Goal: Task Accomplishment & Management: Manage account settings

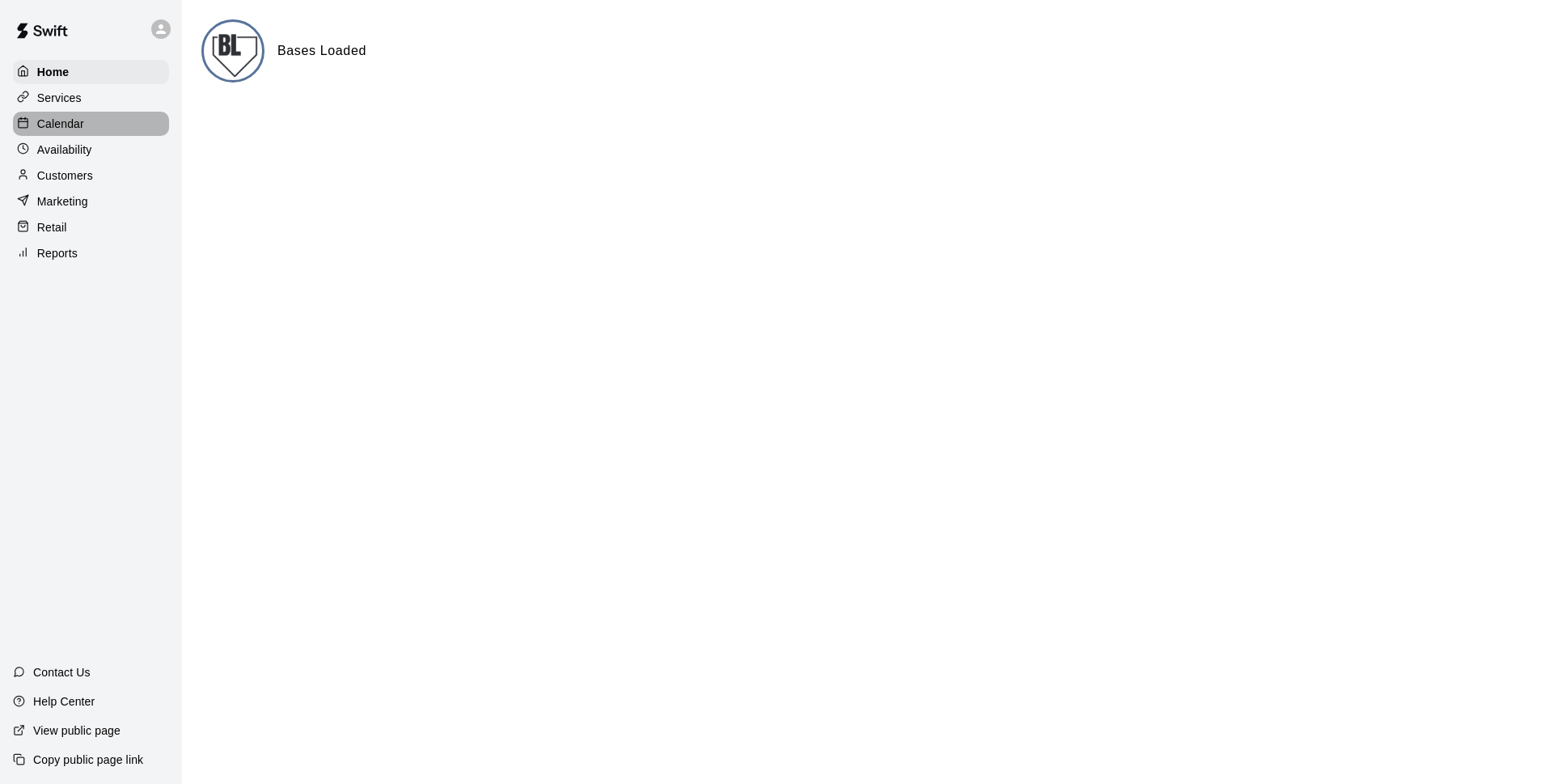
click at [98, 133] on div "Calendar" at bounding box center [90, 123] width 156 height 24
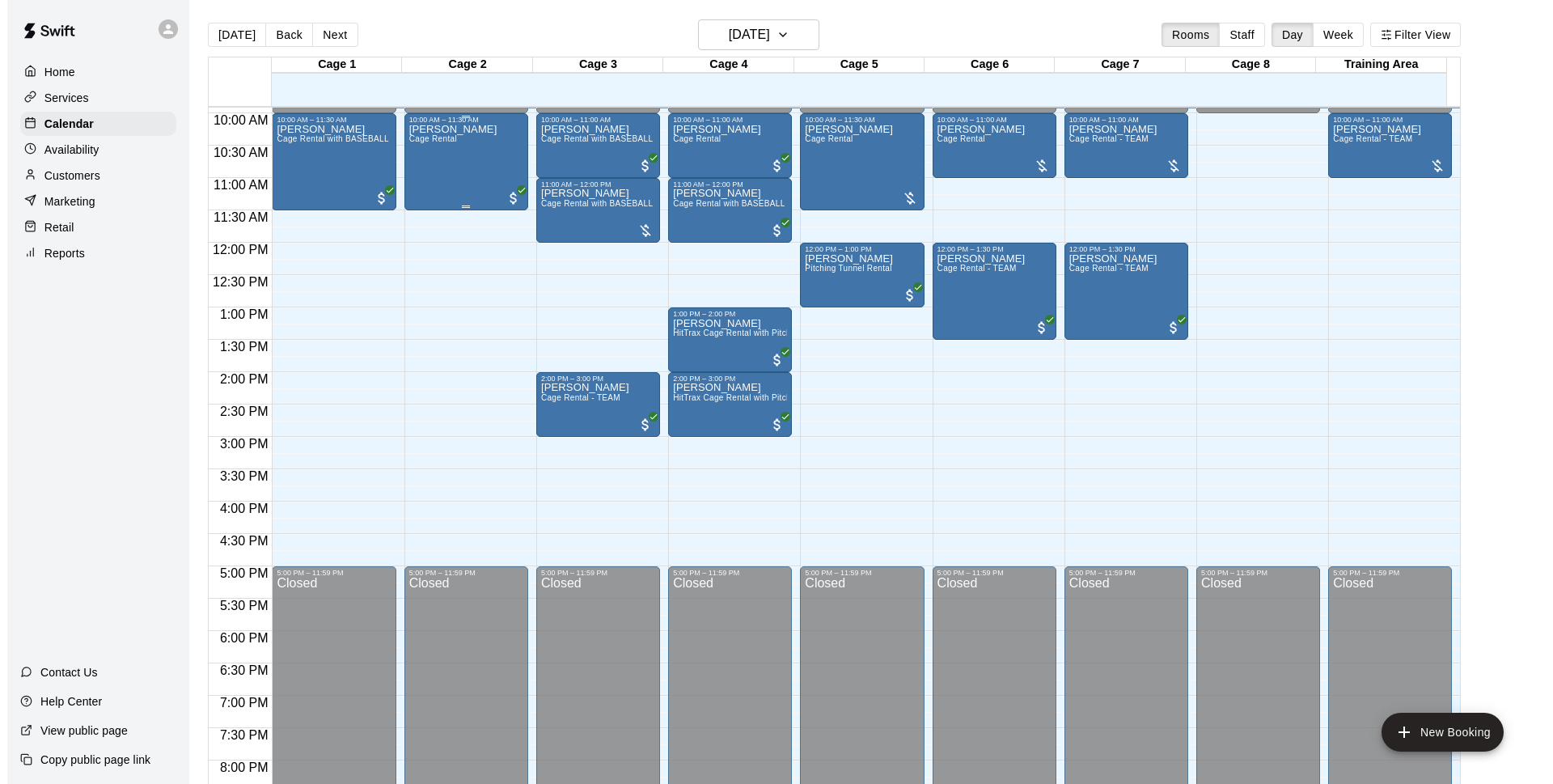
scroll to position [538, 0]
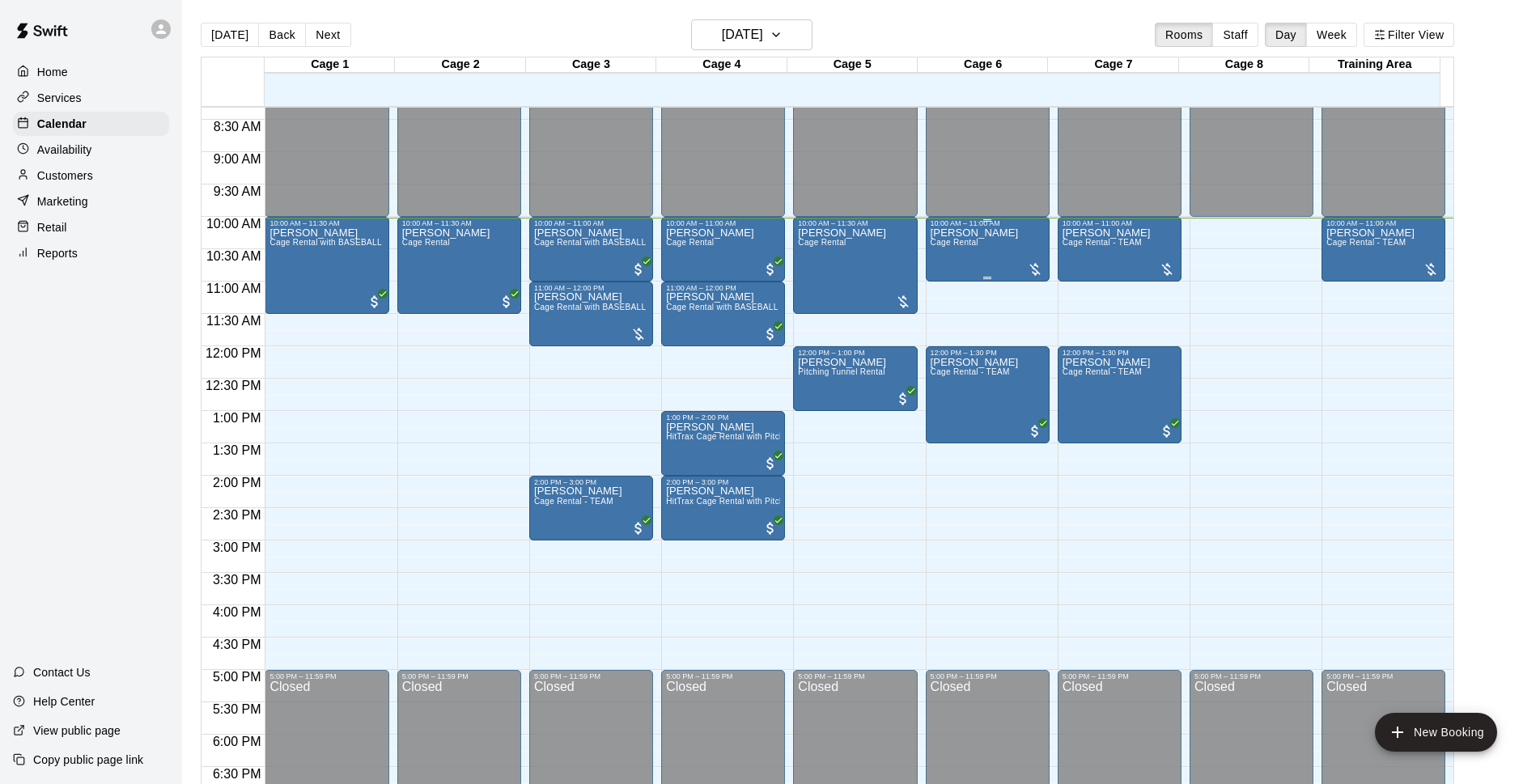
click at [975, 233] on p "[PERSON_NAME]" at bounding box center [975, 233] width 88 height 0
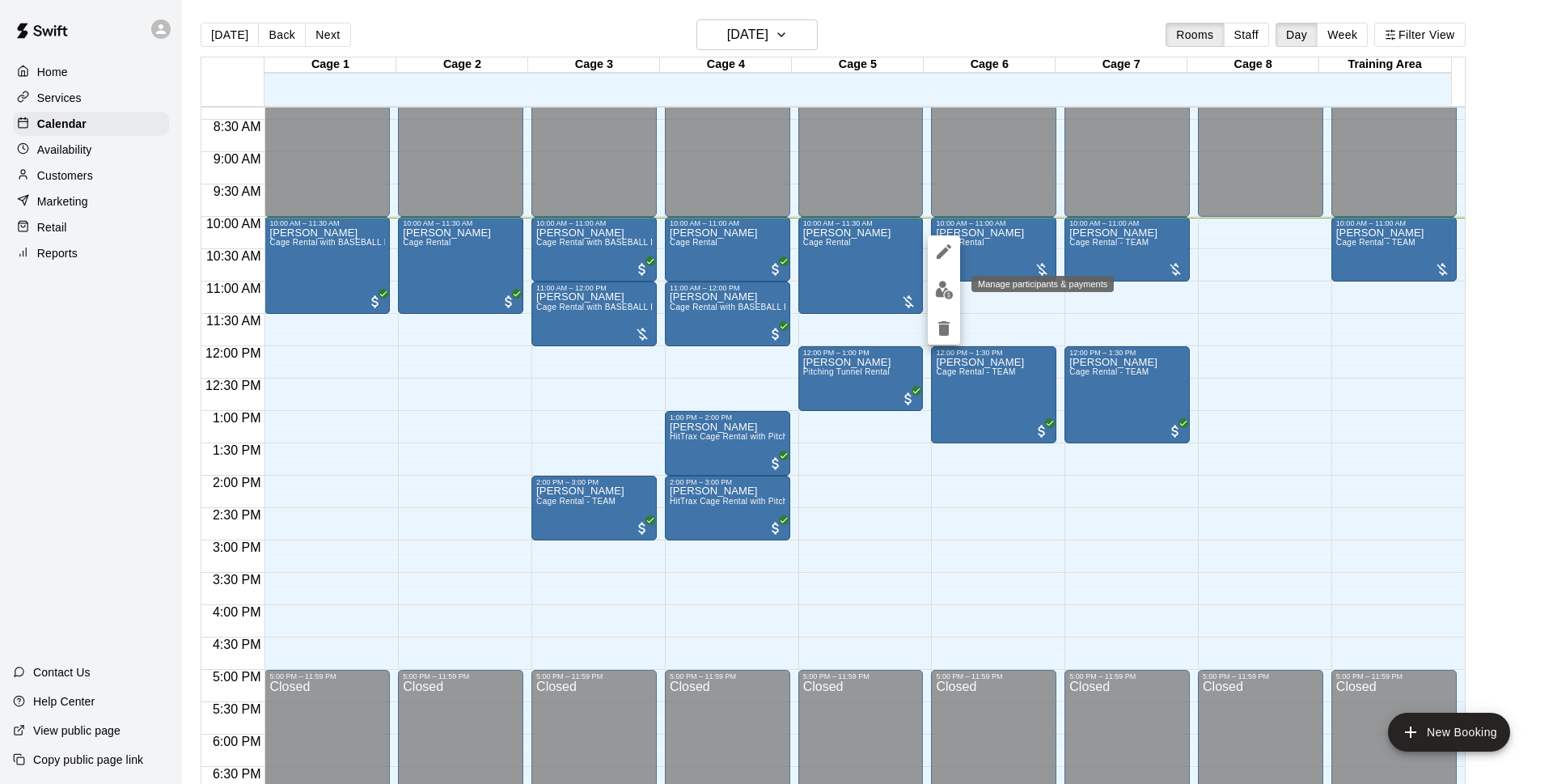
click at [942, 291] on img "edit" at bounding box center [945, 290] width 19 height 19
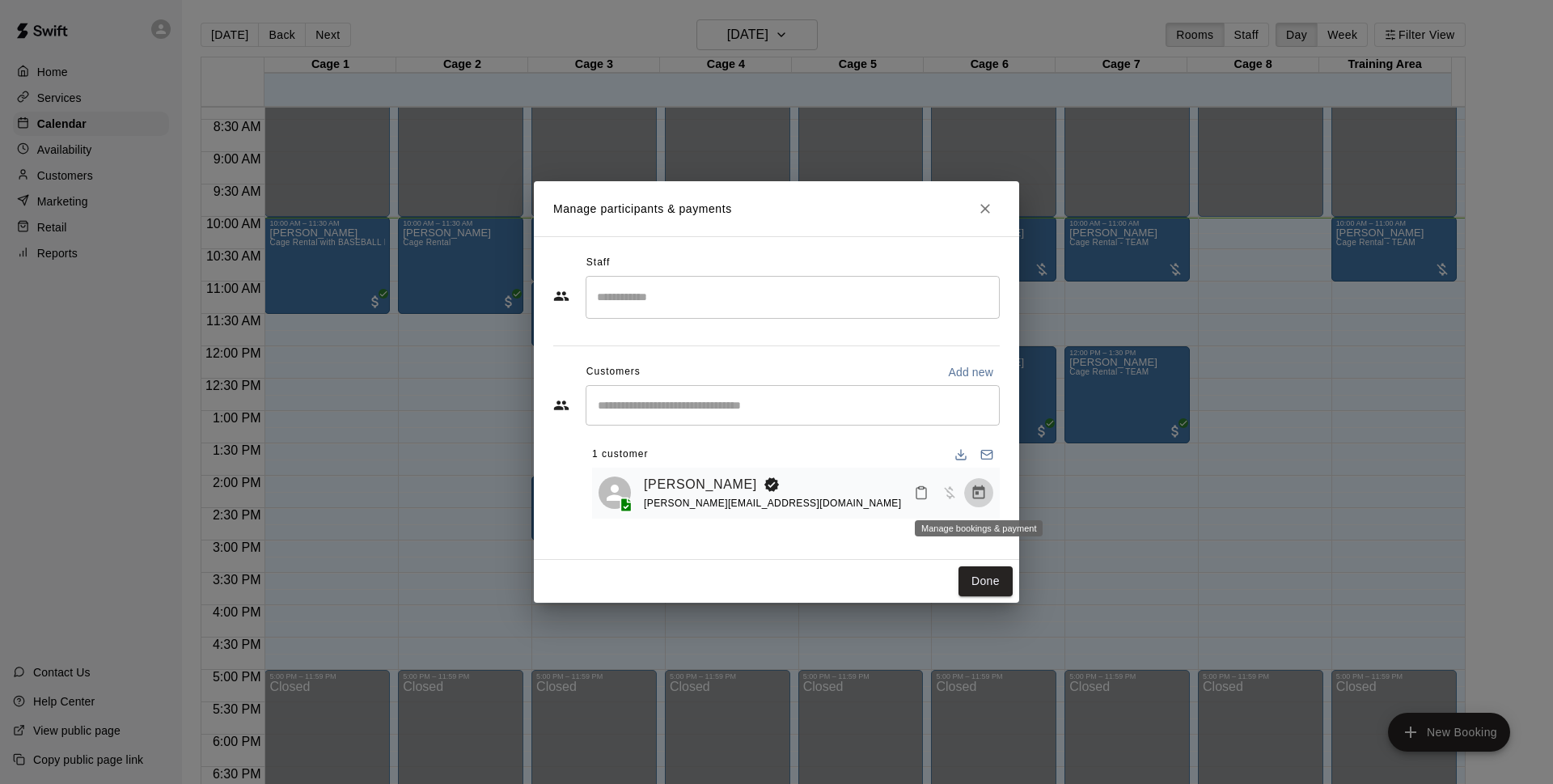
click at [974, 493] on icon "Manage bookings & payment" at bounding box center [979, 492] width 12 height 14
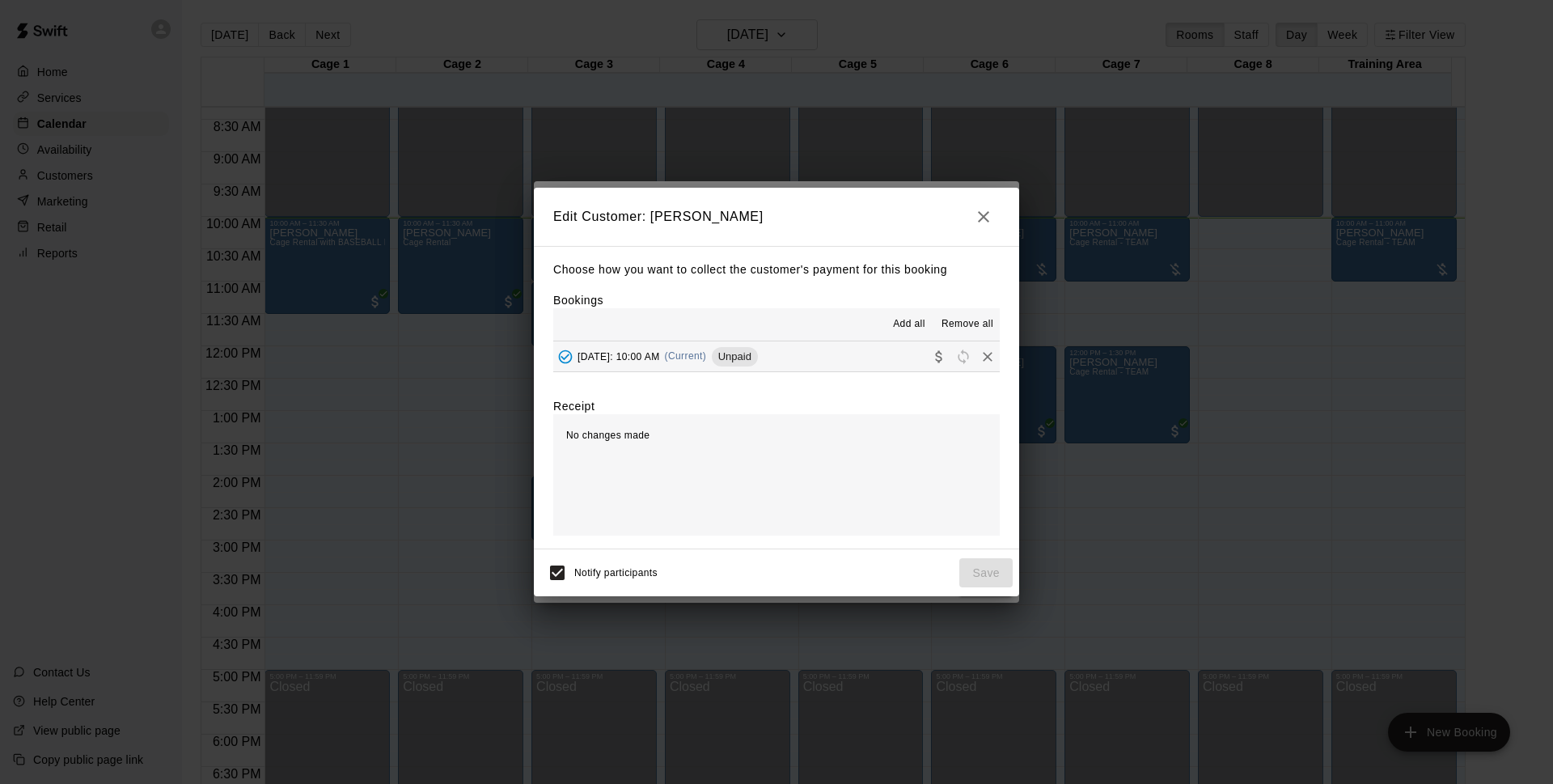
click at [689, 365] on div "[DATE]: 10:00 AM (Current) Unpaid" at bounding box center [656, 357] width 204 height 24
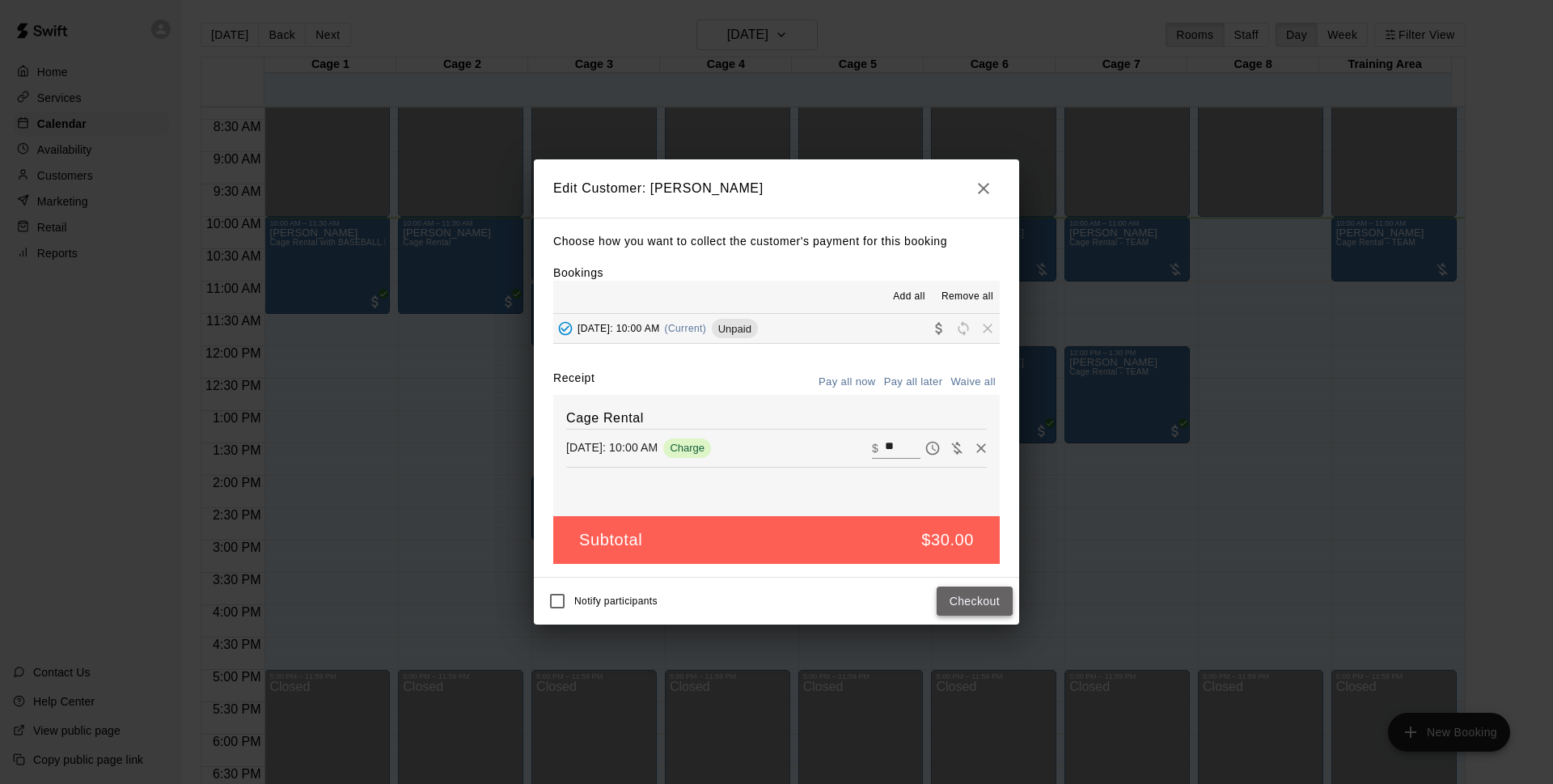
click at [989, 594] on button "Checkout" at bounding box center [975, 601] width 76 height 30
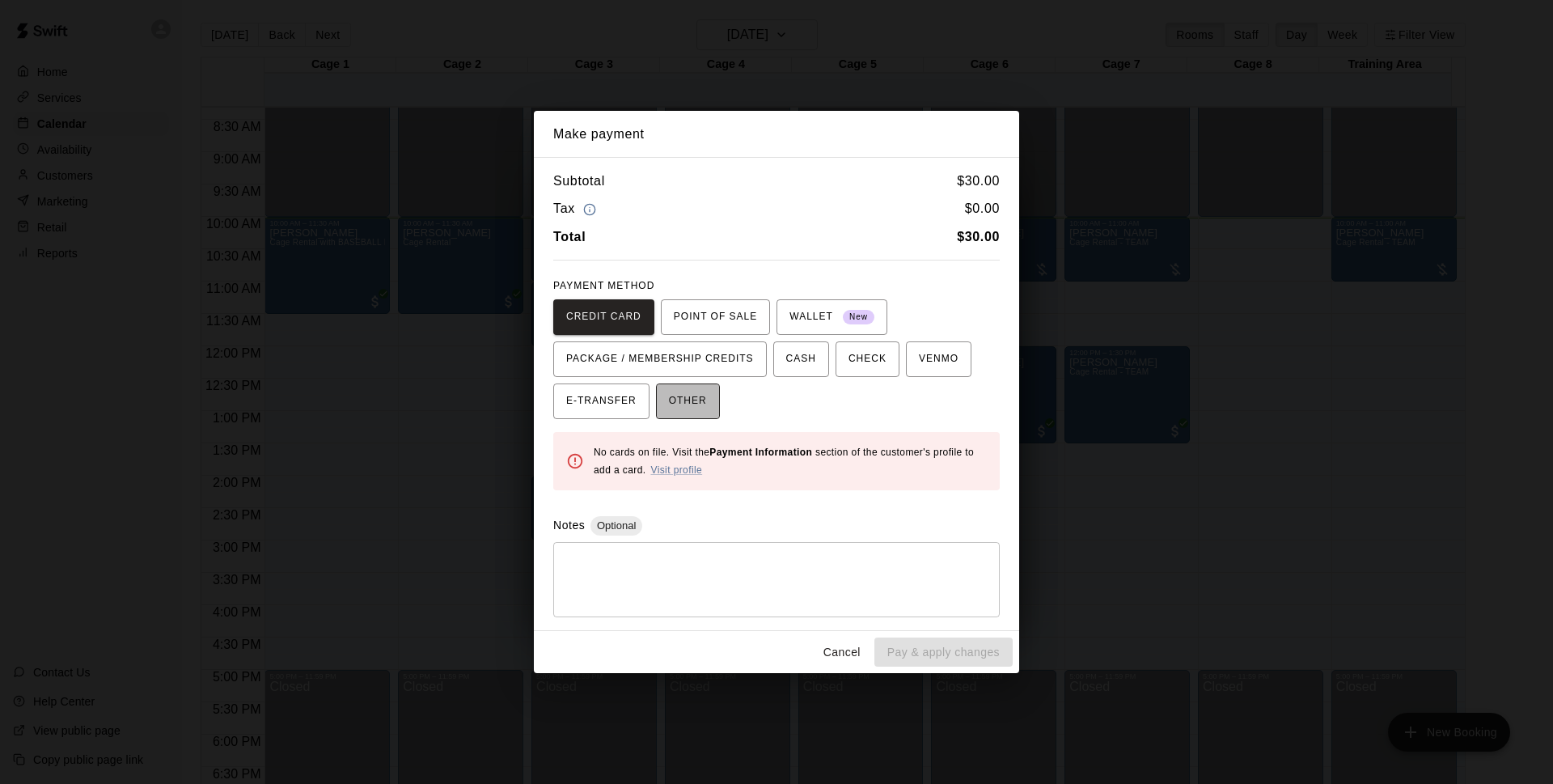
click at [684, 408] on span "OTHER" at bounding box center [688, 401] width 38 height 26
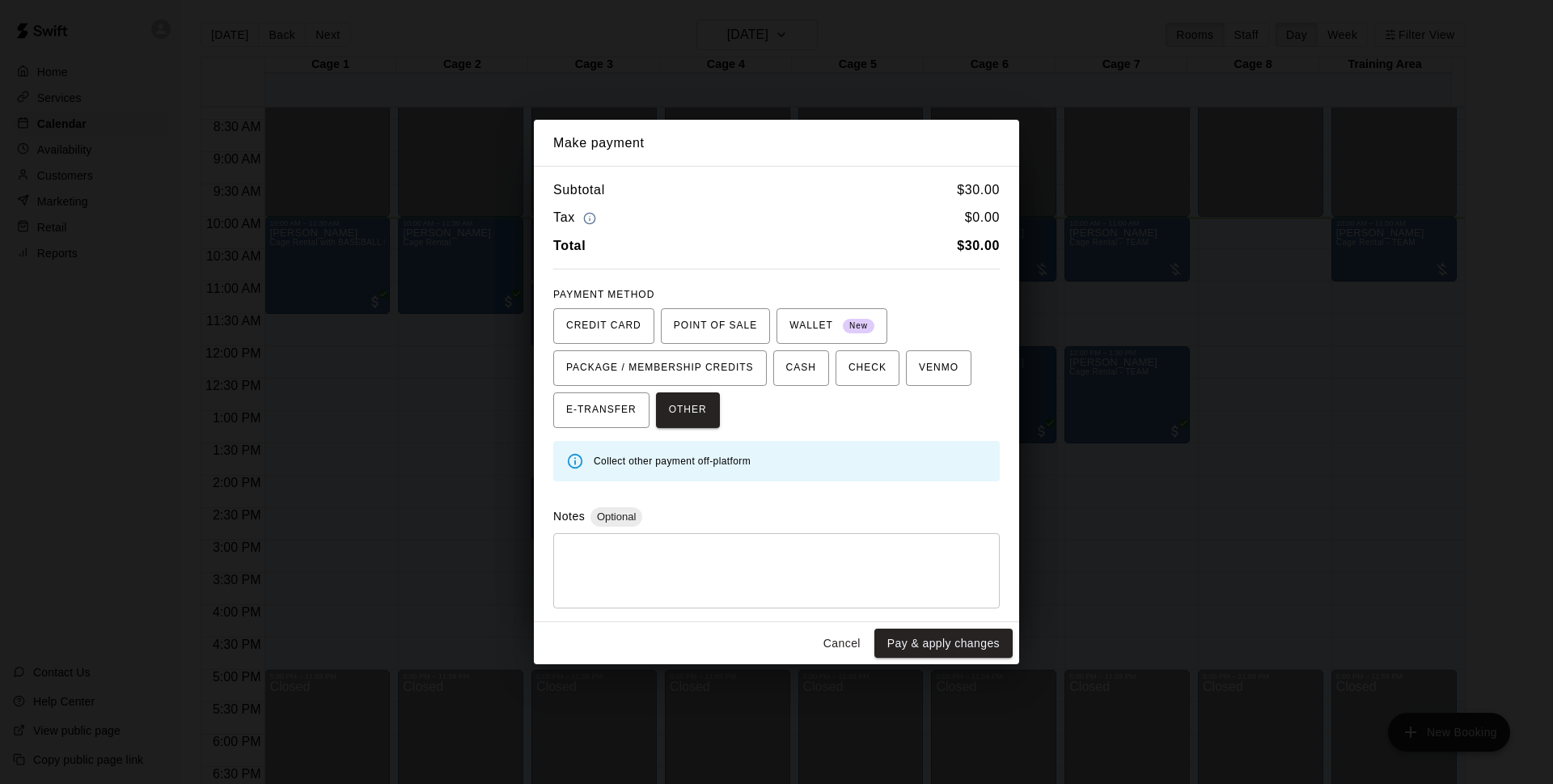
click at [902, 645] on button "Pay & apply changes" at bounding box center [944, 643] width 139 height 30
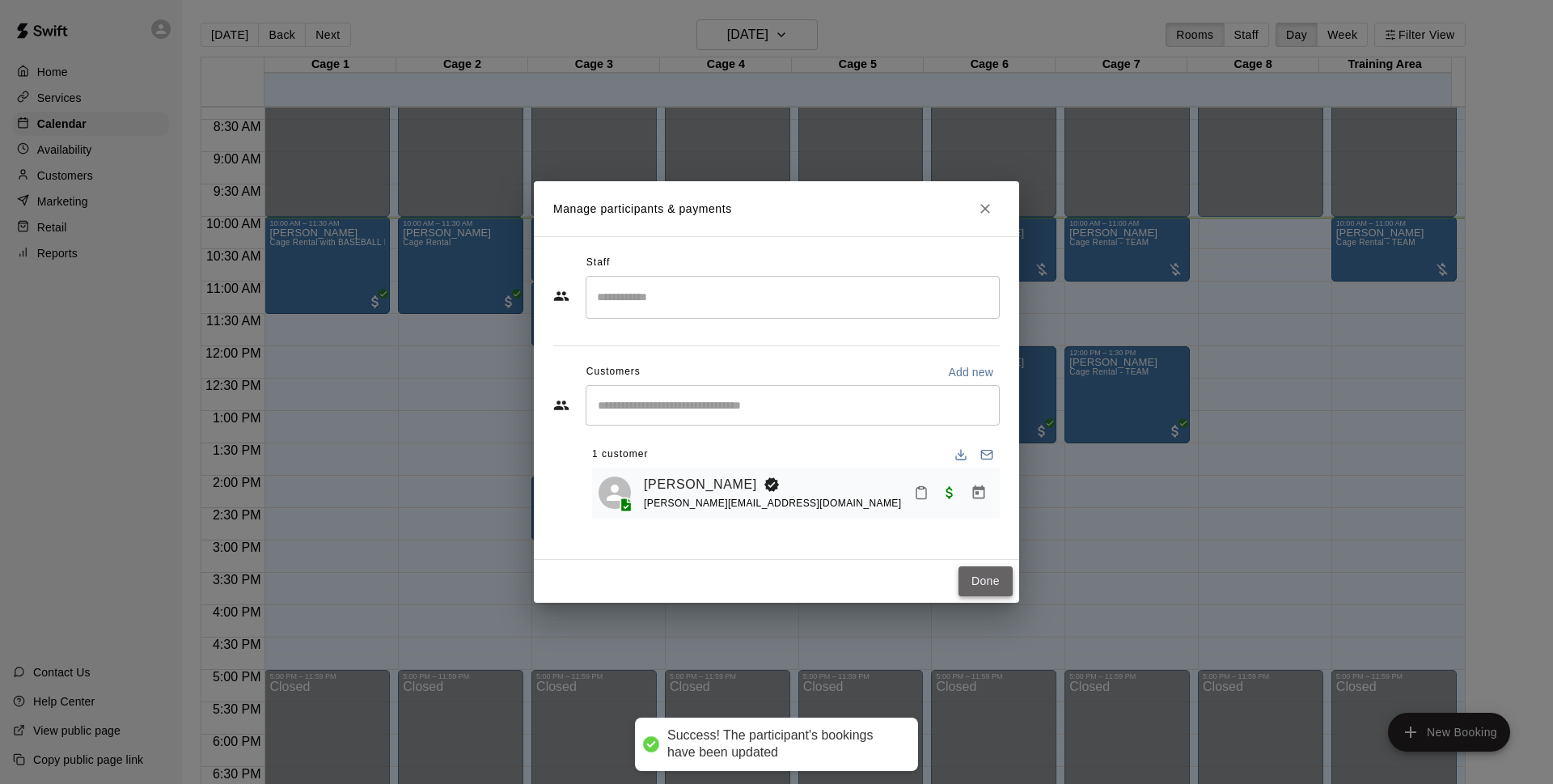
click at [994, 567] on button "Done" at bounding box center [986, 580] width 54 height 30
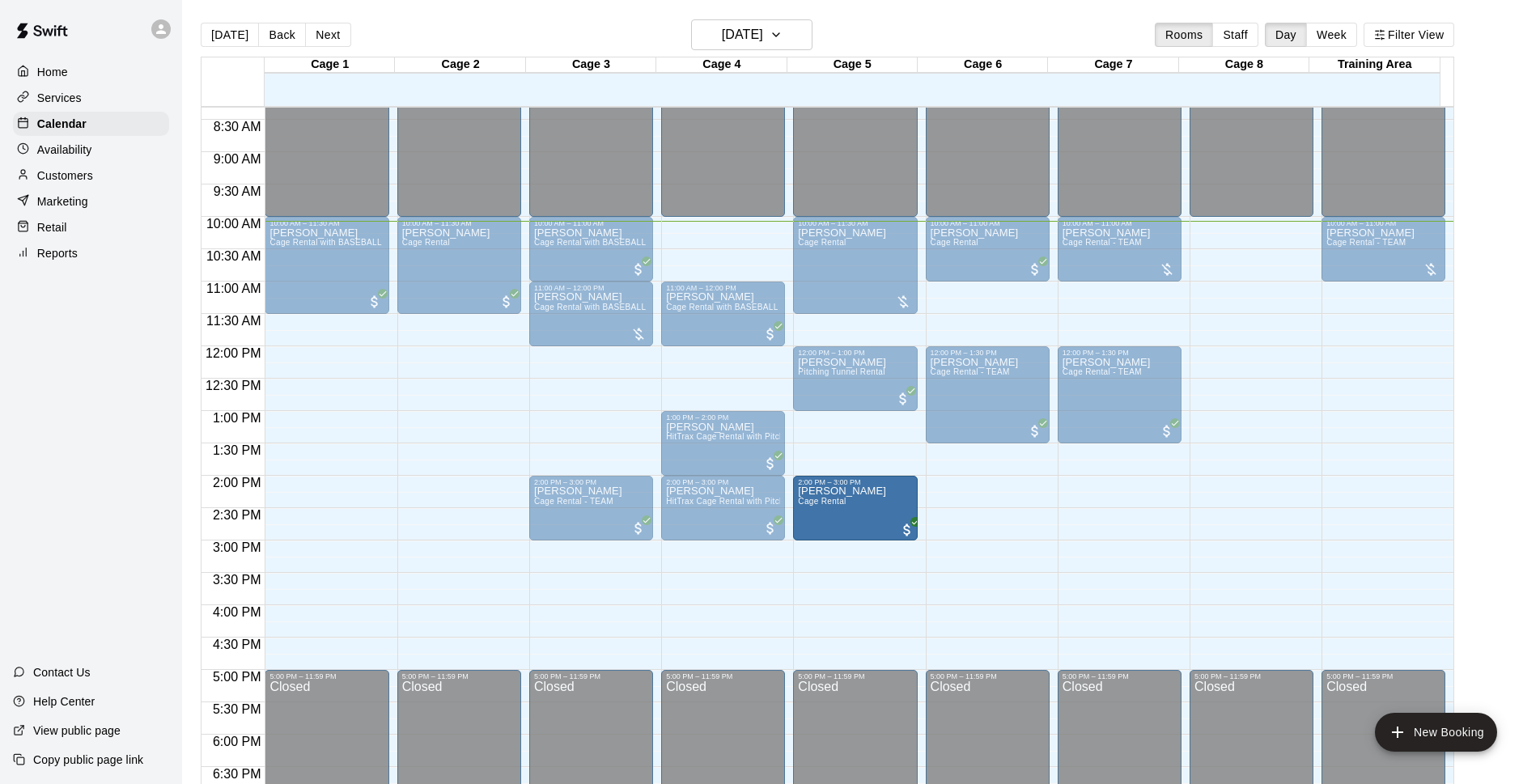
drag, startPoint x: 756, startPoint y: 368, endPoint x: 853, endPoint y: 504, distance: 167.0
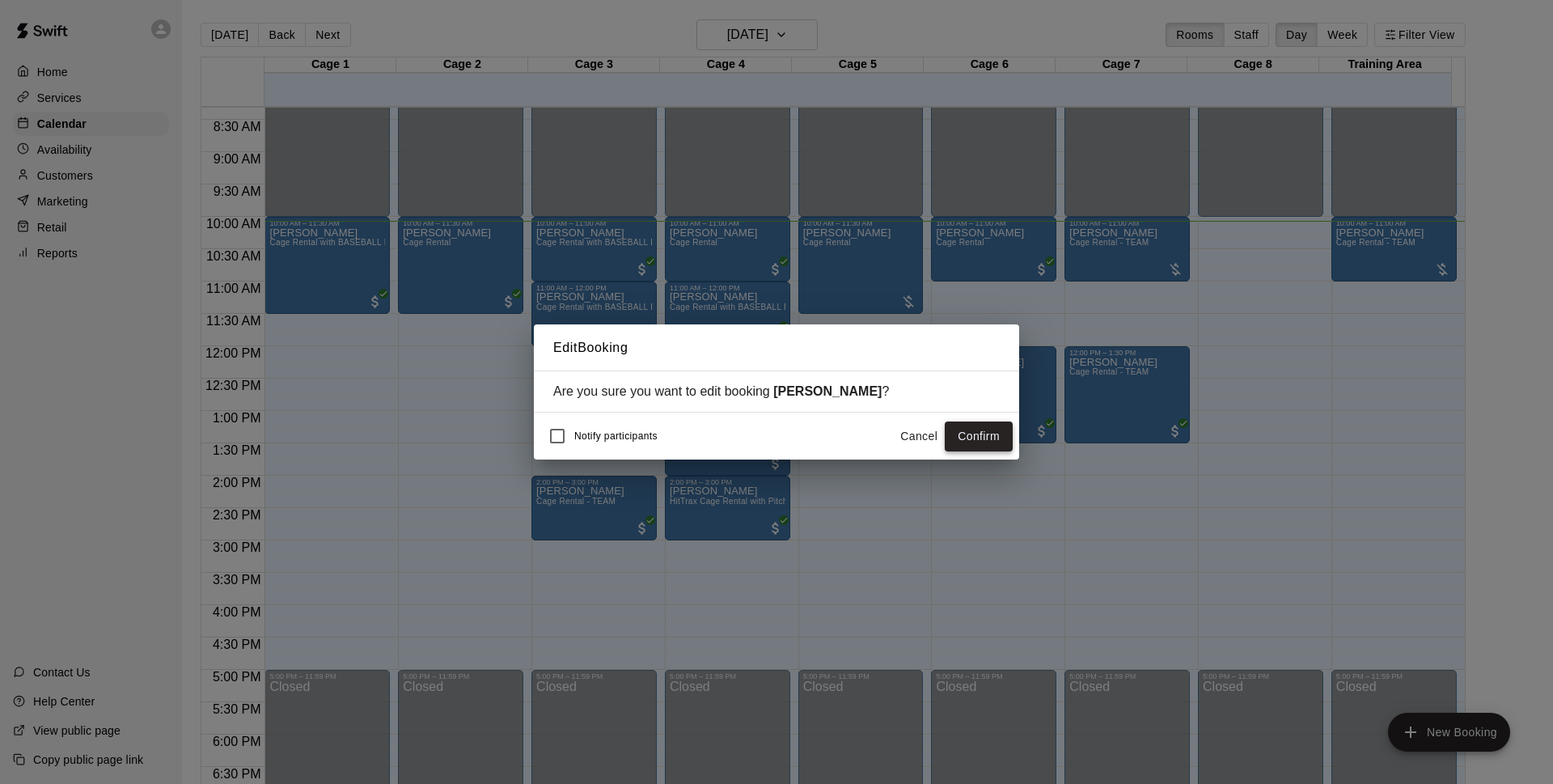
click at [989, 443] on button "Confirm" at bounding box center [978, 436] width 68 height 30
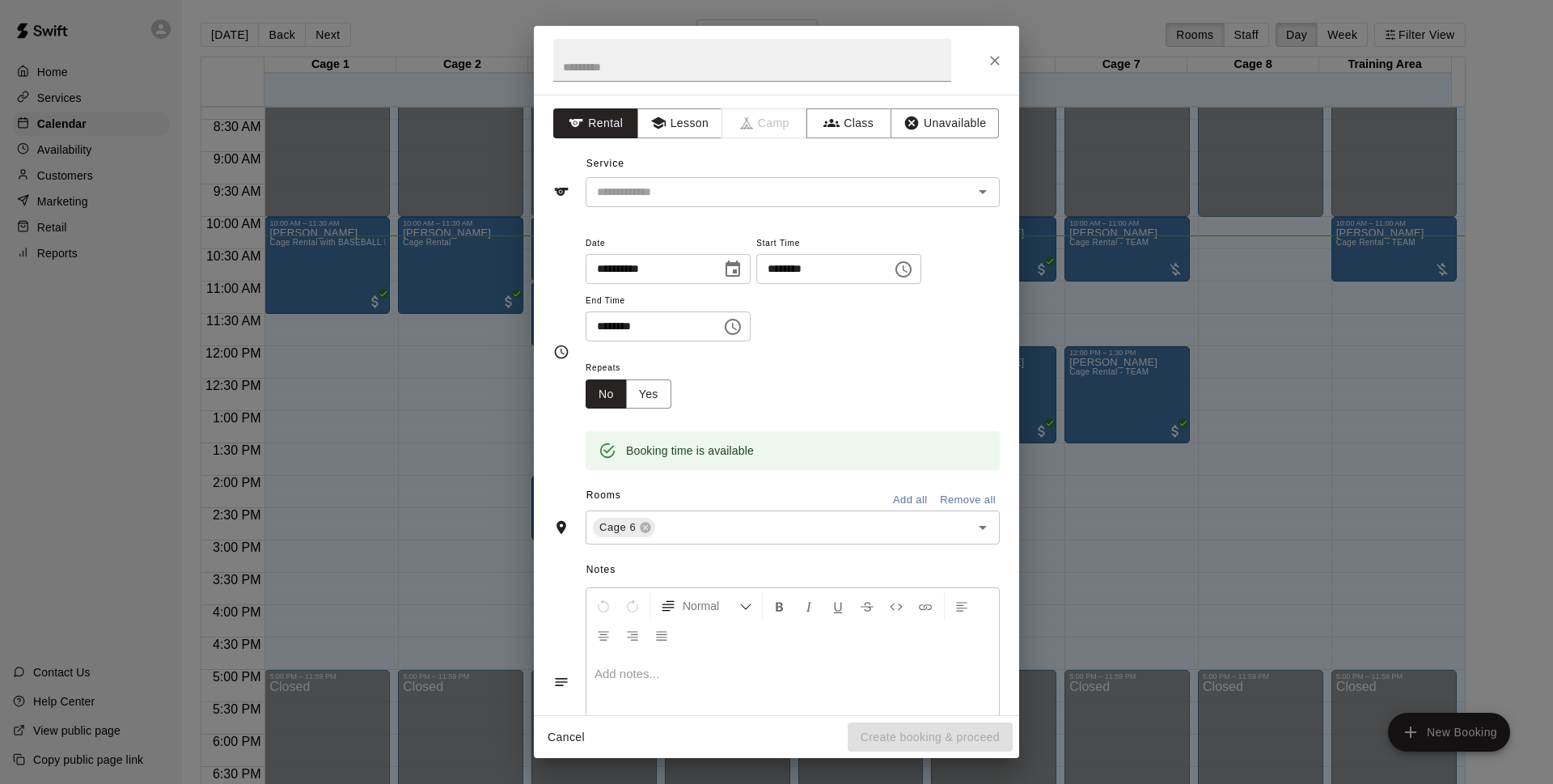
click at [769, 152] on div "Service ​" at bounding box center [776, 179] width 446 height 56
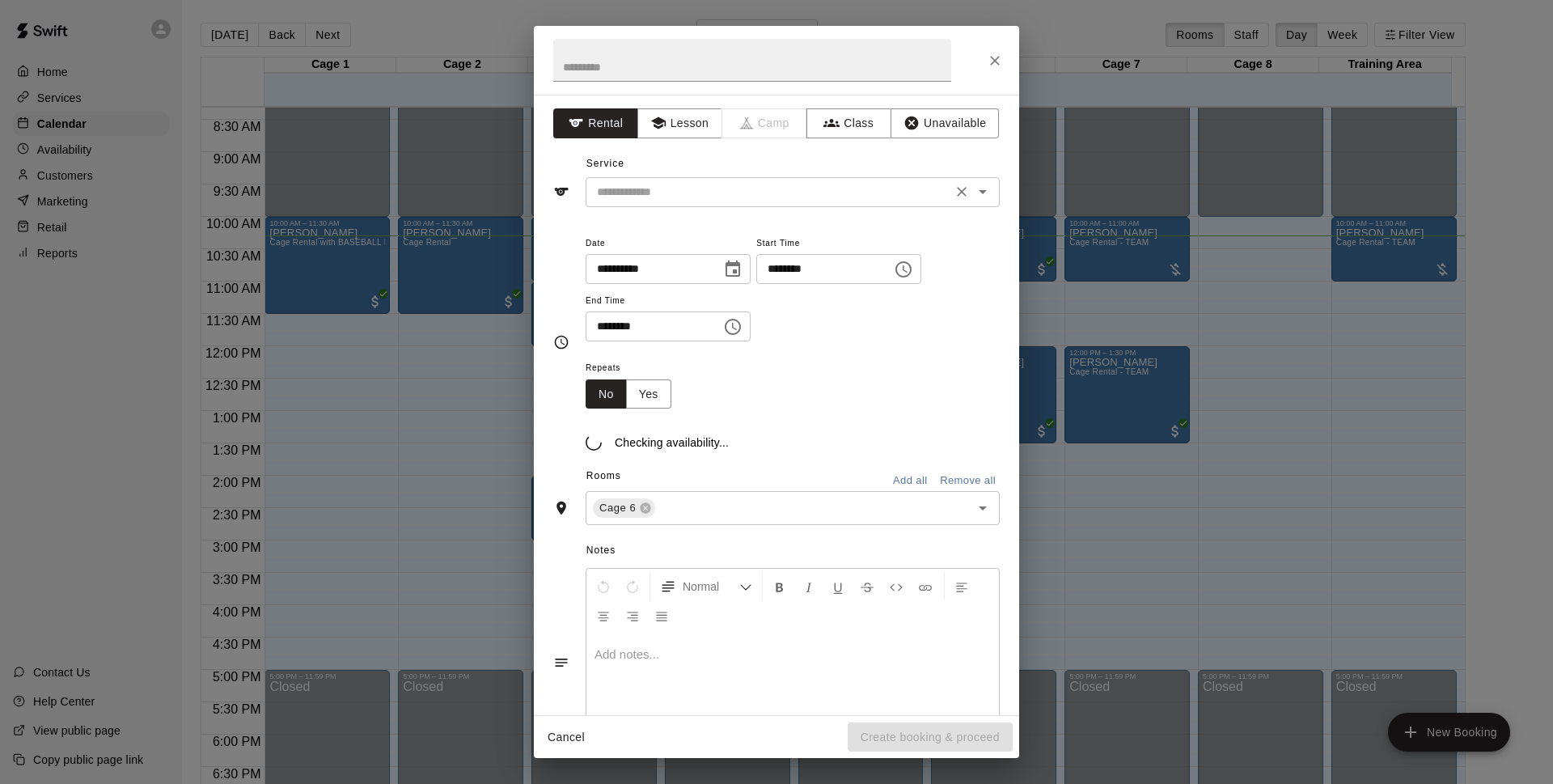
click at [771, 188] on input "text" at bounding box center [769, 192] width 357 height 20
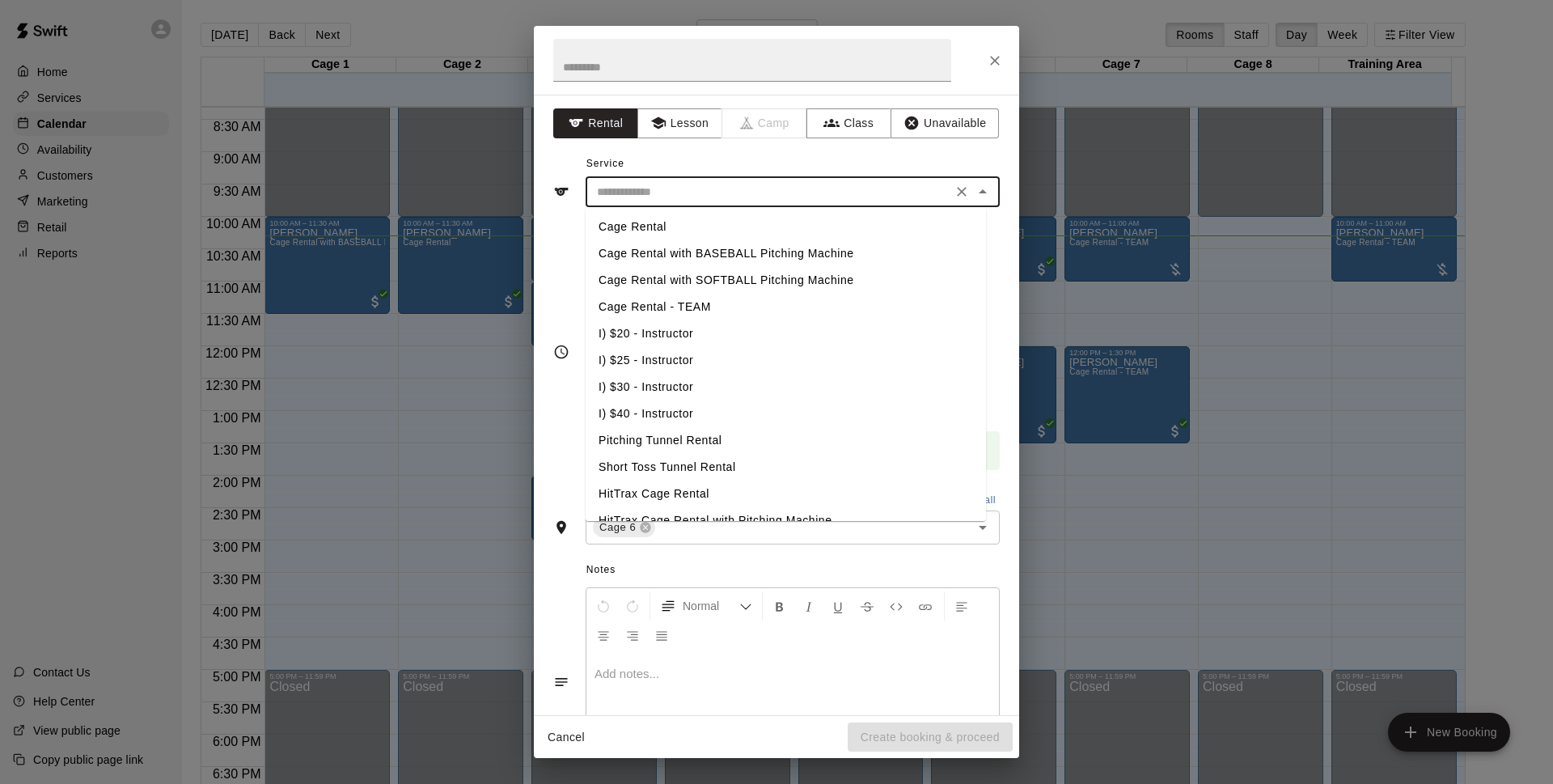
click at [688, 229] on li "Cage Rental" at bounding box center [786, 227] width 401 height 27
type input "**********"
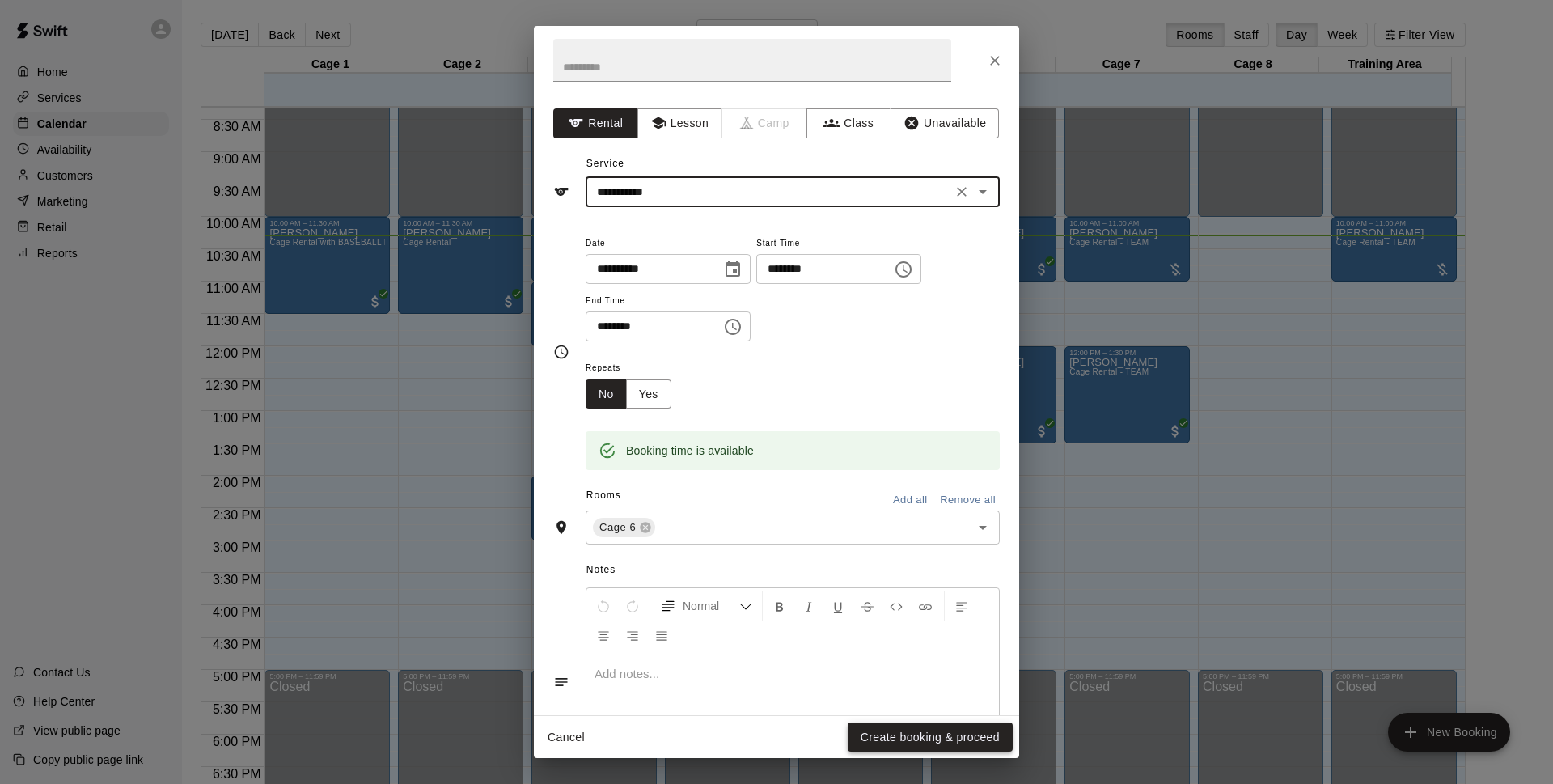
click at [922, 740] on button "Create booking & proceed" at bounding box center [929, 737] width 165 height 30
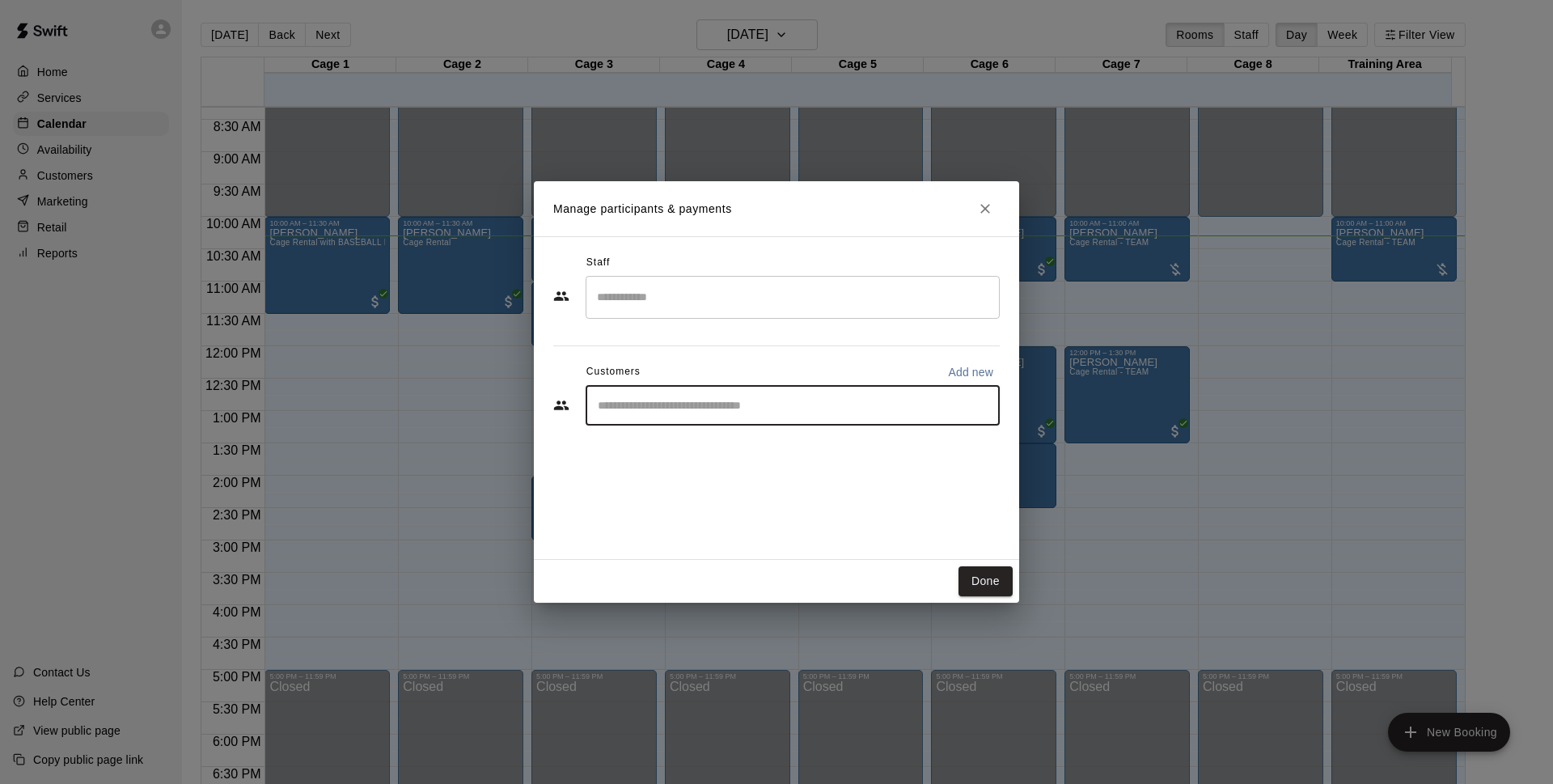
click at [889, 404] on input "Start typing to search customers..." at bounding box center [793, 405] width 400 height 16
type input "****"
click at [800, 458] on div "[PERSON_NAME] [EMAIL_ADDRESS][DOMAIN_NAME]" at bounding box center [809, 451] width 356 height 35
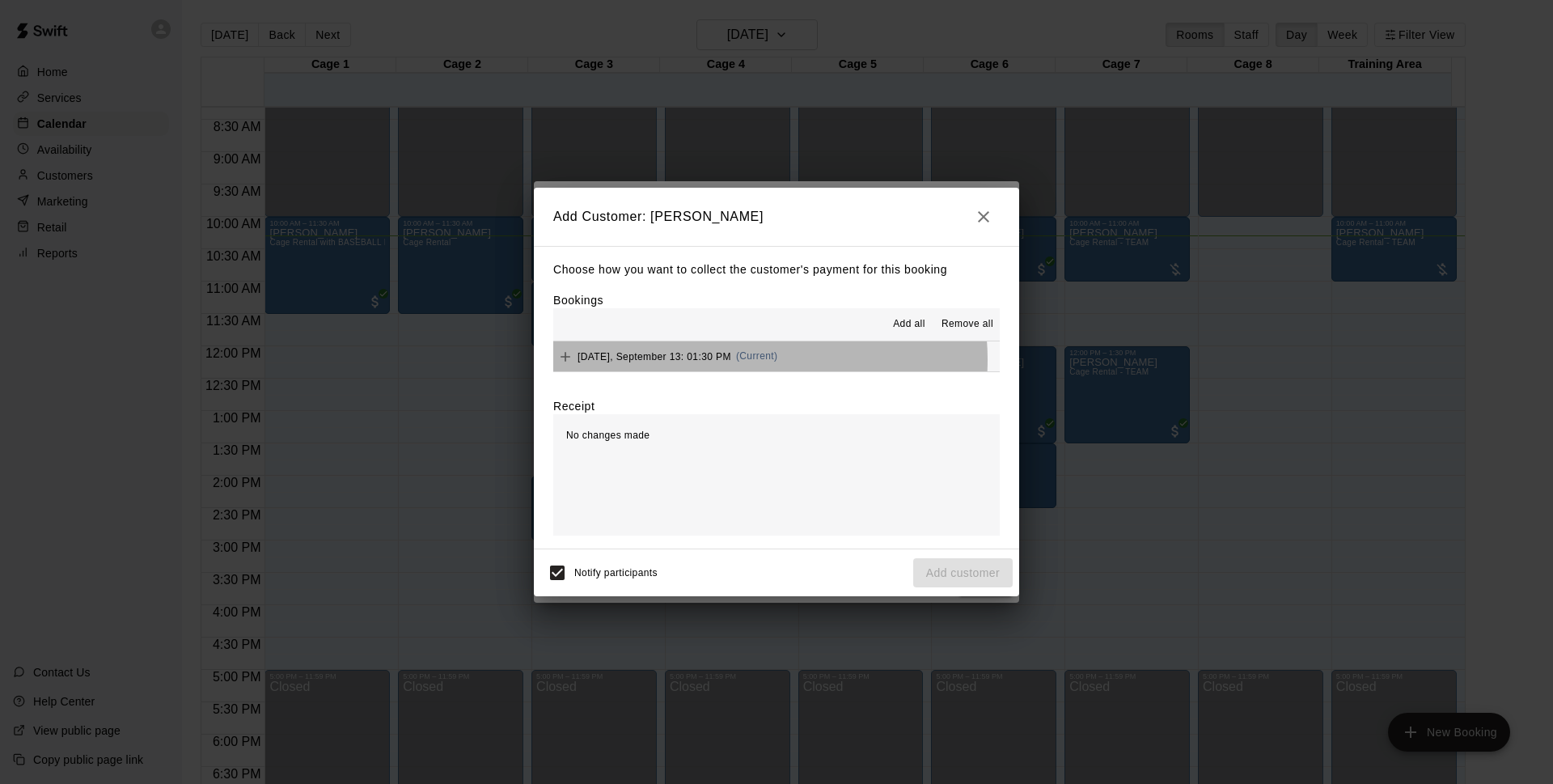
click at [744, 360] on div "[DATE], September 13: 01:30 PM (Current)" at bounding box center [665, 357] width 224 height 24
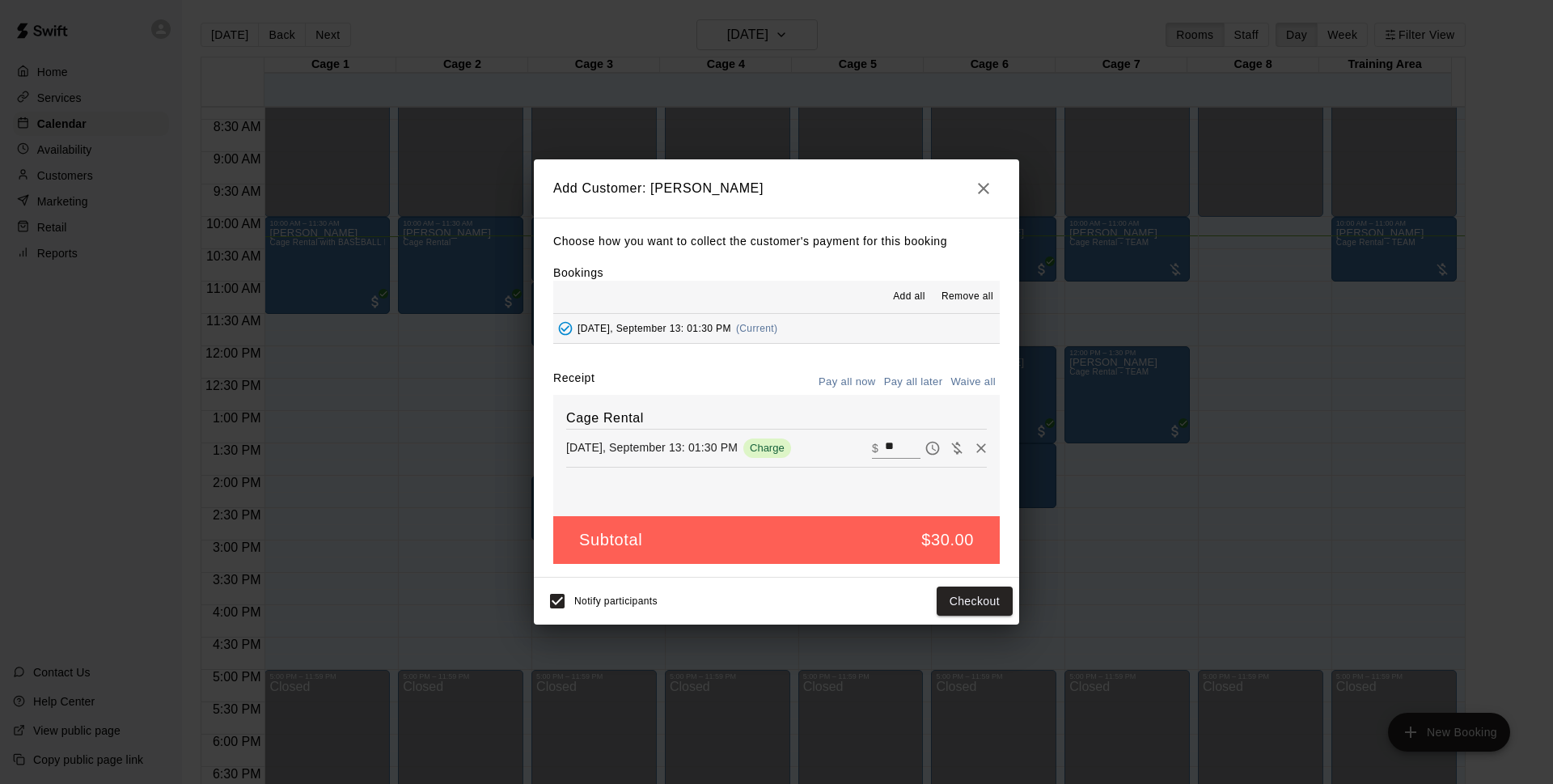
click at [900, 375] on button "Pay all later" at bounding box center [913, 383] width 67 height 25
click at [966, 602] on button "Add customer" at bounding box center [963, 601] width 100 height 30
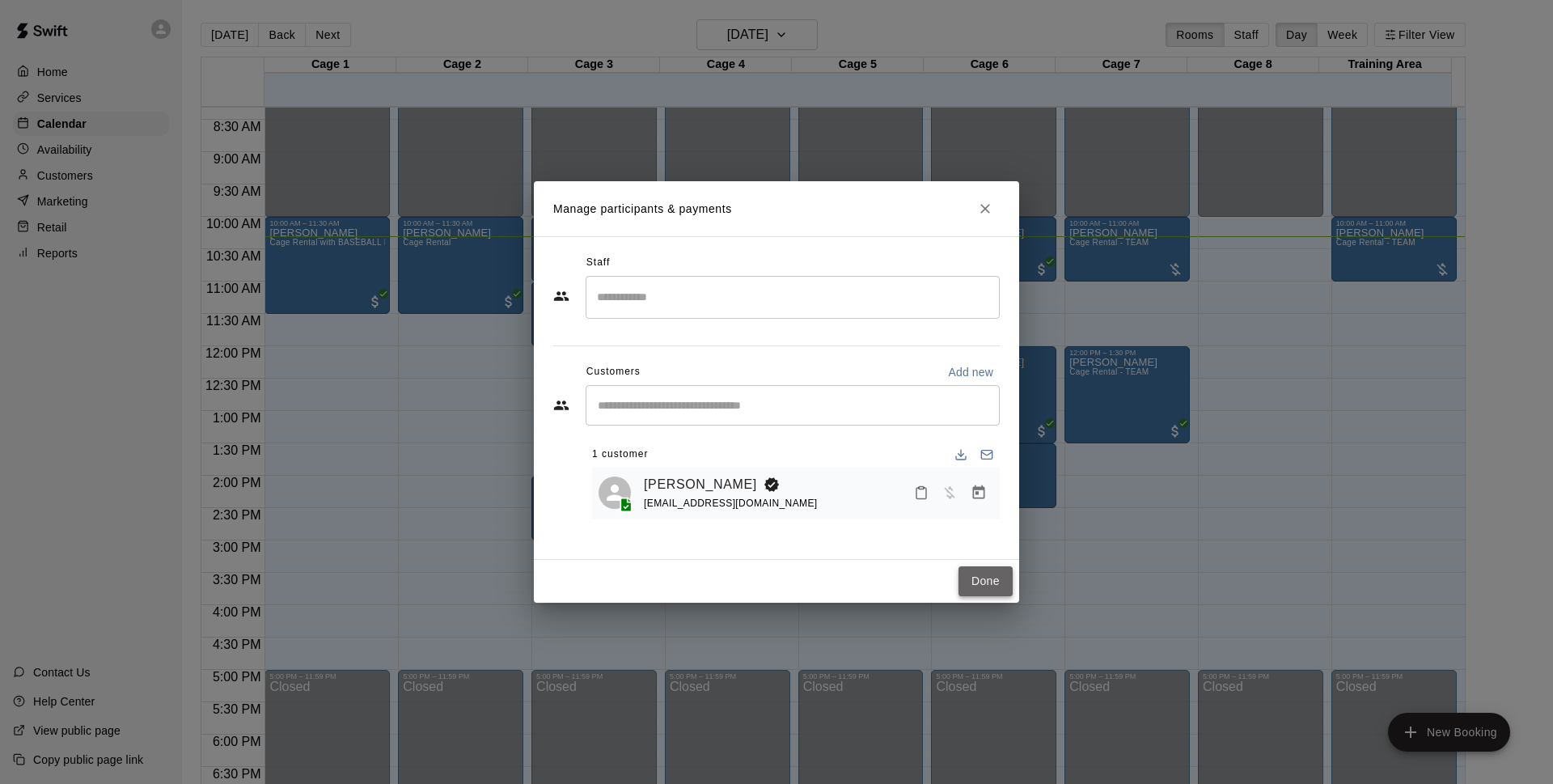
click at [980, 573] on button "Done" at bounding box center [986, 580] width 54 height 30
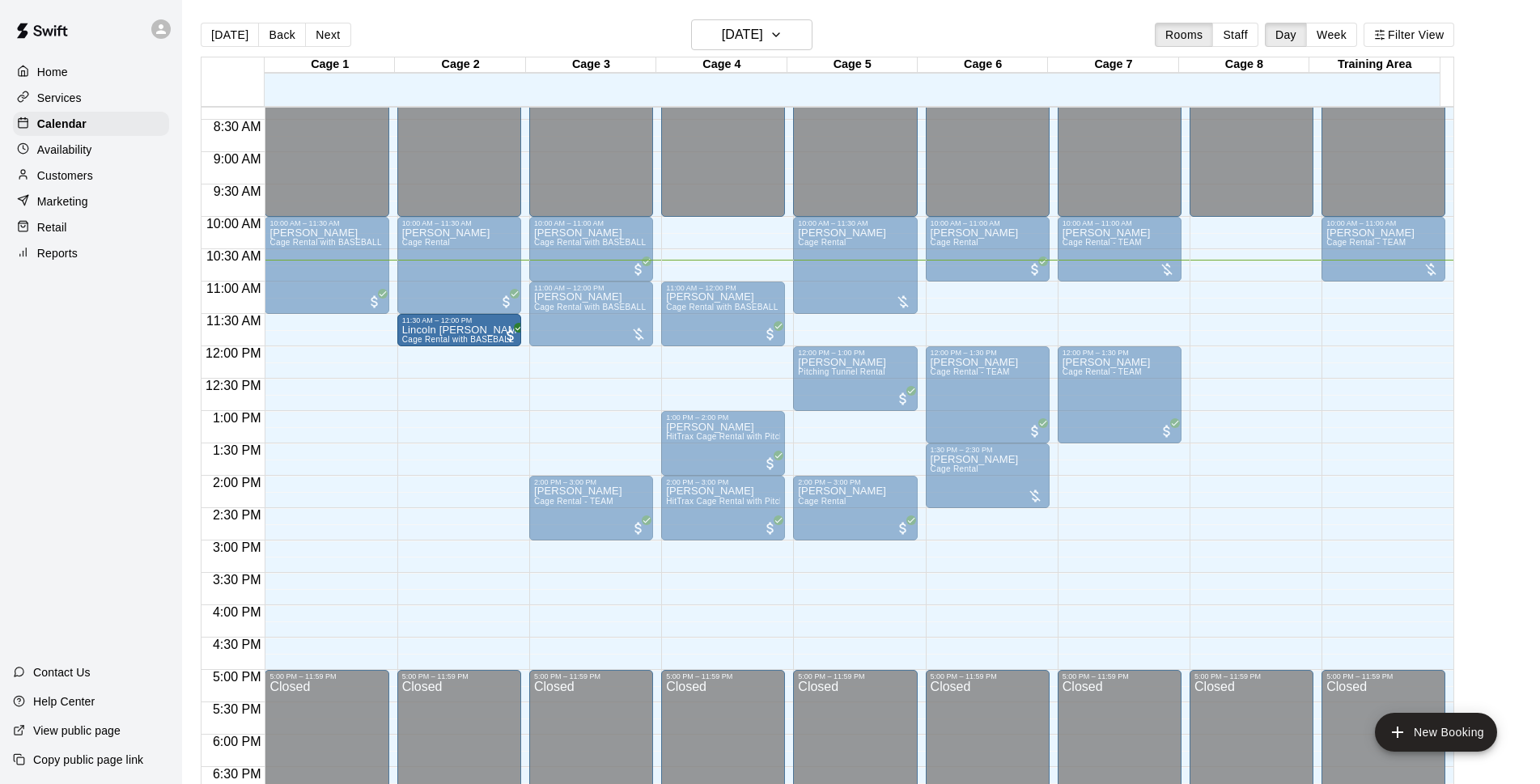
drag, startPoint x: 348, startPoint y: 338, endPoint x: 437, endPoint y: 340, distance: 89.0
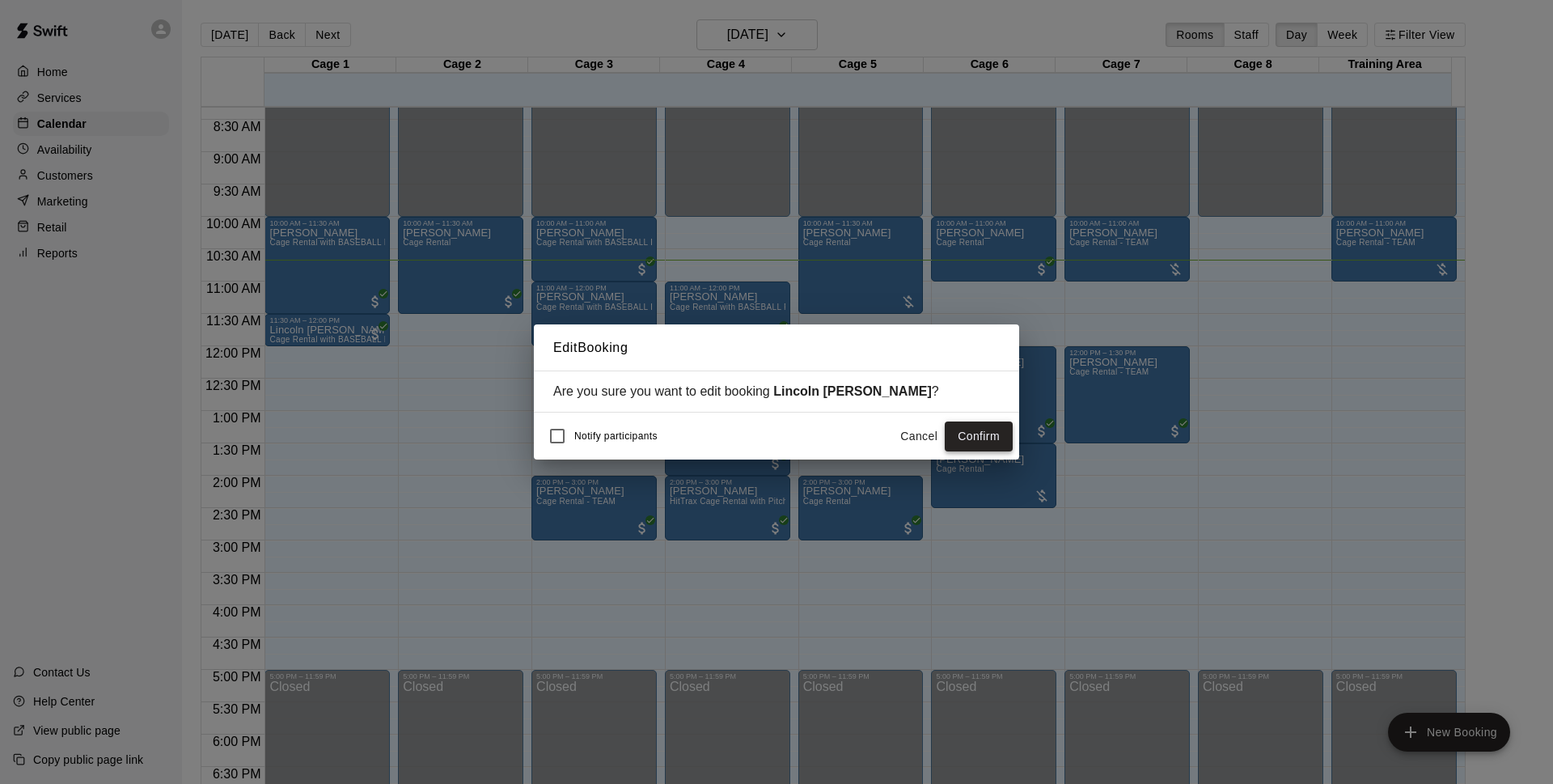
click at [981, 440] on button "Confirm" at bounding box center [978, 436] width 68 height 30
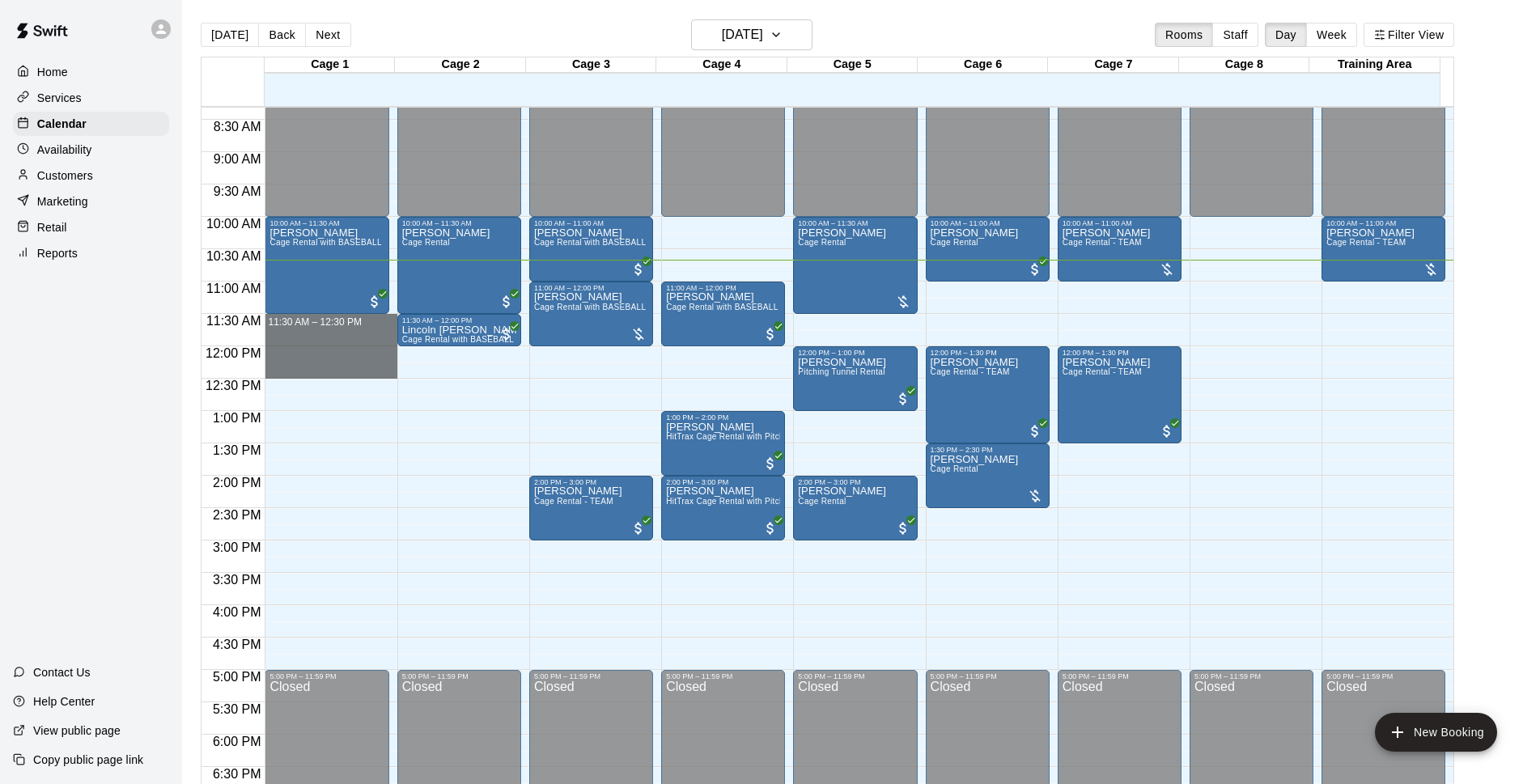
drag, startPoint x: 283, startPoint y: 319, endPoint x: 281, endPoint y: 369, distance: 50.0
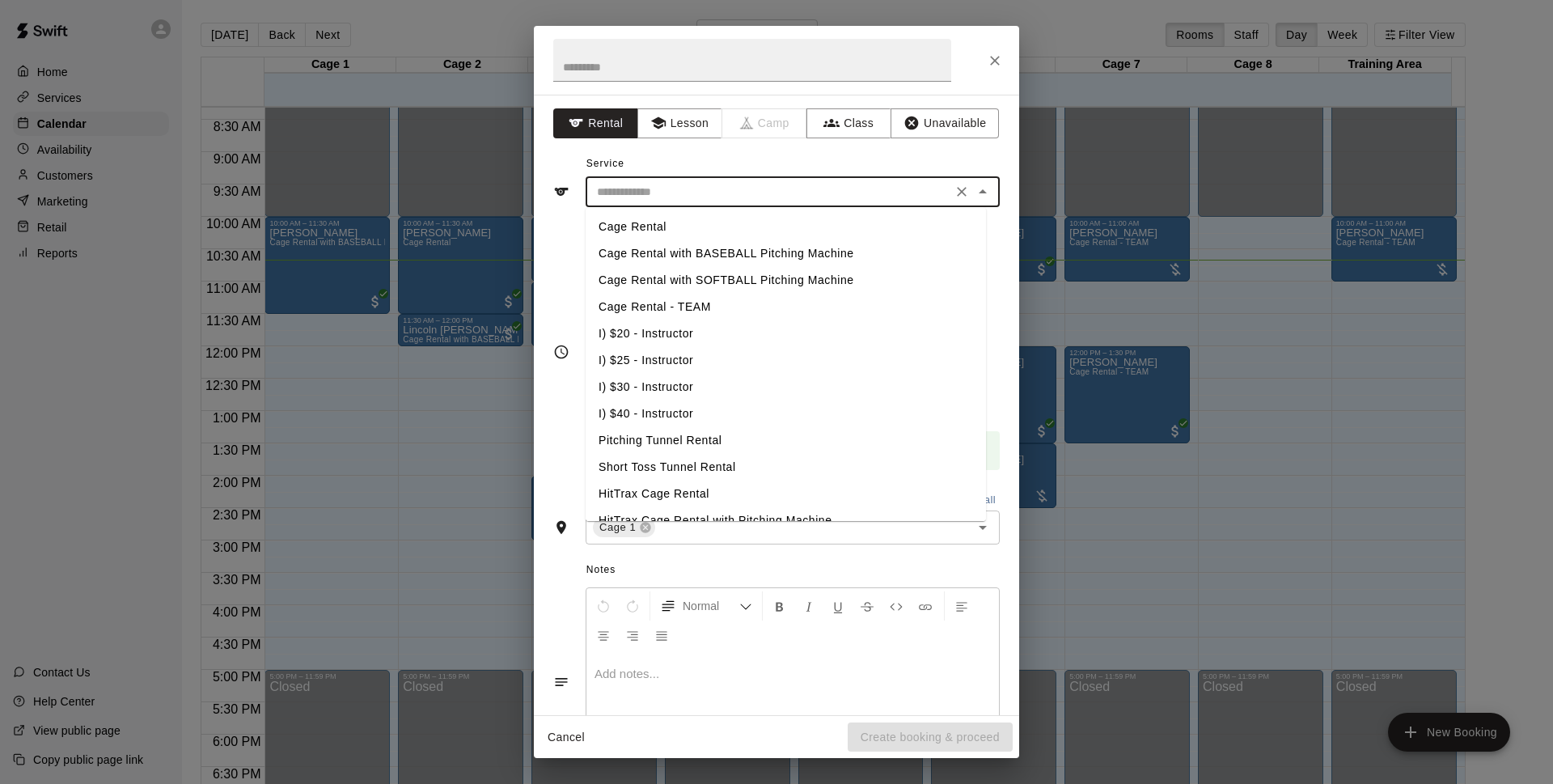
click at [720, 196] on input "text" at bounding box center [769, 192] width 357 height 20
click at [736, 275] on li "Cage Rental with SOFTBALL Pitching Machine" at bounding box center [786, 280] width 401 height 27
type input "**********"
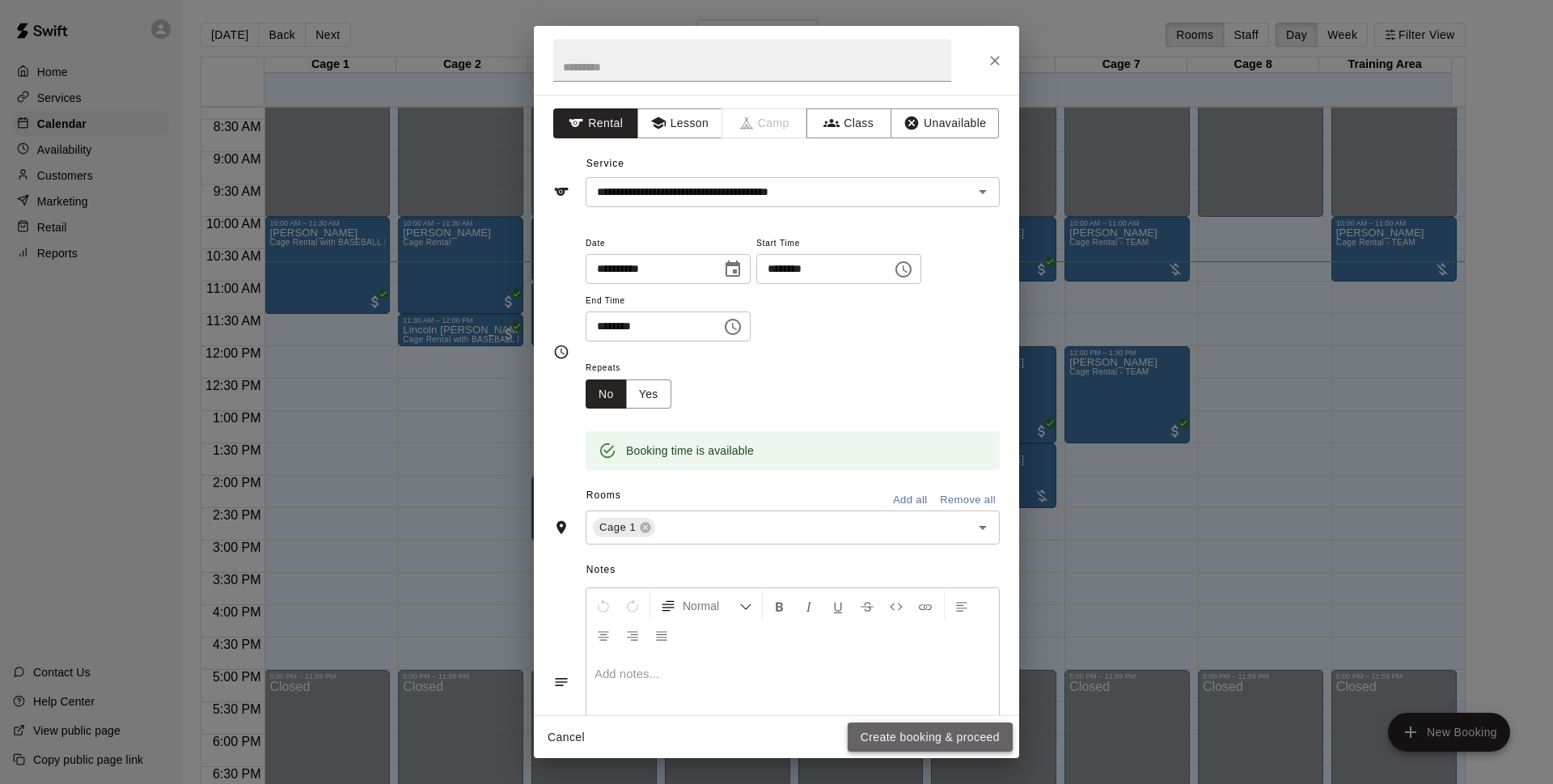
click at [921, 729] on button "Create booking & proceed" at bounding box center [929, 737] width 165 height 30
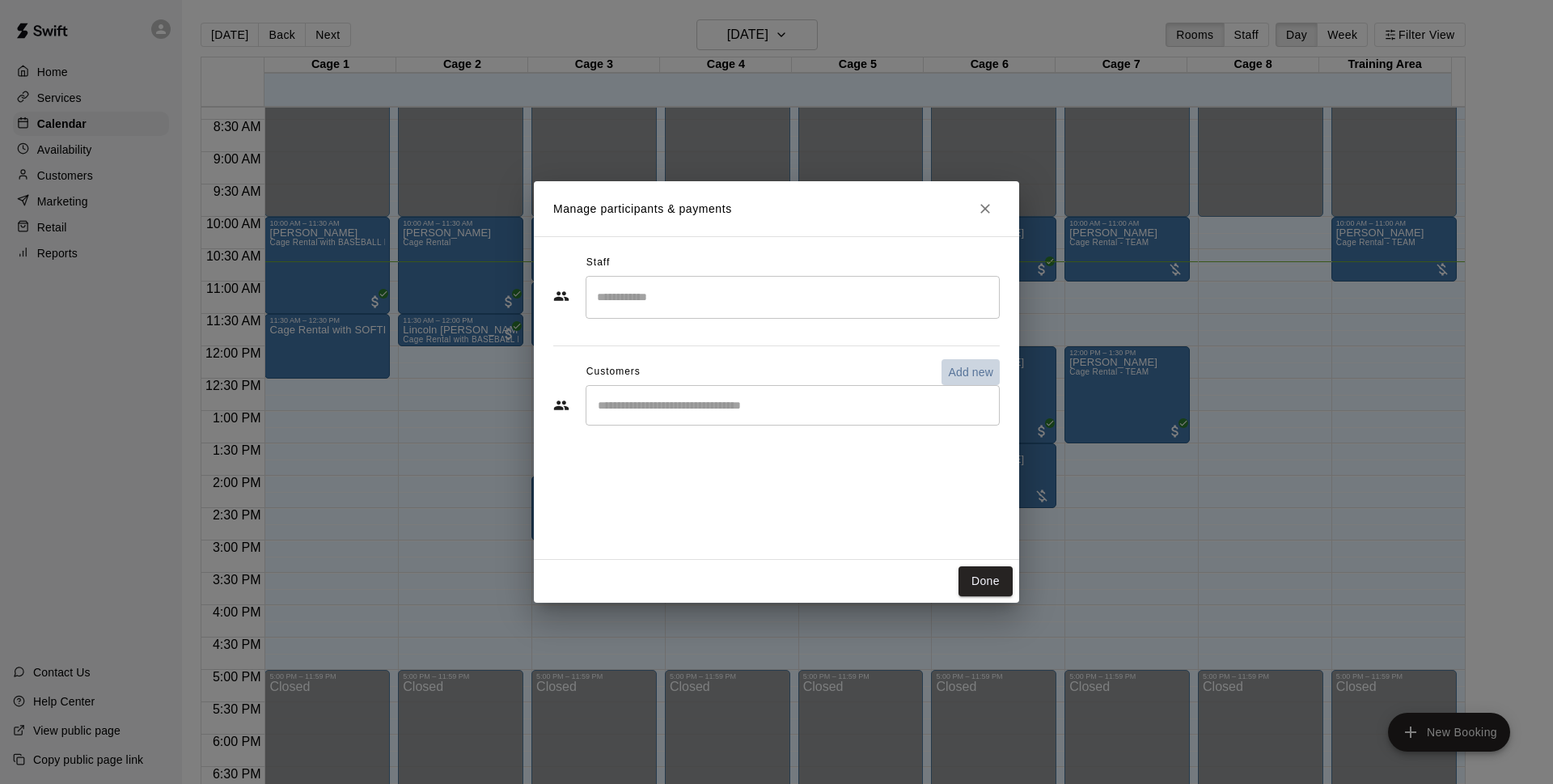
click at [967, 379] on p "Add new" at bounding box center [971, 372] width 46 height 16
select select "**"
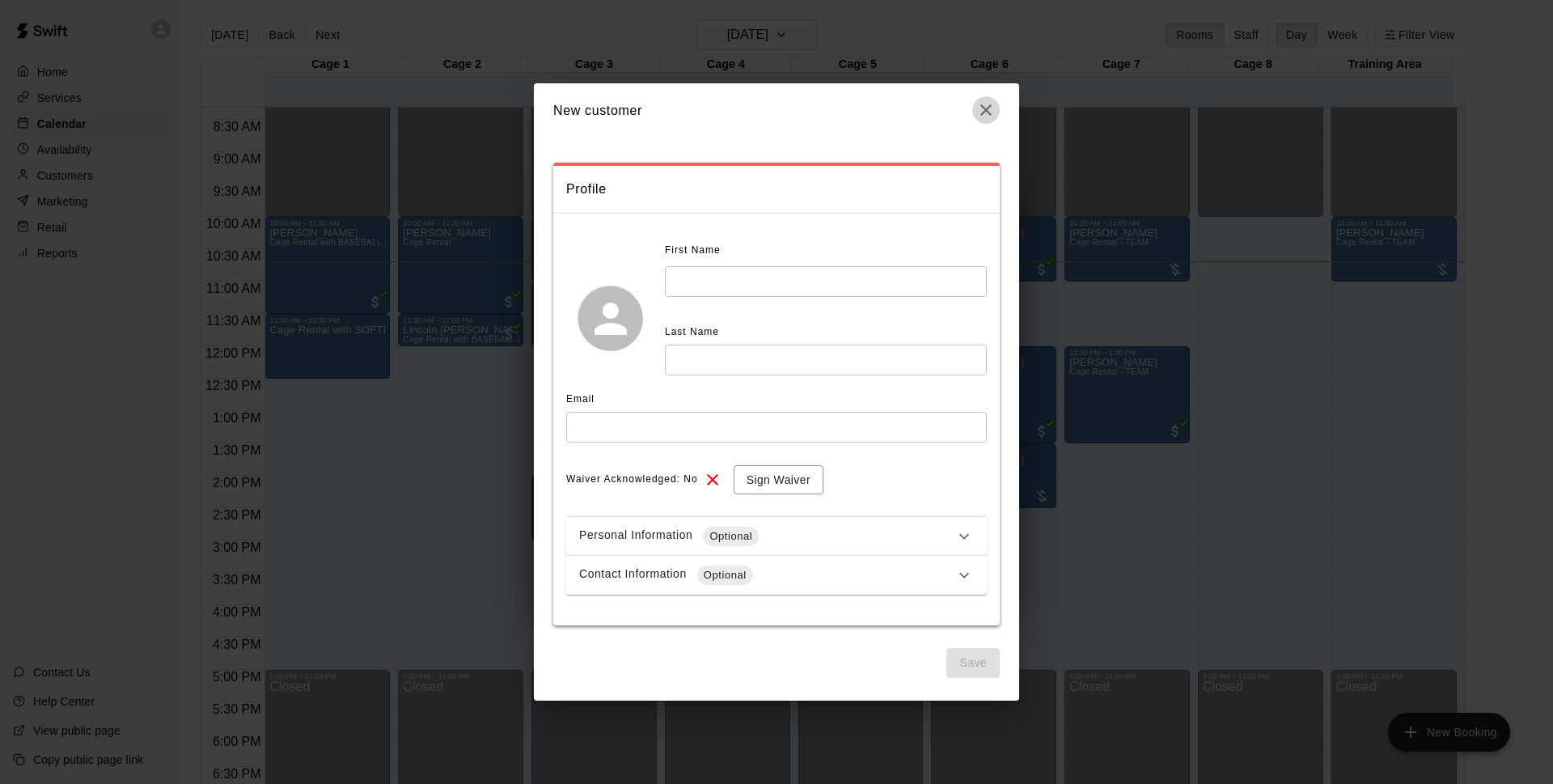
click at [978, 111] on icon "button" at bounding box center [986, 110] width 19 height 19
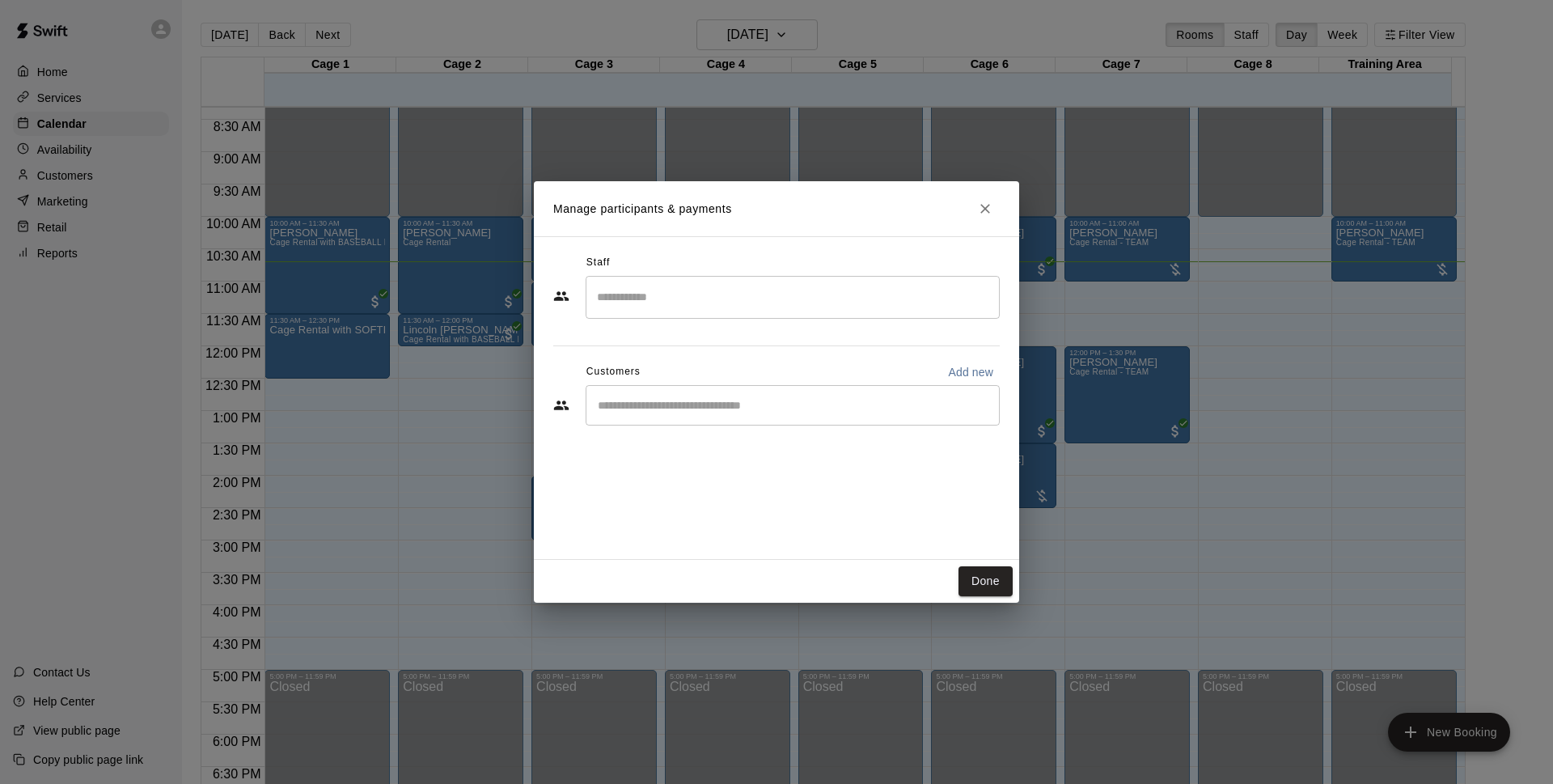
click at [989, 204] on icon "Close" at bounding box center [985, 208] width 16 height 16
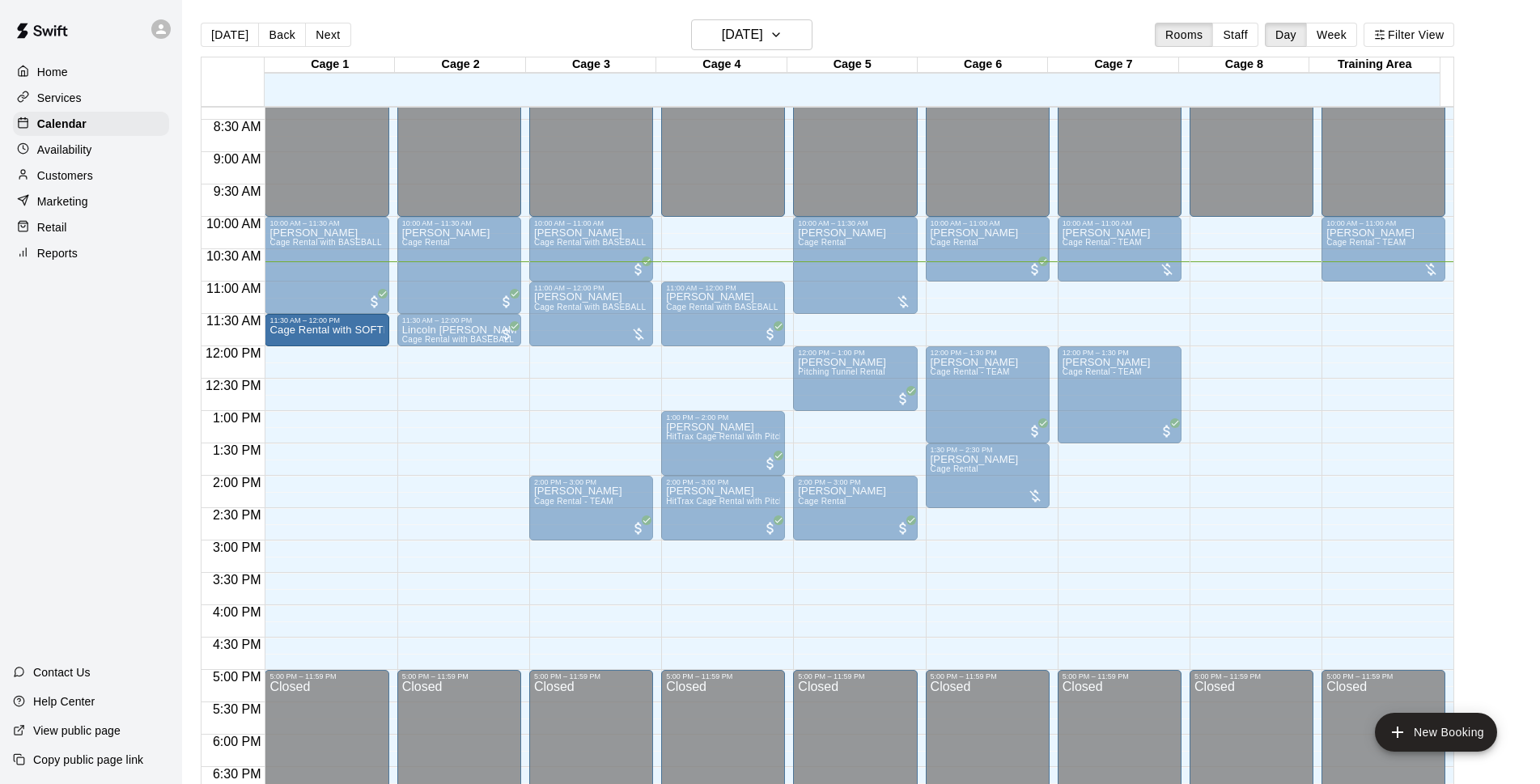
drag, startPoint x: 325, startPoint y: 375, endPoint x: 325, endPoint y: 351, distance: 24.0
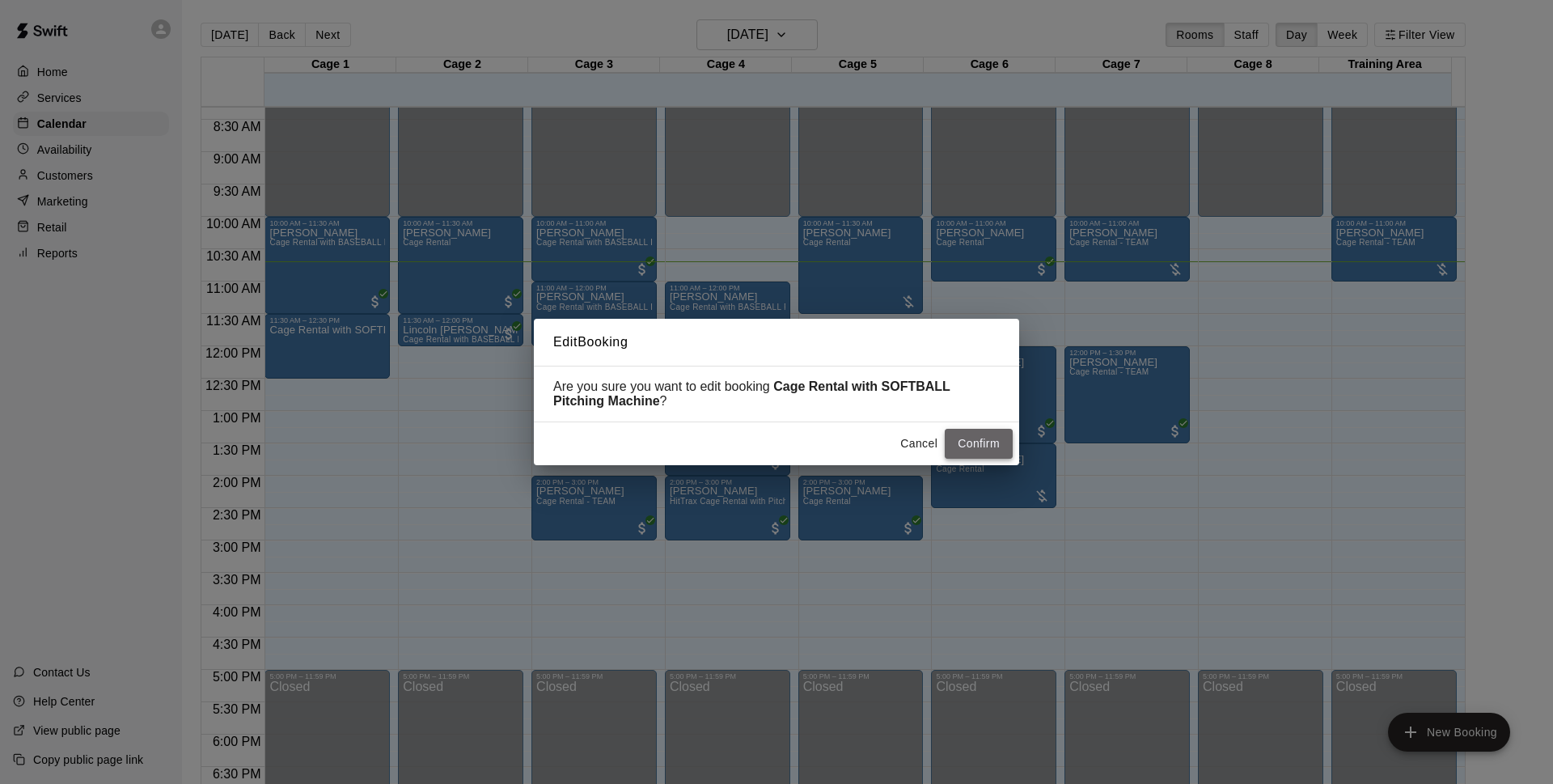
click at [994, 443] on button "Confirm" at bounding box center [978, 443] width 68 height 30
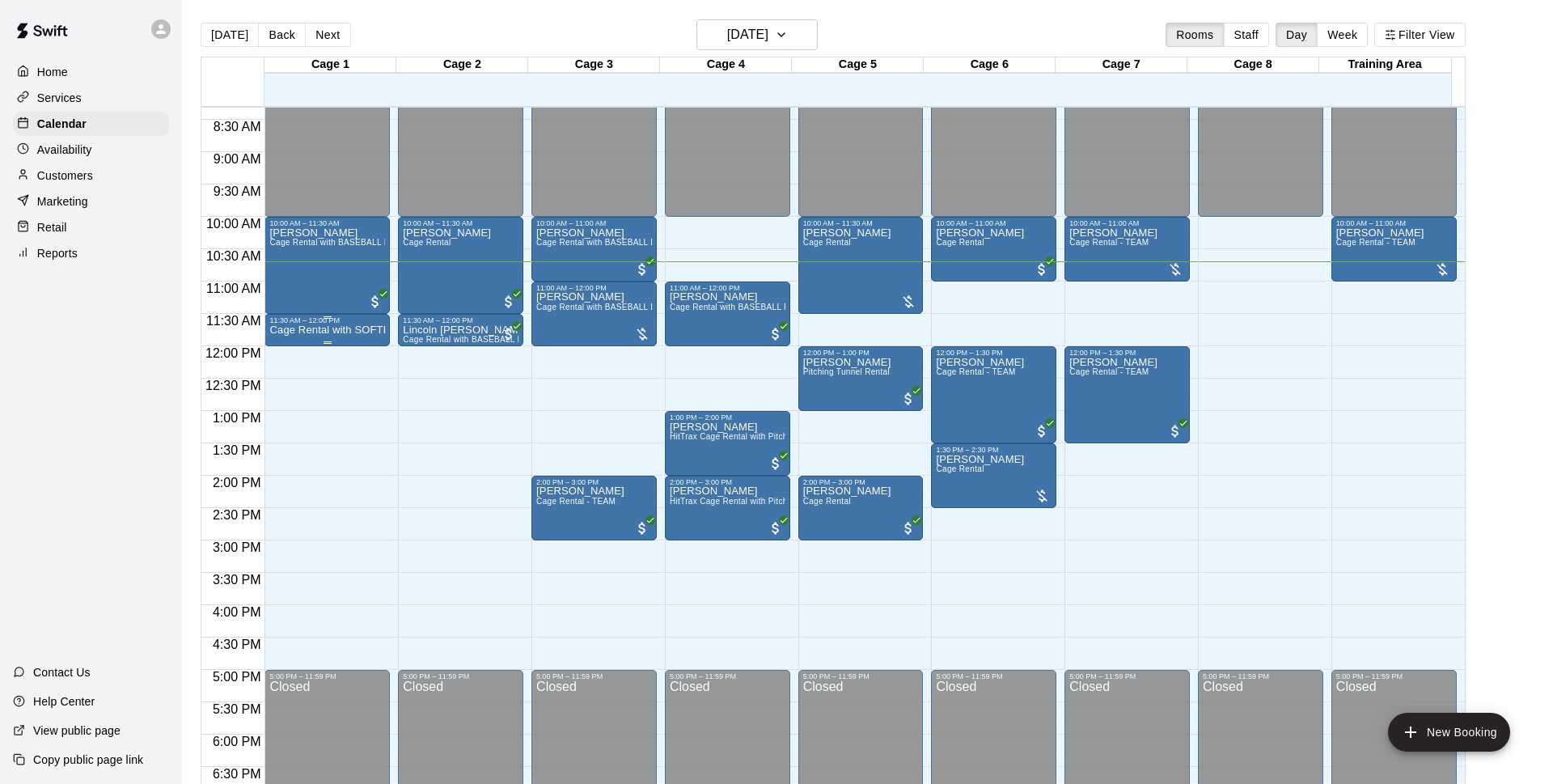
click at [323, 330] on p "Cage Rental with SOFTBALL Pitching Machine" at bounding box center [327, 330] width 116 height 0
click at [293, 386] on img "edit" at bounding box center [285, 387] width 19 height 19
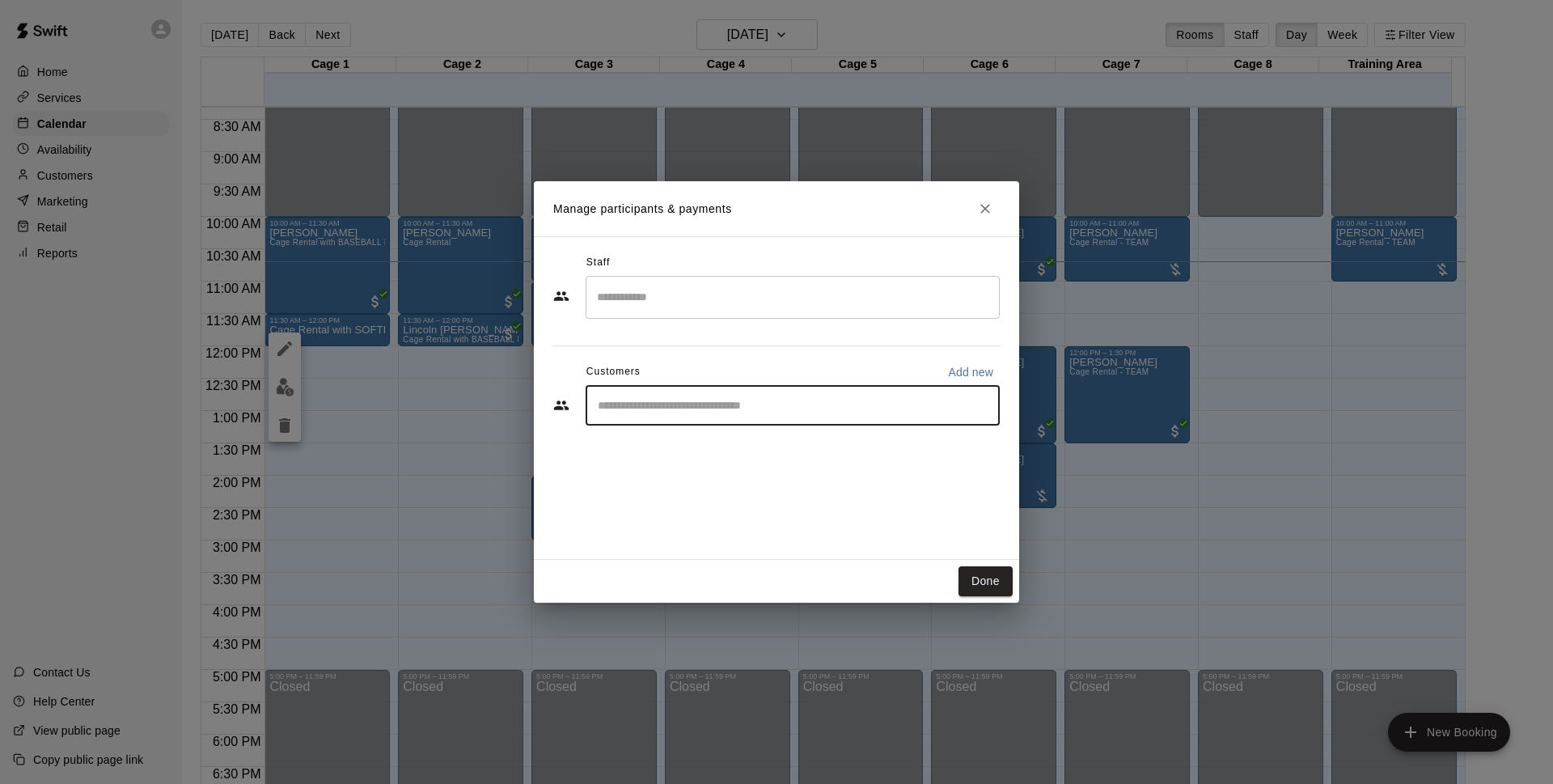
click at [788, 408] on input "Start typing to search customers..." at bounding box center [793, 405] width 400 height 16
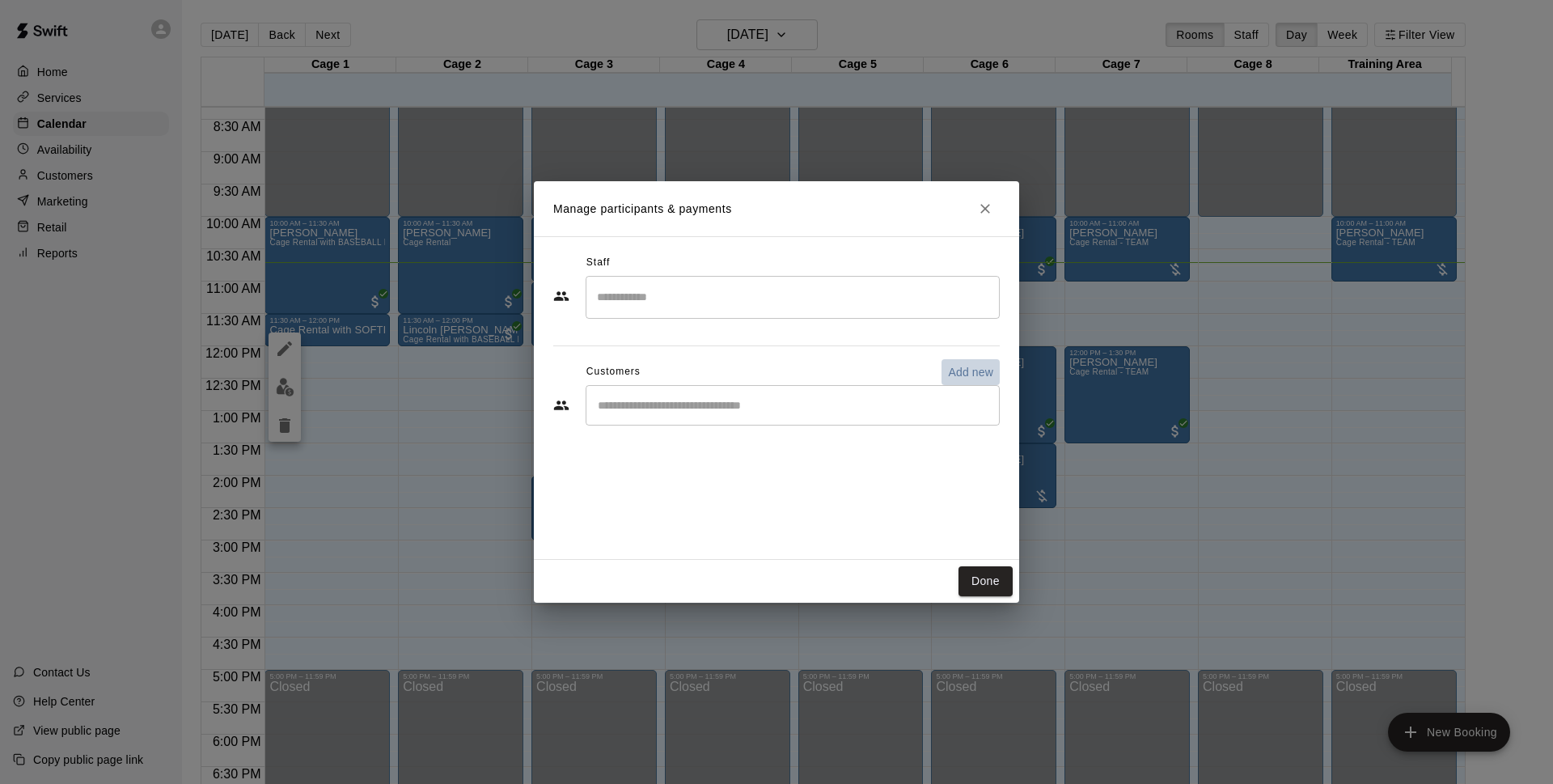
click at [950, 364] on p "Add new" at bounding box center [971, 372] width 46 height 16
select select "**"
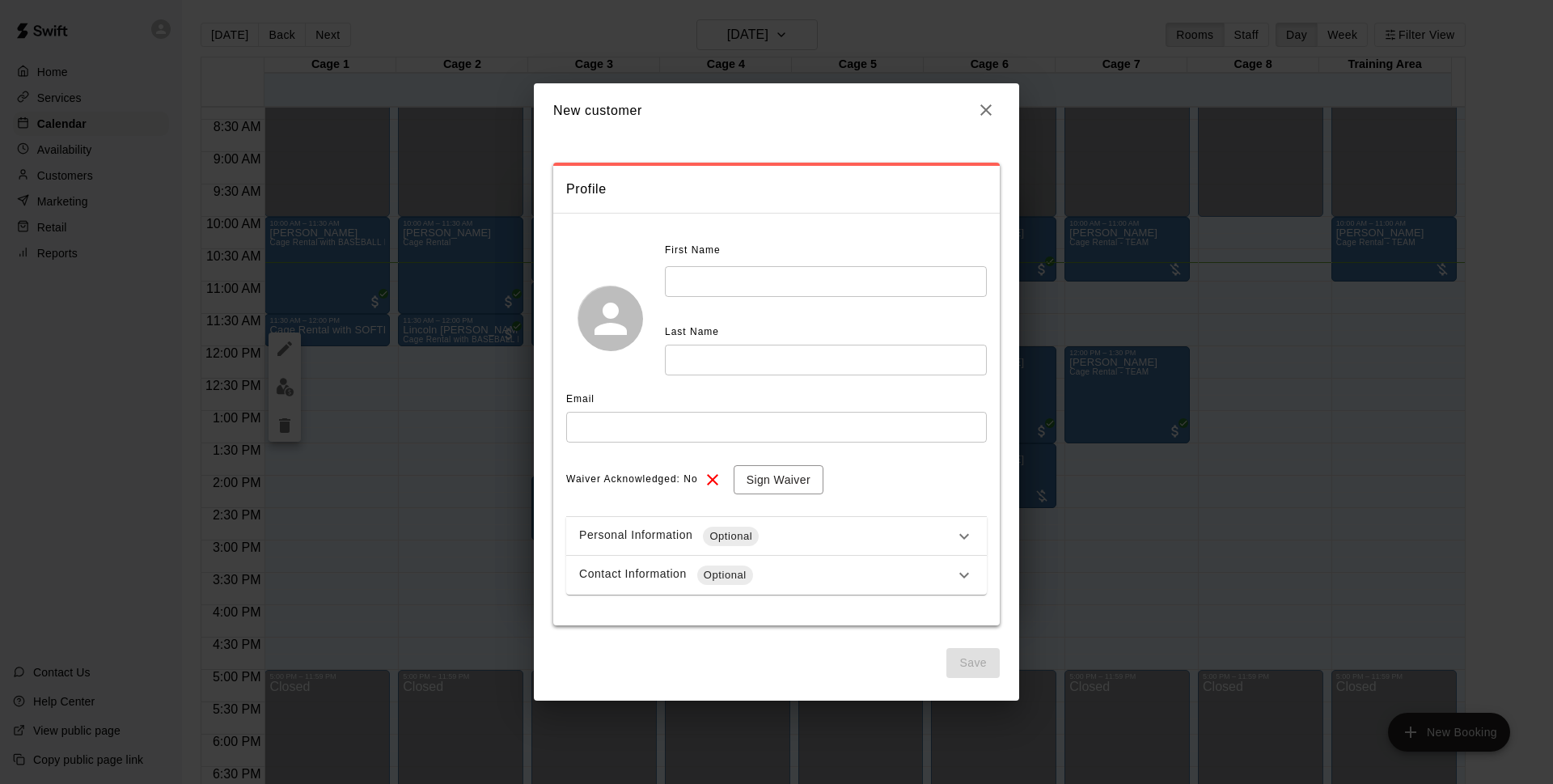
click at [750, 271] on input "text" at bounding box center [826, 280] width 322 height 30
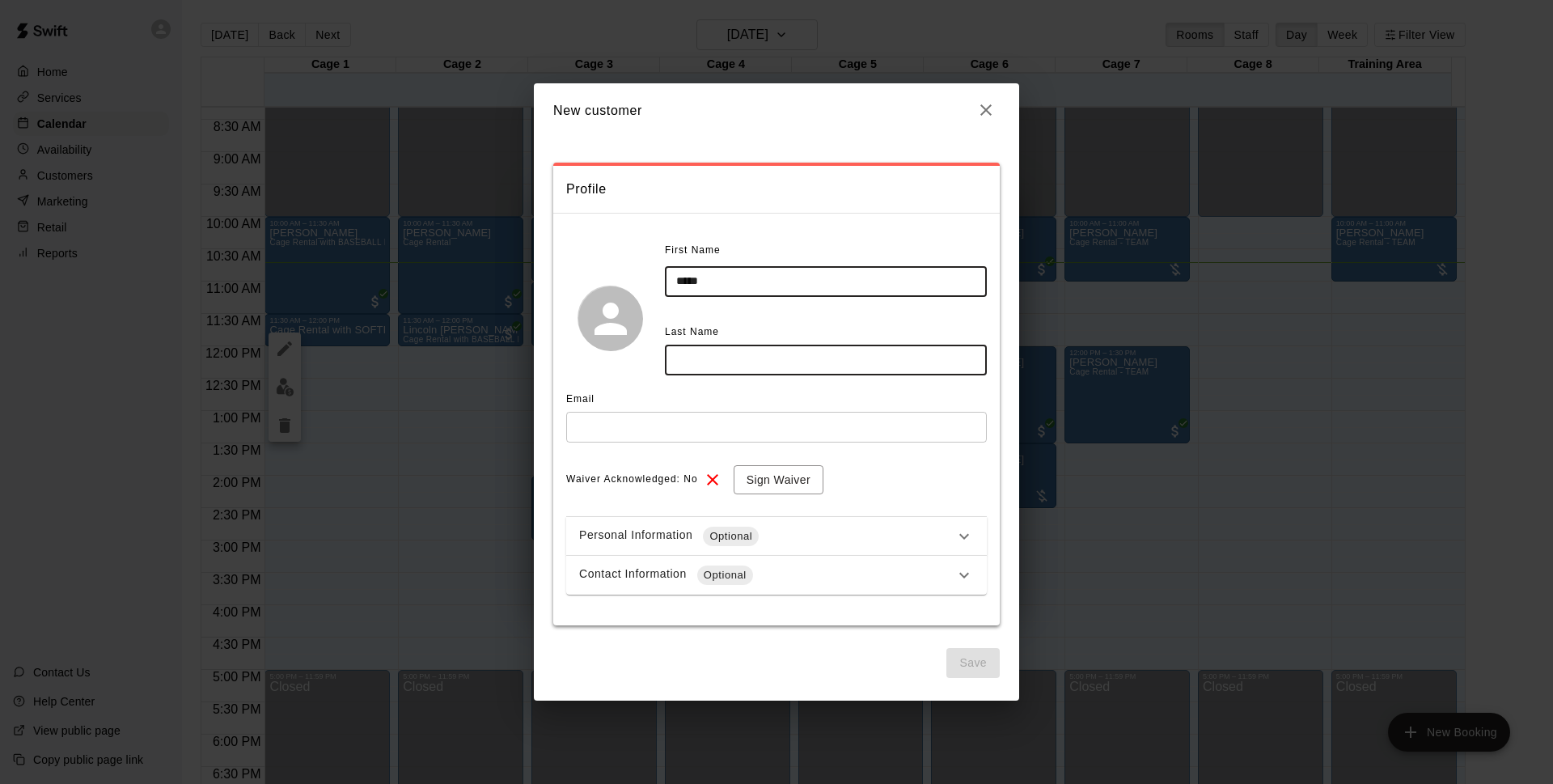
type input "*****"
click at [764, 351] on input "text" at bounding box center [826, 359] width 322 height 30
type input "*"
type input "*******"
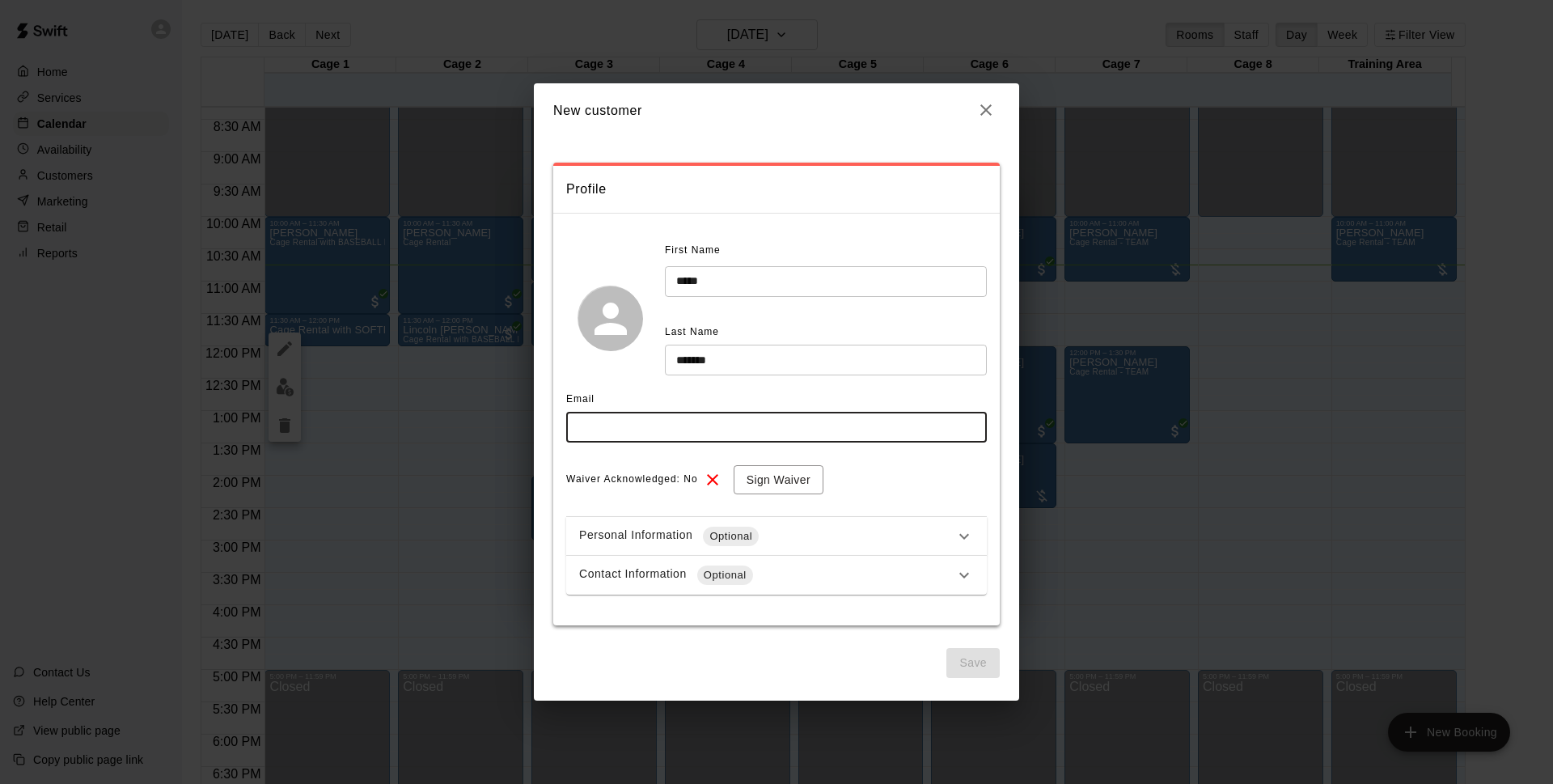
click at [673, 413] on input "text" at bounding box center [776, 426] width 421 height 30
type input "**********"
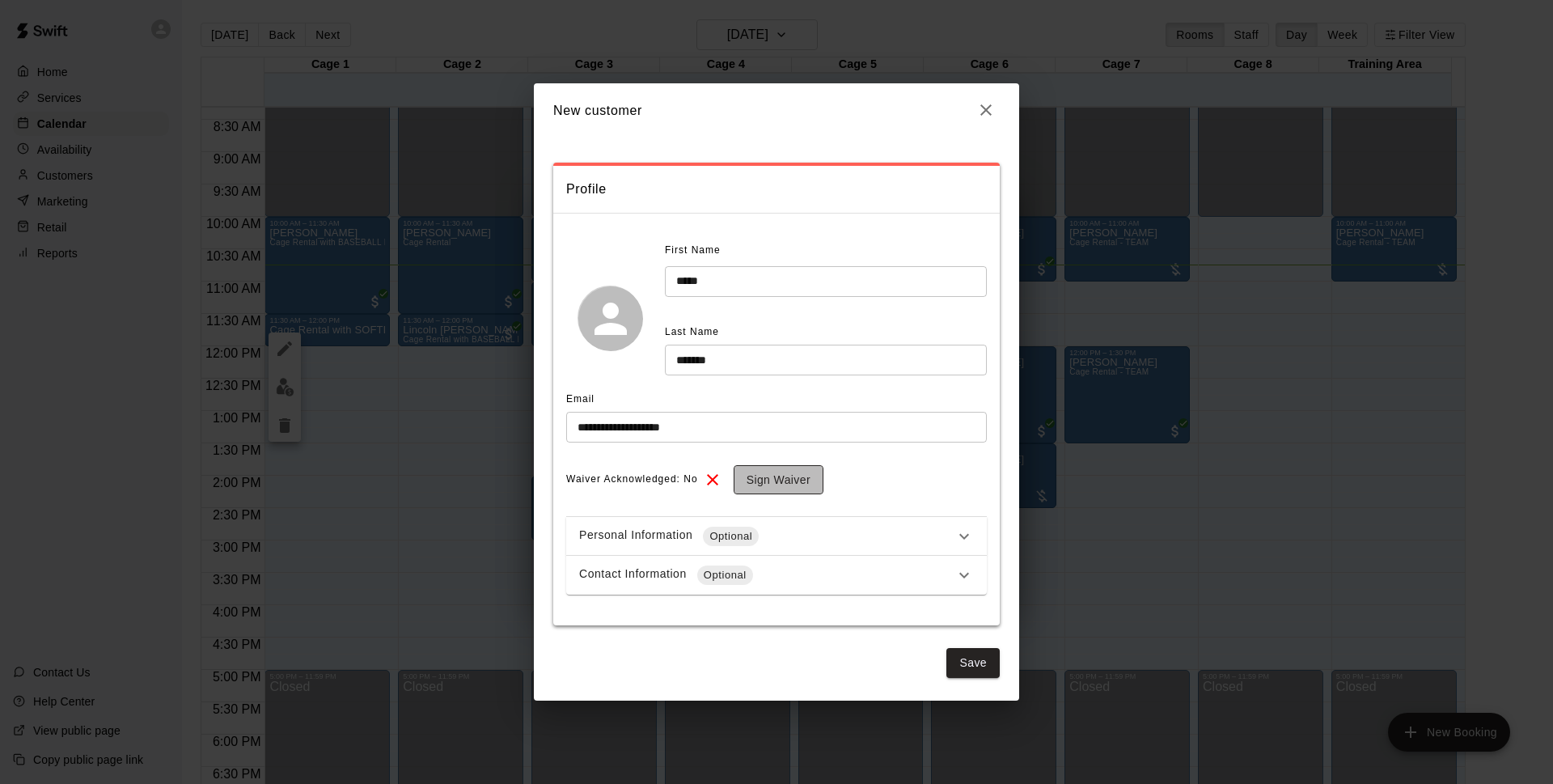
click at [766, 471] on button "Sign Waiver" at bounding box center [778, 480] width 90 height 30
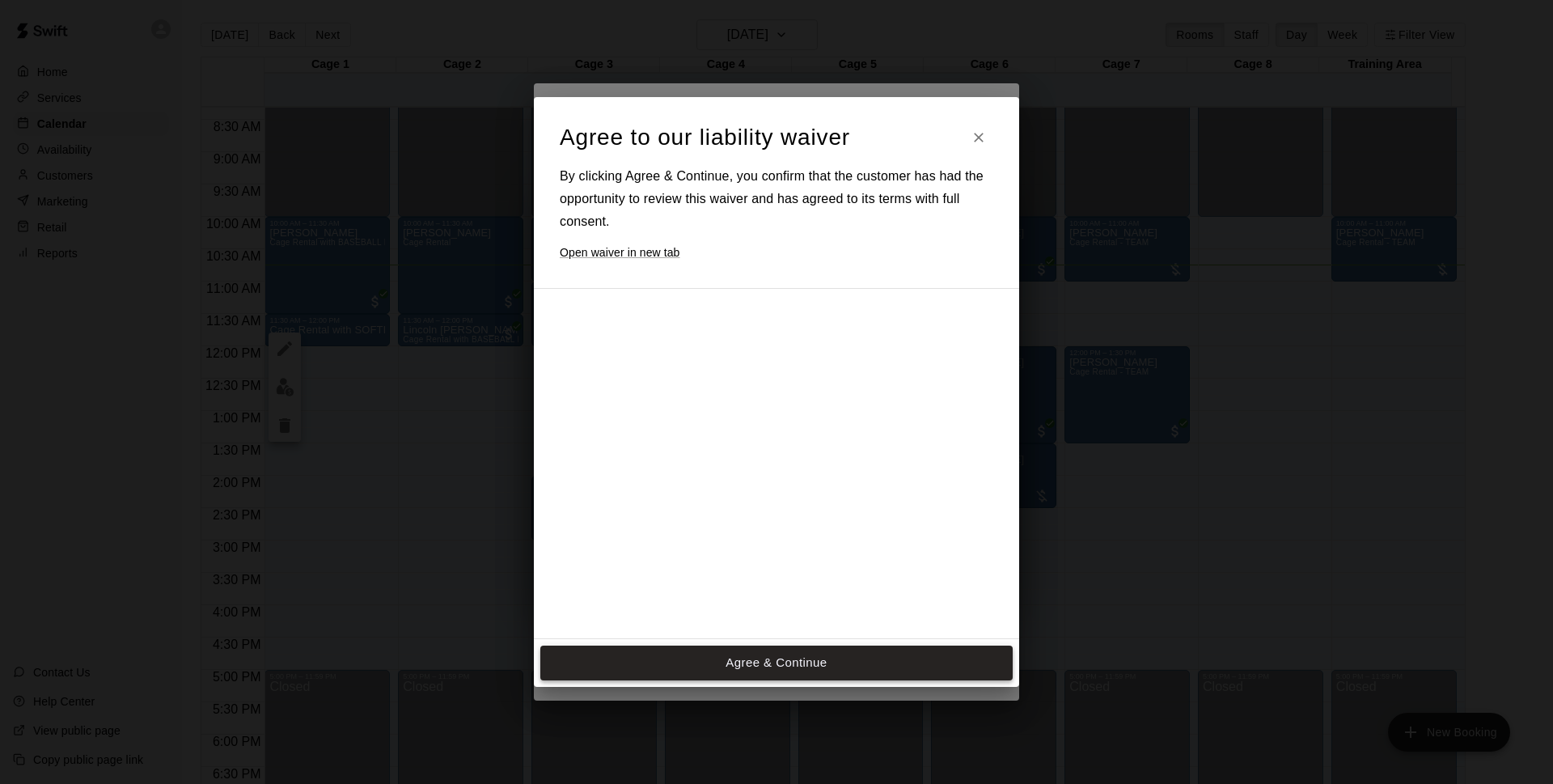
click at [743, 662] on button "Agree & Continue" at bounding box center [776, 662] width 472 height 34
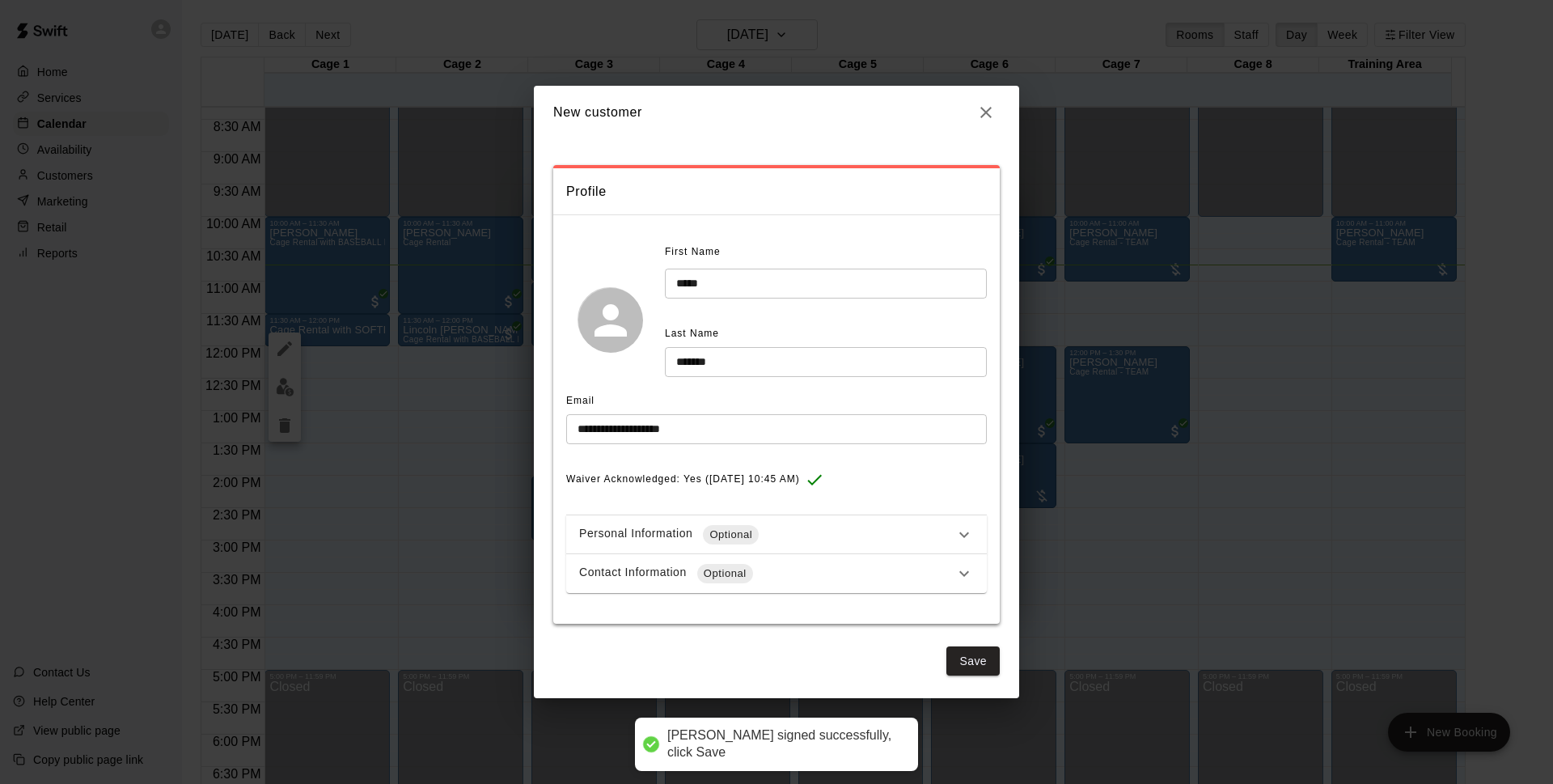
click at [780, 567] on div "Contact Information Optional" at bounding box center [766, 573] width 375 height 19
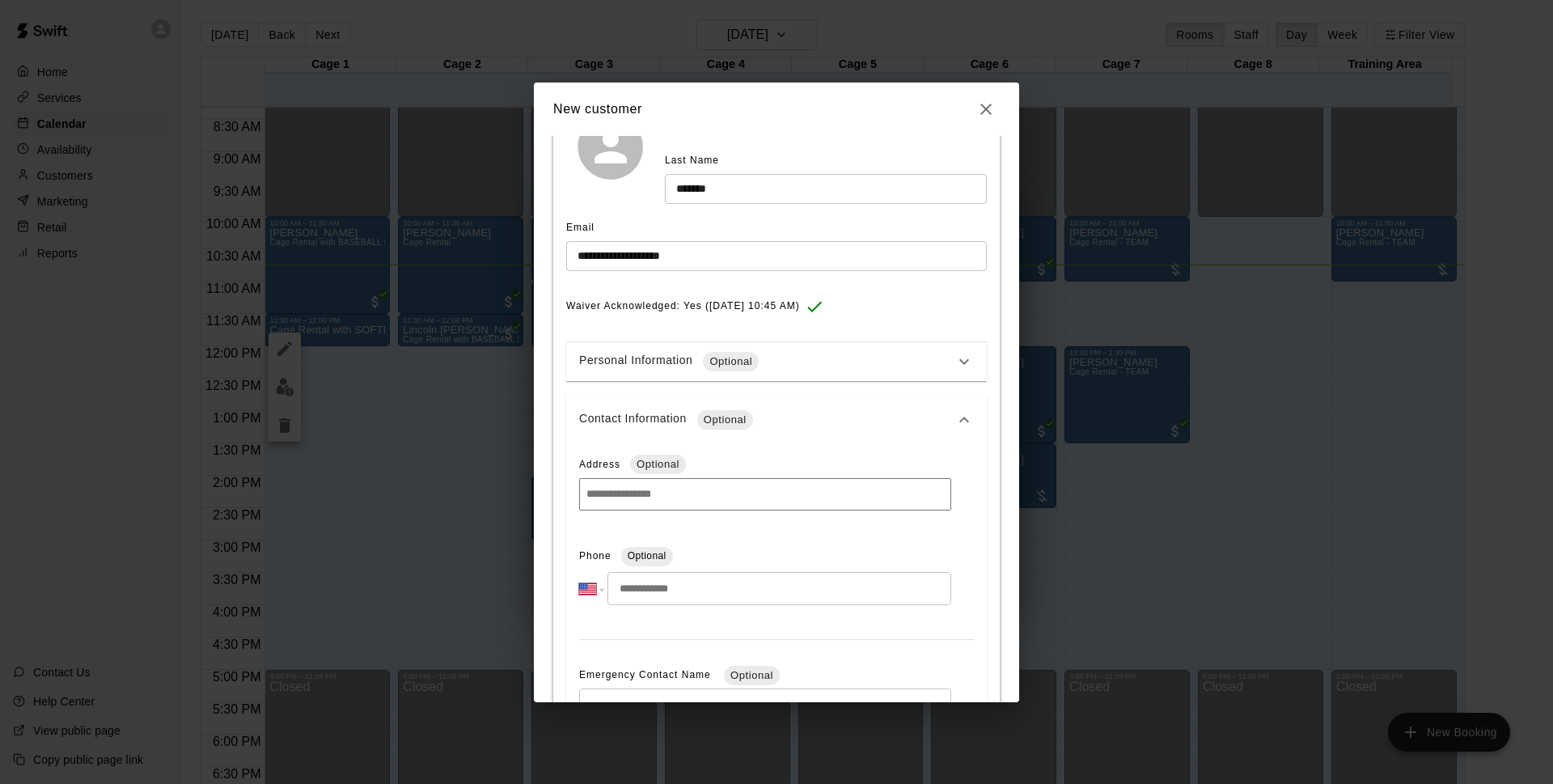
scroll to position [255, 0]
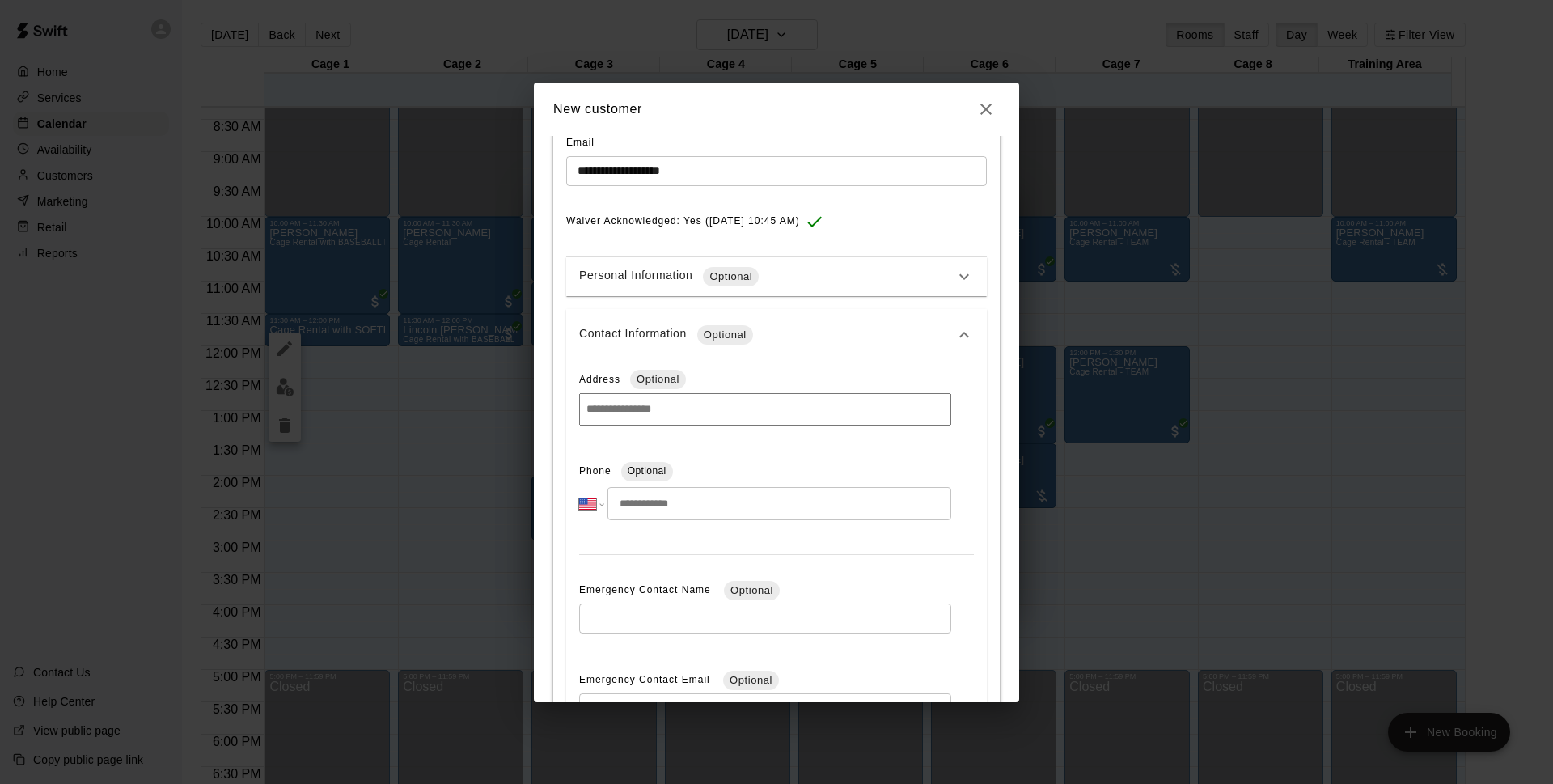
click at [713, 519] on input "tel" at bounding box center [779, 503] width 344 height 33
type input "**********"
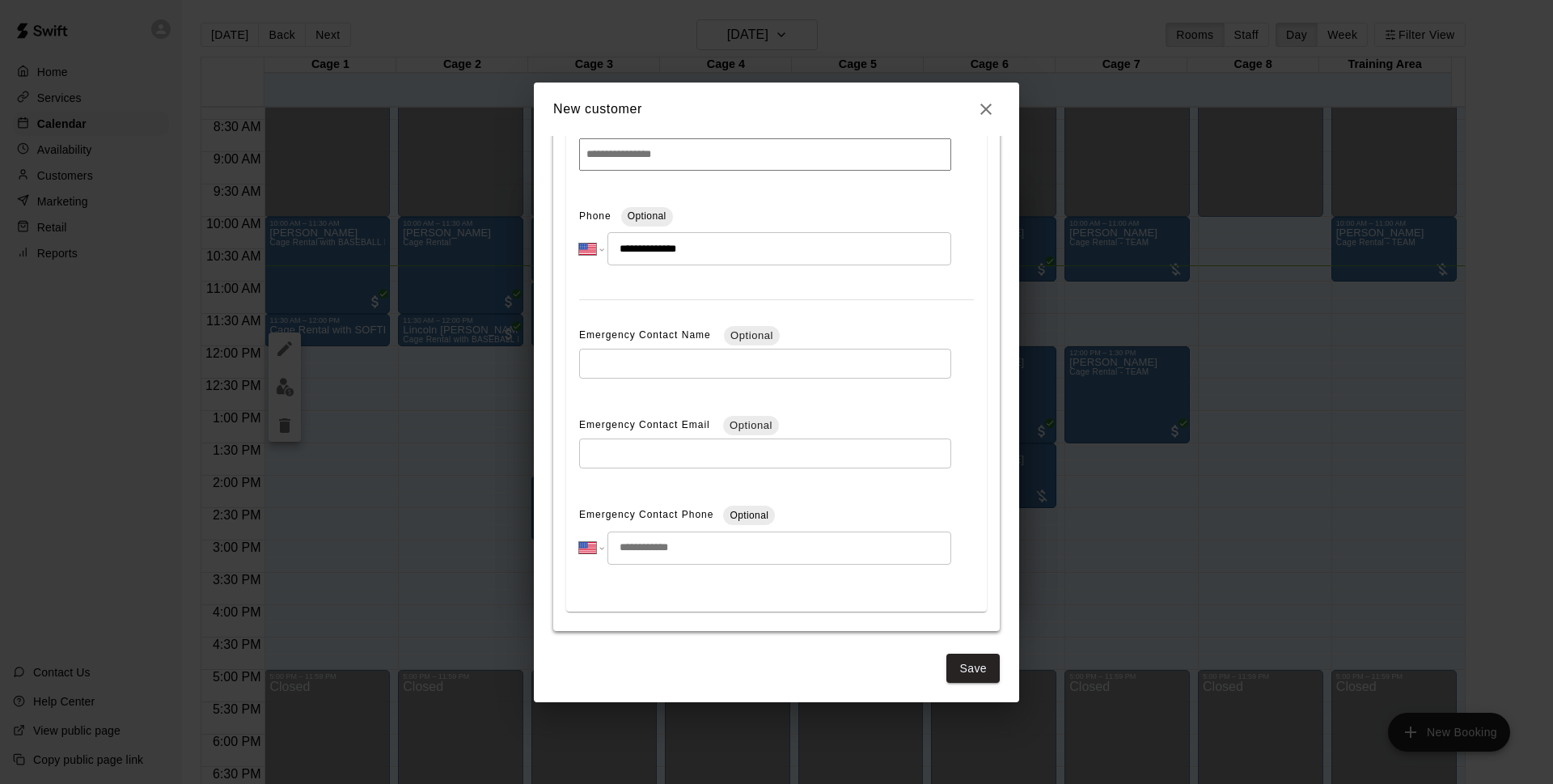
scroll to position [515, 0]
click at [946, 661] on button "Save" at bounding box center [973, 664] width 53 height 30
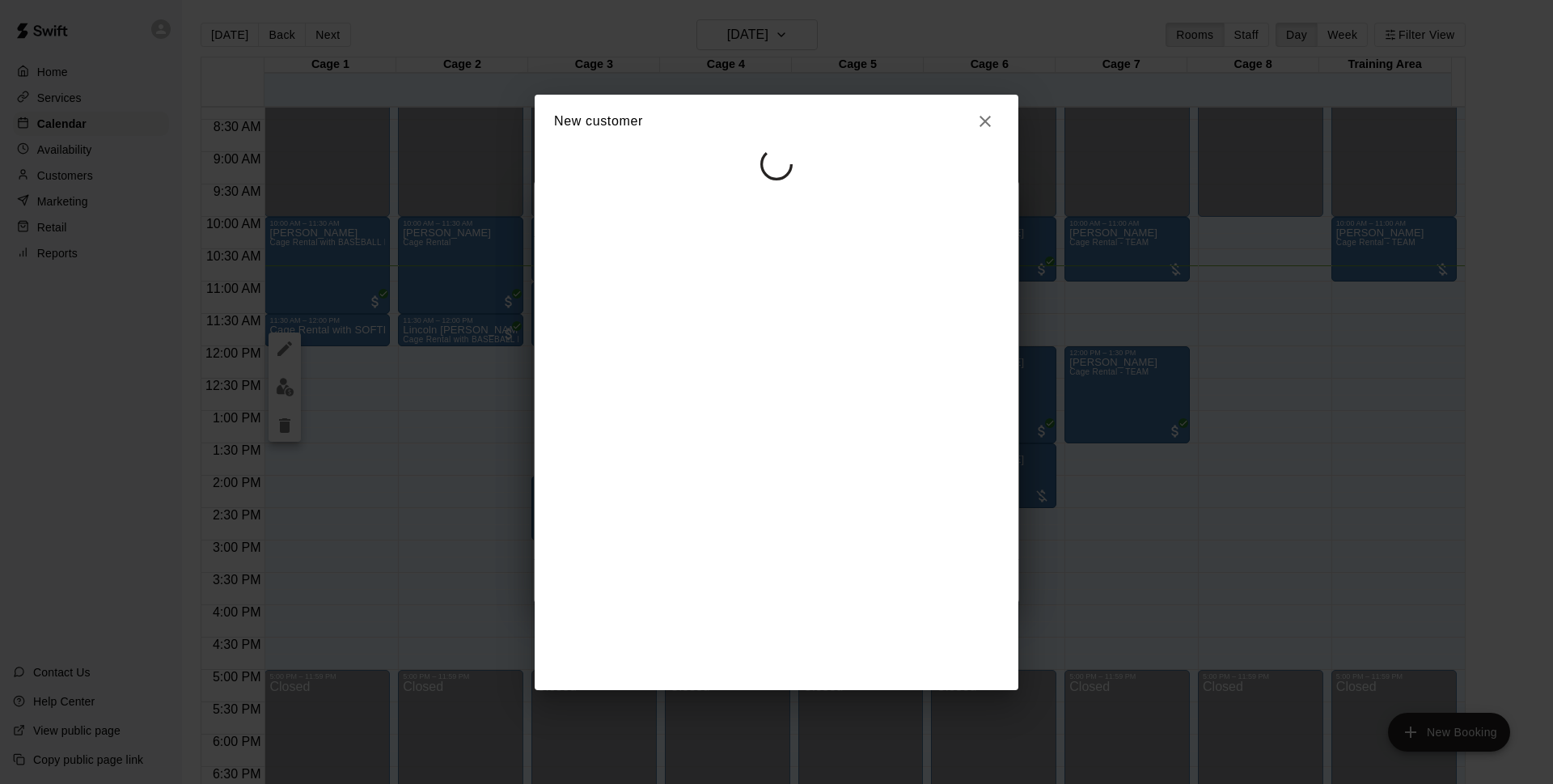
scroll to position [0, 0]
select select "**"
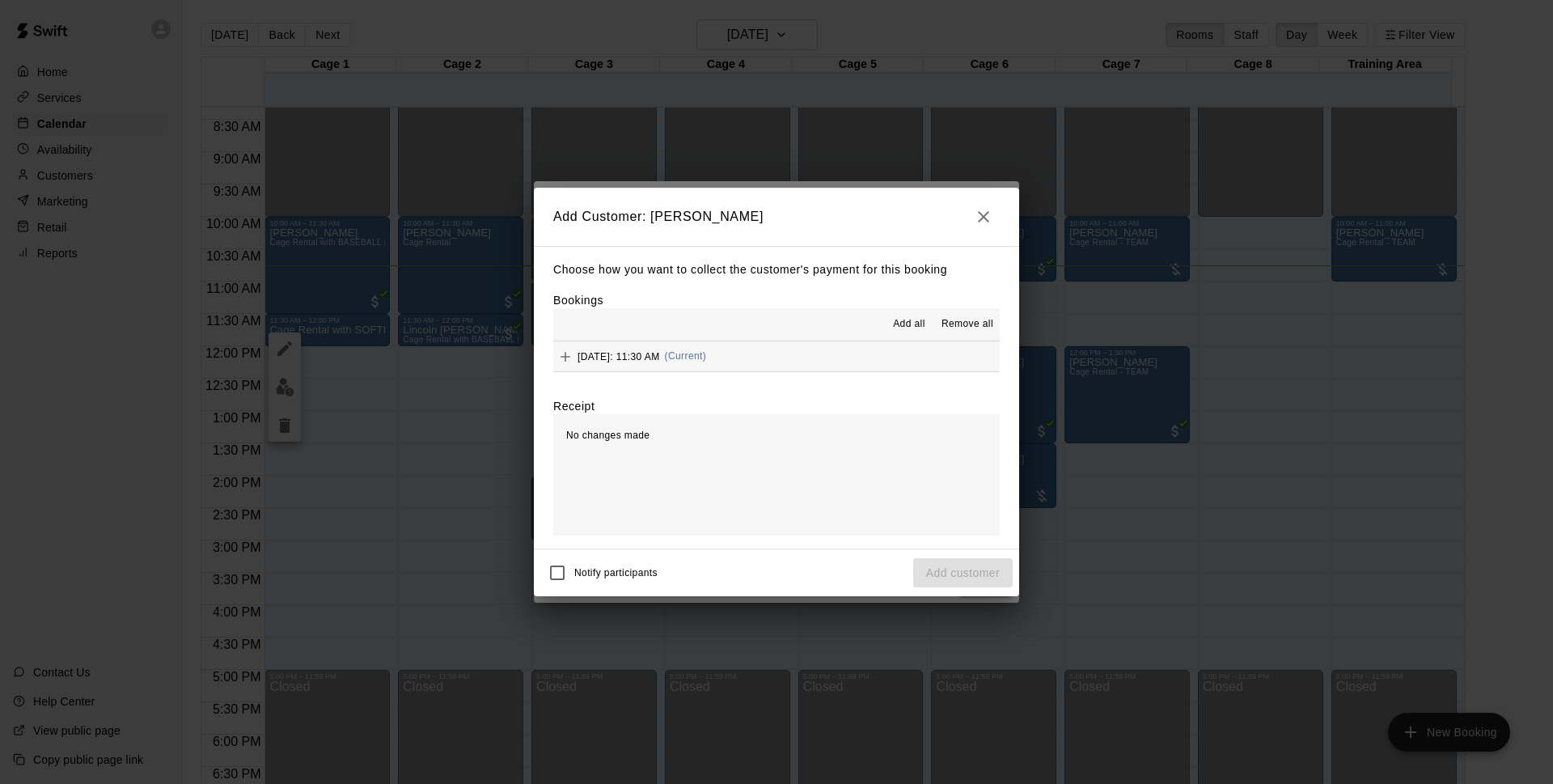
click at [835, 365] on button "[DATE]: 11:30 AM (Current)" at bounding box center [776, 356] width 446 height 30
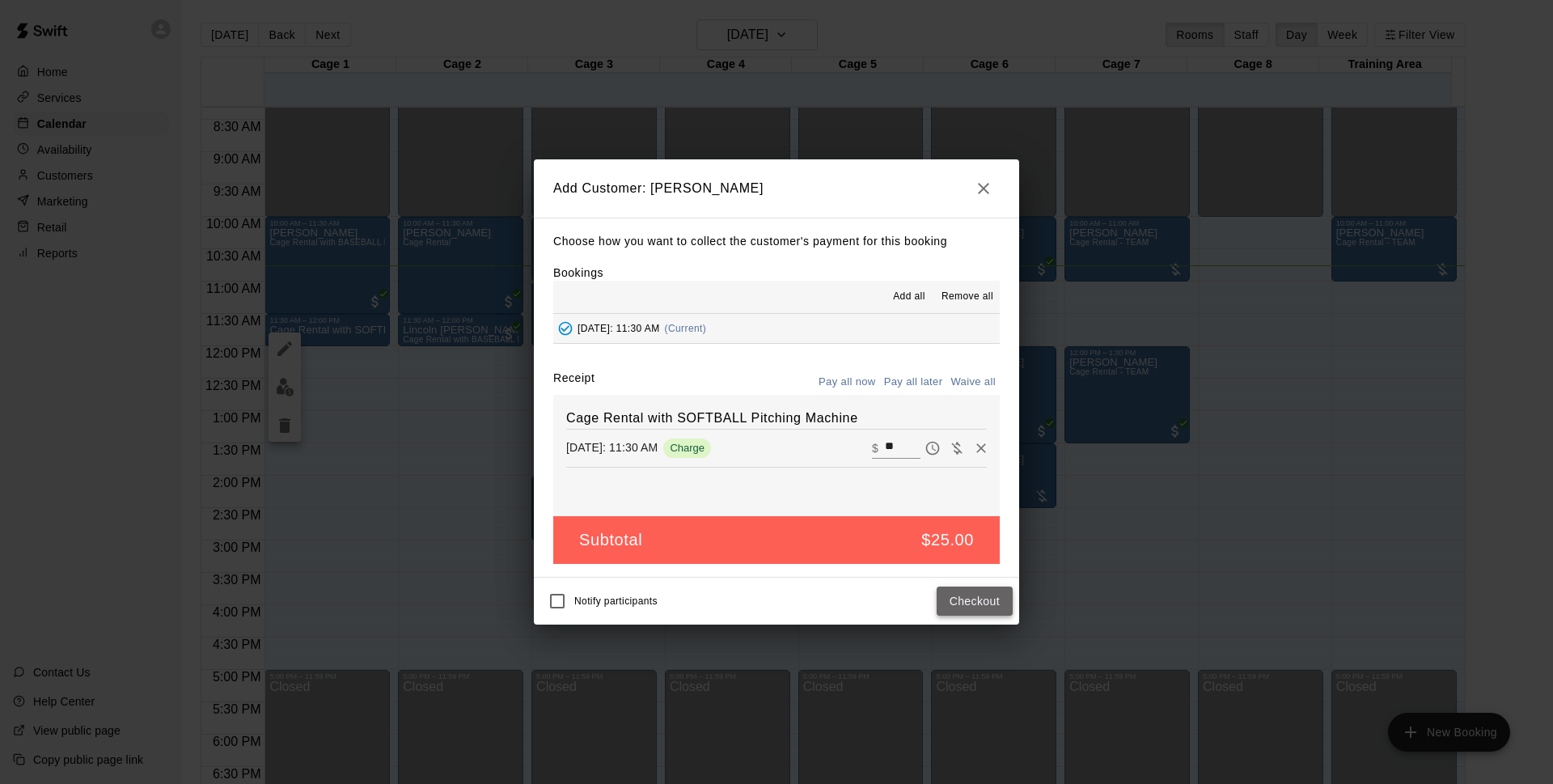
click at [949, 591] on button "Checkout" at bounding box center [975, 601] width 76 height 30
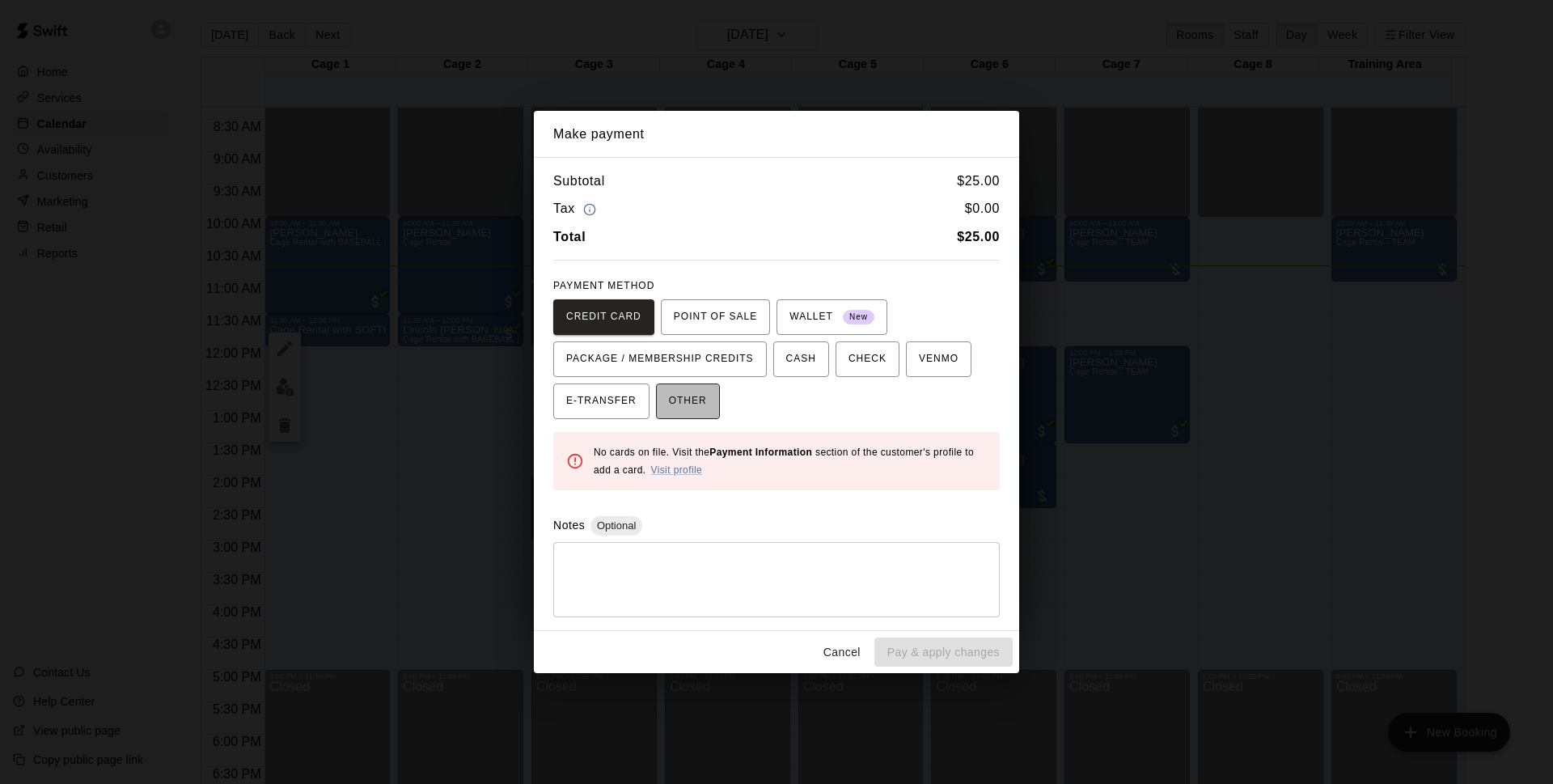
click at [714, 392] on button "OTHER" at bounding box center [688, 401] width 64 height 35
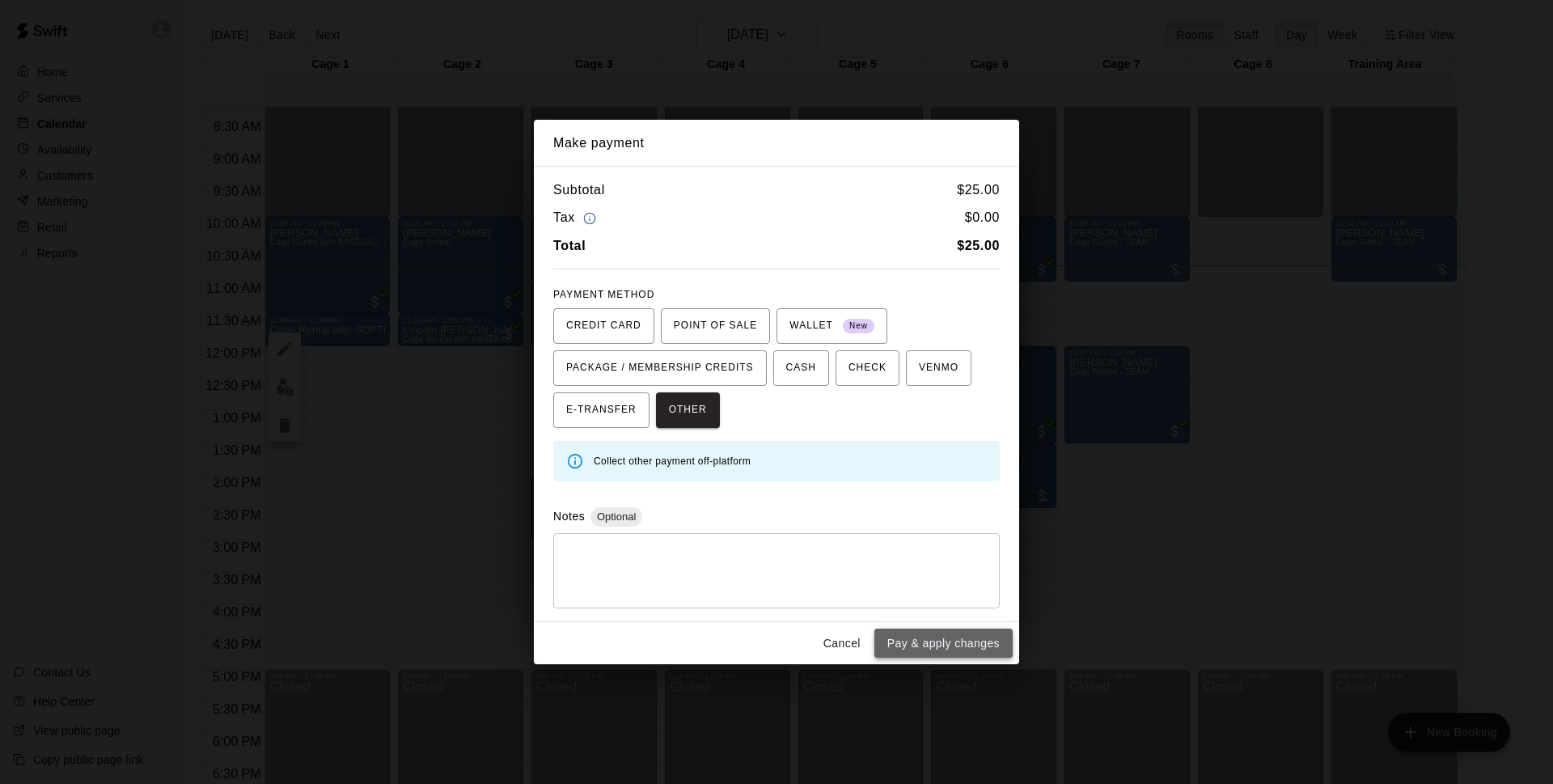
click at [955, 651] on button "Pay & apply changes" at bounding box center [944, 643] width 139 height 30
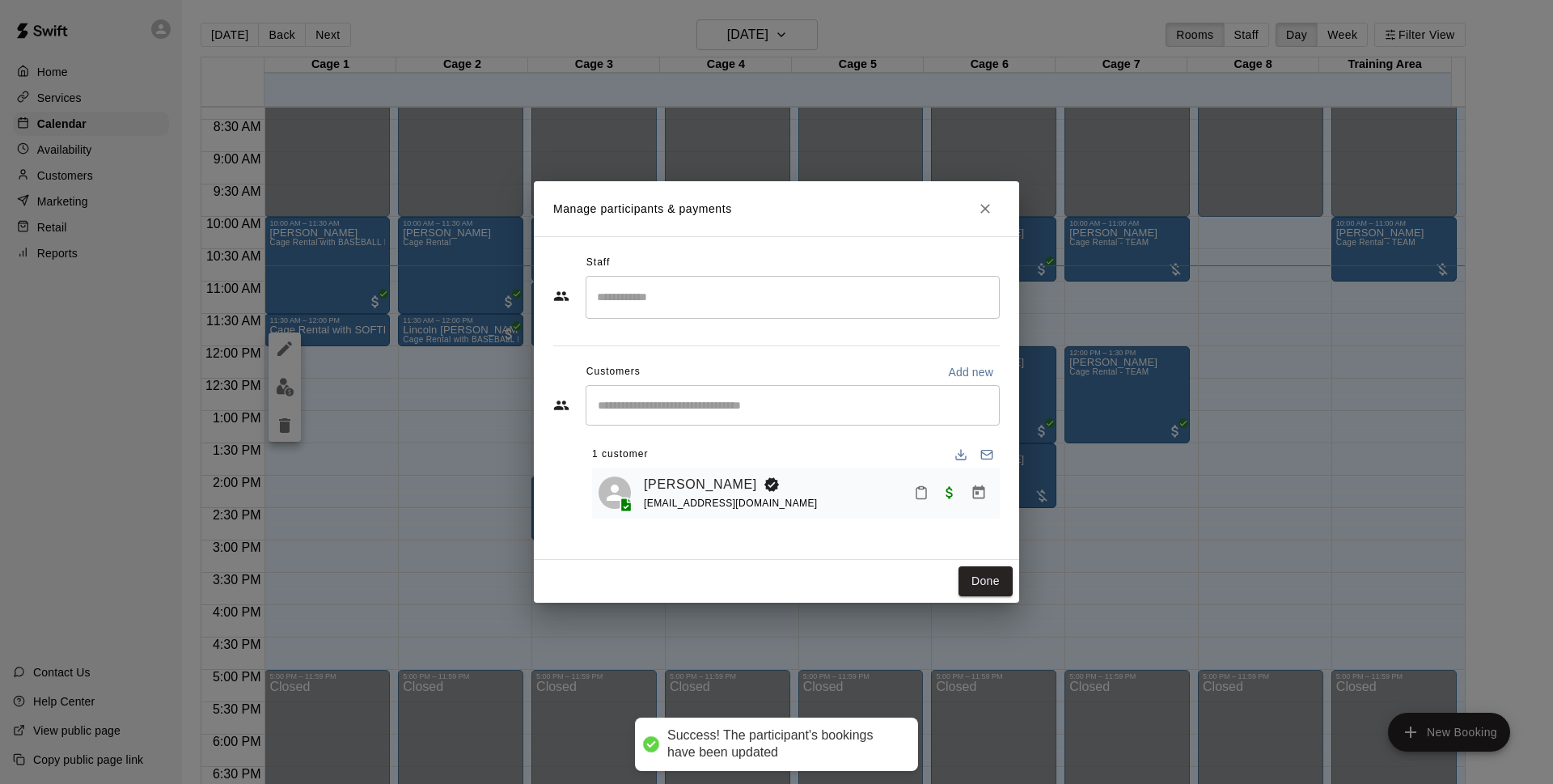
click at [978, 579] on button "Done" at bounding box center [986, 580] width 54 height 30
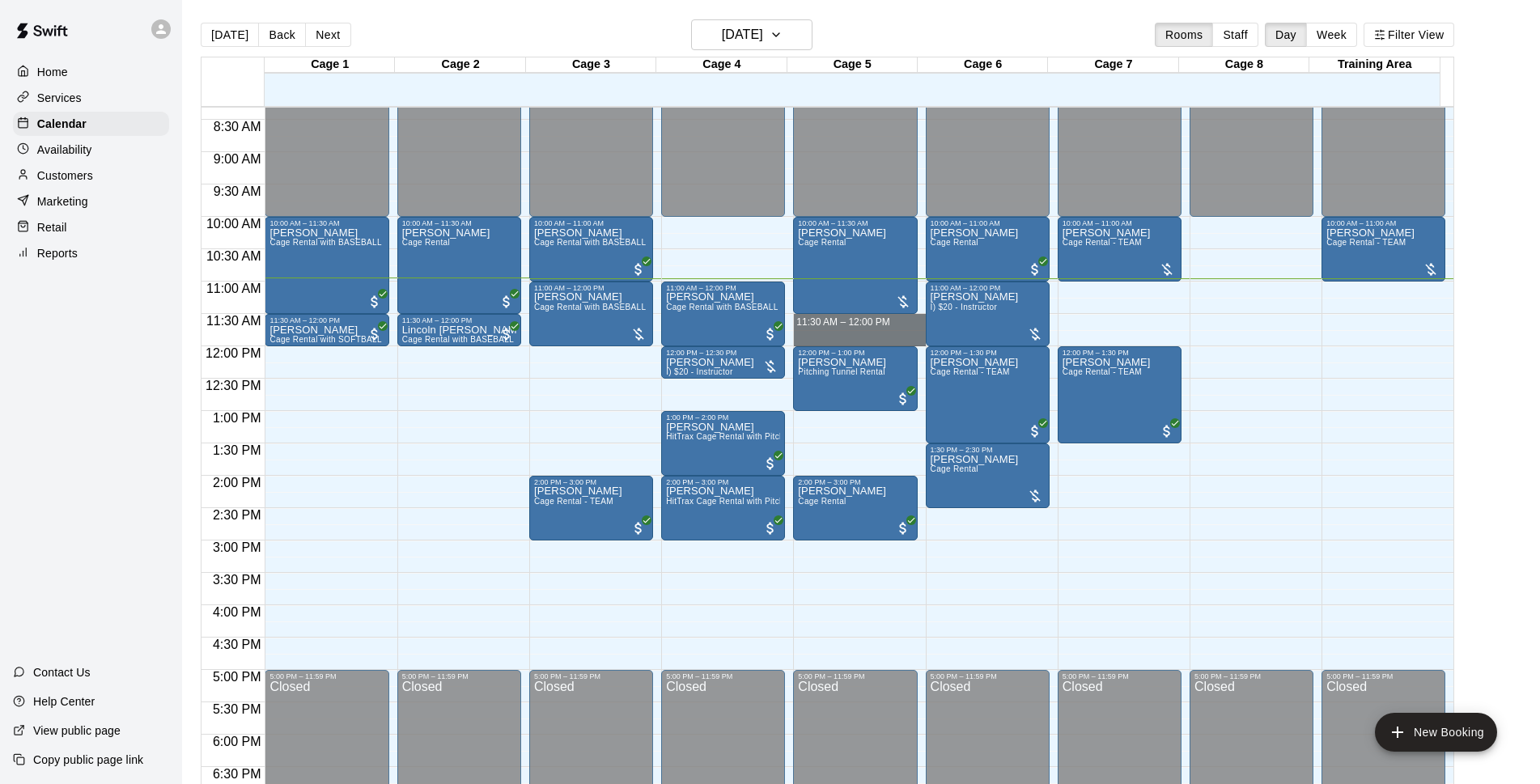
drag, startPoint x: 835, startPoint y: 318, endPoint x: 839, endPoint y: 332, distance: 14.6
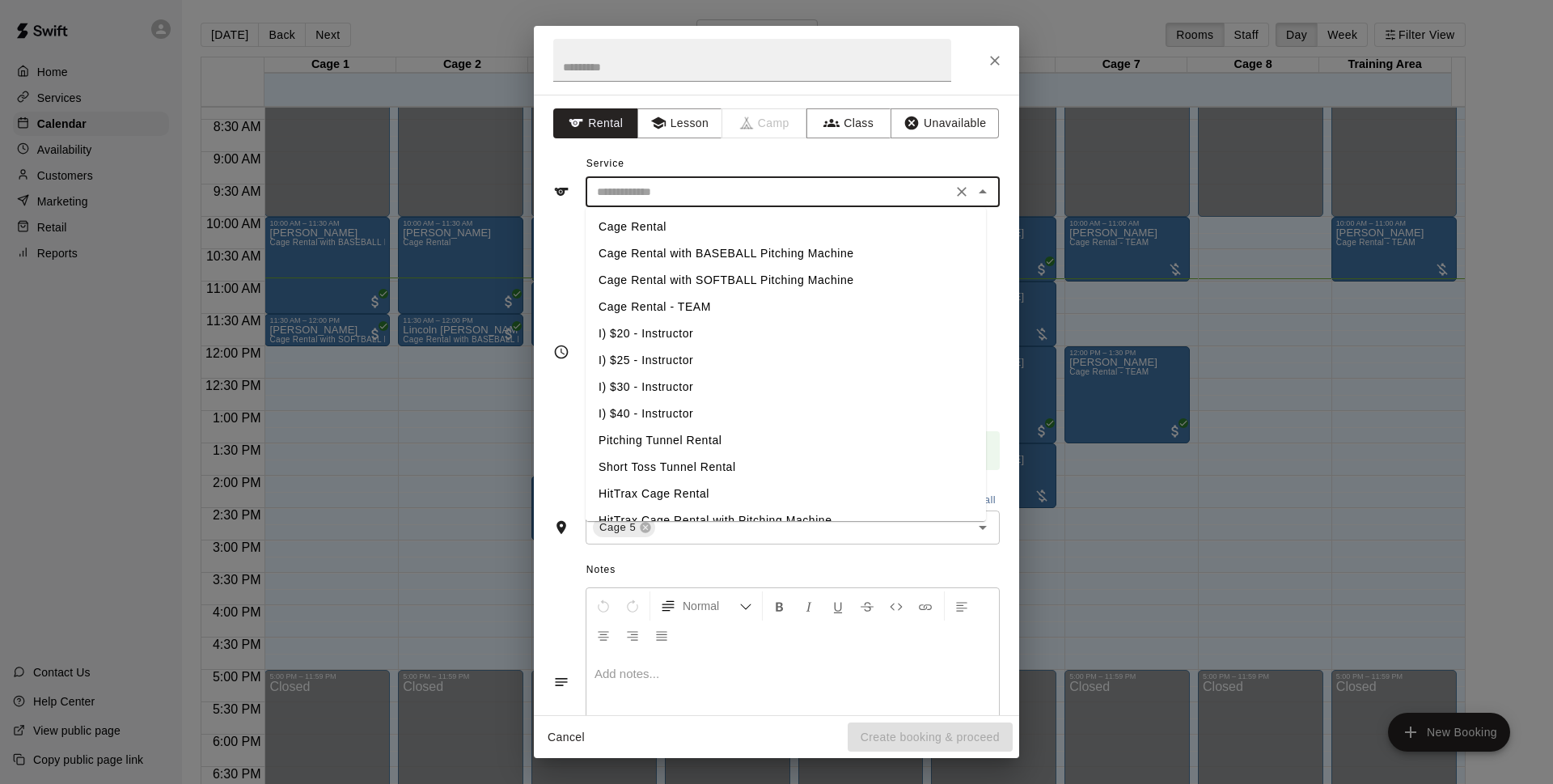
click at [761, 187] on input "text" at bounding box center [769, 192] width 357 height 20
click at [668, 230] on li "Cage Rental" at bounding box center [786, 227] width 401 height 27
type input "**********"
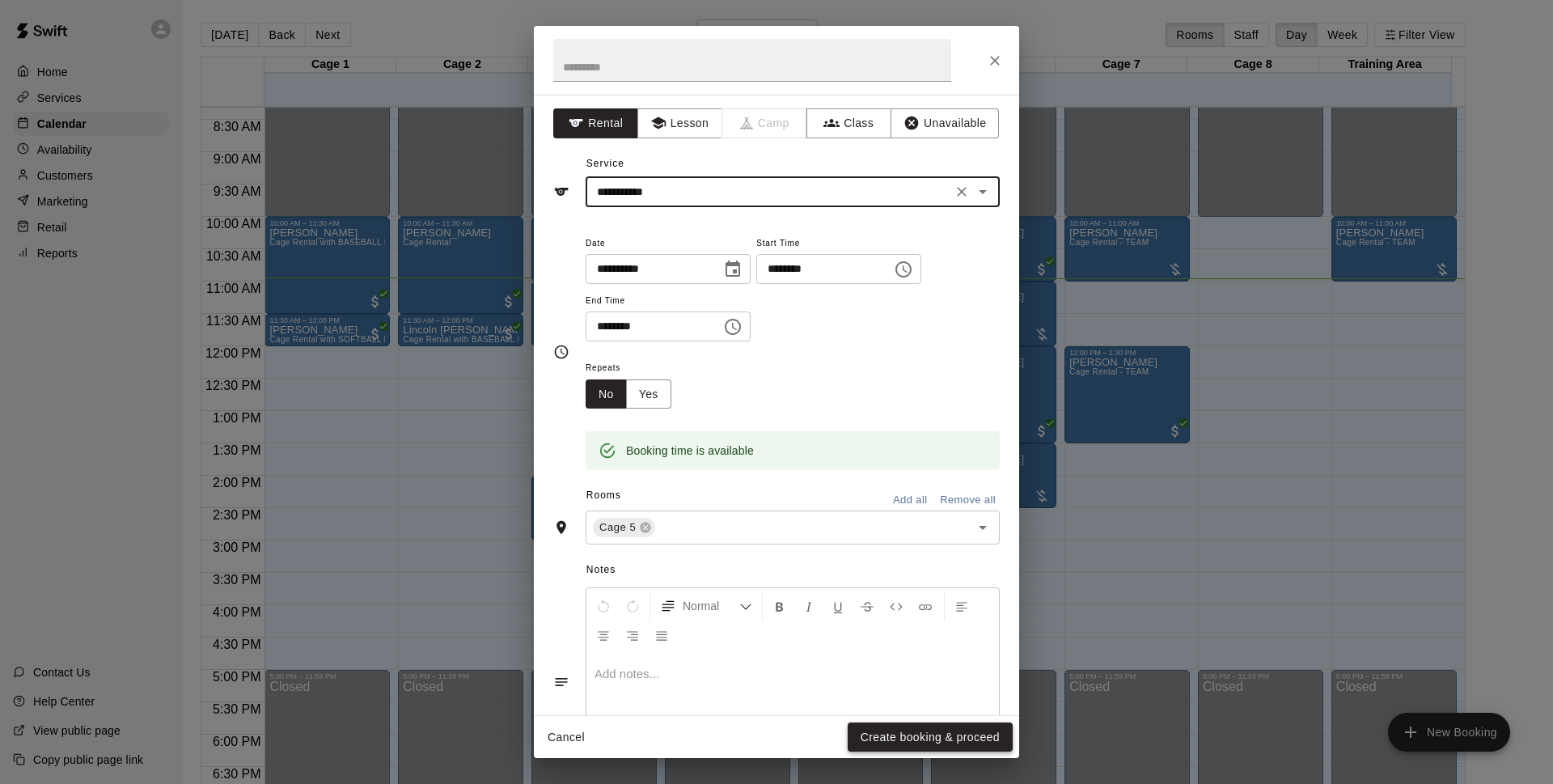
click at [895, 738] on button "Create booking & proceed" at bounding box center [929, 737] width 165 height 30
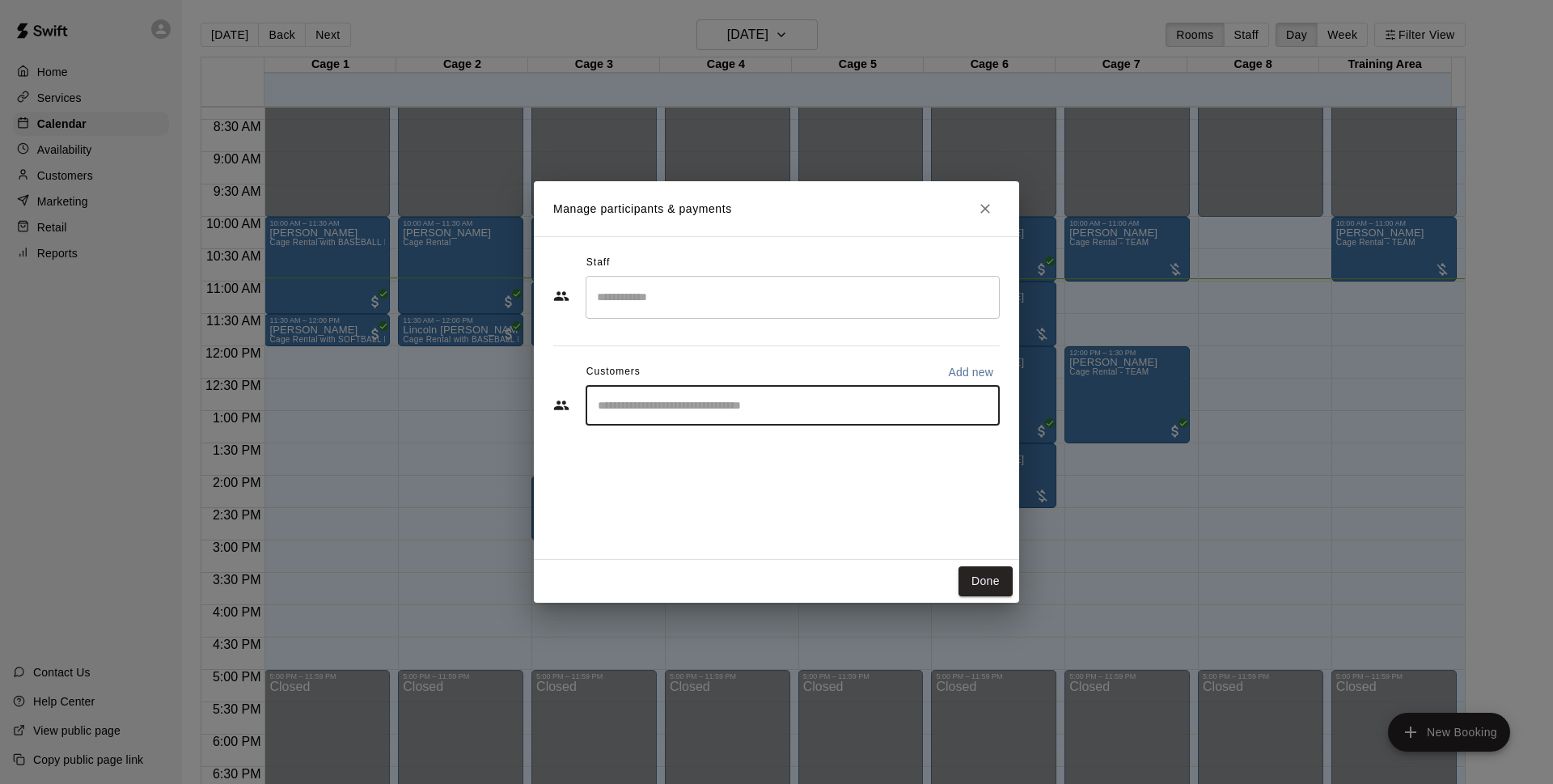
click at [653, 410] on input "Start typing to search customers..." at bounding box center [793, 405] width 400 height 16
type input "***"
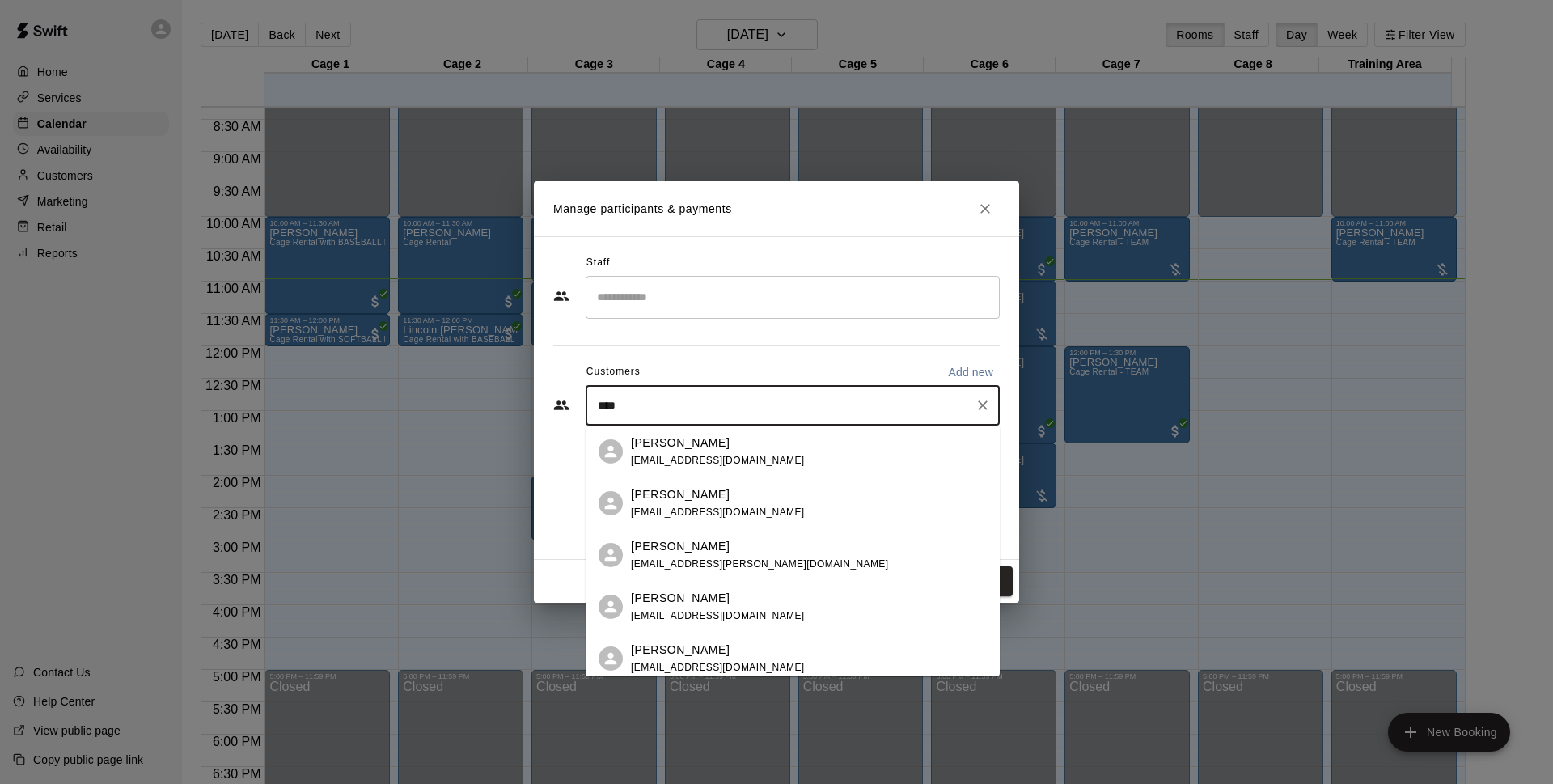
scroll to position [37, 0]
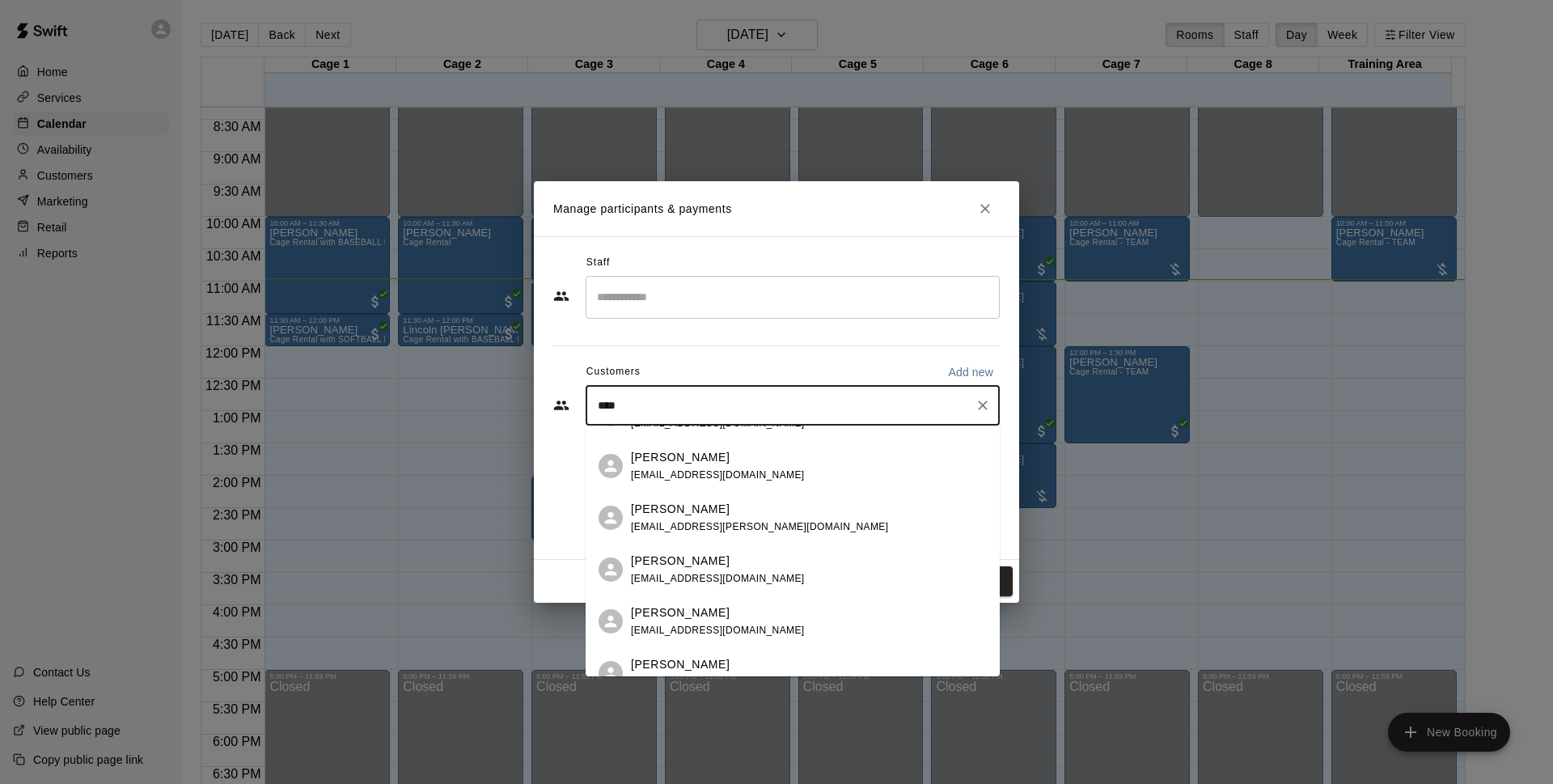
click at [727, 569] on div "[PERSON_NAME] [EMAIL_ADDRESS][DOMAIN_NAME]" at bounding box center [718, 569] width 174 height 35
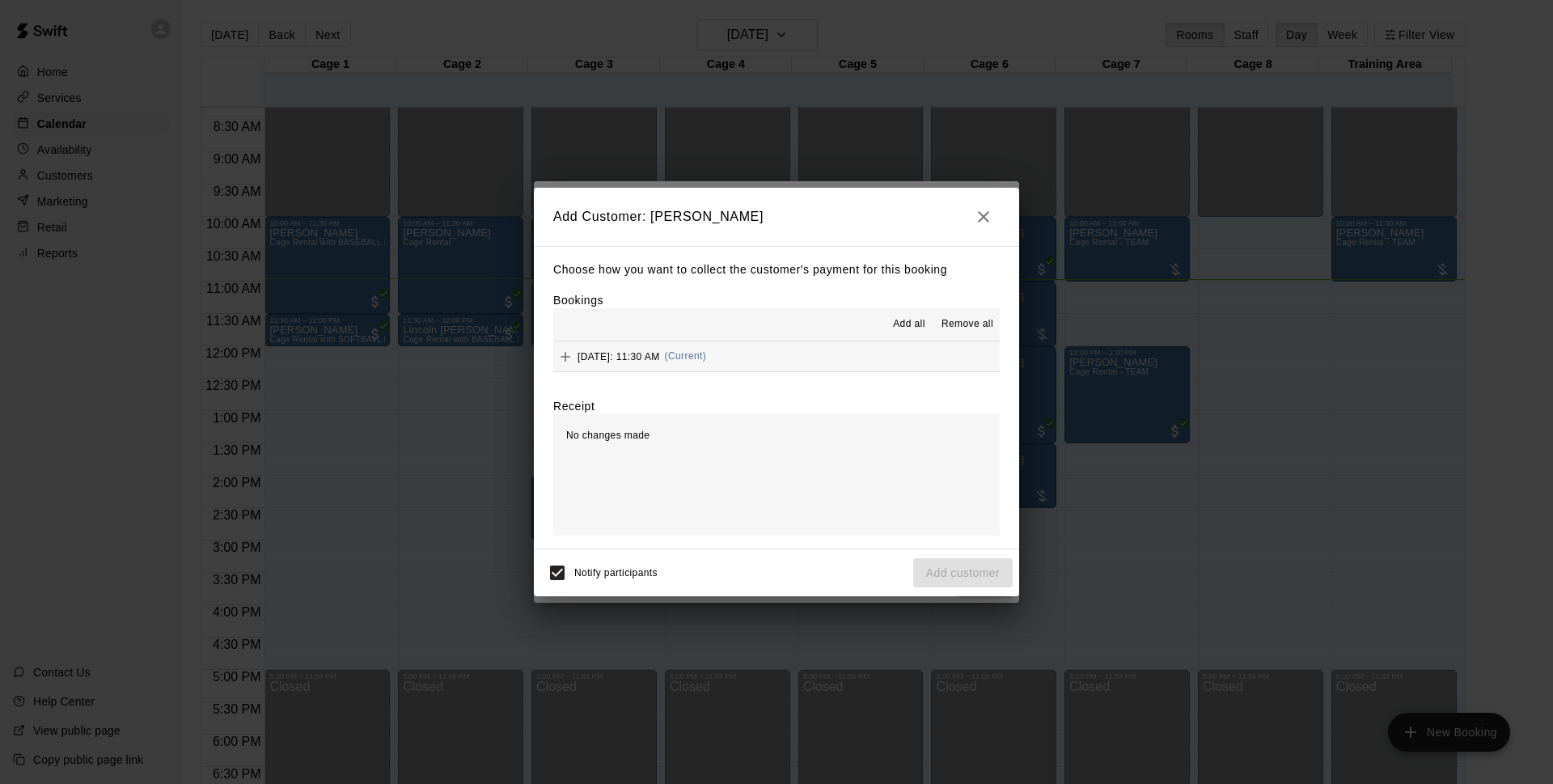
click at [810, 370] on button "[DATE]: 11:30 AM (Current)" at bounding box center [776, 356] width 446 height 30
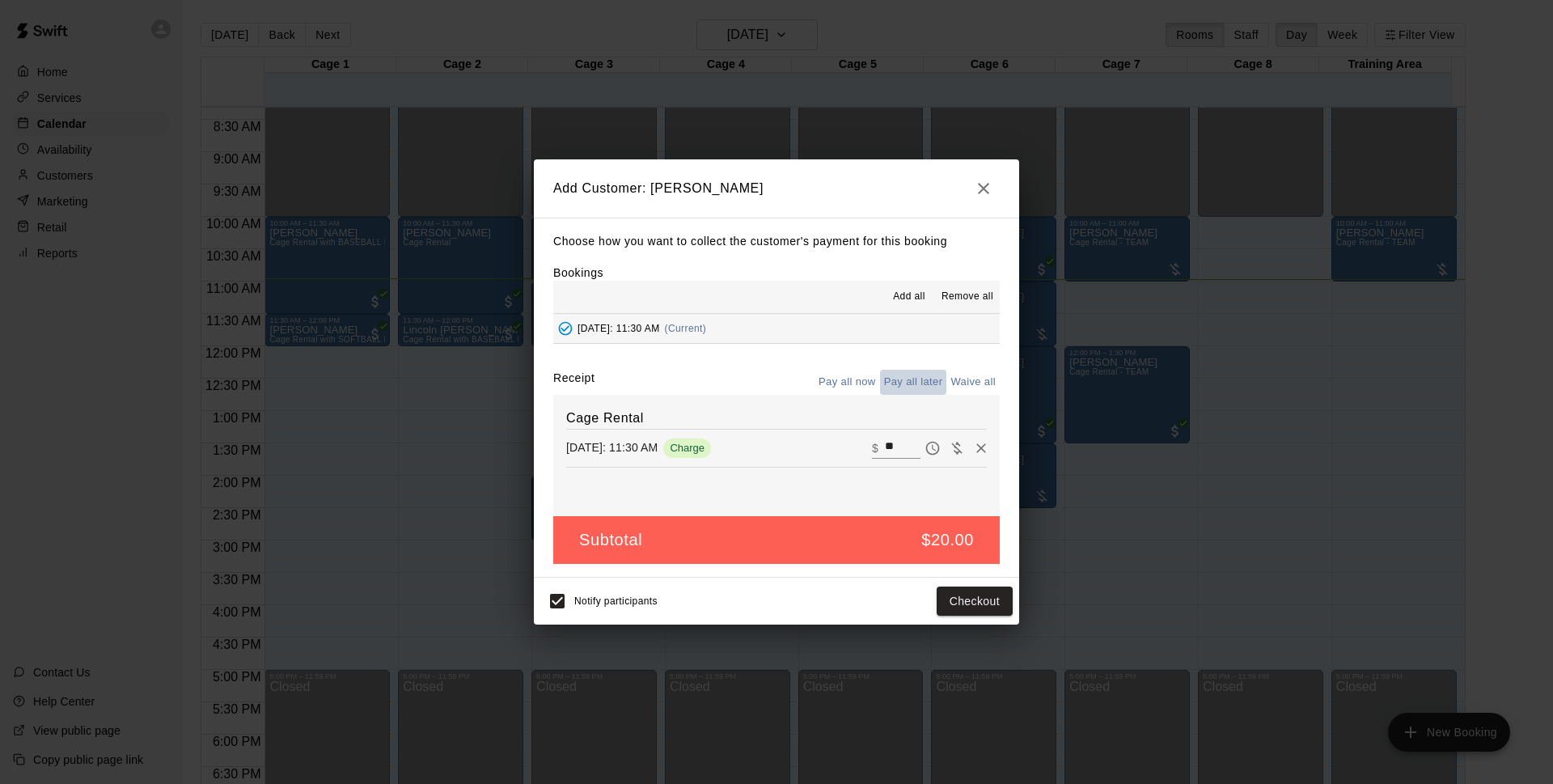
click at [925, 371] on button "Pay all later" at bounding box center [913, 383] width 67 height 25
click at [933, 601] on button "Add customer" at bounding box center [963, 601] width 100 height 30
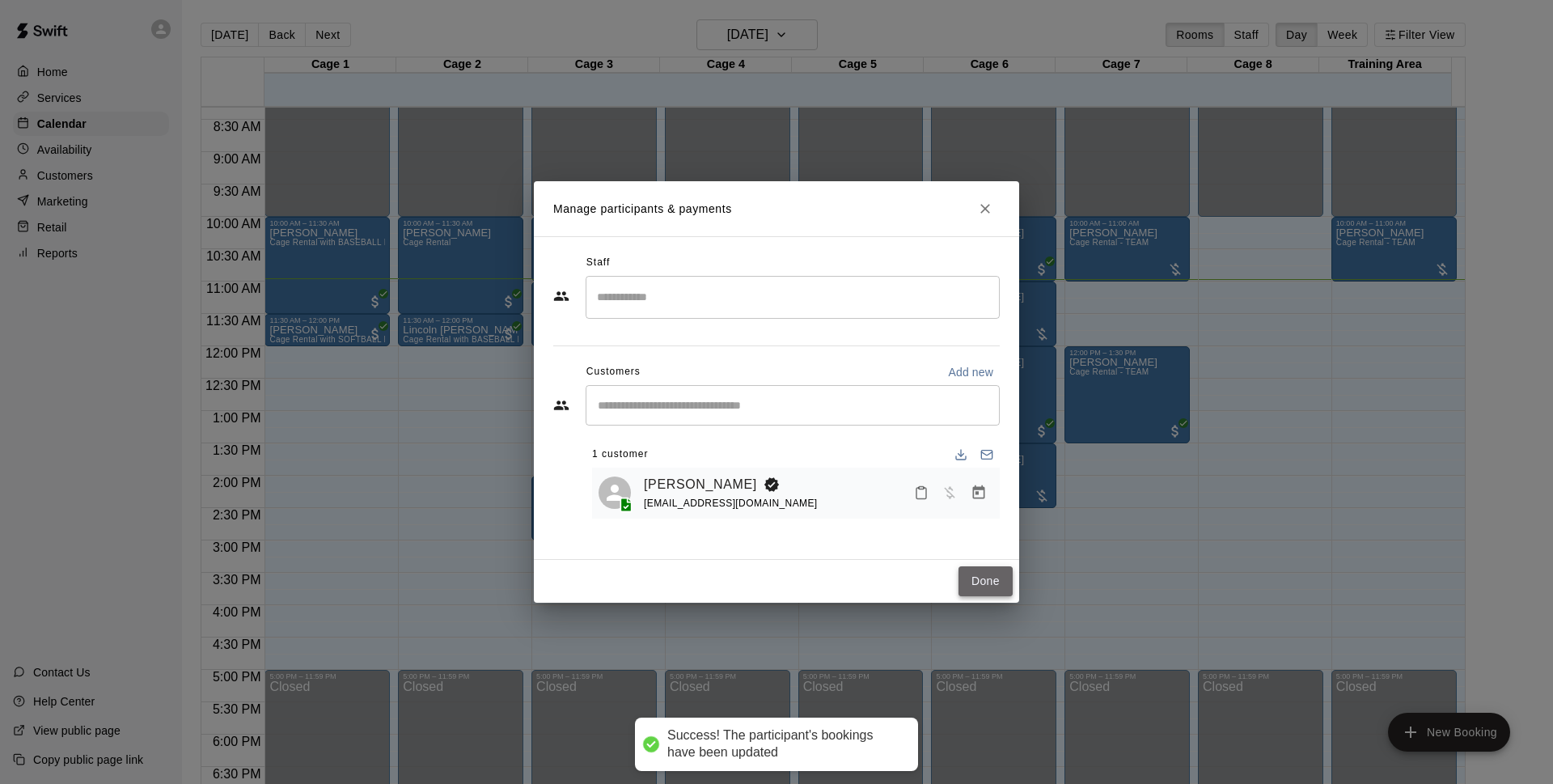
click at [1009, 582] on button "Done" at bounding box center [986, 580] width 54 height 30
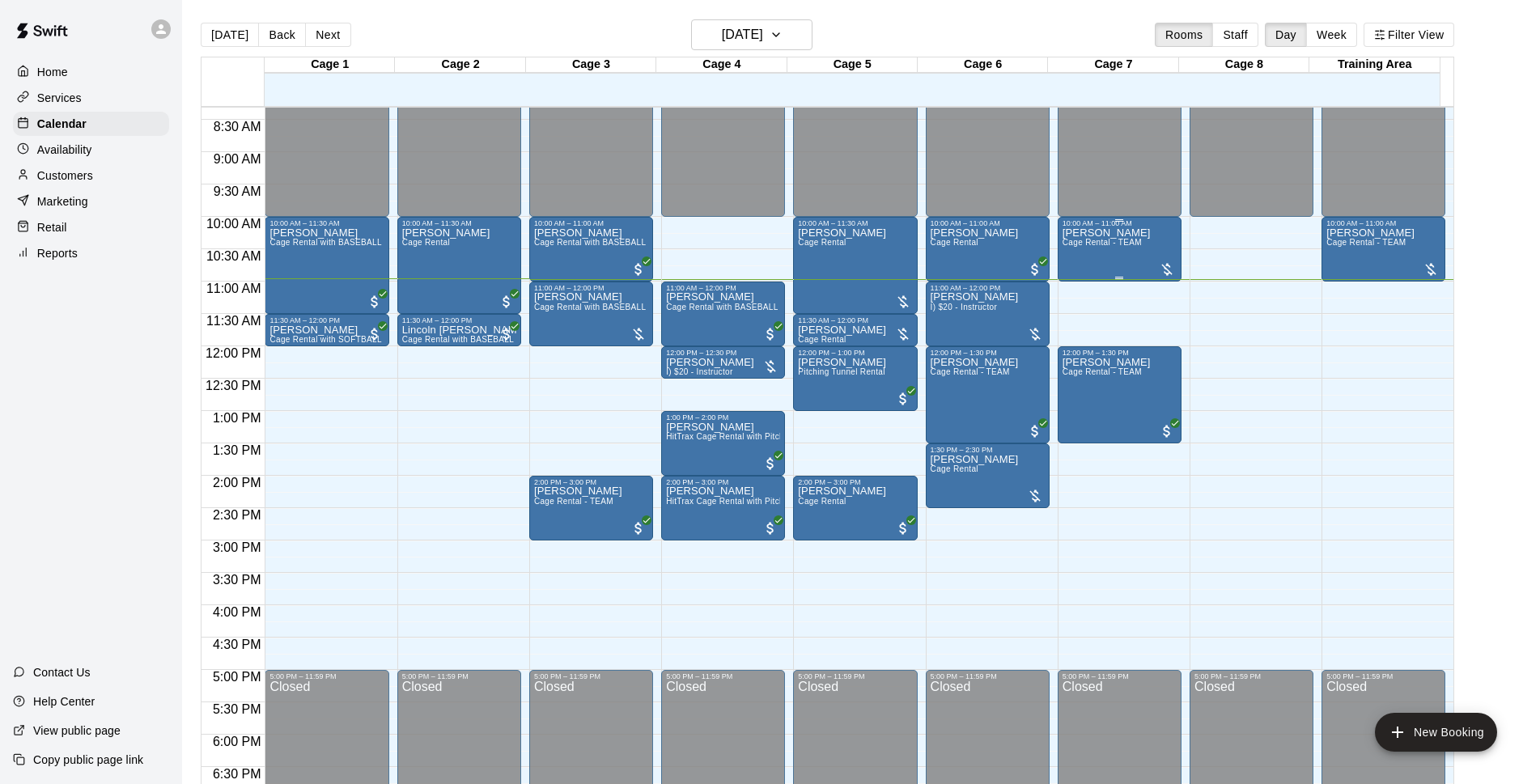
click at [1103, 272] on div "[PERSON_NAME] Cage Rental - TEAM" at bounding box center [1106, 619] width 88 height 784
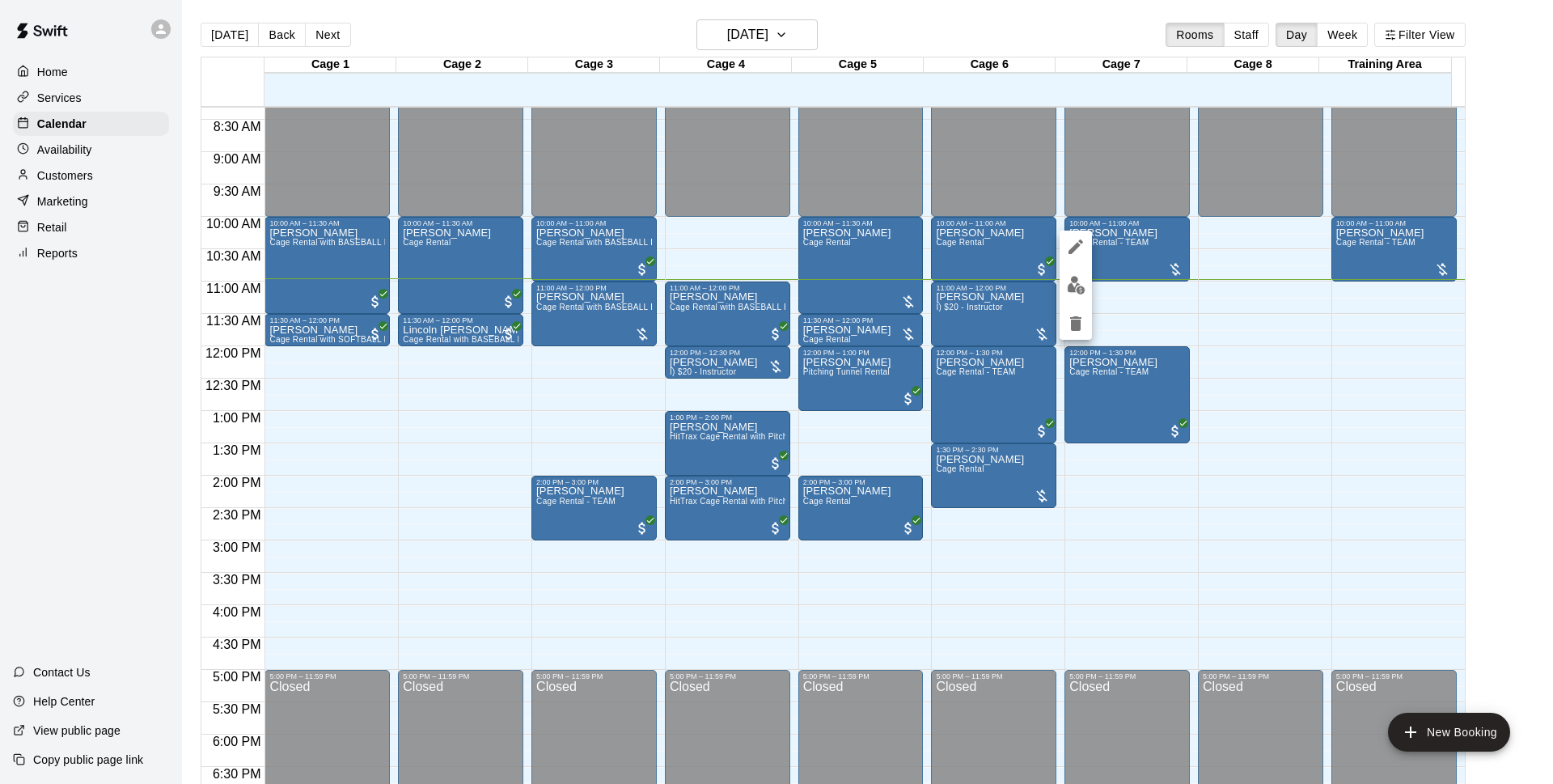
click at [1079, 281] on img "edit" at bounding box center [1076, 285] width 19 height 19
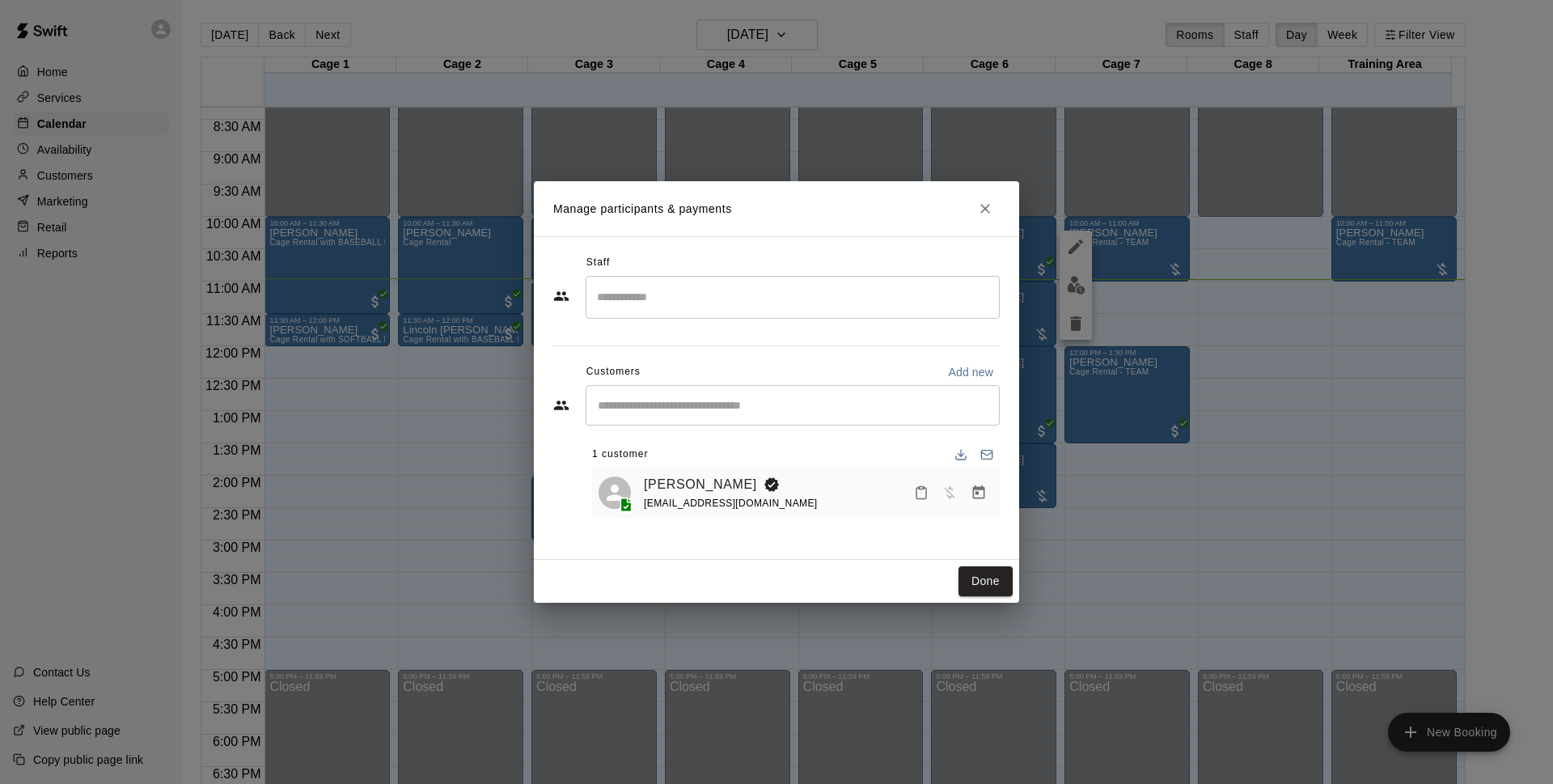
click at [983, 501] on icon "Manage bookings & payment" at bounding box center [978, 492] width 16 height 16
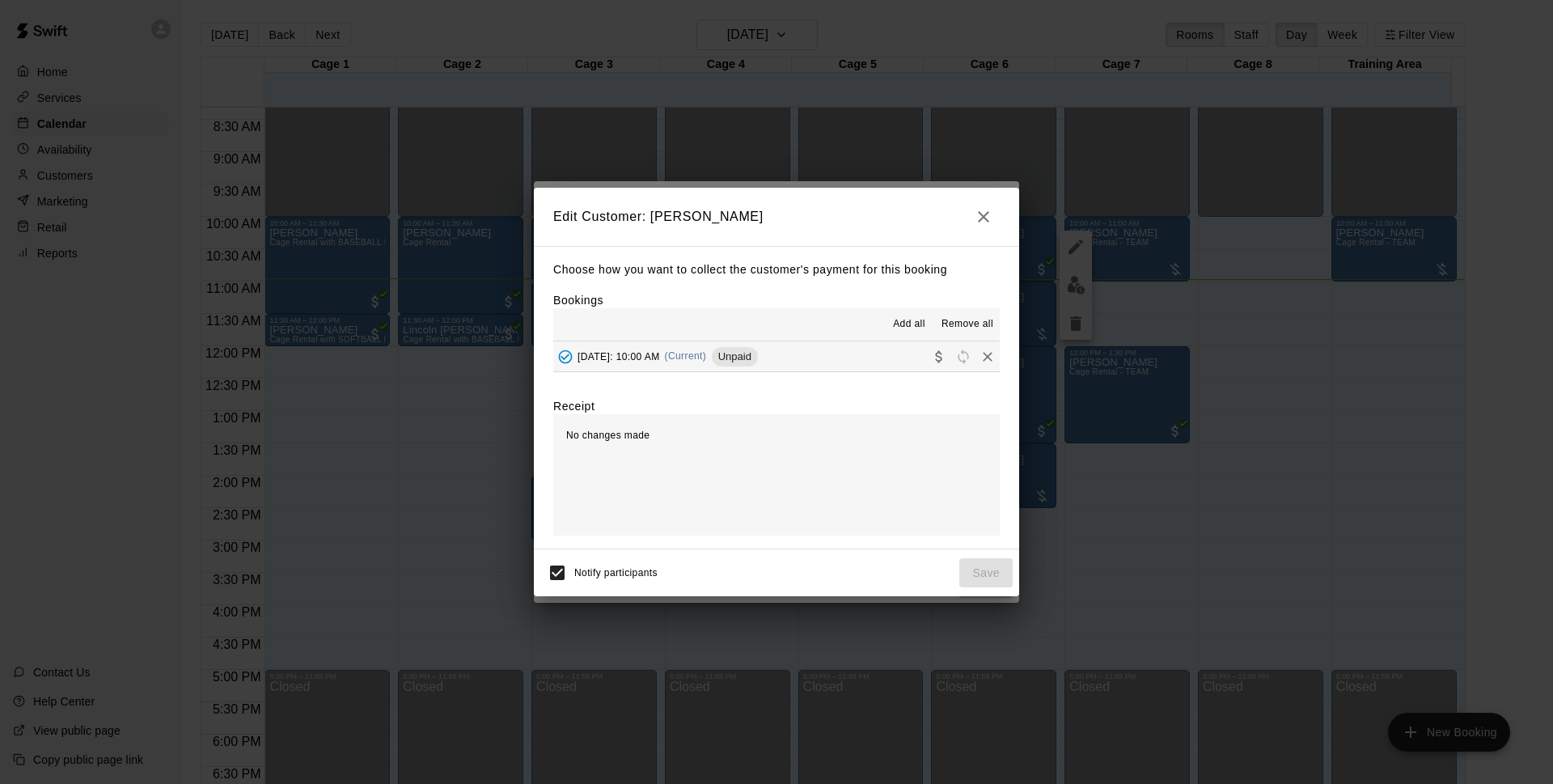
click at [745, 351] on div "[DATE]: 10:00 AM (Current) Unpaid" at bounding box center [656, 357] width 204 height 24
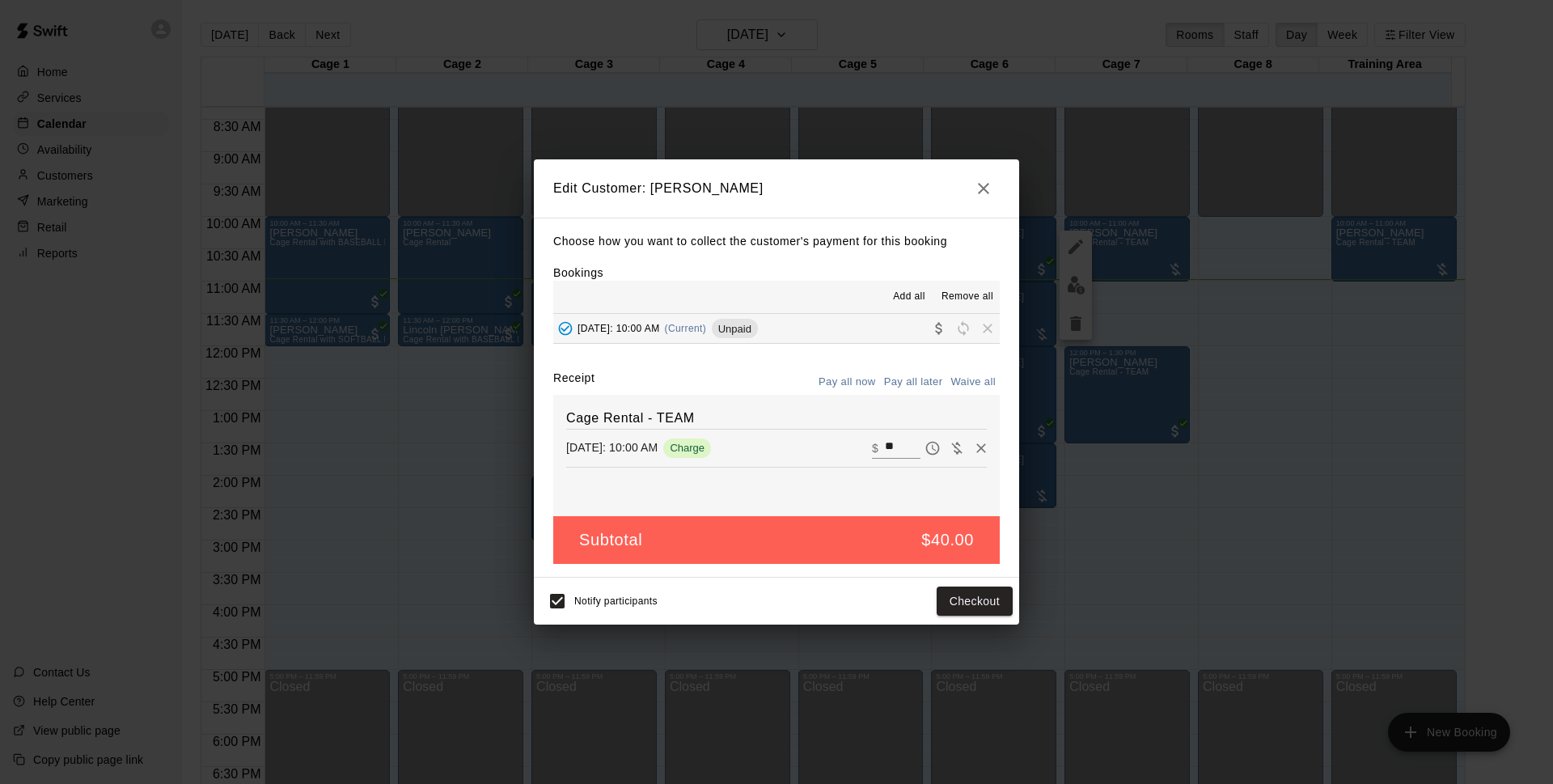
click at [540, 593] on div "Notify participants Checkout" at bounding box center [776, 602] width 485 height 47
click at [1001, 605] on button "Checkout" at bounding box center [975, 601] width 76 height 30
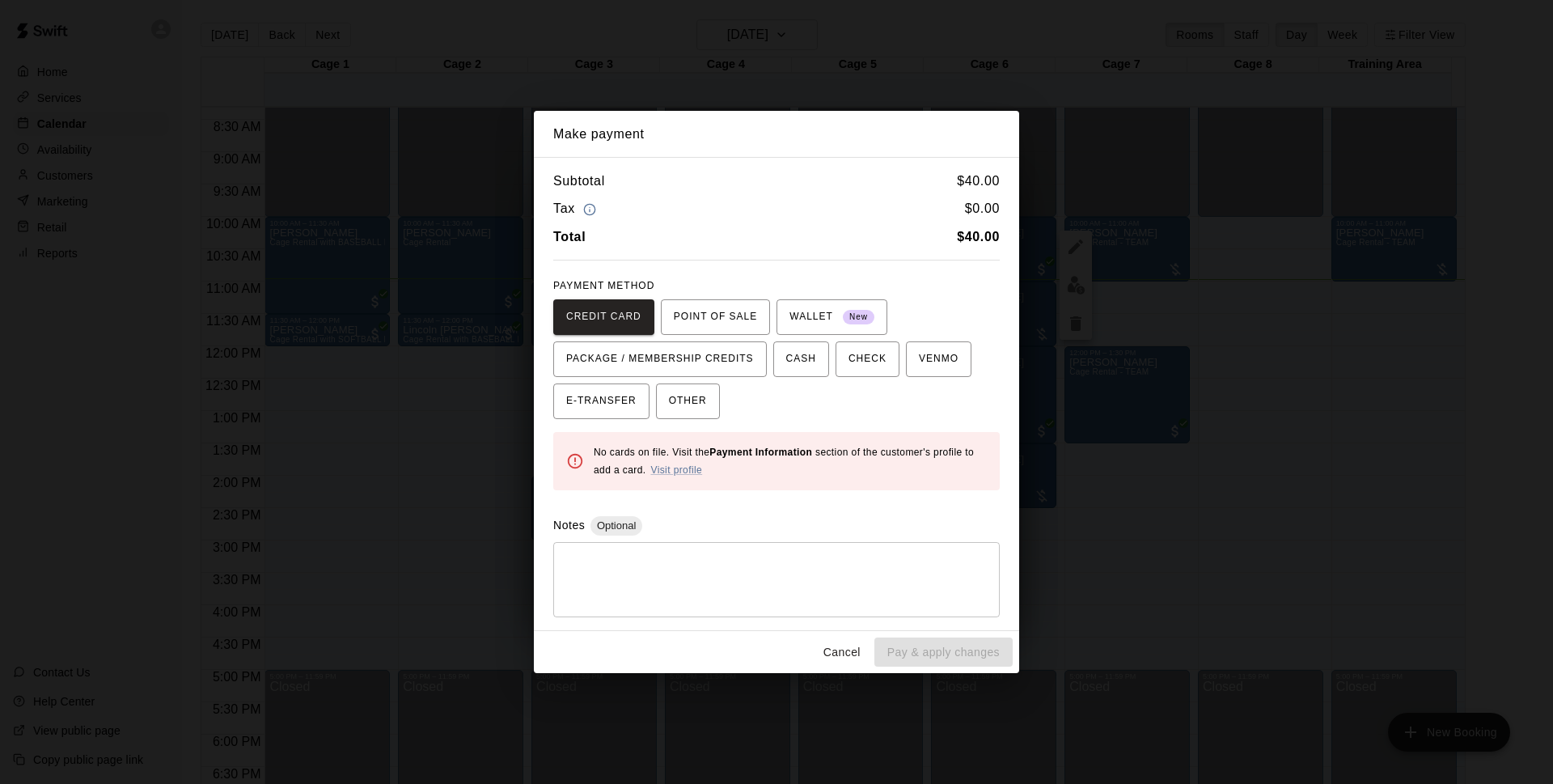
click at [824, 648] on button "Cancel" at bounding box center [842, 651] width 52 height 30
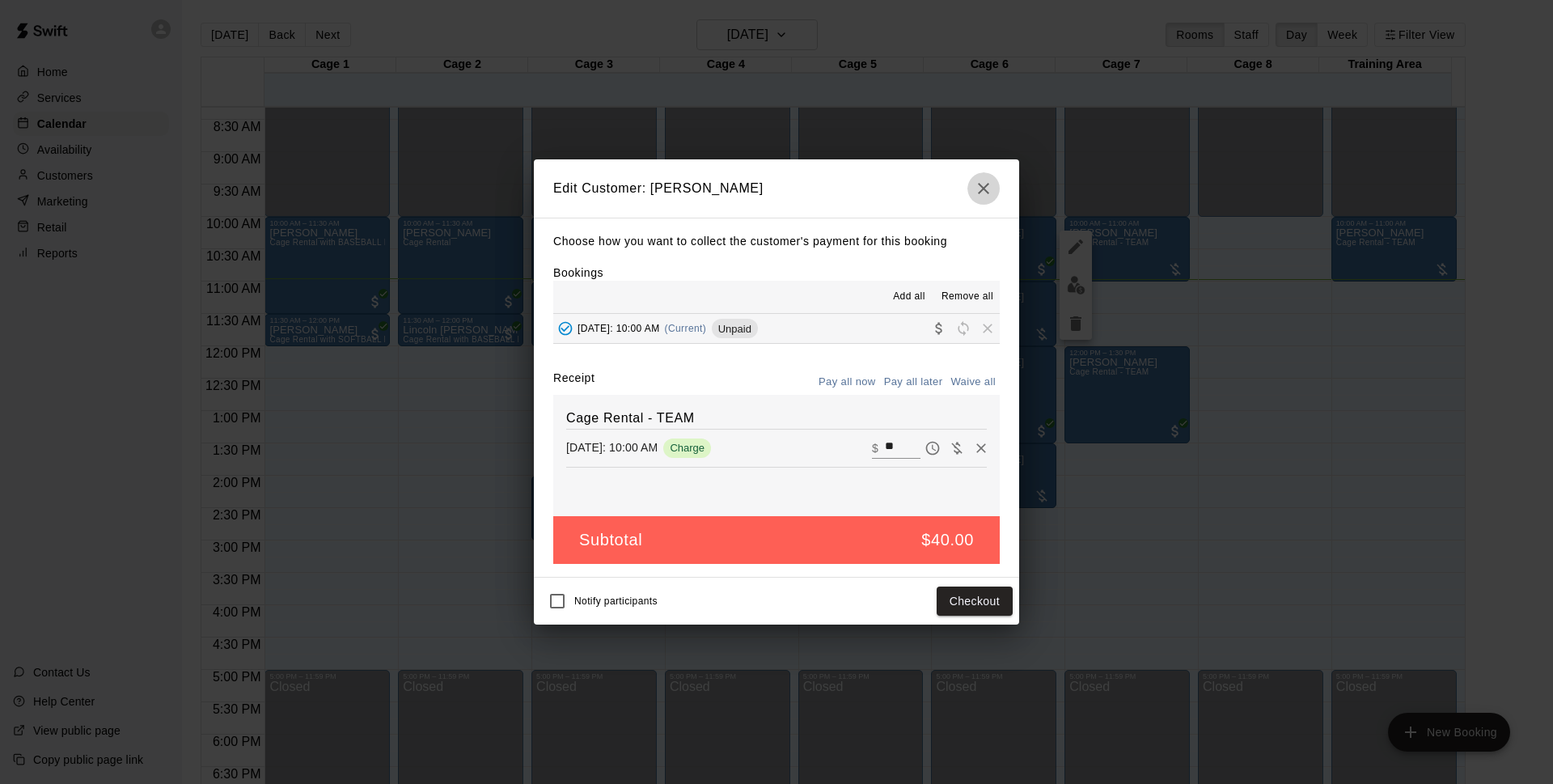
click at [995, 193] on button "button" at bounding box center [984, 188] width 32 height 32
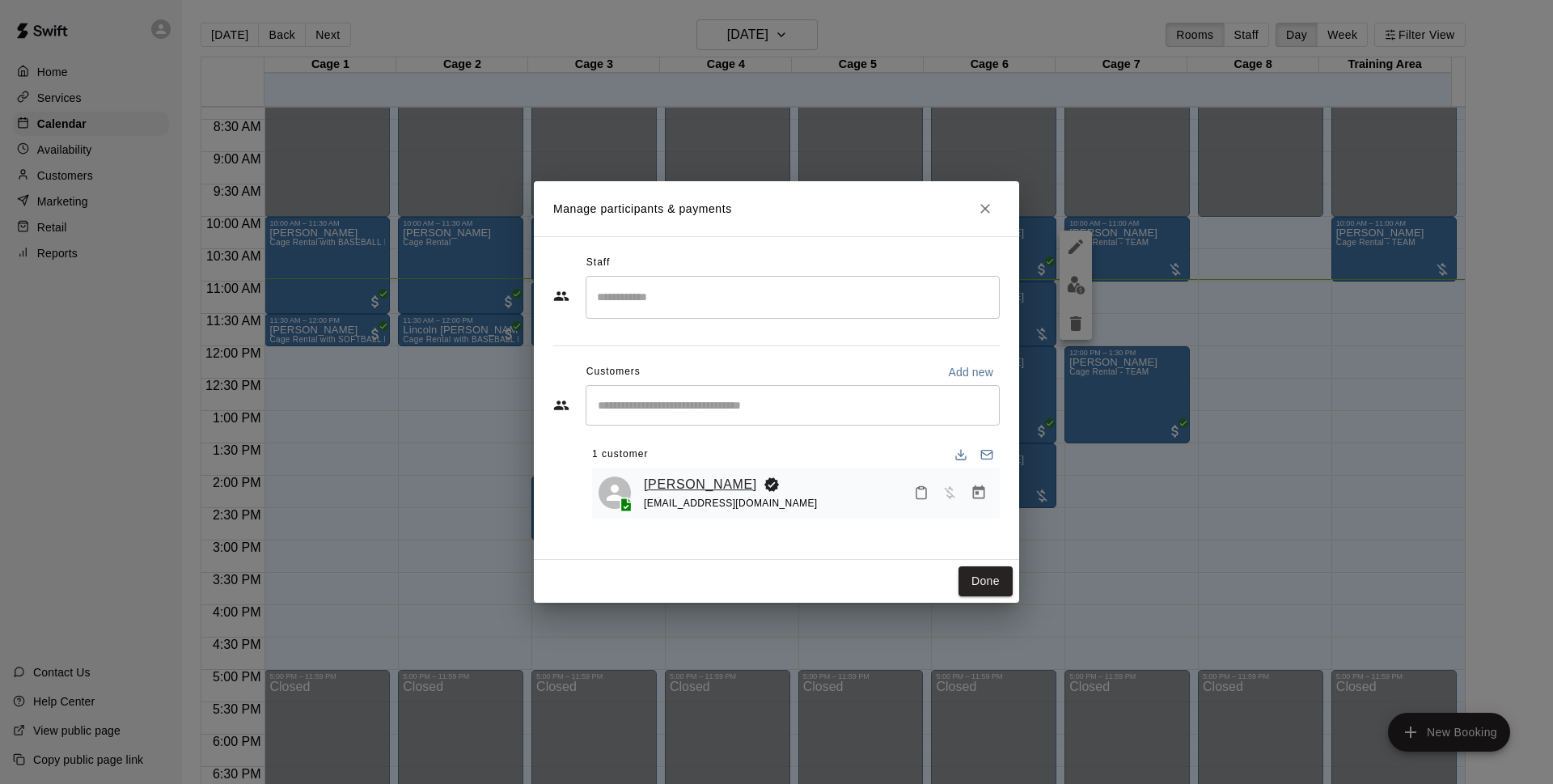
click at [685, 488] on link "[PERSON_NAME]" at bounding box center [700, 484] width 113 height 21
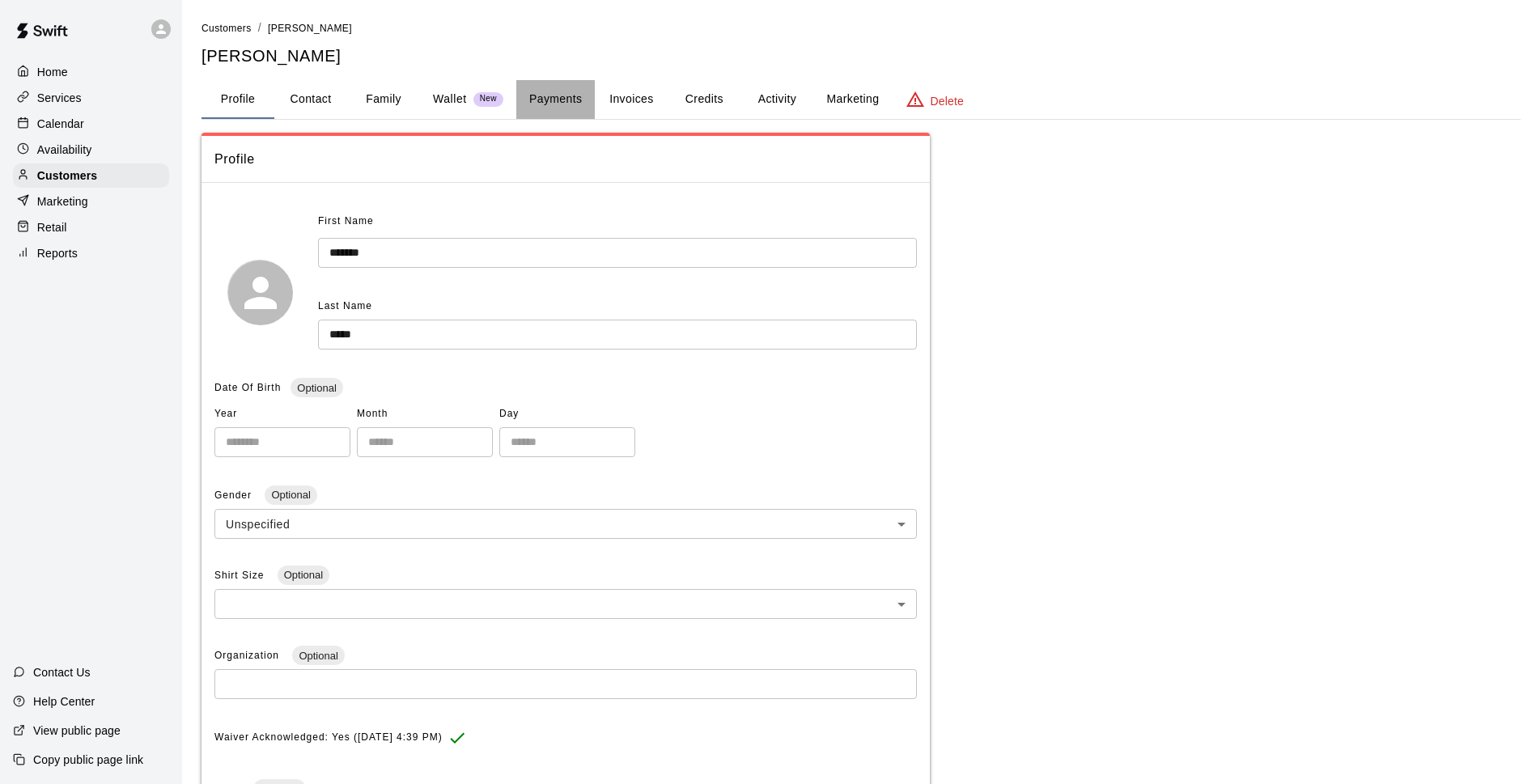
click at [560, 95] on button "Payments" at bounding box center [555, 100] width 79 height 39
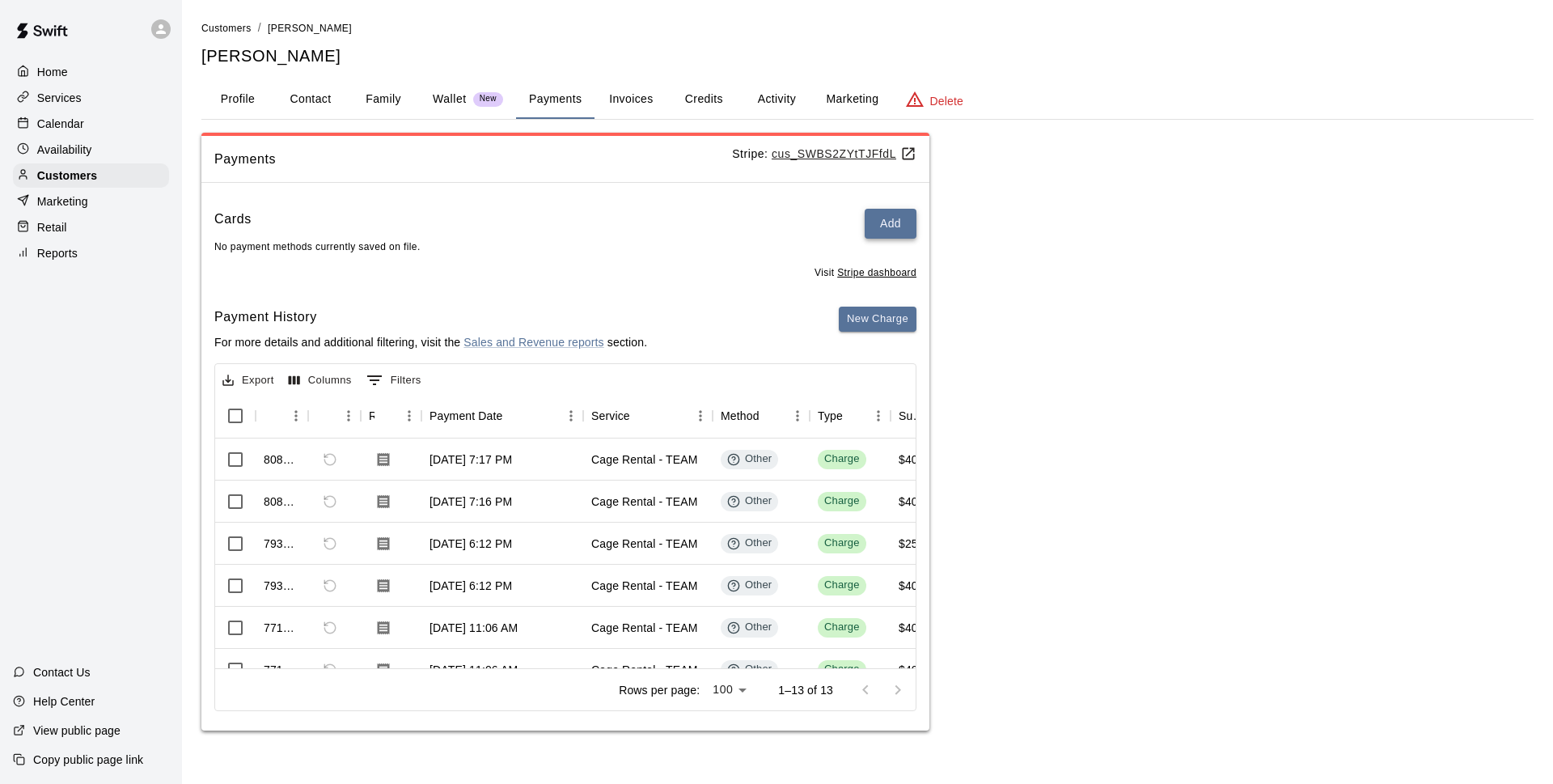
click at [907, 223] on button "Add" at bounding box center [890, 223] width 52 height 30
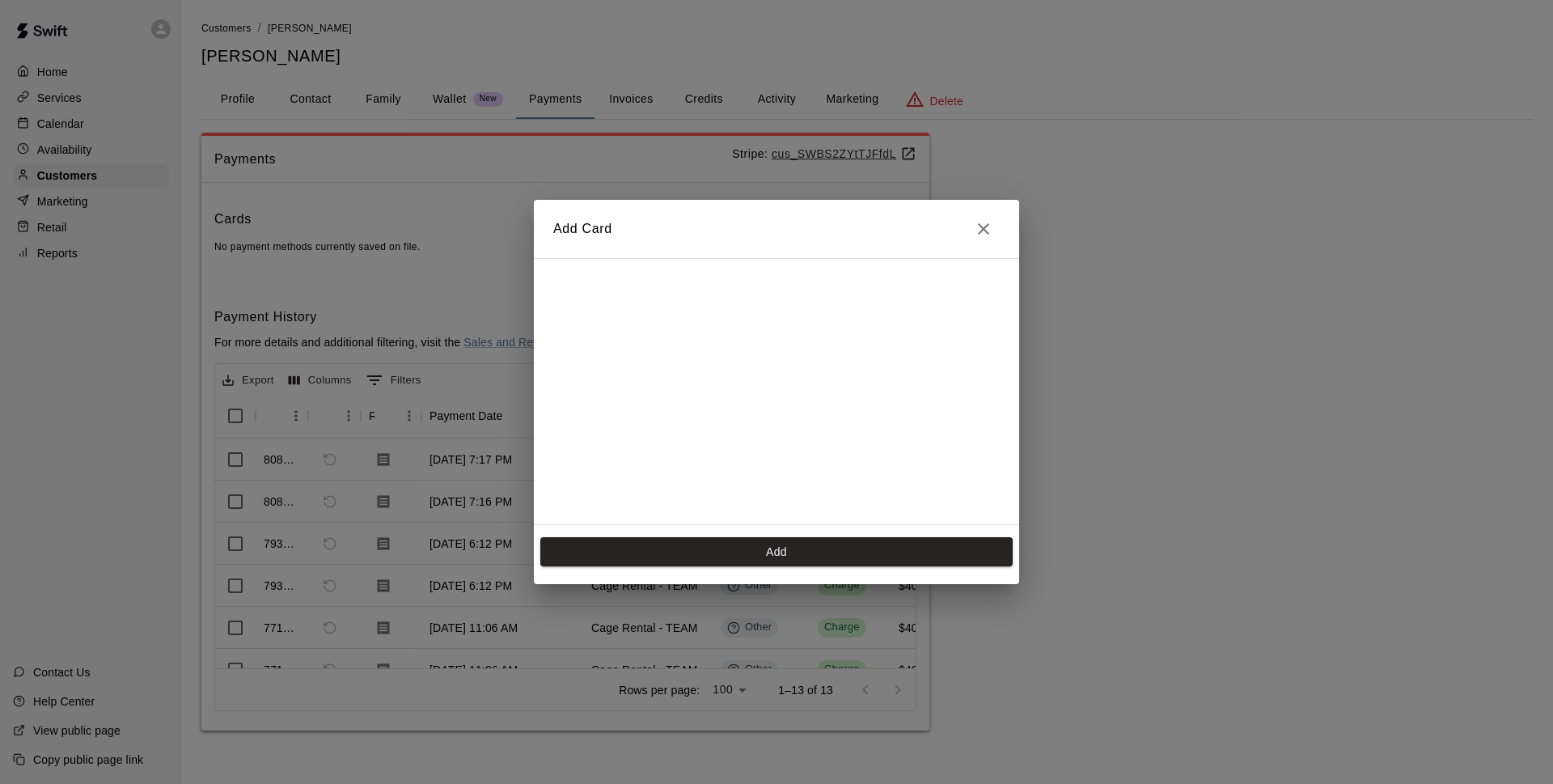
scroll to position [228, 0]
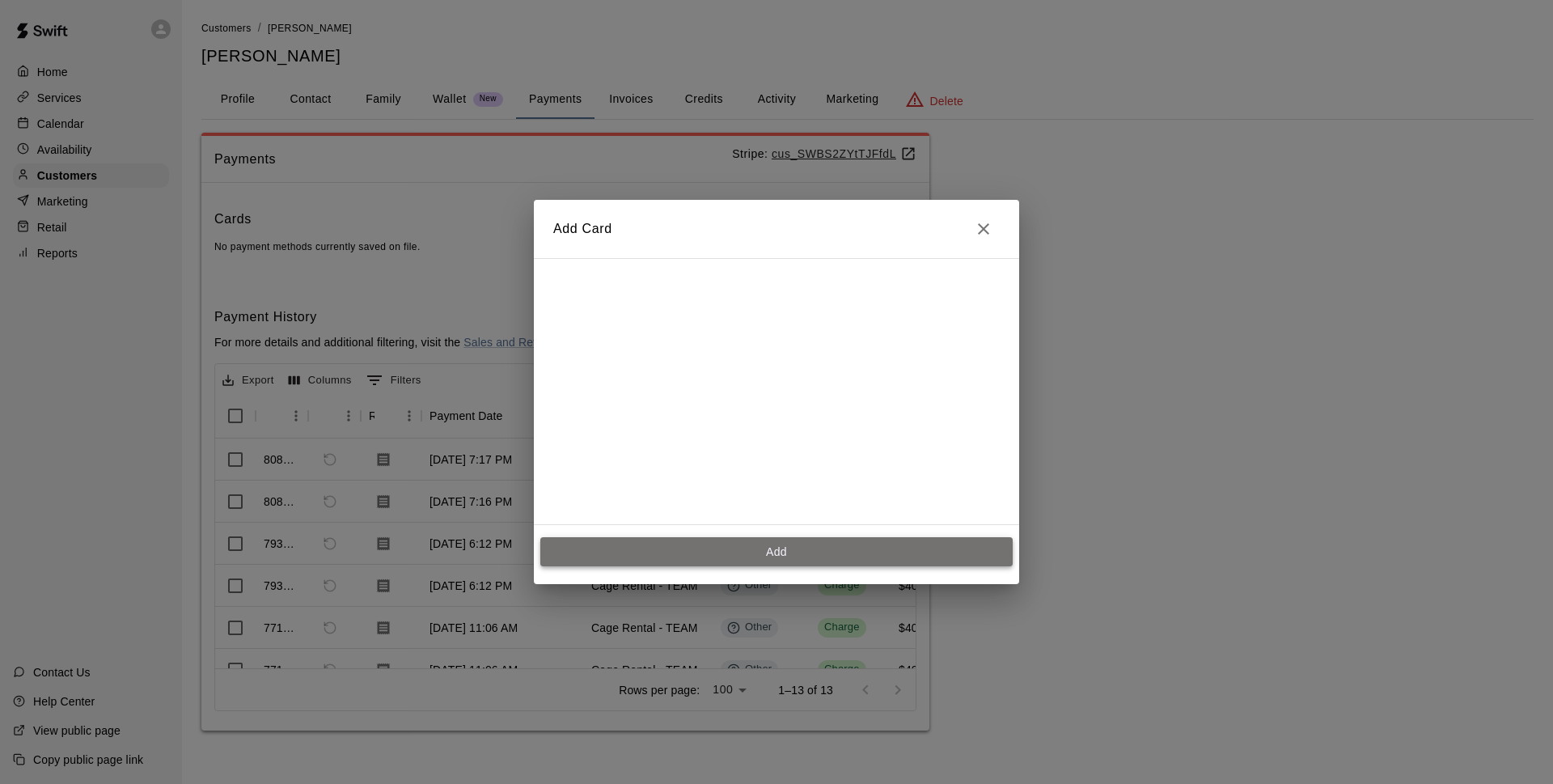
click at [764, 552] on button "Add" at bounding box center [776, 552] width 472 height 30
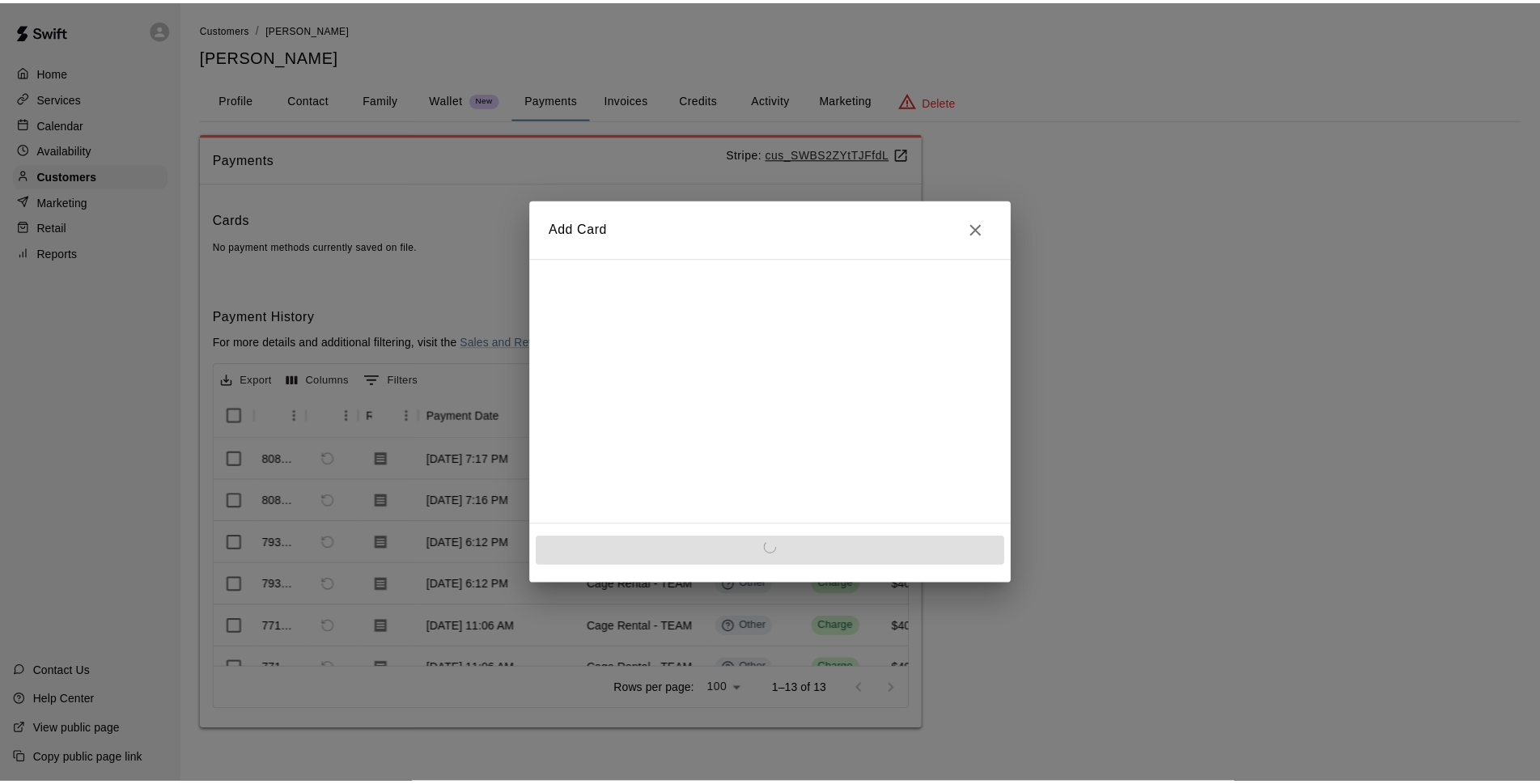
scroll to position [0, 0]
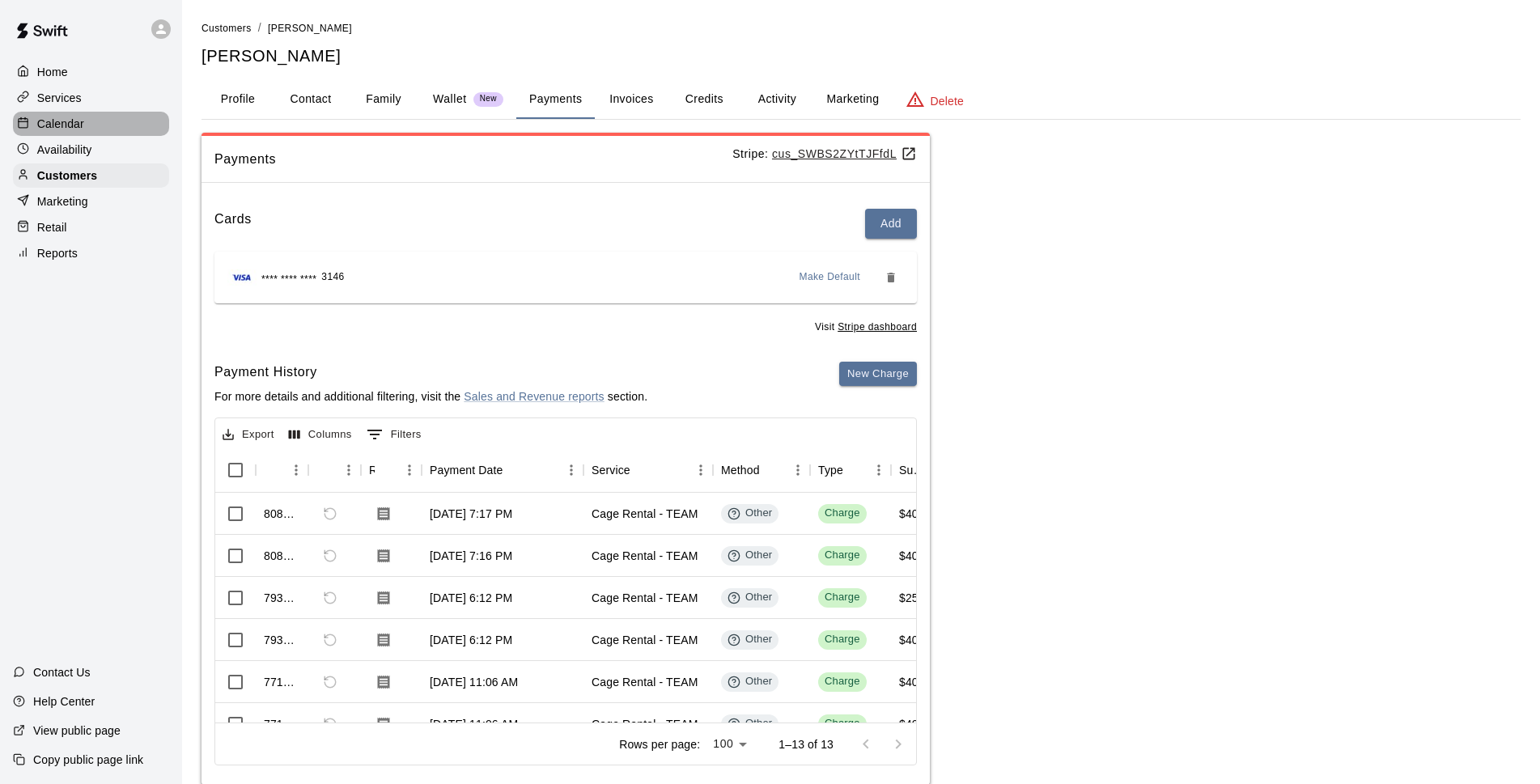
click at [87, 125] on div "Calendar" at bounding box center [90, 123] width 156 height 24
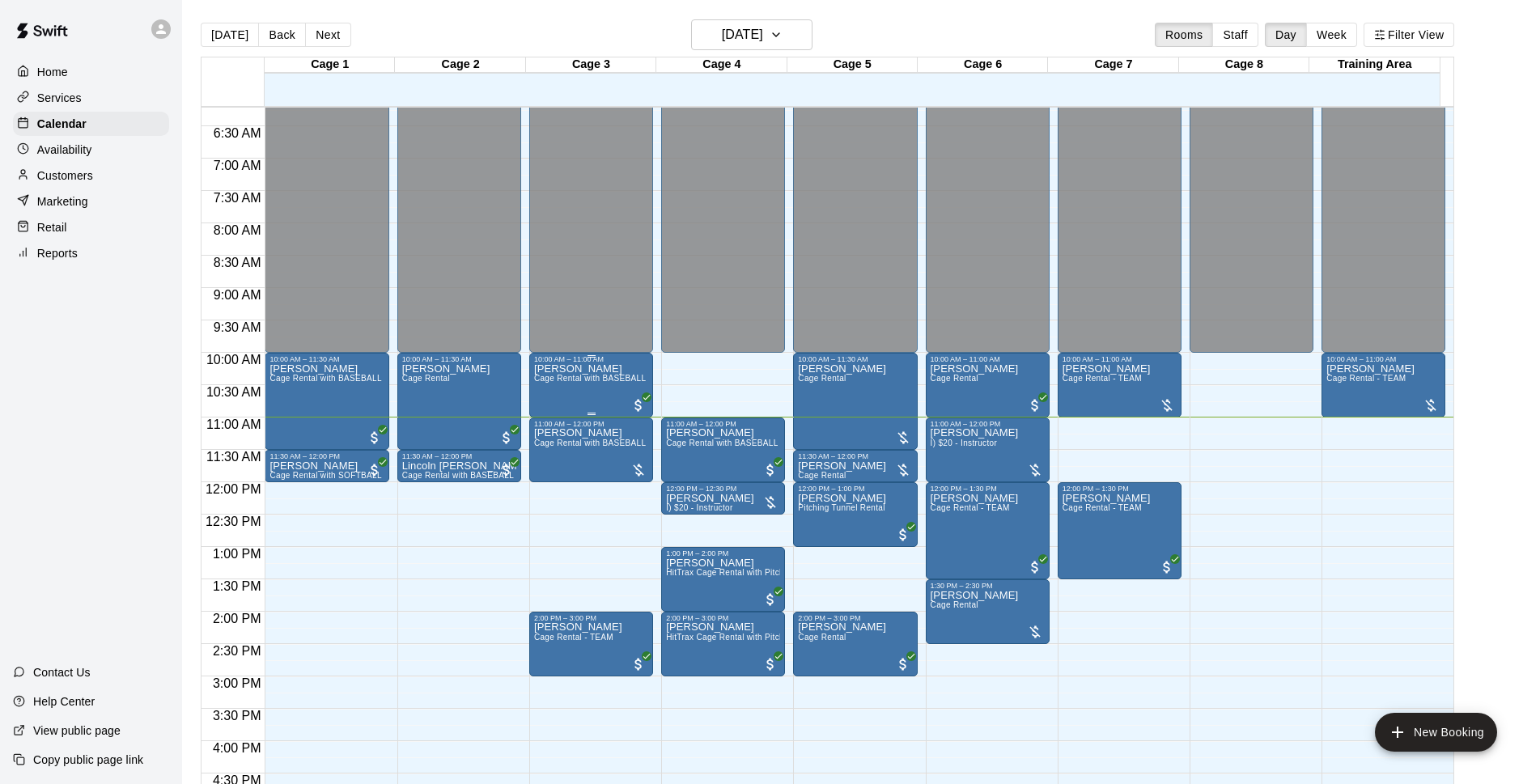
scroll to position [400, 0]
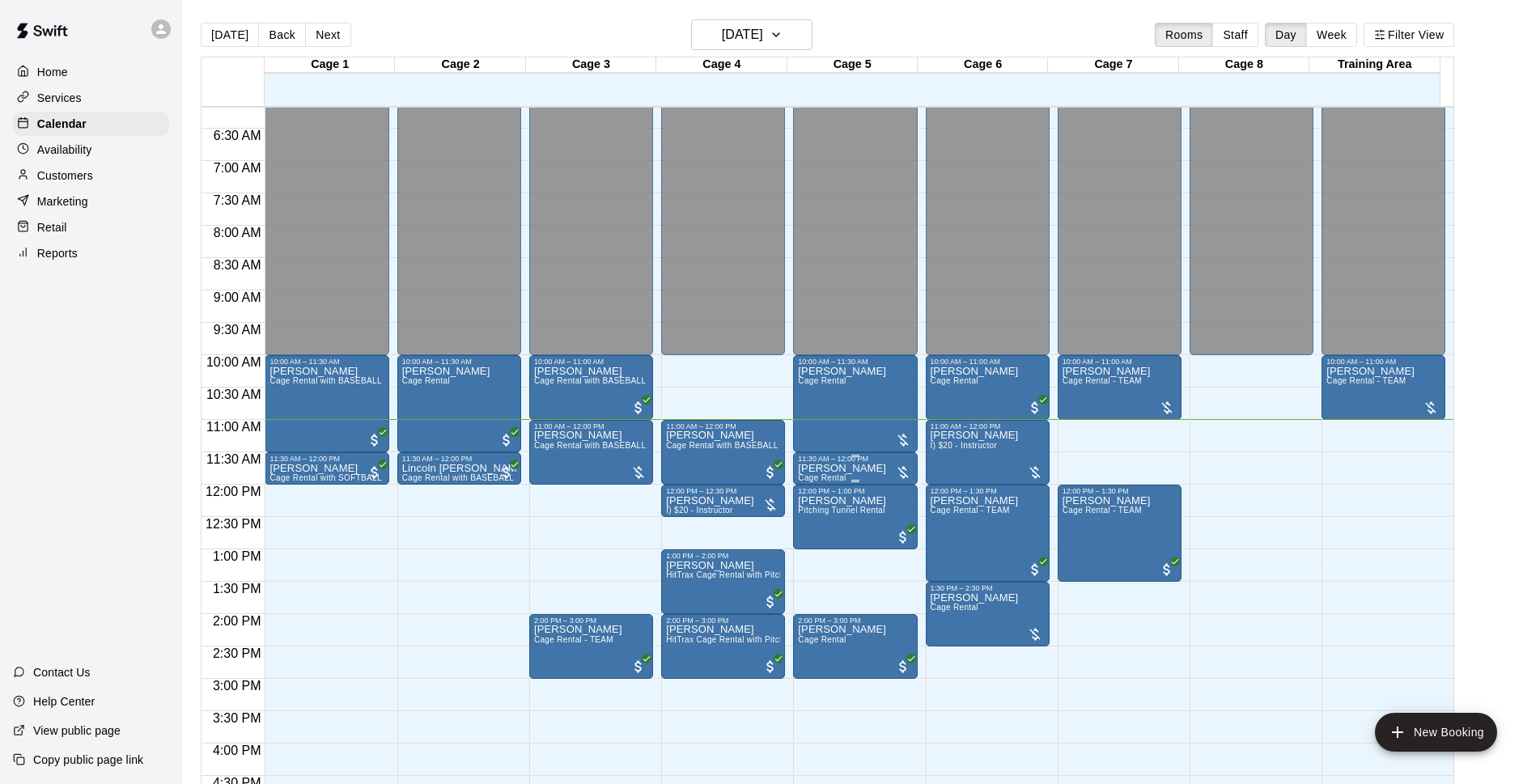
click at [839, 468] on p "[PERSON_NAME]" at bounding box center [842, 468] width 88 height 0
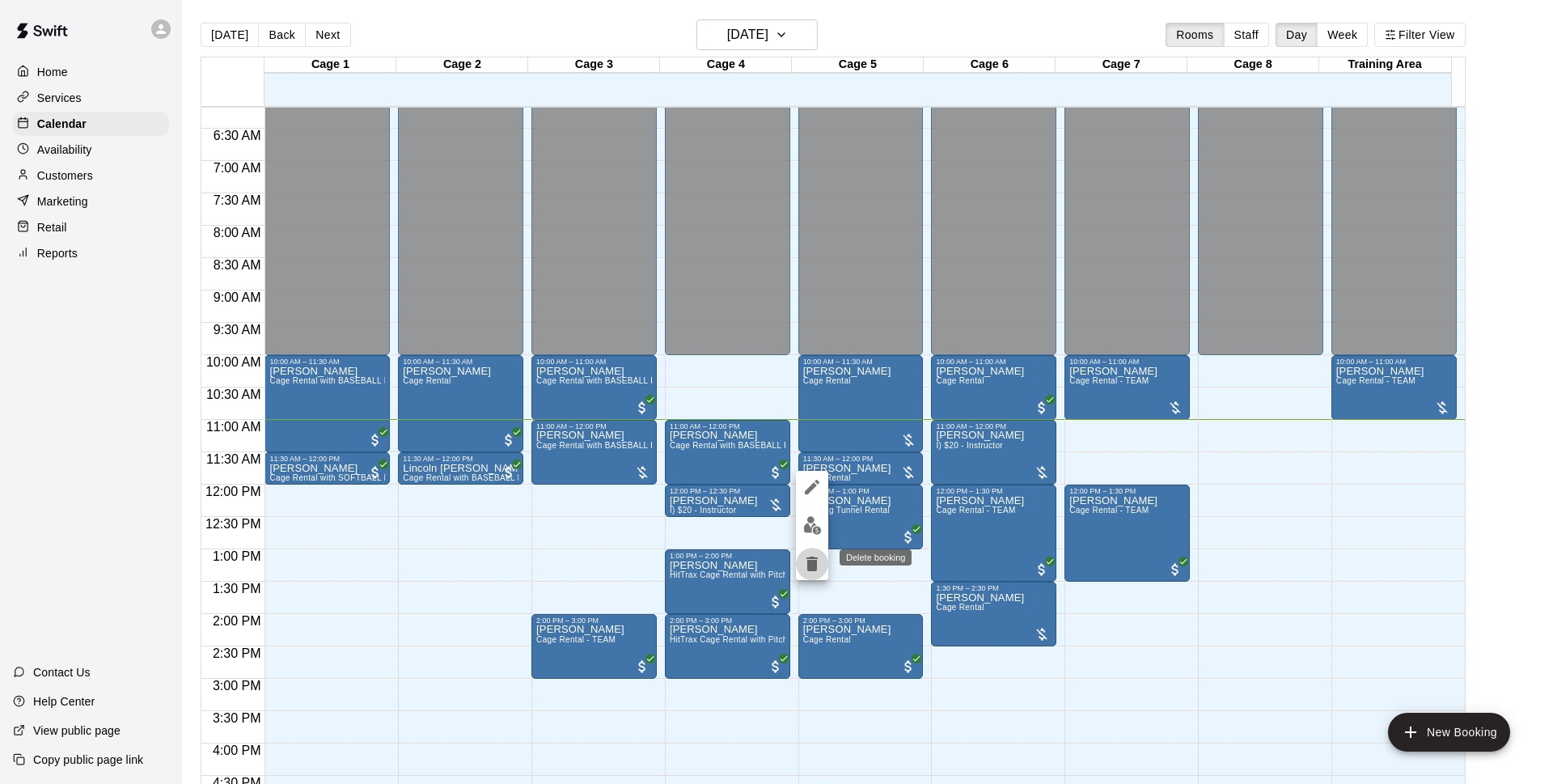
click at [809, 560] on icon "delete" at bounding box center [812, 564] width 11 height 14
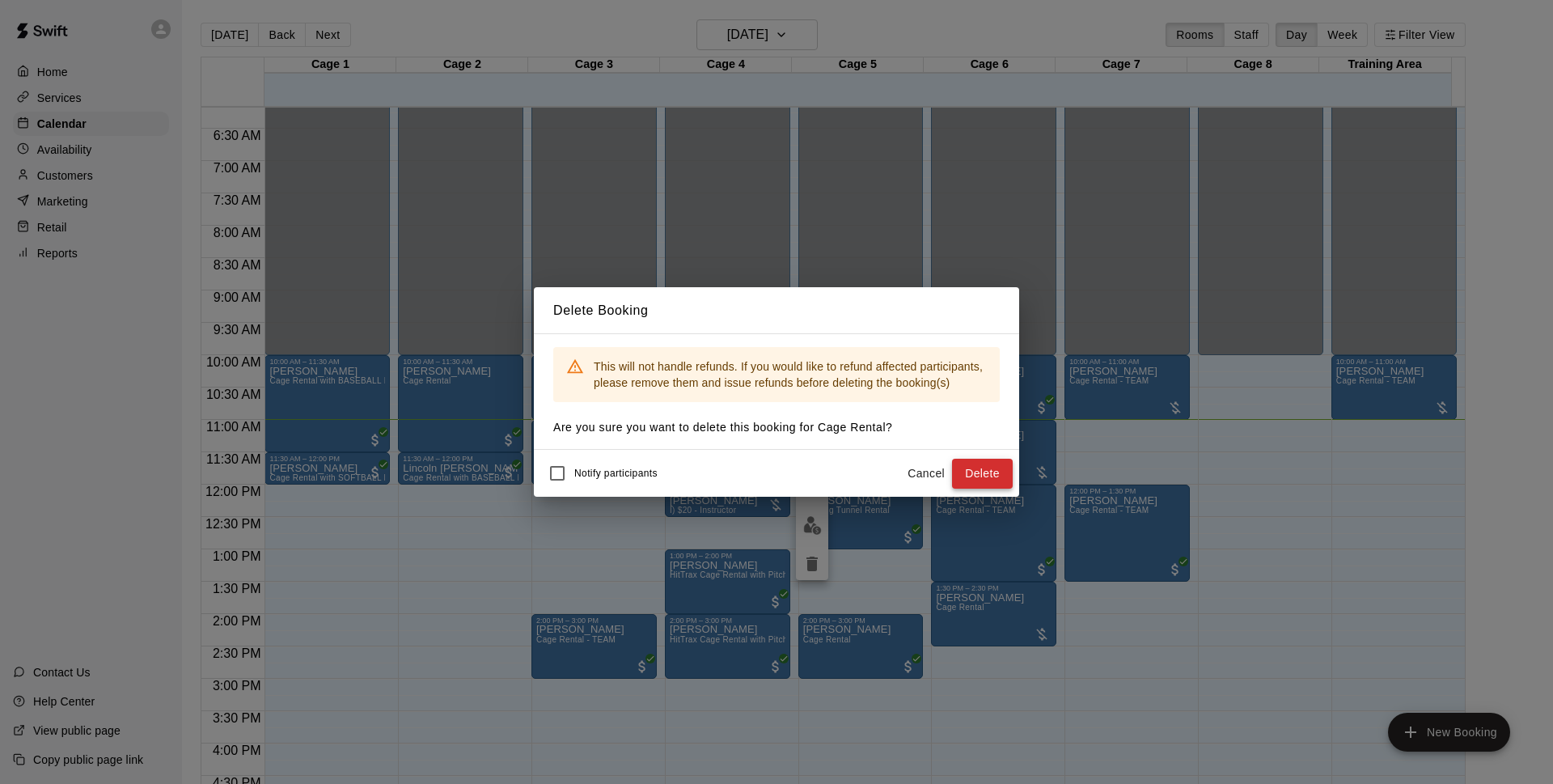
click at [973, 476] on button "Delete" at bounding box center [983, 473] width 61 height 30
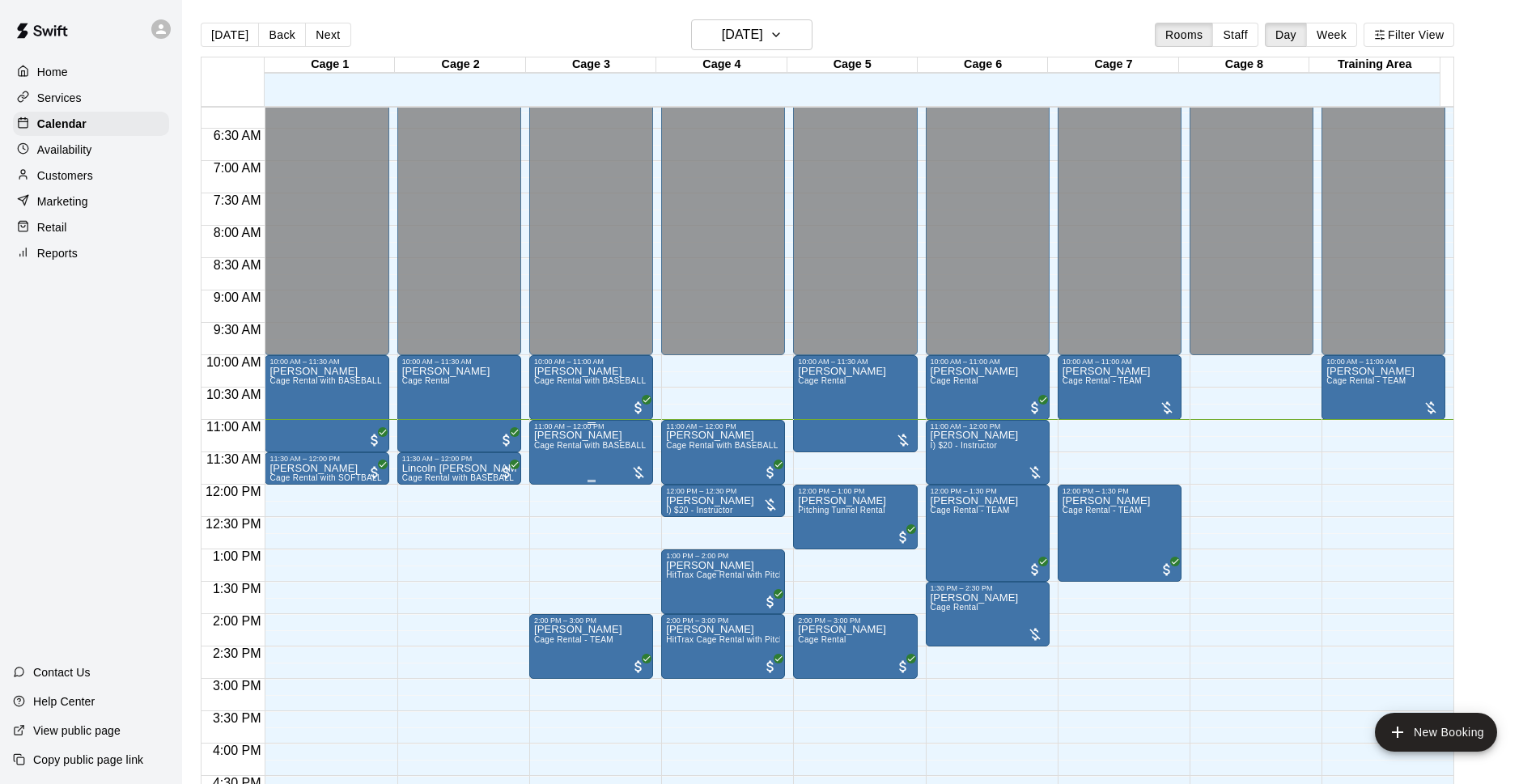
click at [598, 446] on span "Cage Rental with BASEBALL Pitching Machine" at bounding box center [625, 445] width 181 height 9
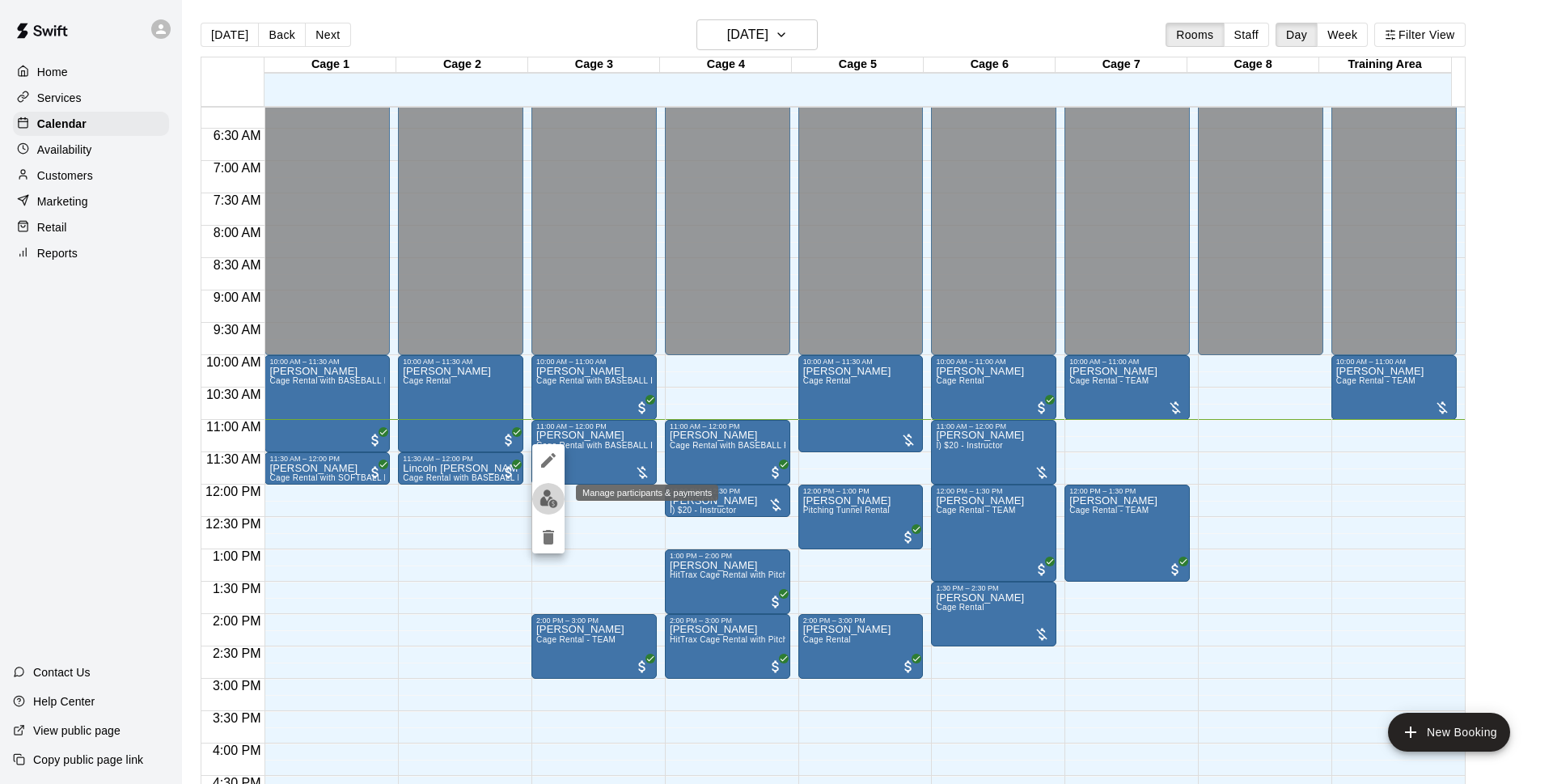
click at [548, 509] on button "edit" at bounding box center [548, 498] width 32 height 31
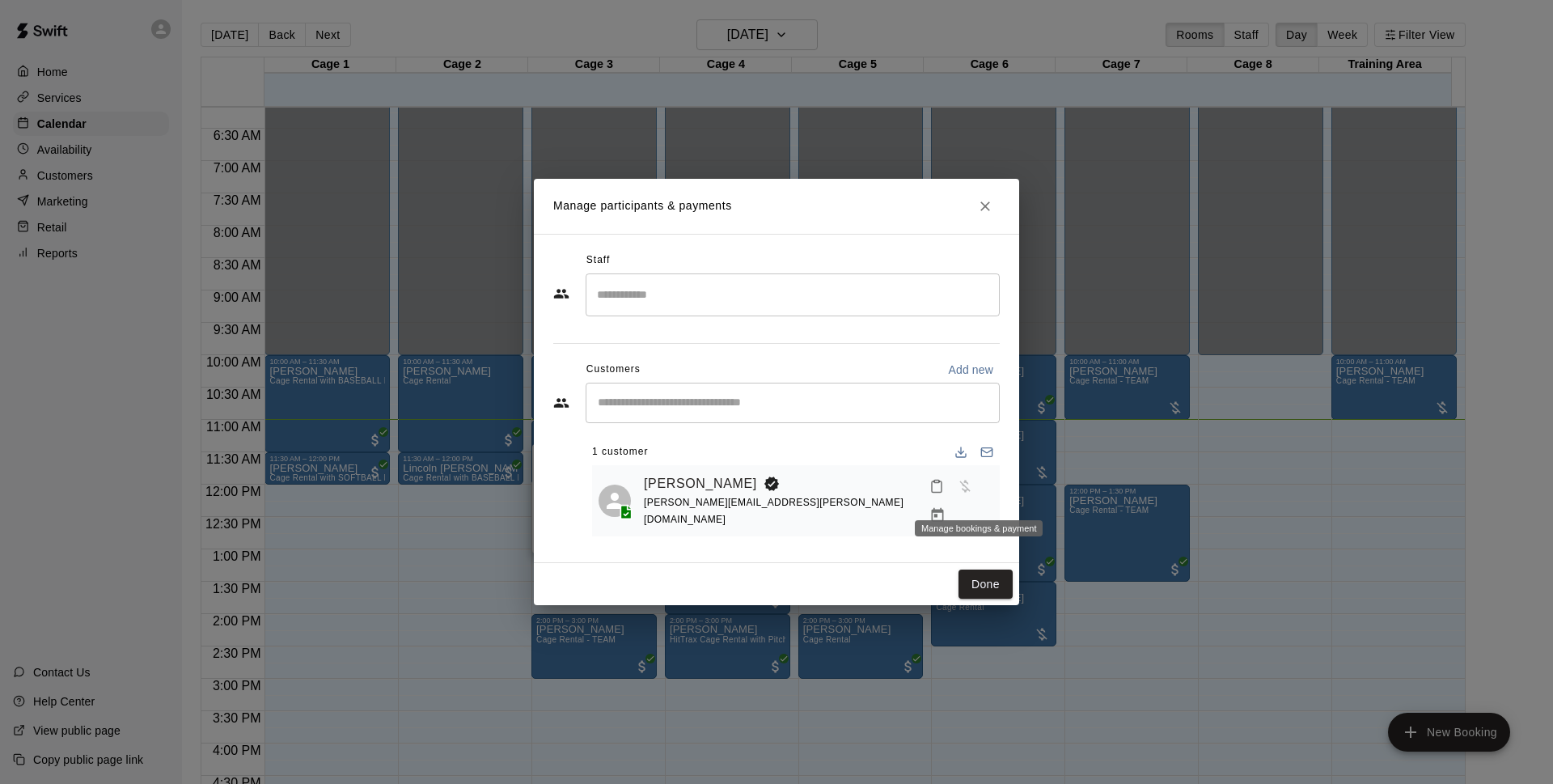
click at [952, 501] on button "Manage bookings & payment" at bounding box center [937, 515] width 29 height 29
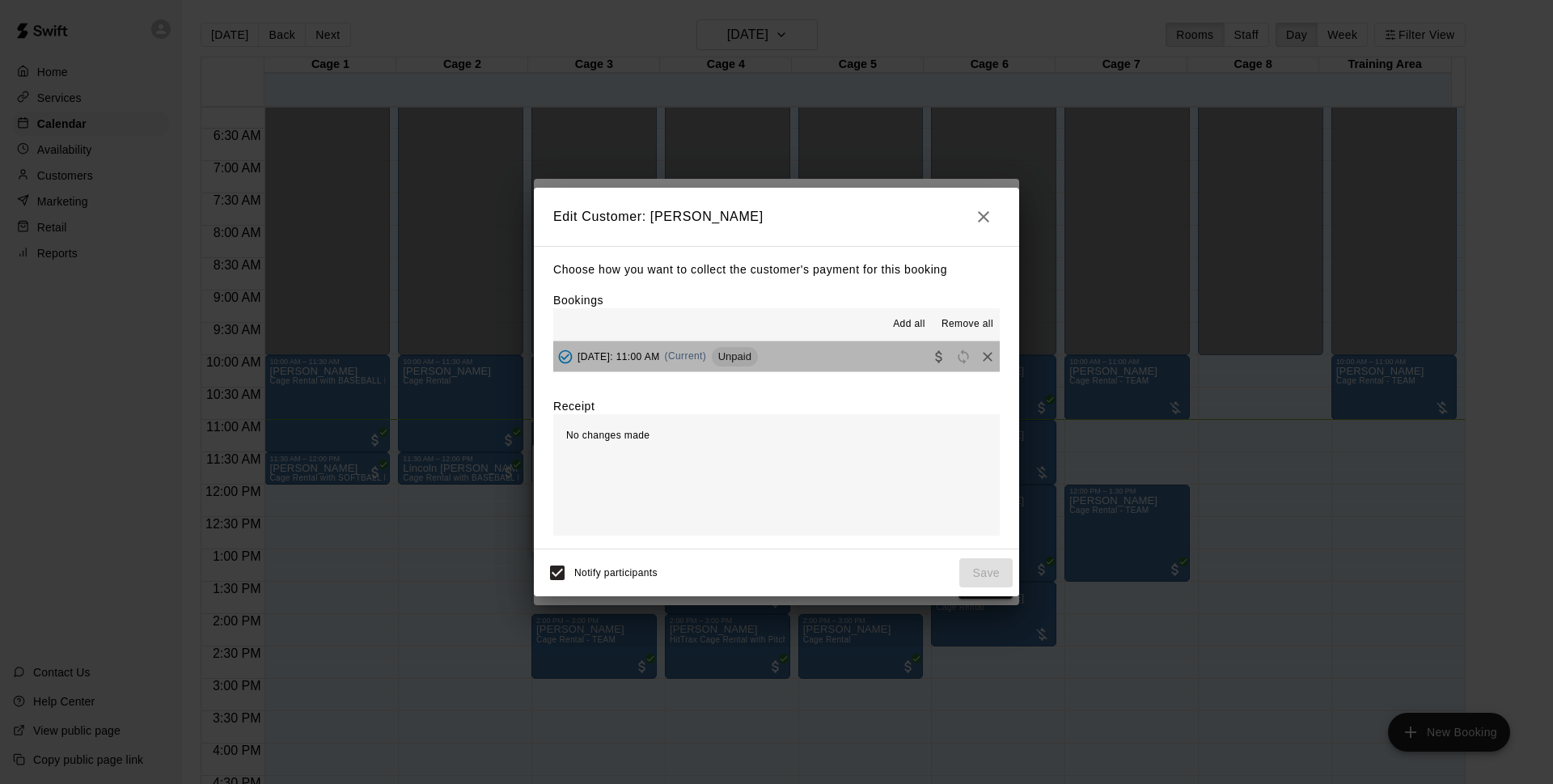
click at [858, 351] on button "[DATE]: 11:00 AM (Current) Unpaid" at bounding box center [776, 356] width 446 height 30
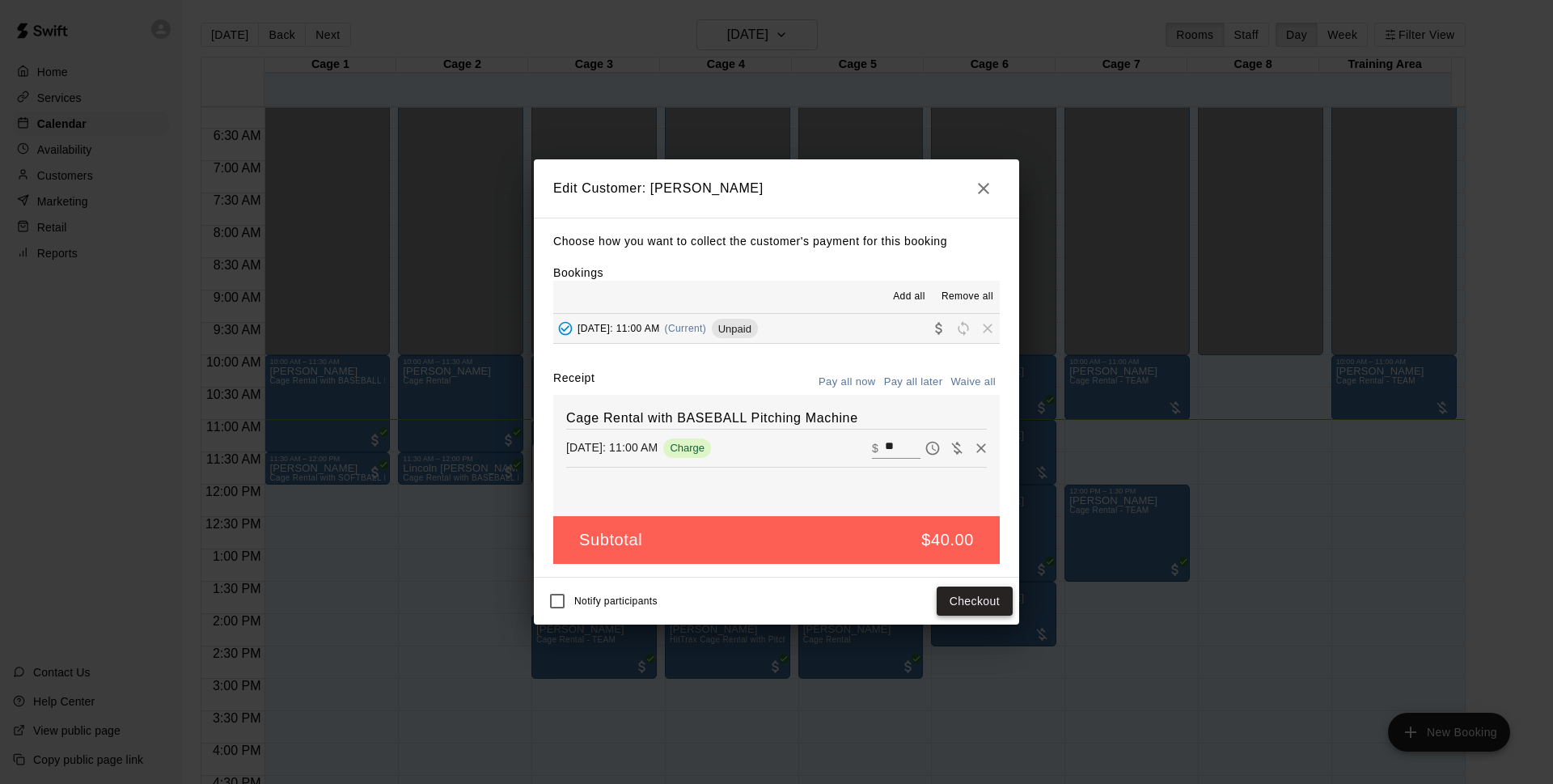
click at [994, 604] on button "Checkout" at bounding box center [975, 601] width 76 height 30
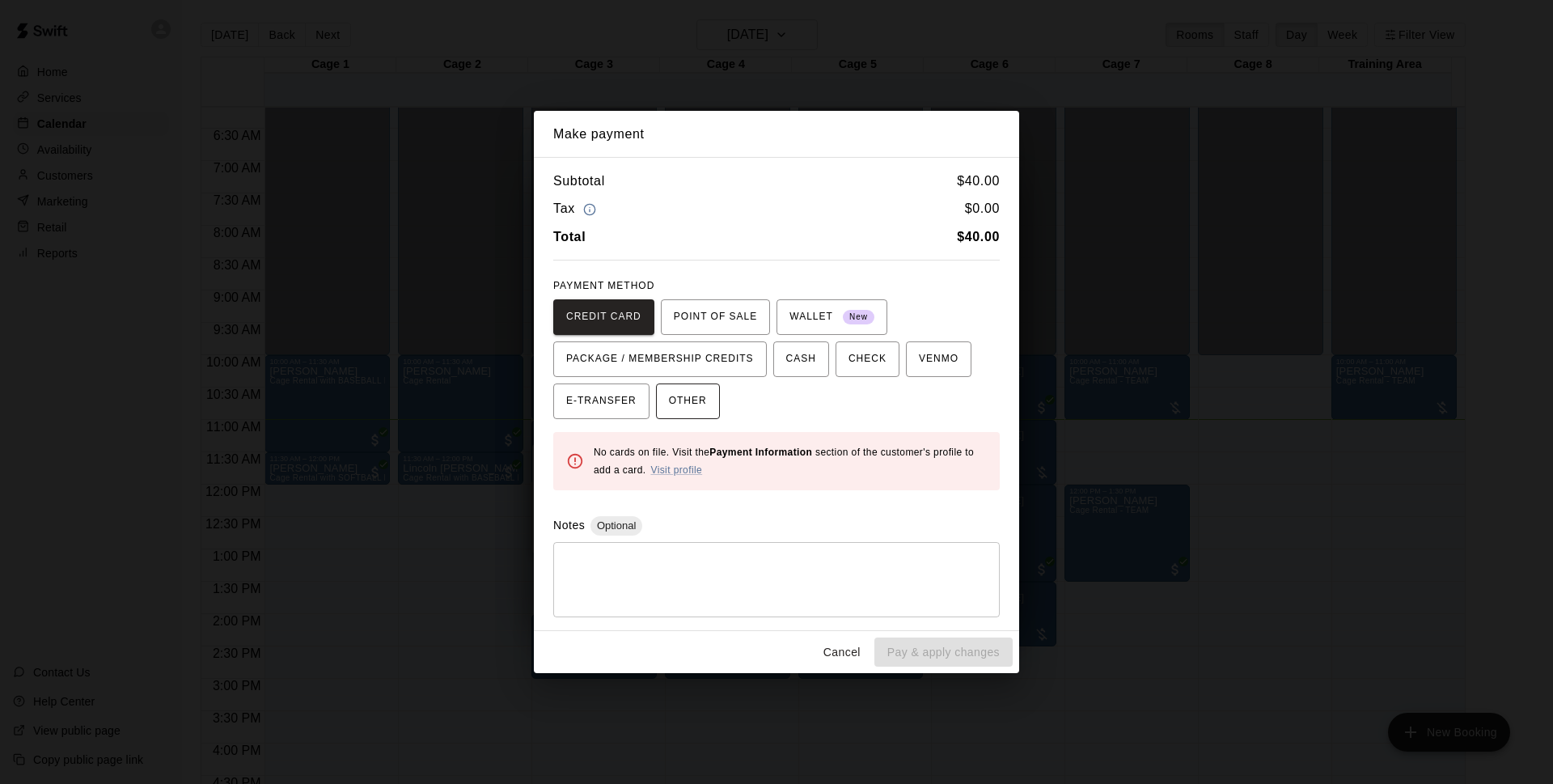
click at [695, 401] on span "OTHER" at bounding box center [688, 401] width 38 height 26
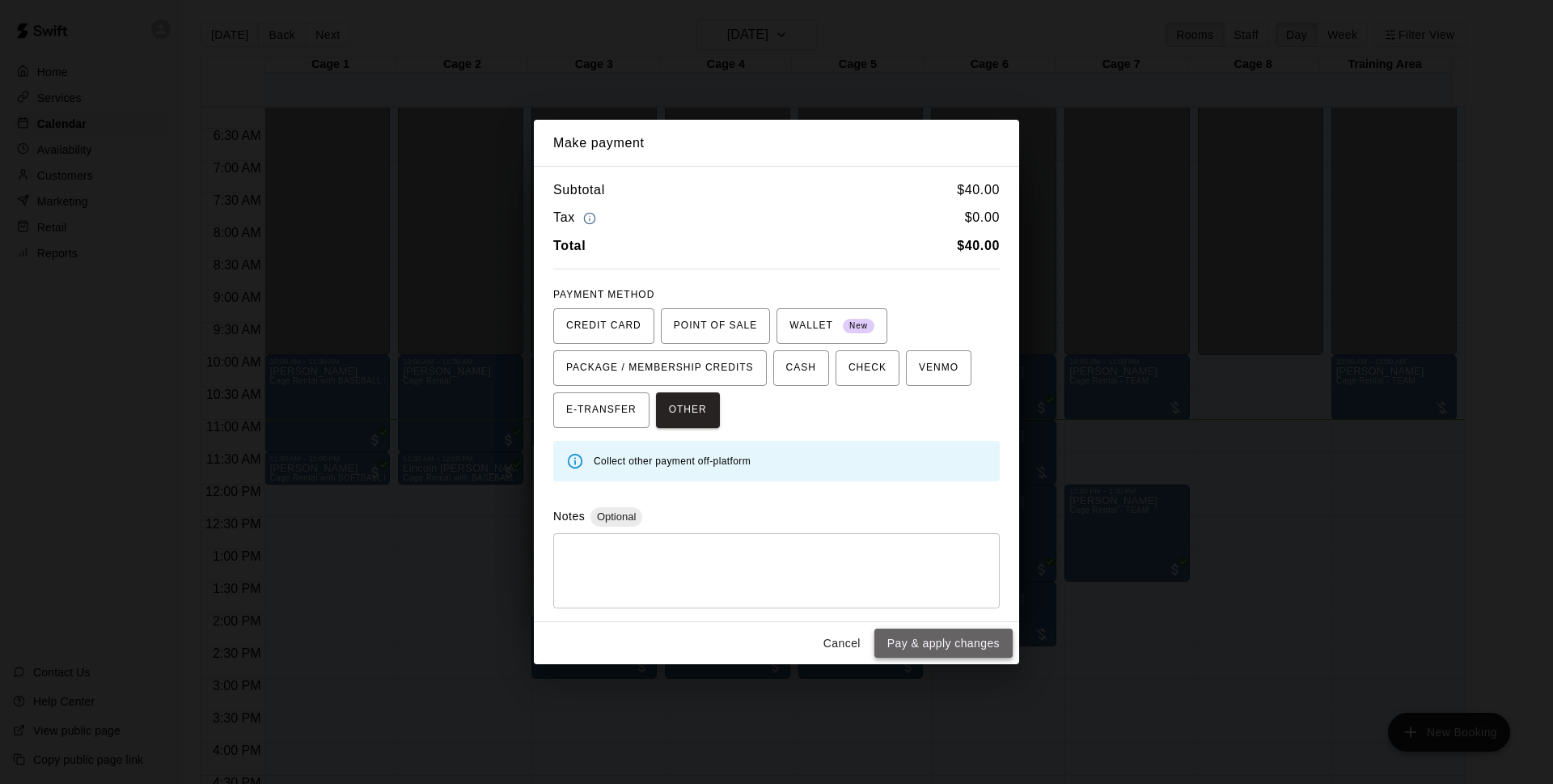
click at [913, 650] on button "Pay & apply changes" at bounding box center [944, 643] width 139 height 30
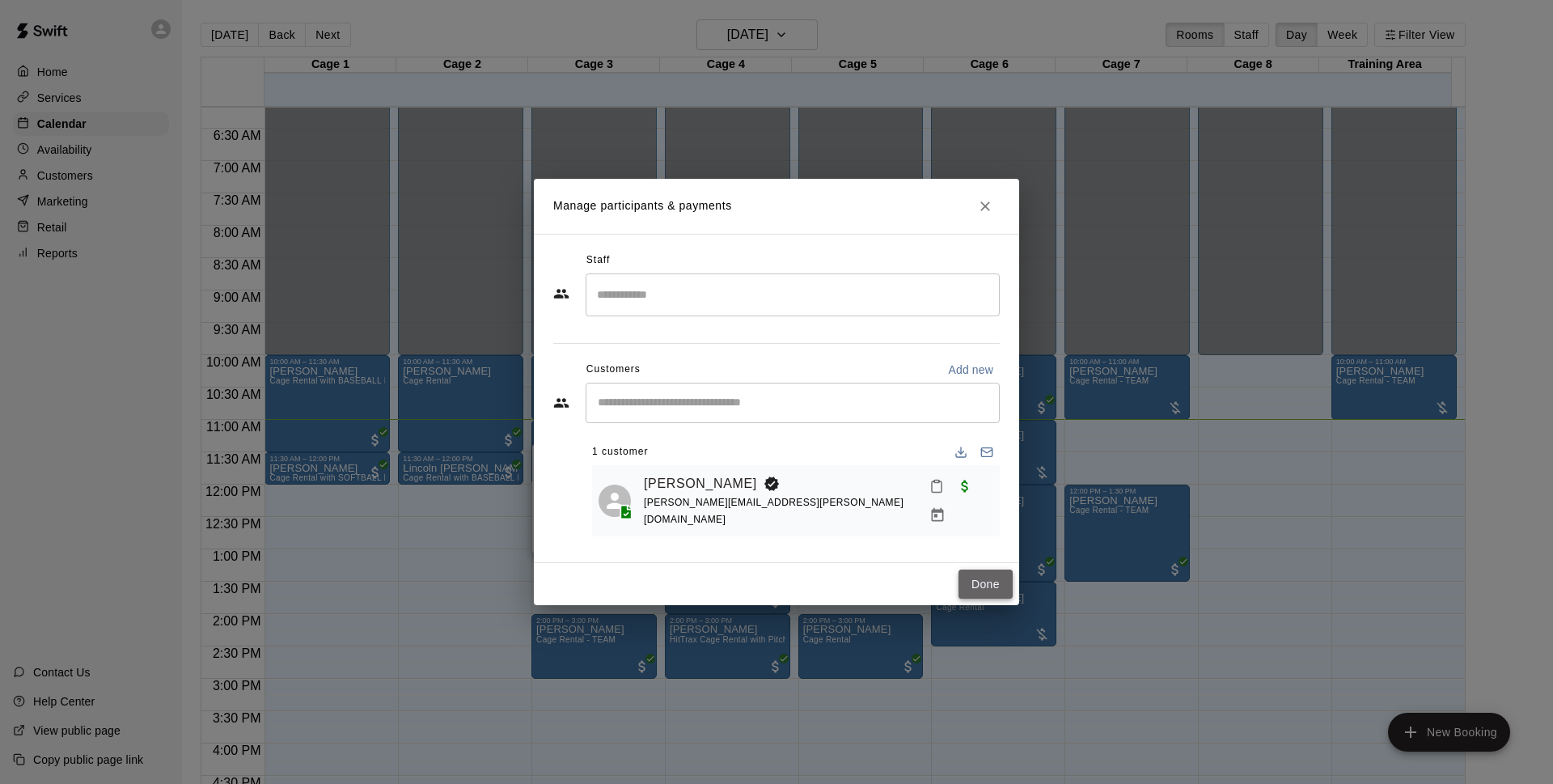
click at [988, 580] on button "Done" at bounding box center [986, 584] width 54 height 30
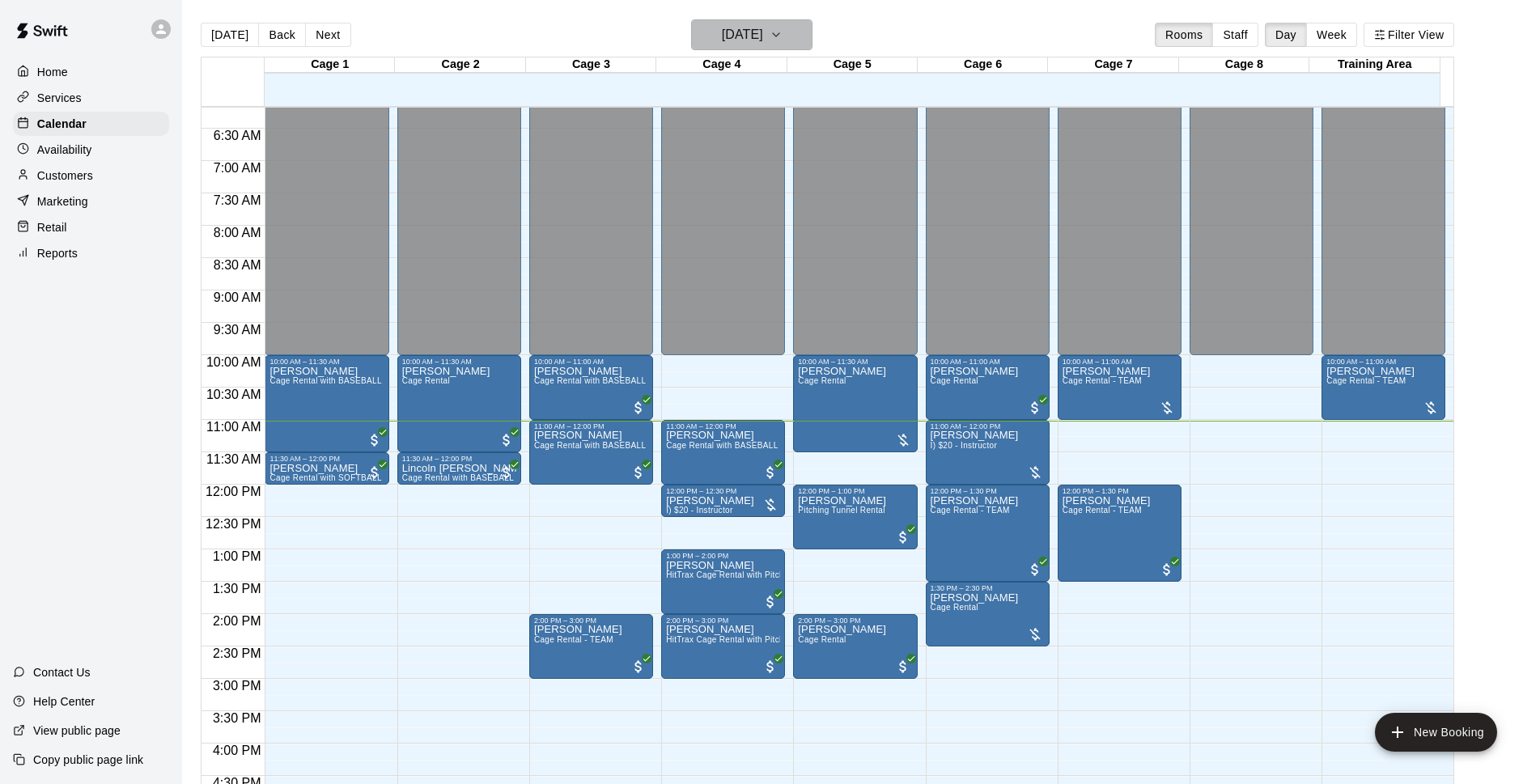
click at [728, 36] on h6 "[DATE]" at bounding box center [742, 35] width 41 height 23
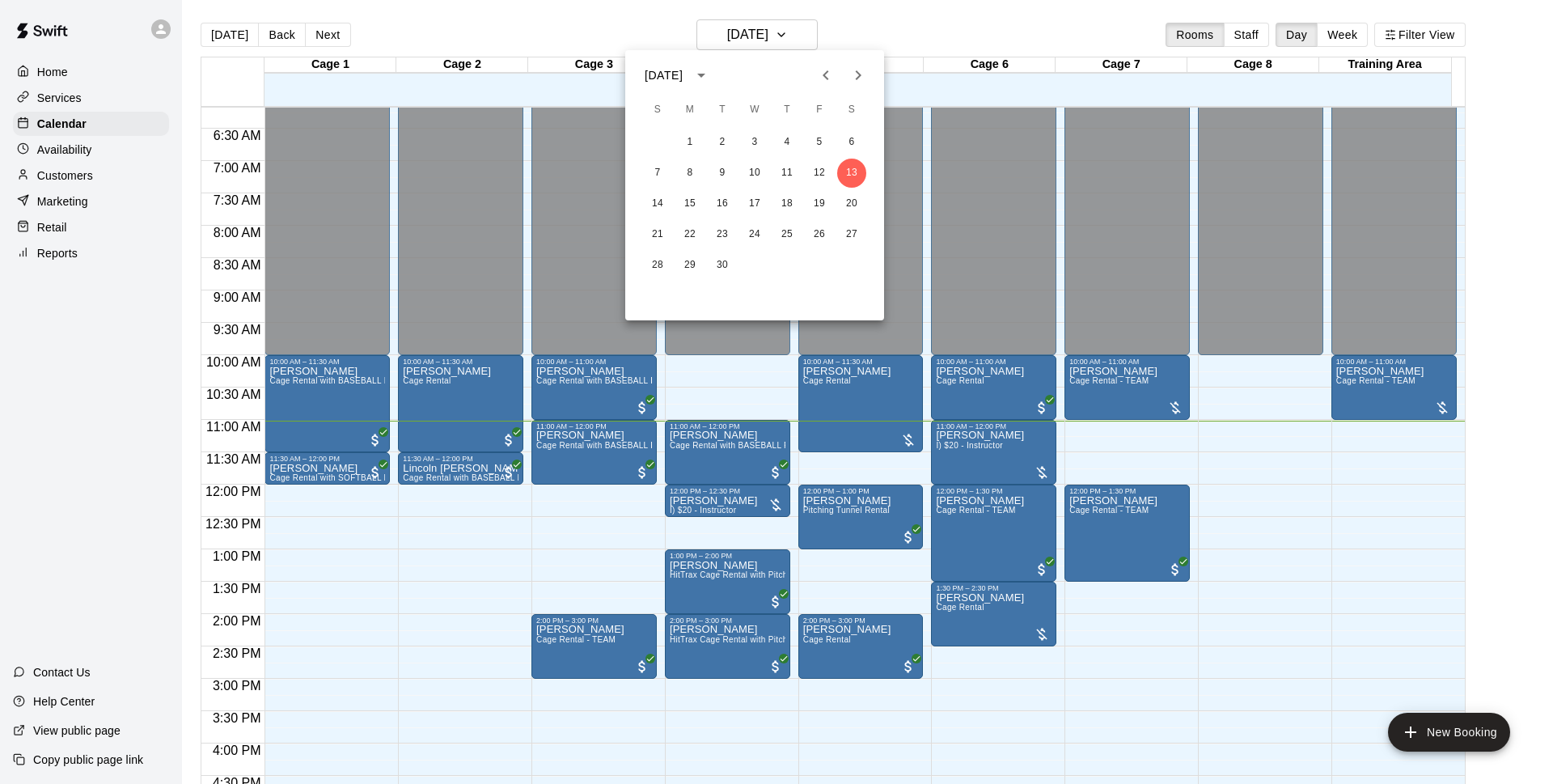
click at [856, 21] on div at bounding box center [776, 392] width 1553 height 784
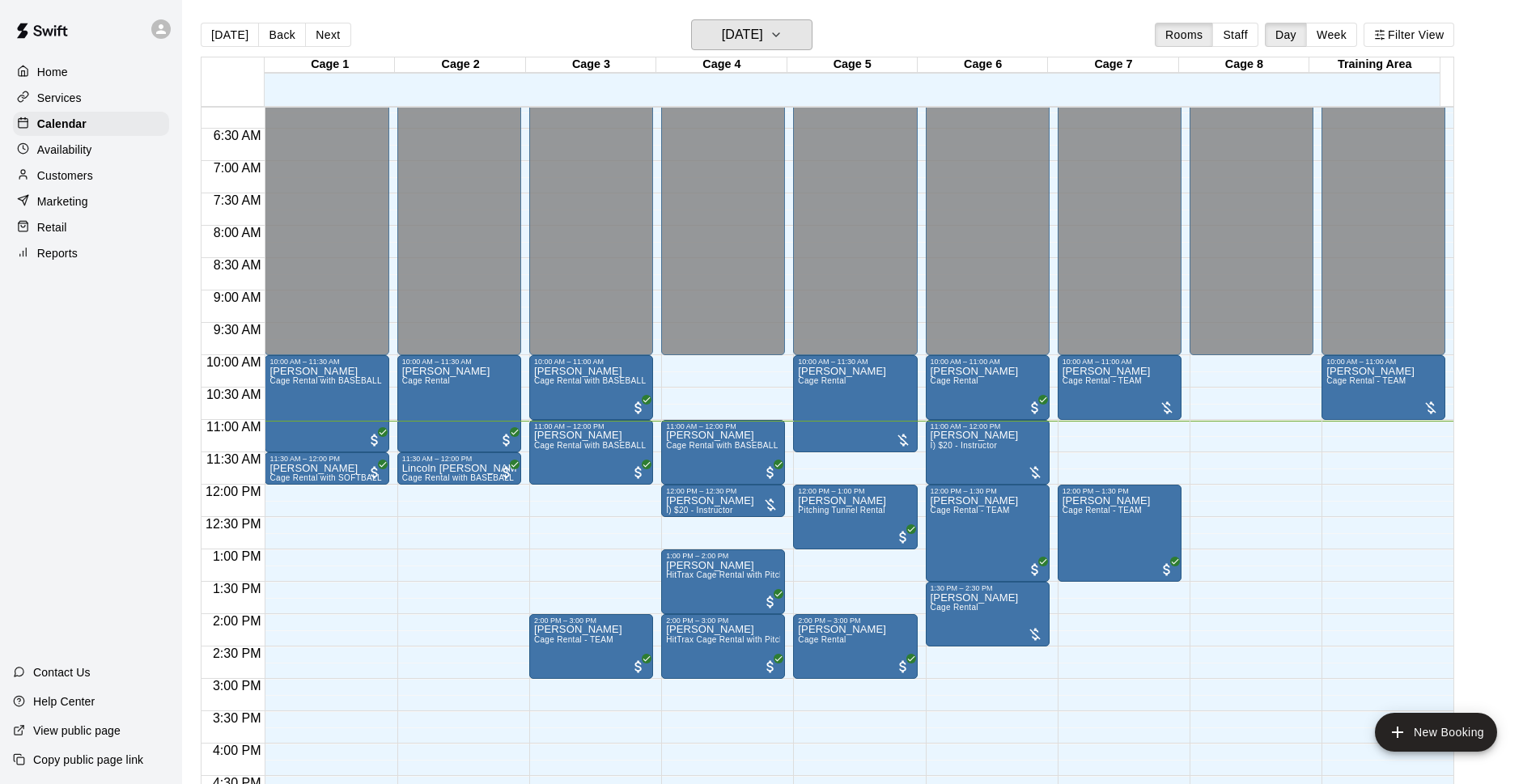
scroll to position [295, 0]
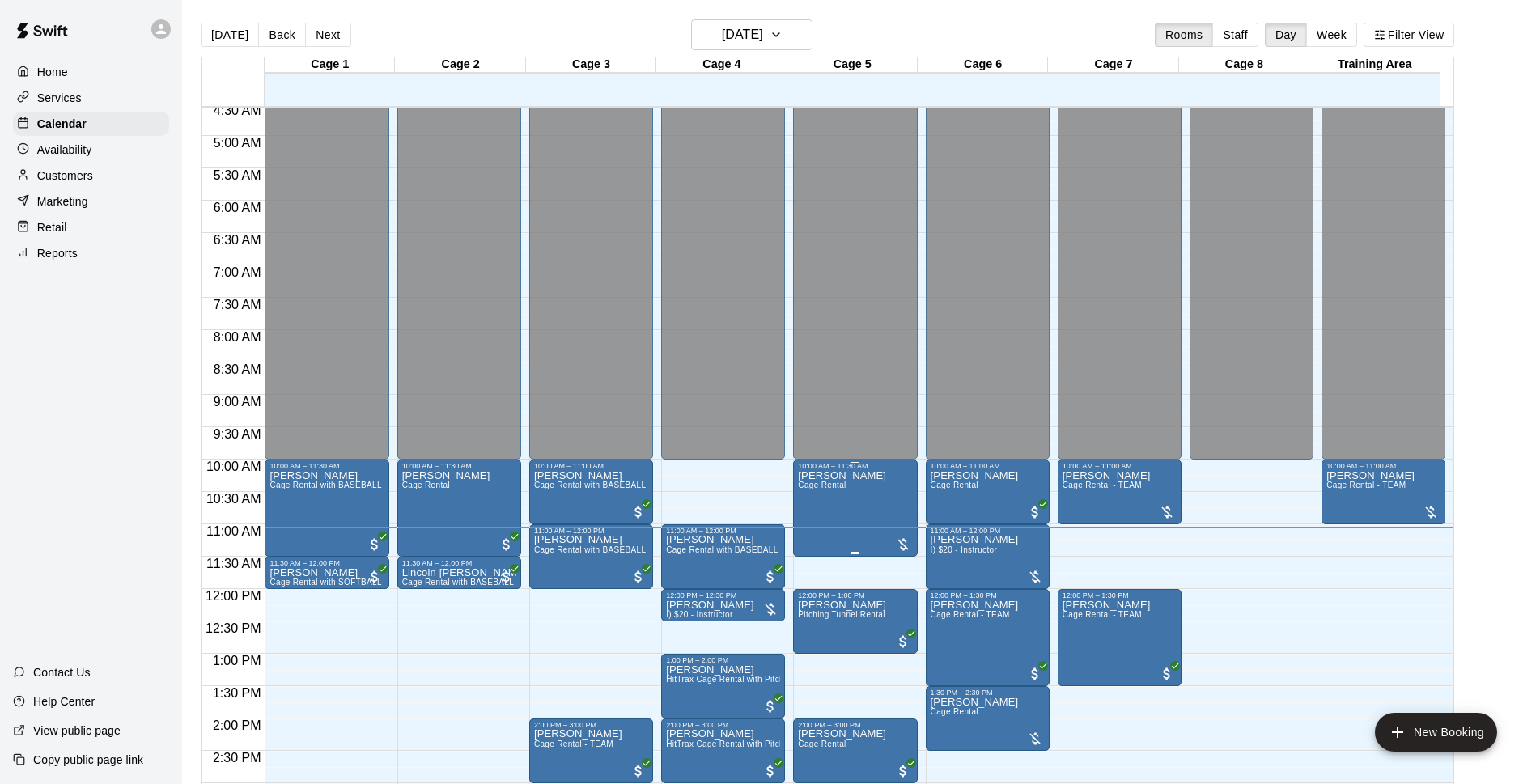
click at [860, 476] on p "[PERSON_NAME]" at bounding box center [842, 476] width 88 height 0
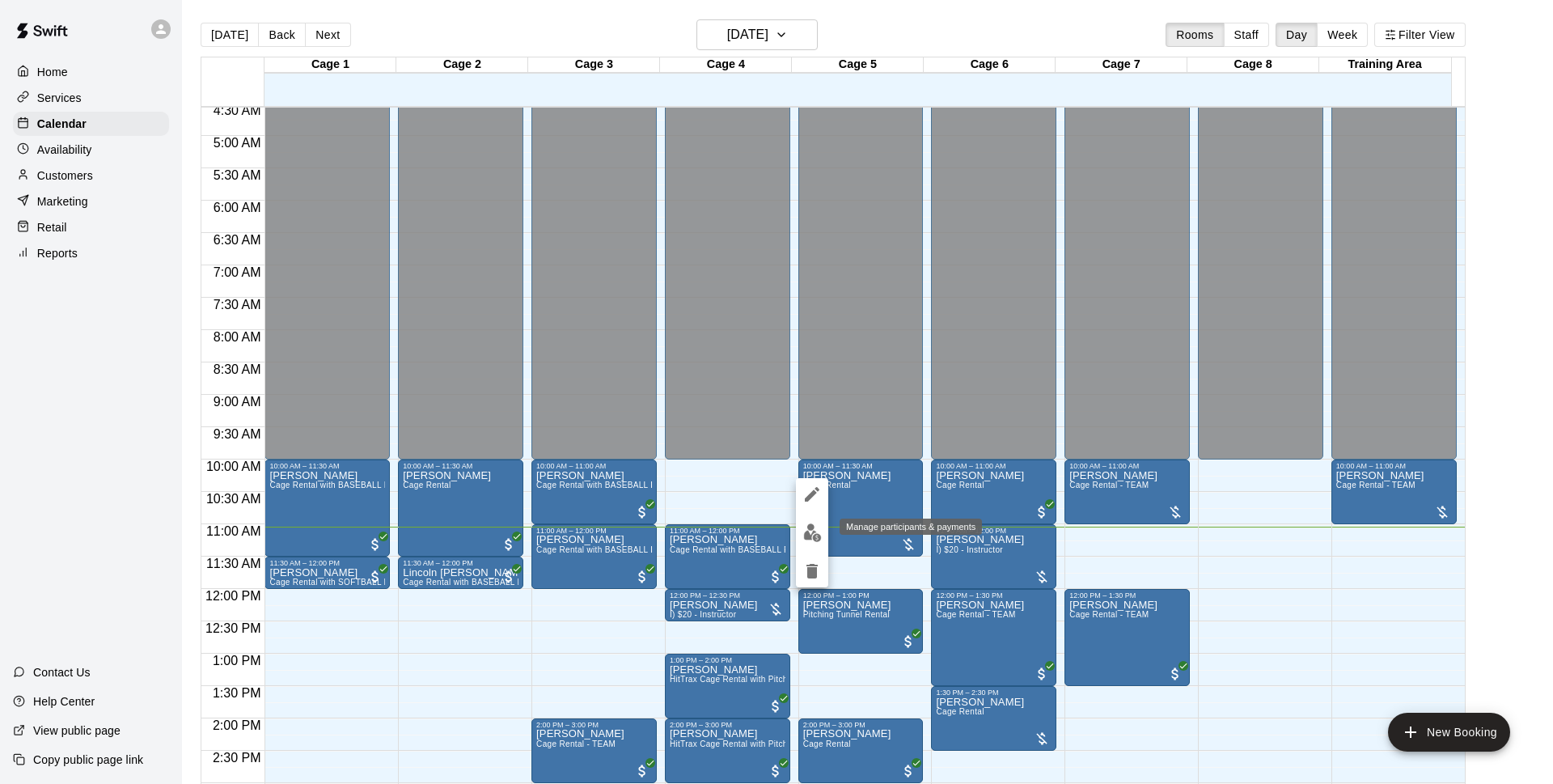
click at [816, 534] on img "edit" at bounding box center [813, 532] width 19 height 19
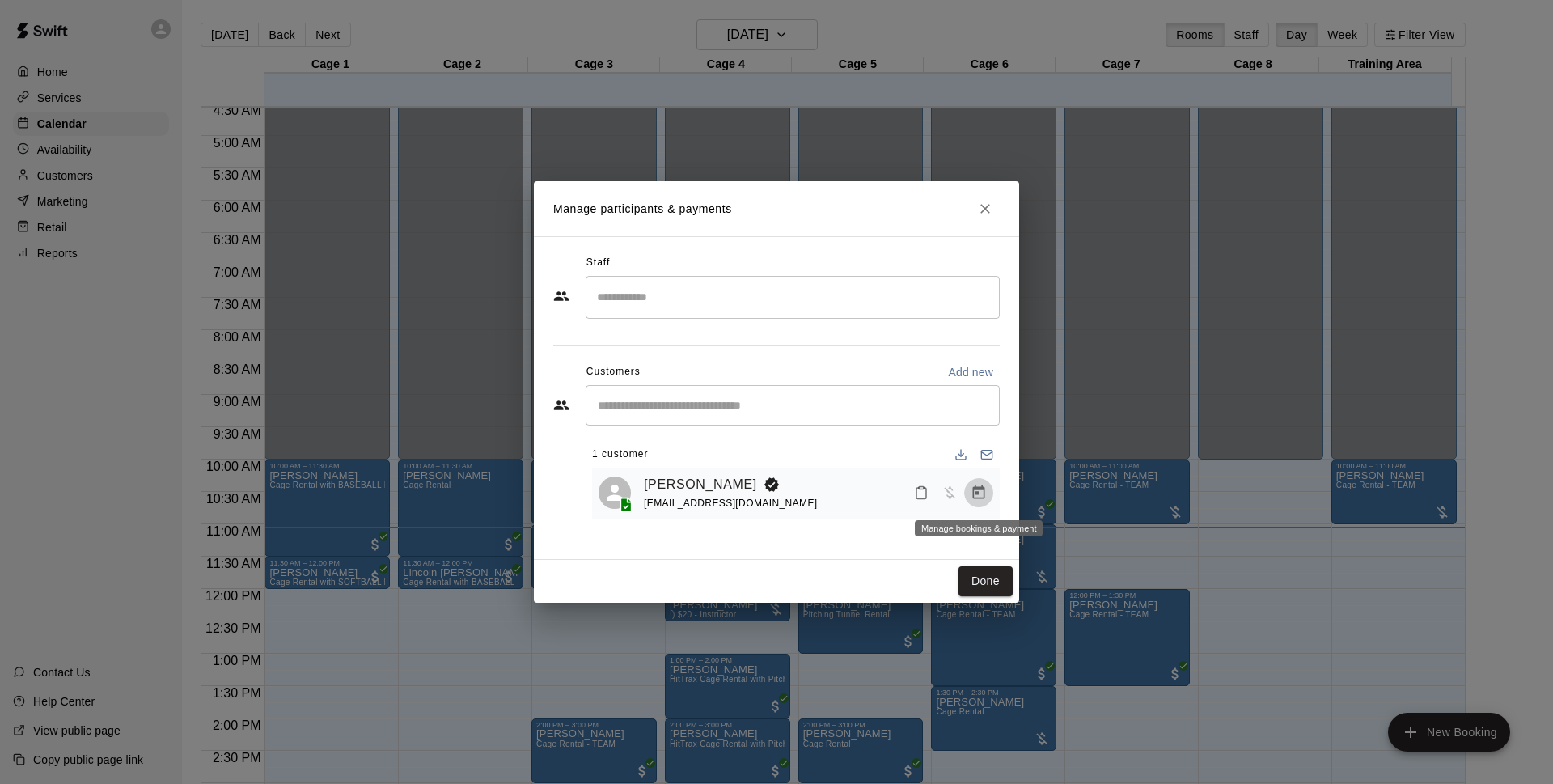
click at [983, 494] on icon "Manage bookings & payment" at bounding box center [978, 492] width 16 height 16
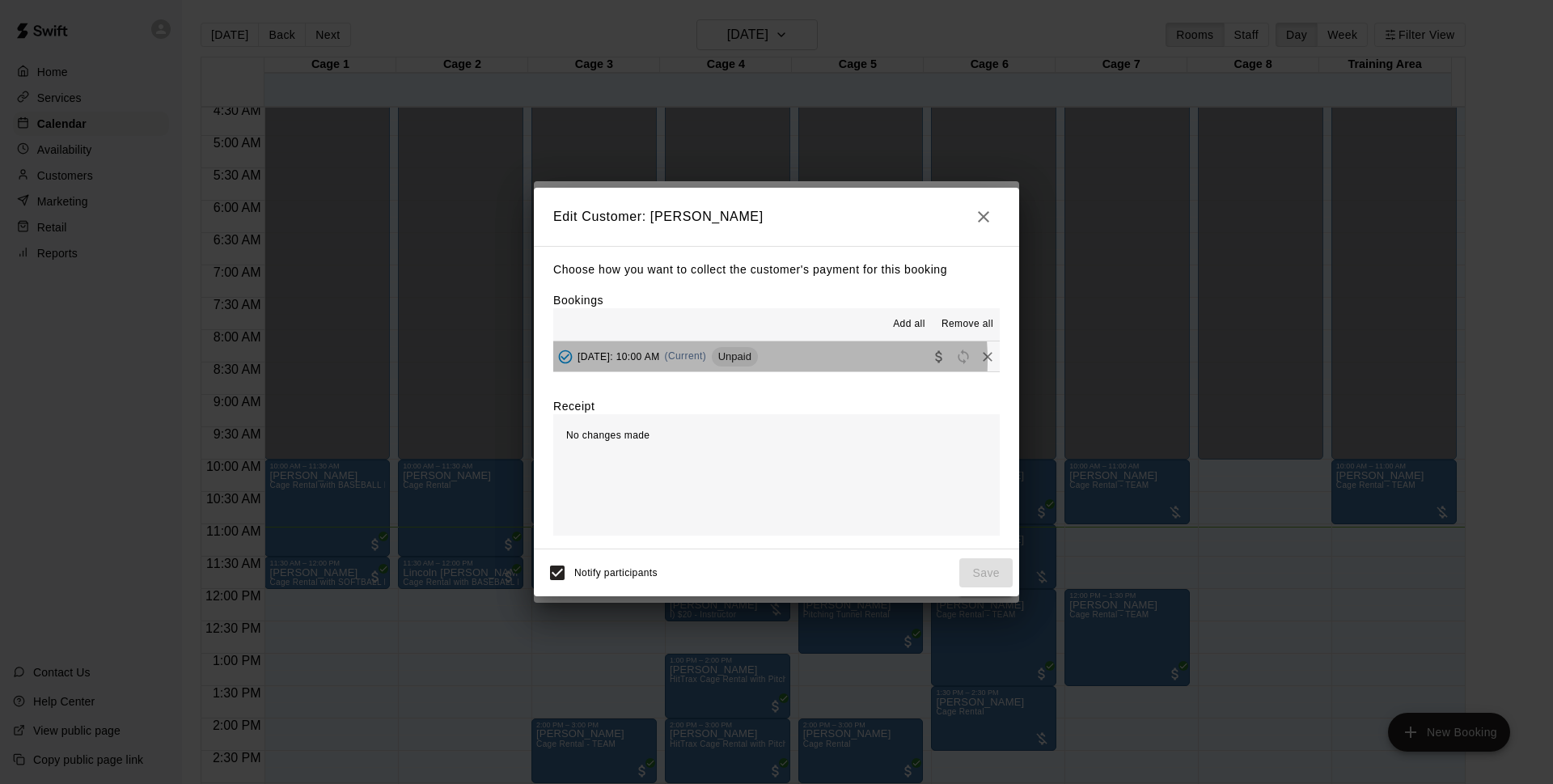
click at [660, 361] on span "[DATE]: 10:00 AM" at bounding box center [619, 356] width 83 height 11
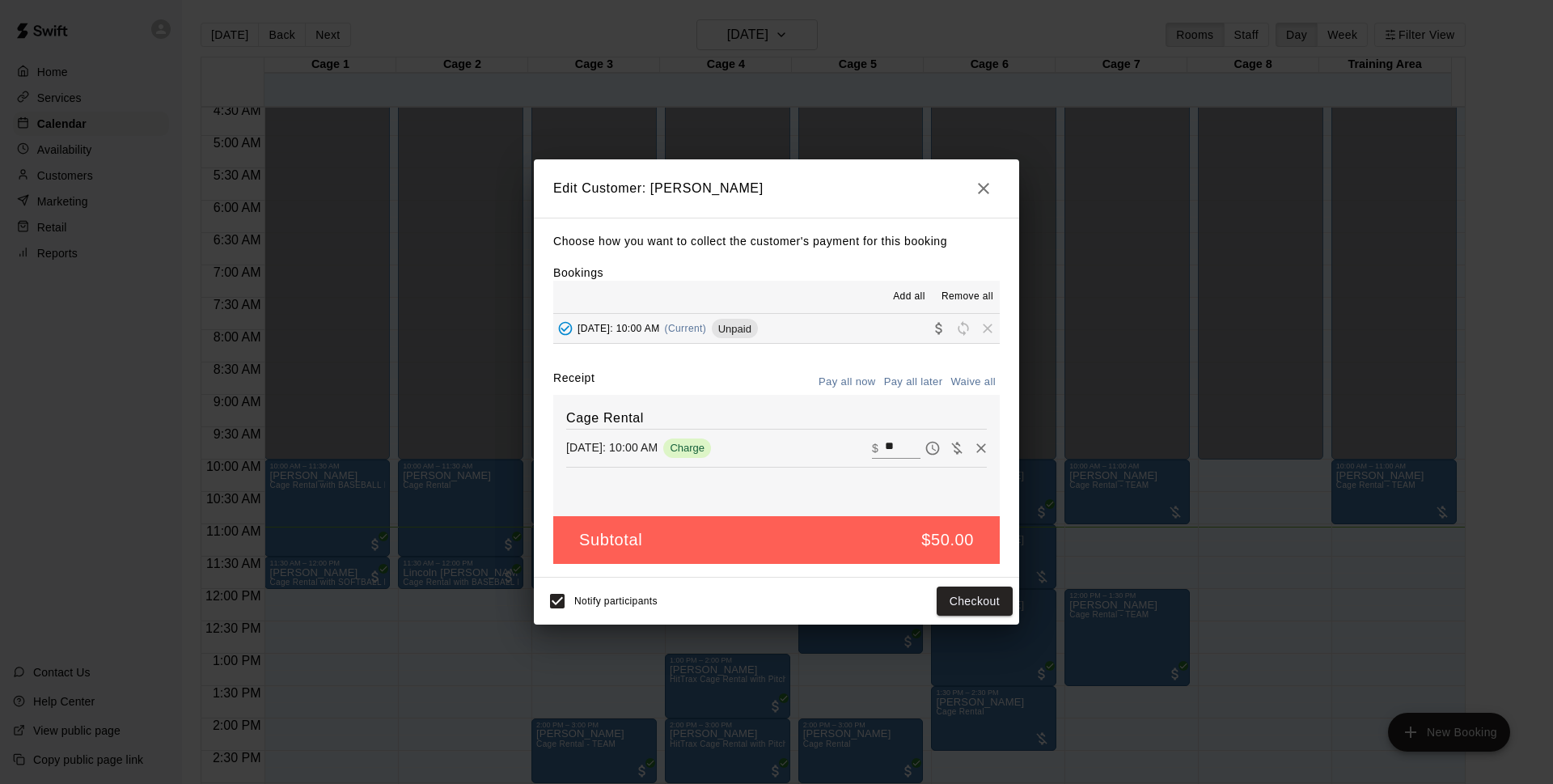
click at [995, 185] on button "button" at bounding box center [984, 188] width 32 height 32
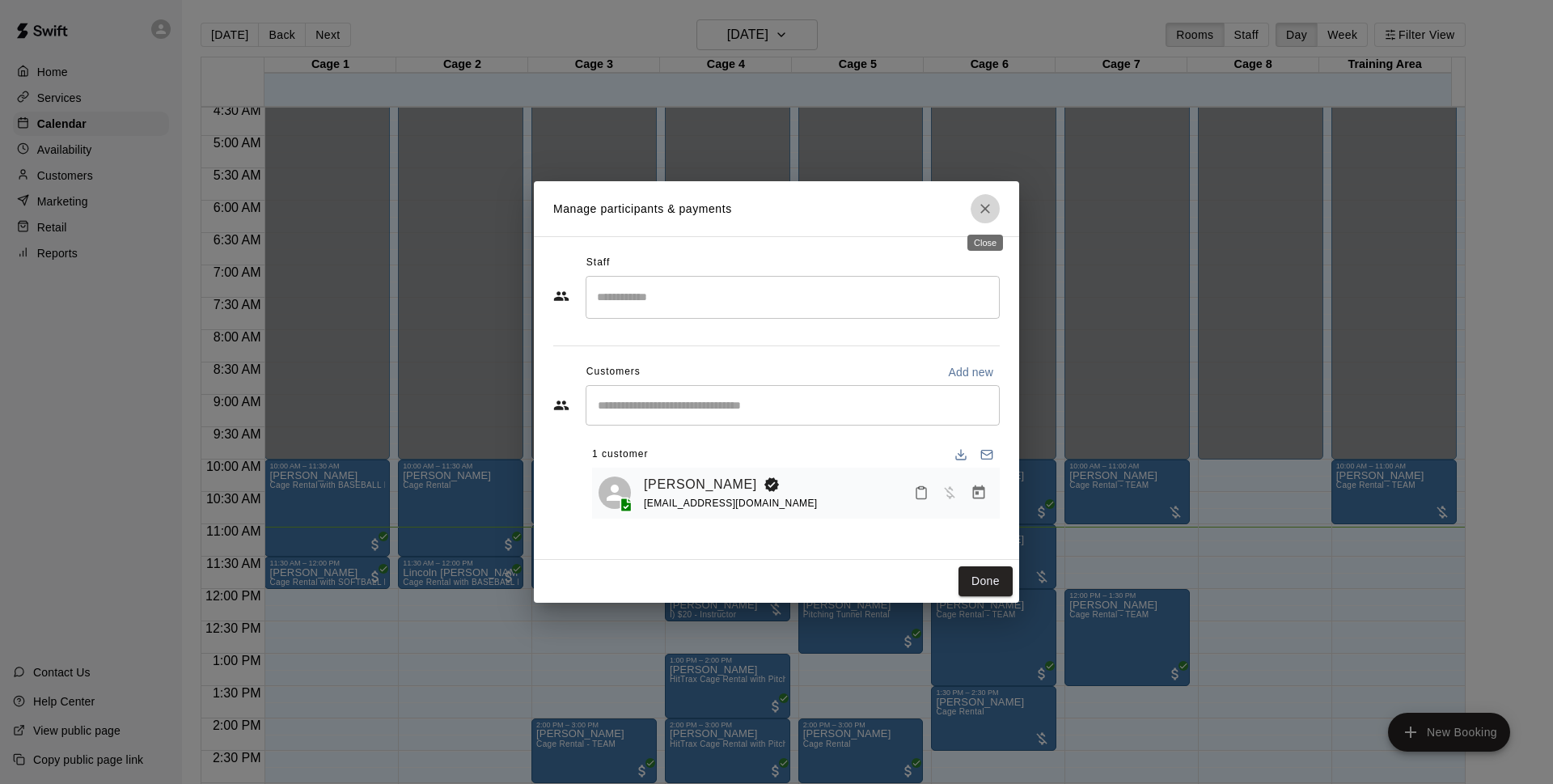
click at [989, 209] on icon "Close" at bounding box center [985, 208] width 16 height 16
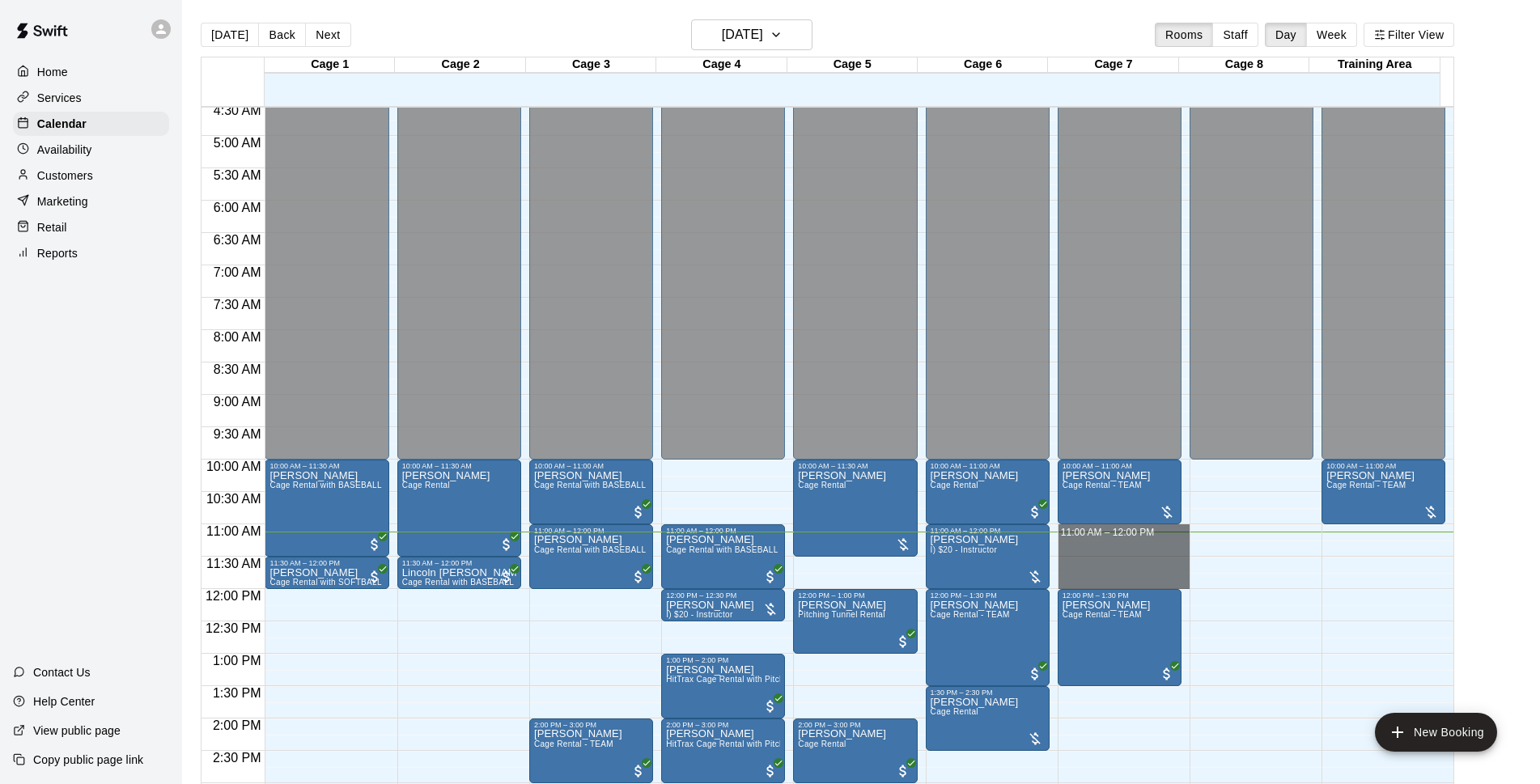
drag, startPoint x: 1087, startPoint y: 526, endPoint x: 1100, endPoint y: 585, distance: 60.4
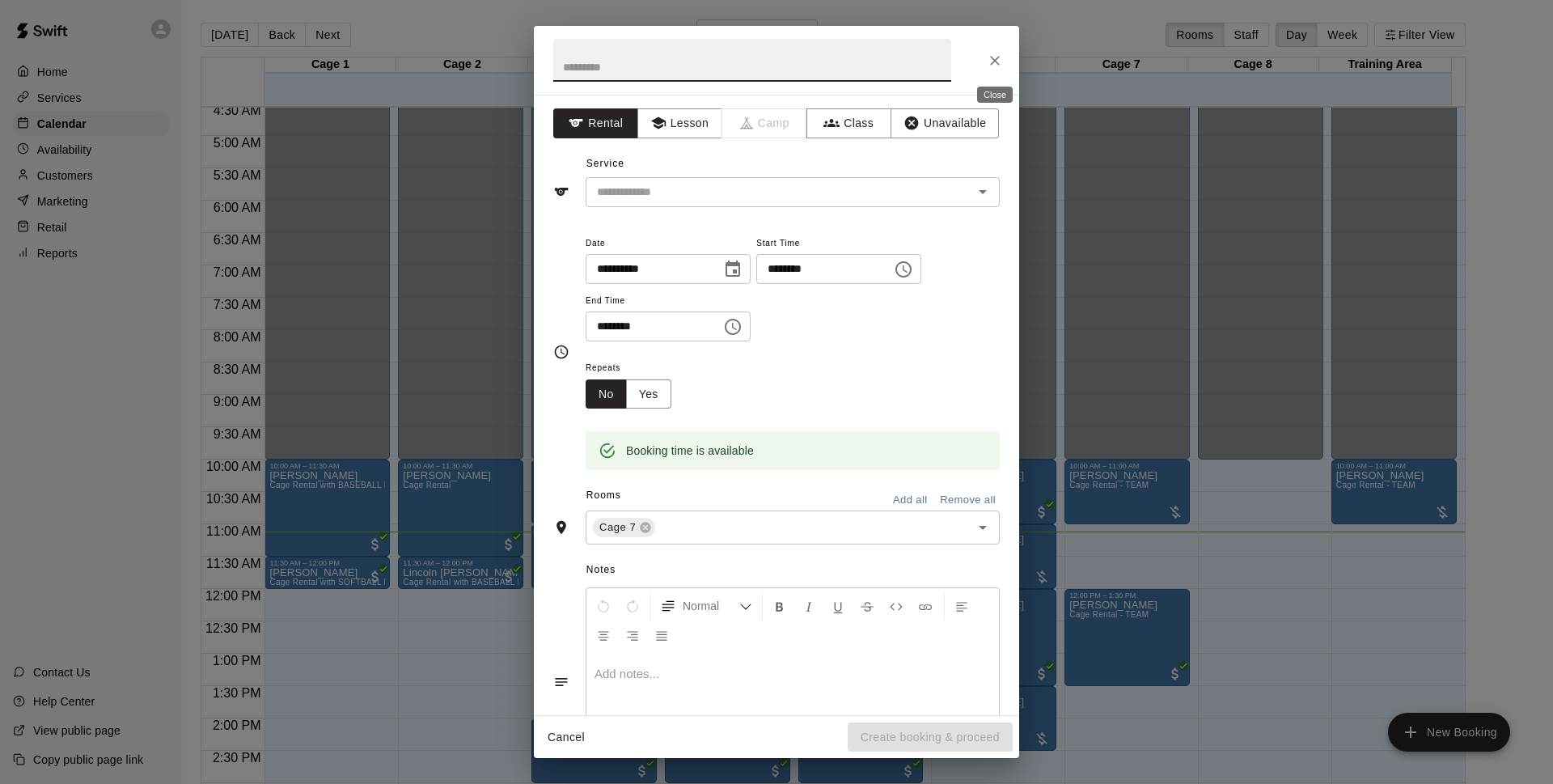
click at [1000, 63] on icon "Close" at bounding box center [994, 60] width 16 height 16
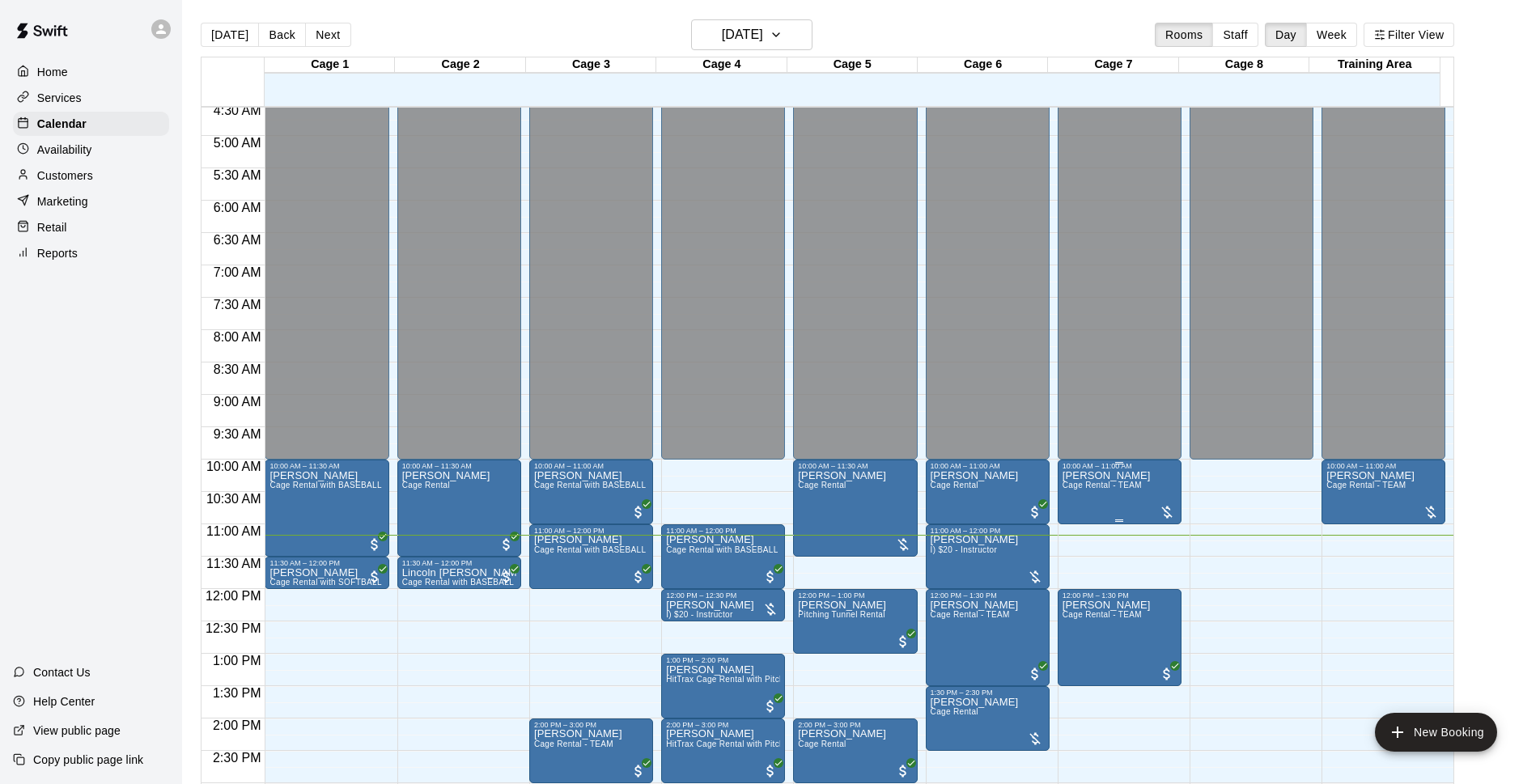
click at [1073, 484] on span "Cage Rental - TEAM" at bounding box center [1102, 485] width 79 height 9
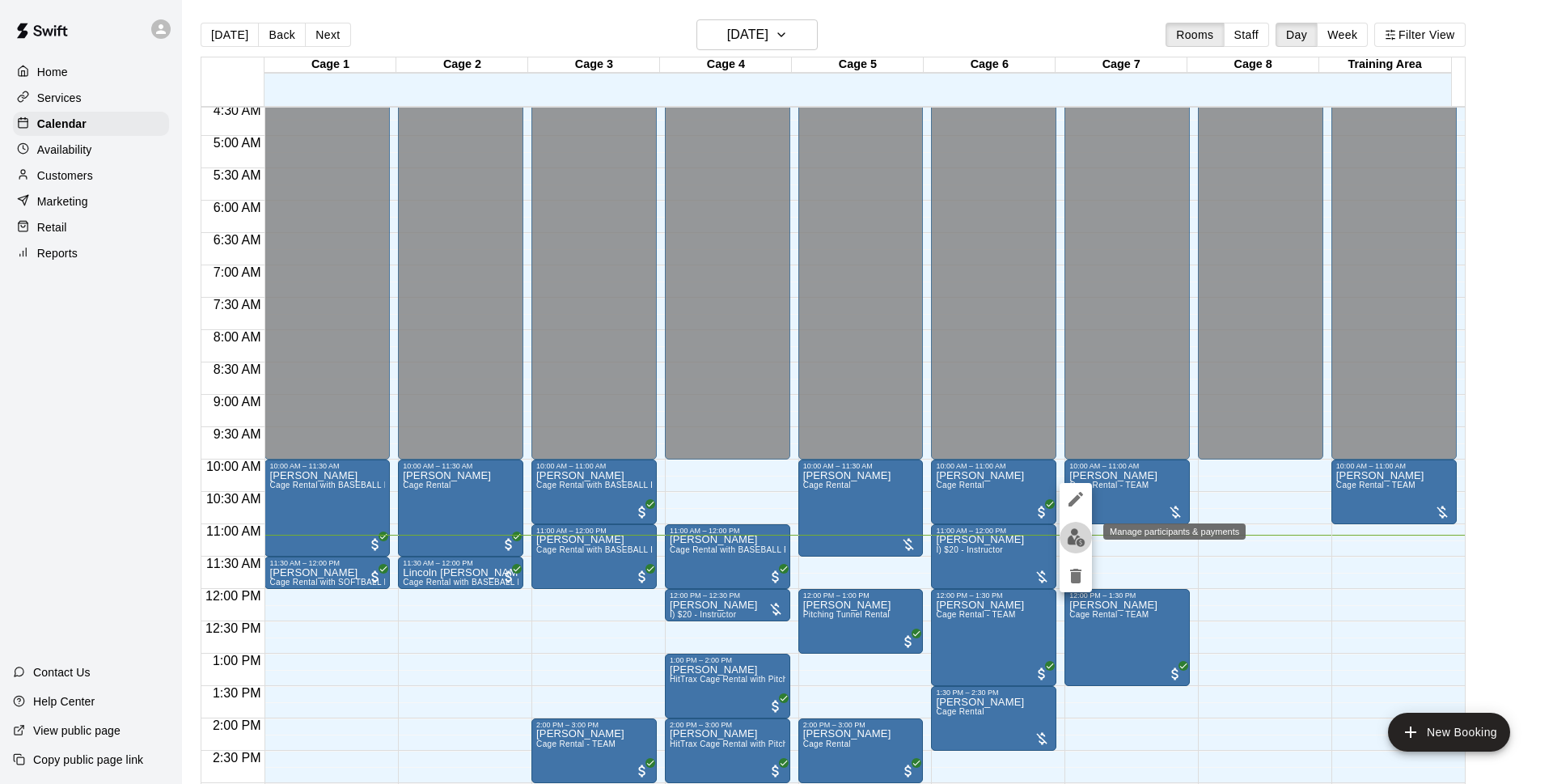
click at [1069, 528] on img "edit" at bounding box center [1076, 537] width 19 height 19
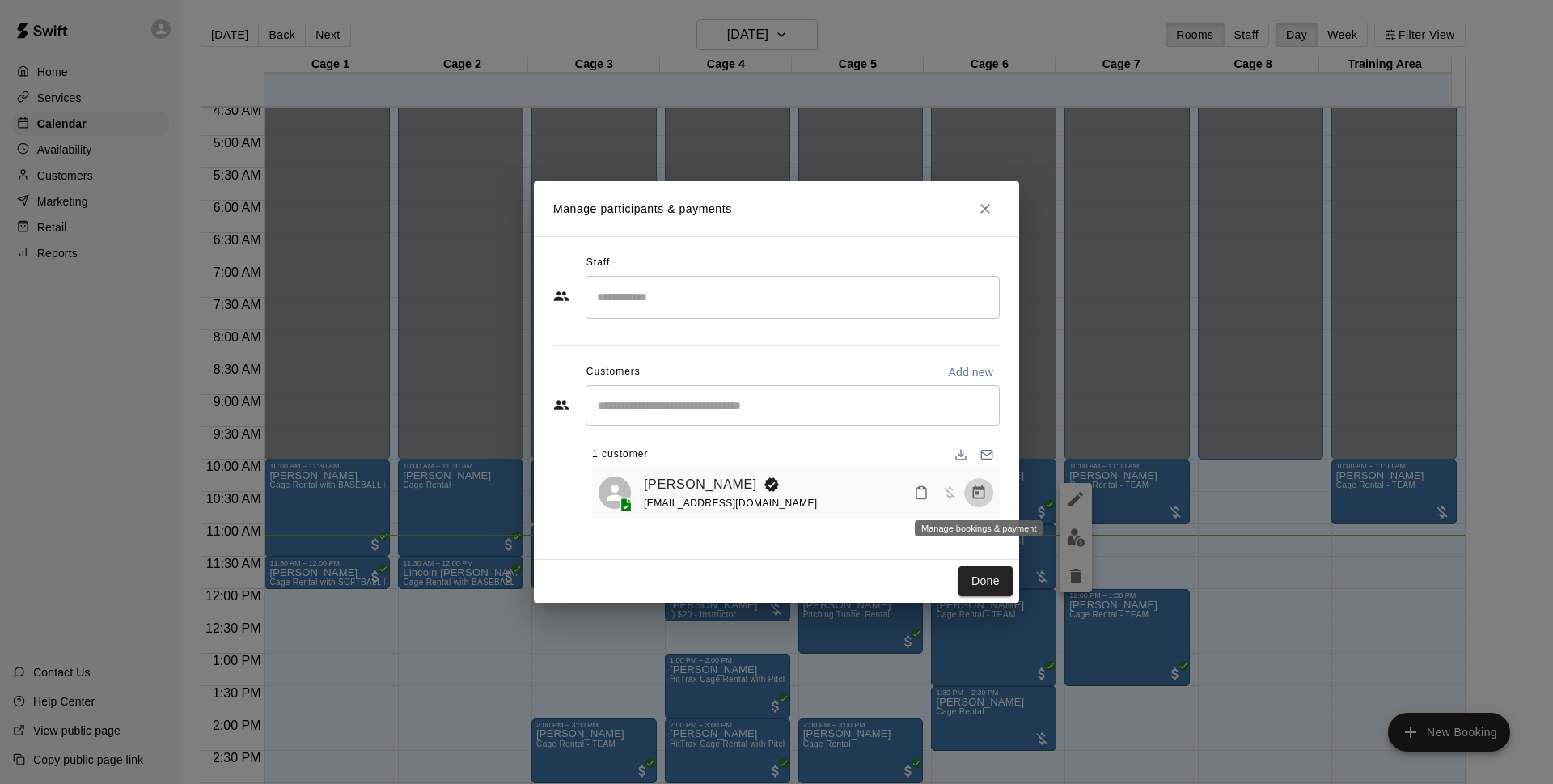
click at [969, 487] on button "Manage bookings & payment" at bounding box center [978, 493] width 29 height 29
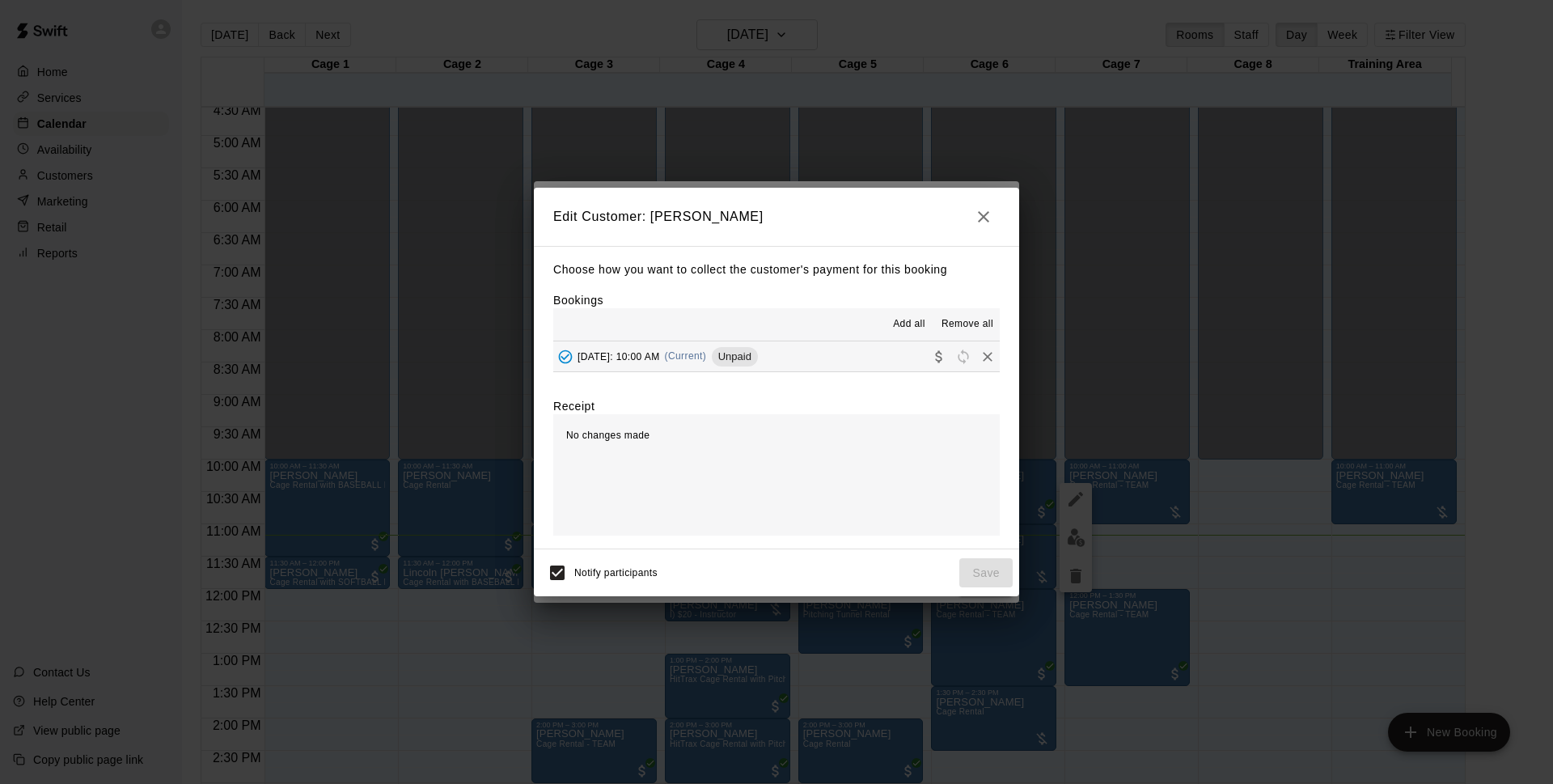
click at [858, 351] on button "[DATE]: 10:00 AM (Current) Unpaid" at bounding box center [776, 356] width 446 height 30
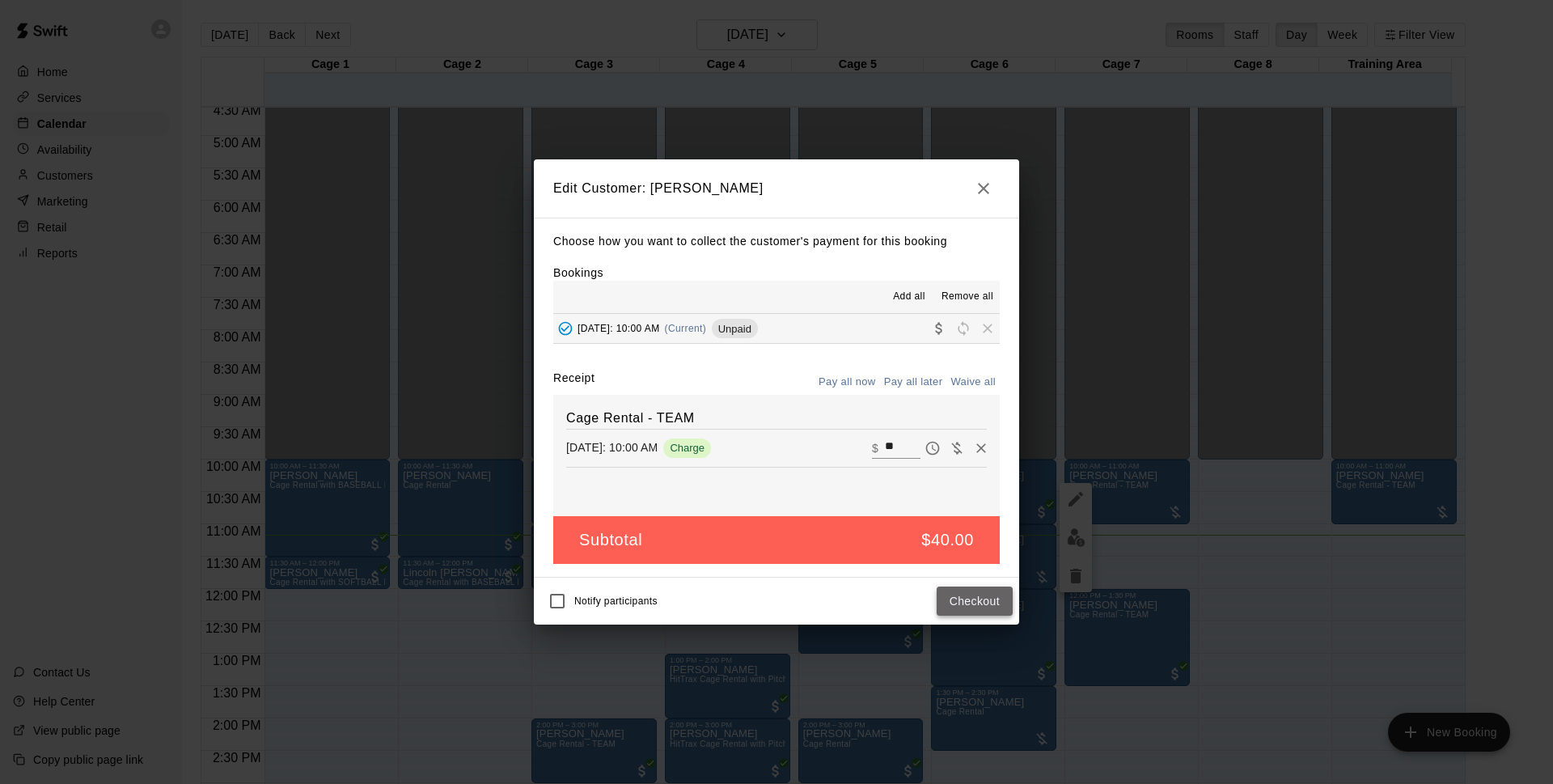
click at [960, 596] on button "Checkout" at bounding box center [975, 601] width 76 height 30
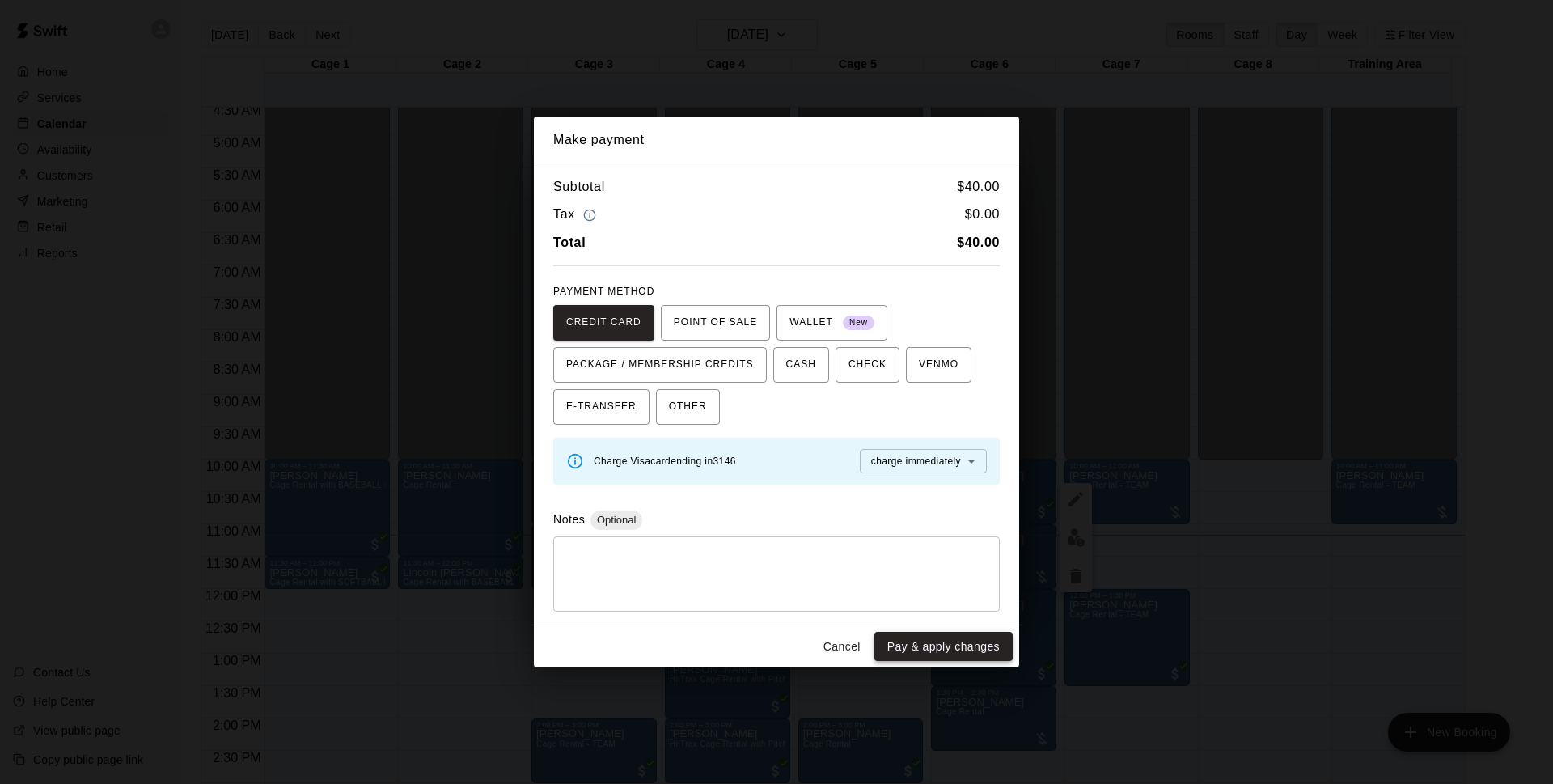
click at [914, 643] on button "Pay & apply changes" at bounding box center [944, 646] width 139 height 30
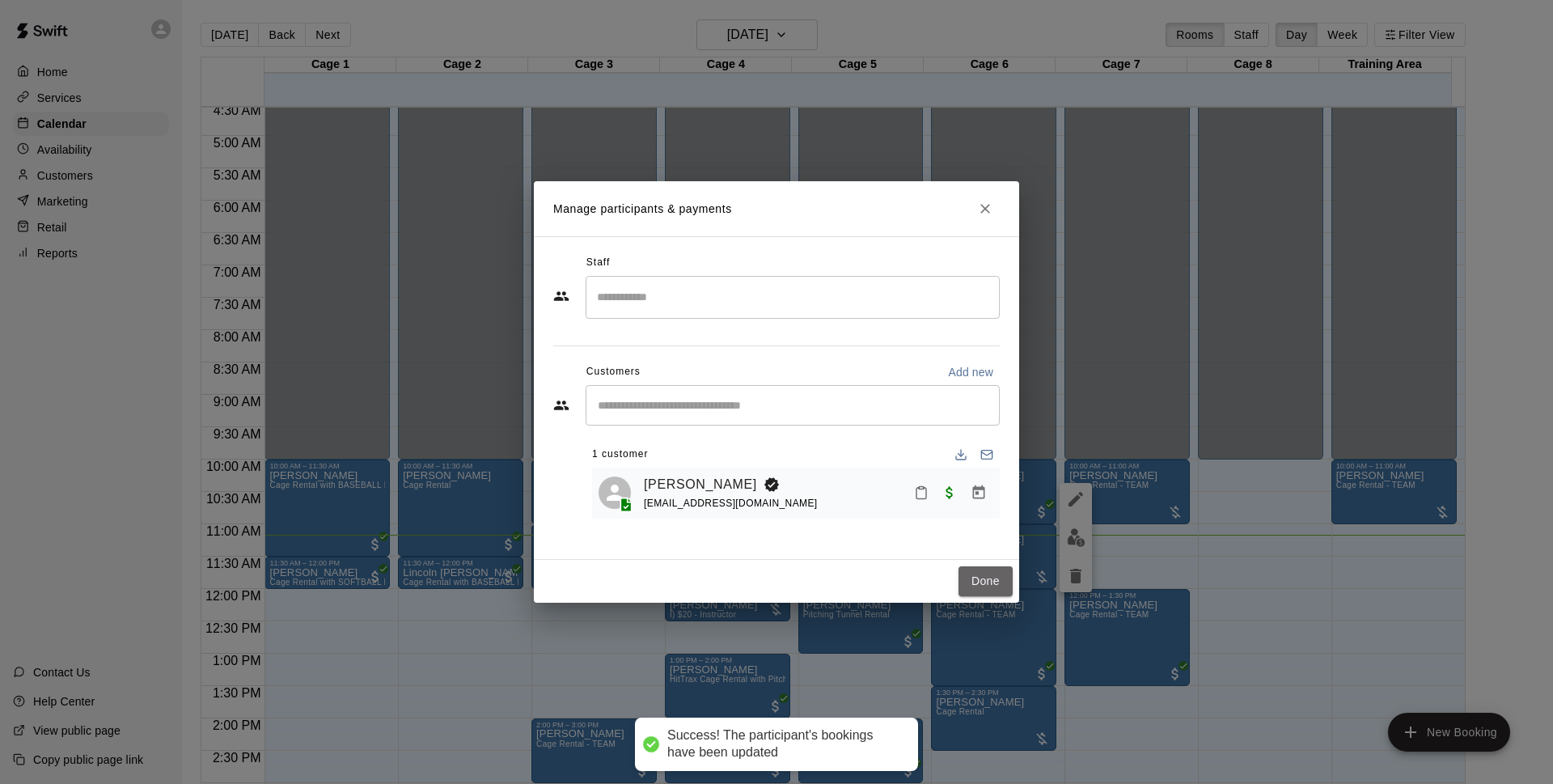
click at [976, 589] on button "Done" at bounding box center [986, 580] width 54 height 30
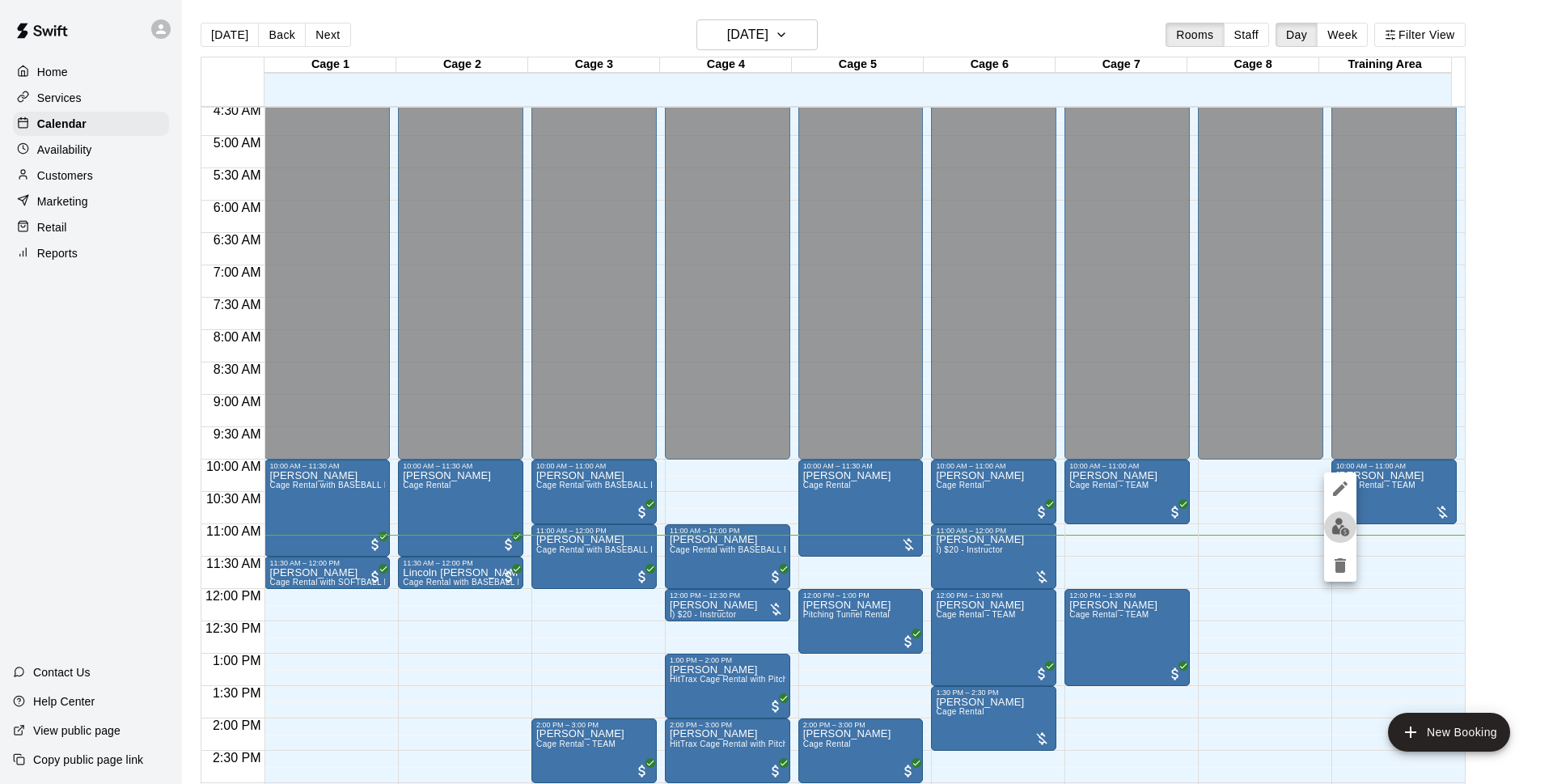
click at [1345, 526] on img "edit" at bounding box center [1341, 527] width 19 height 19
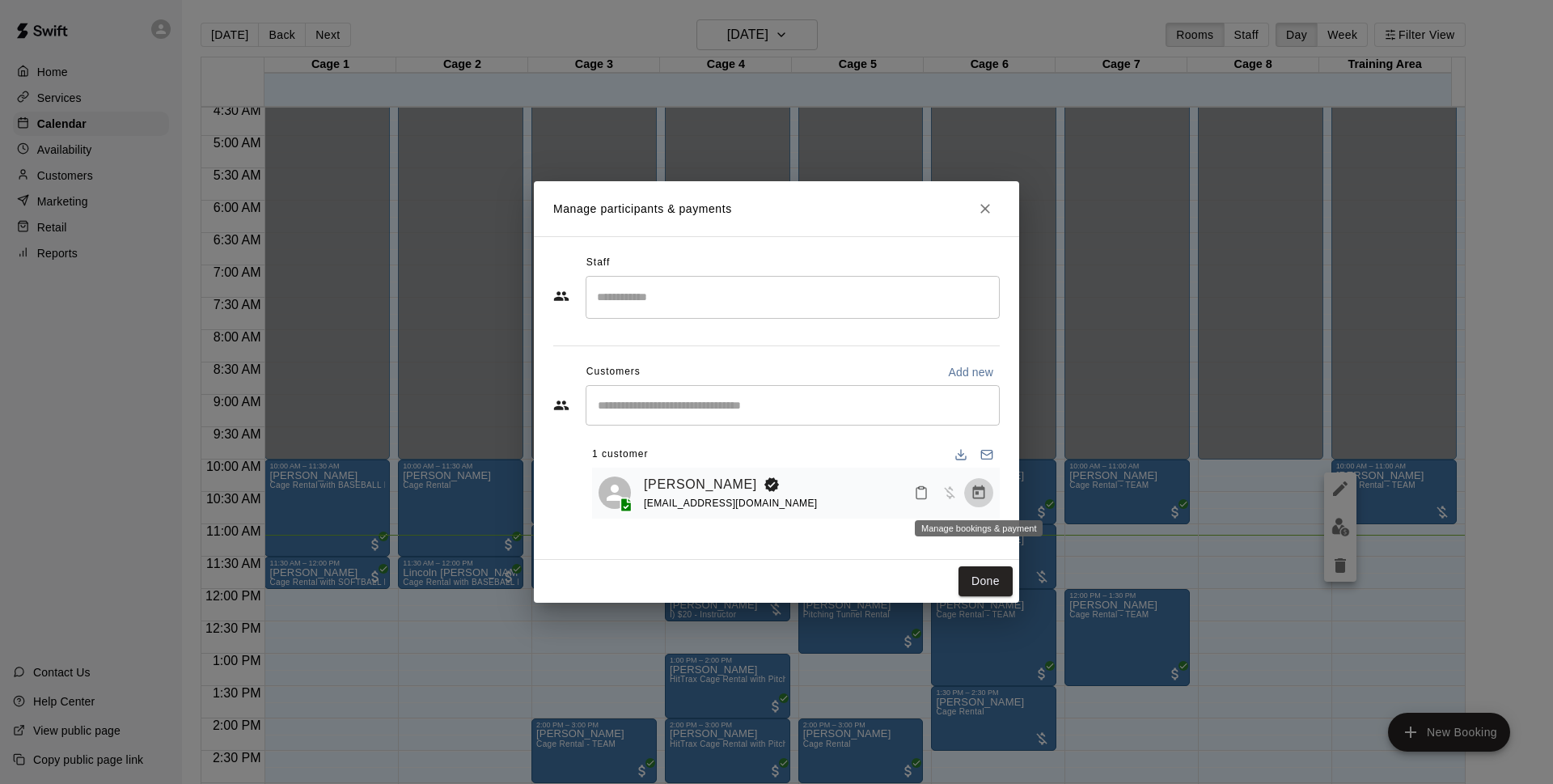
click at [979, 498] on icon "Manage bookings & payment" at bounding box center [978, 492] width 16 height 16
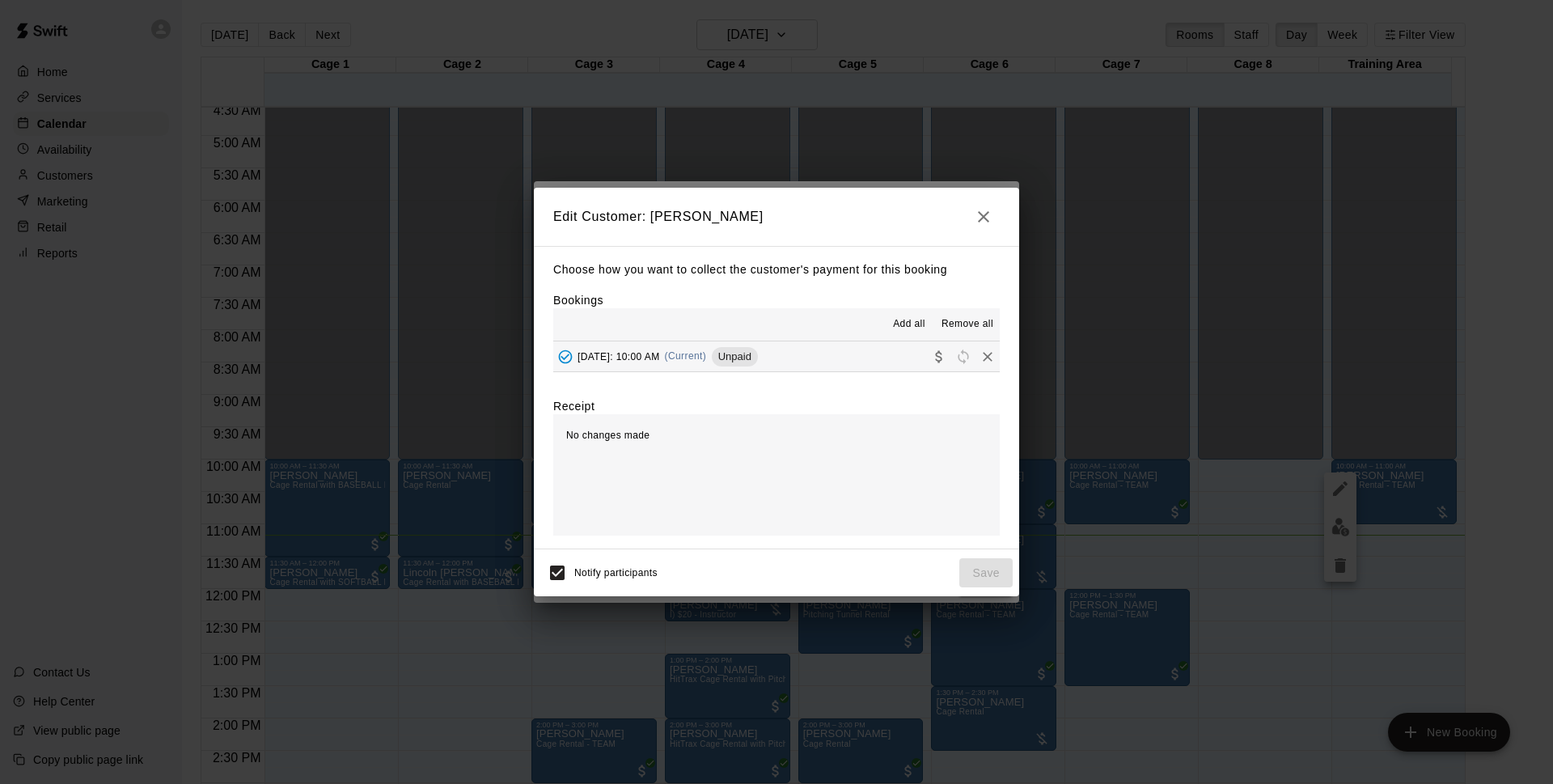
click at [678, 346] on div "[DATE]: 10:00 AM (Current) Unpaid" at bounding box center [656, 357] width 204 height 24
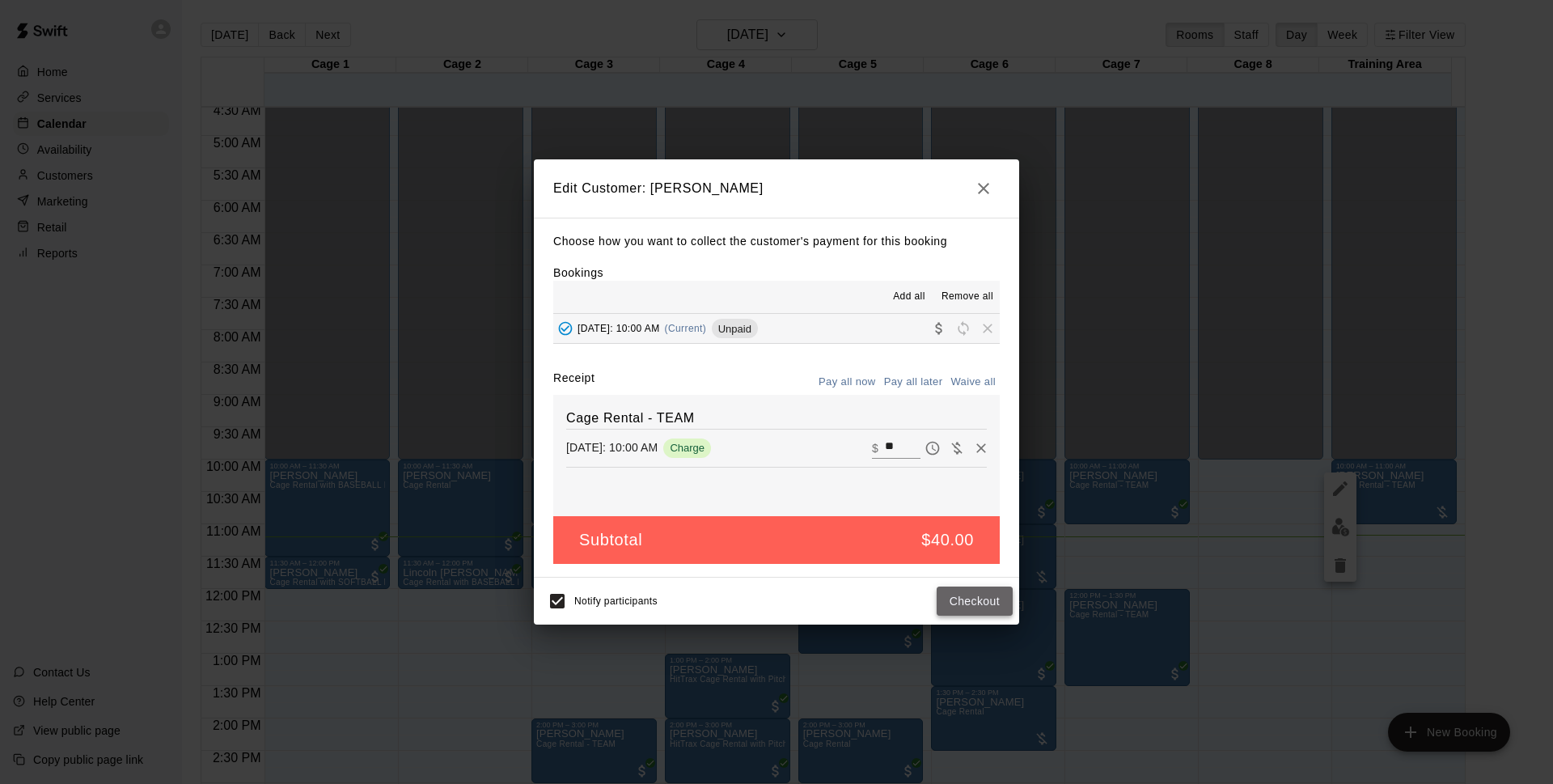
click at [954, 597] on button "Checkout" at bounding box center [975, 601] width 76 height 30
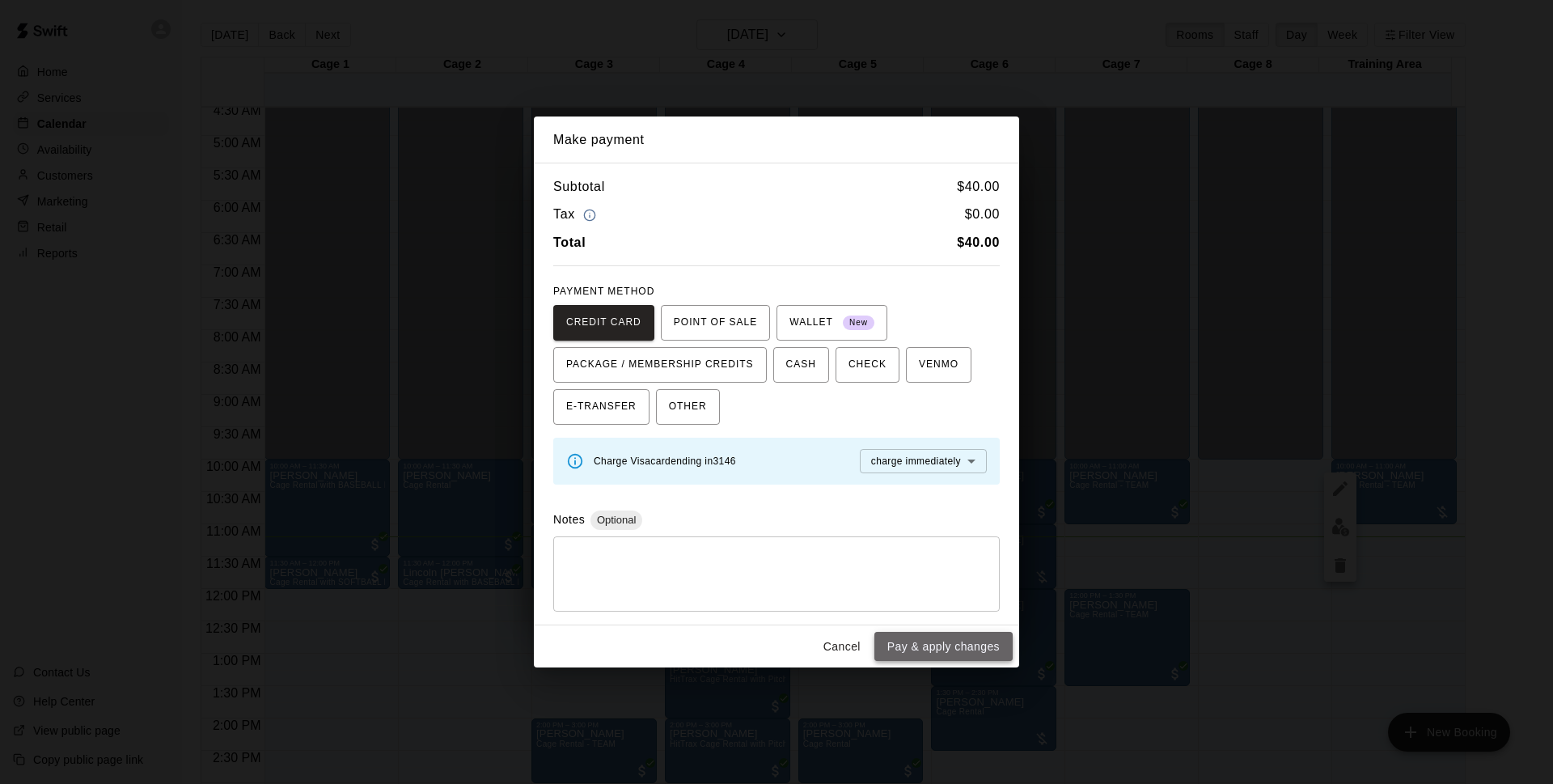
click at [951, 645] on button "Pay & apply changes" at bounding box center [944, 646] width 139 height 30
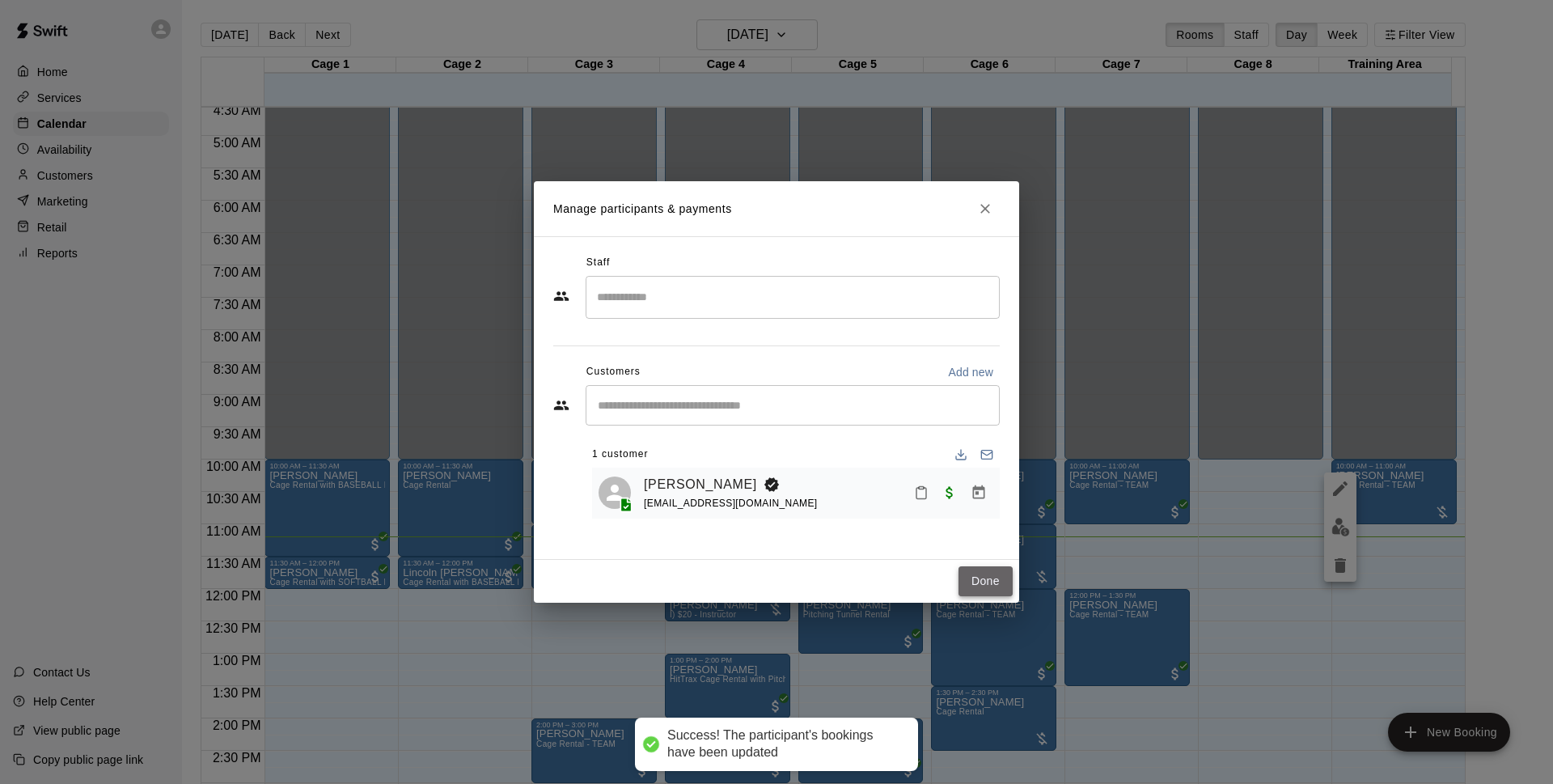
click at [983, 578] on button "Done" at bounding box center [986, 580] width 54 height 30
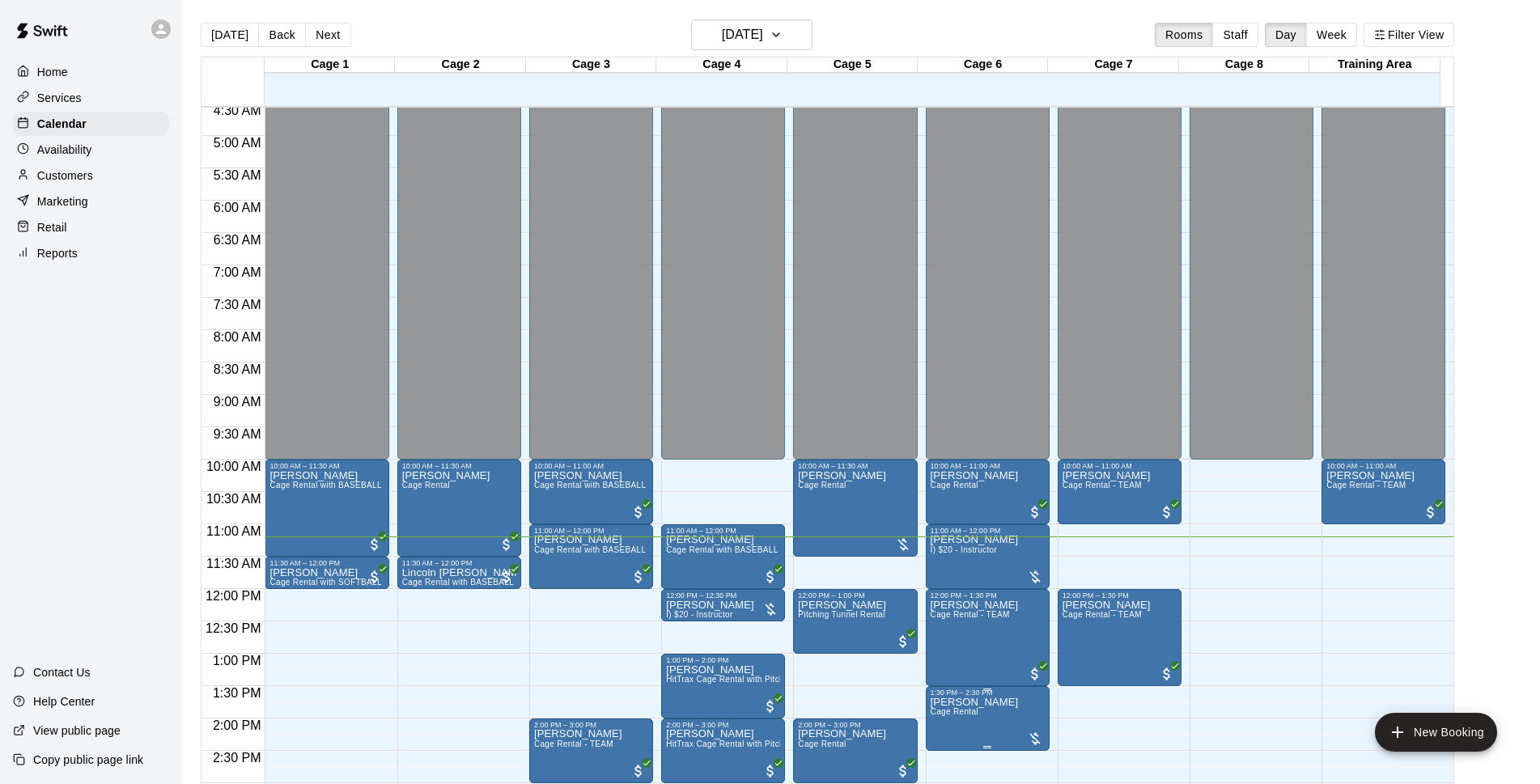
scroll to position [400, 0]
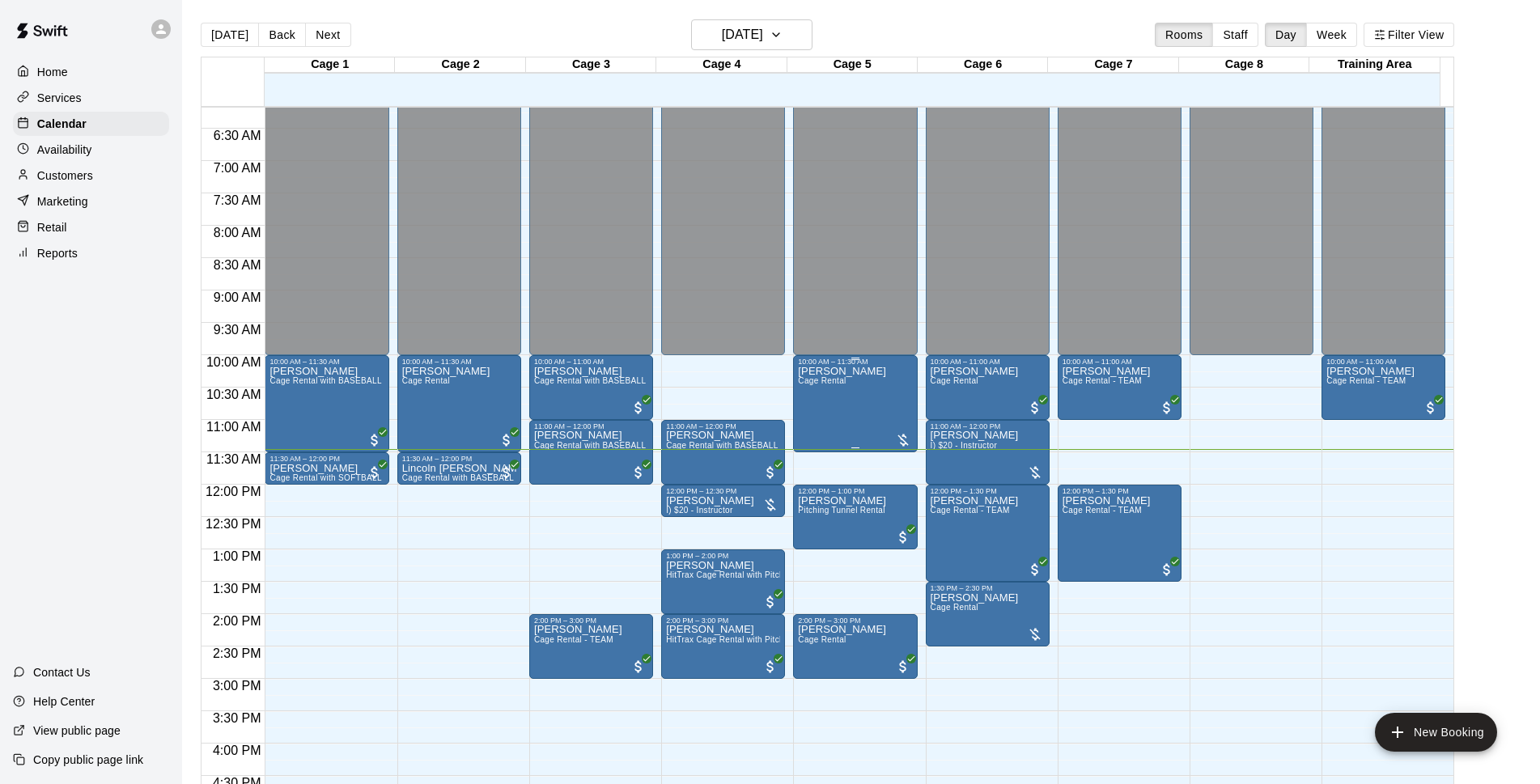
click at [857, 398] on div "[PERSON_NAME] Cage Rental" at bounding box center [842, 758] width 88 height 784
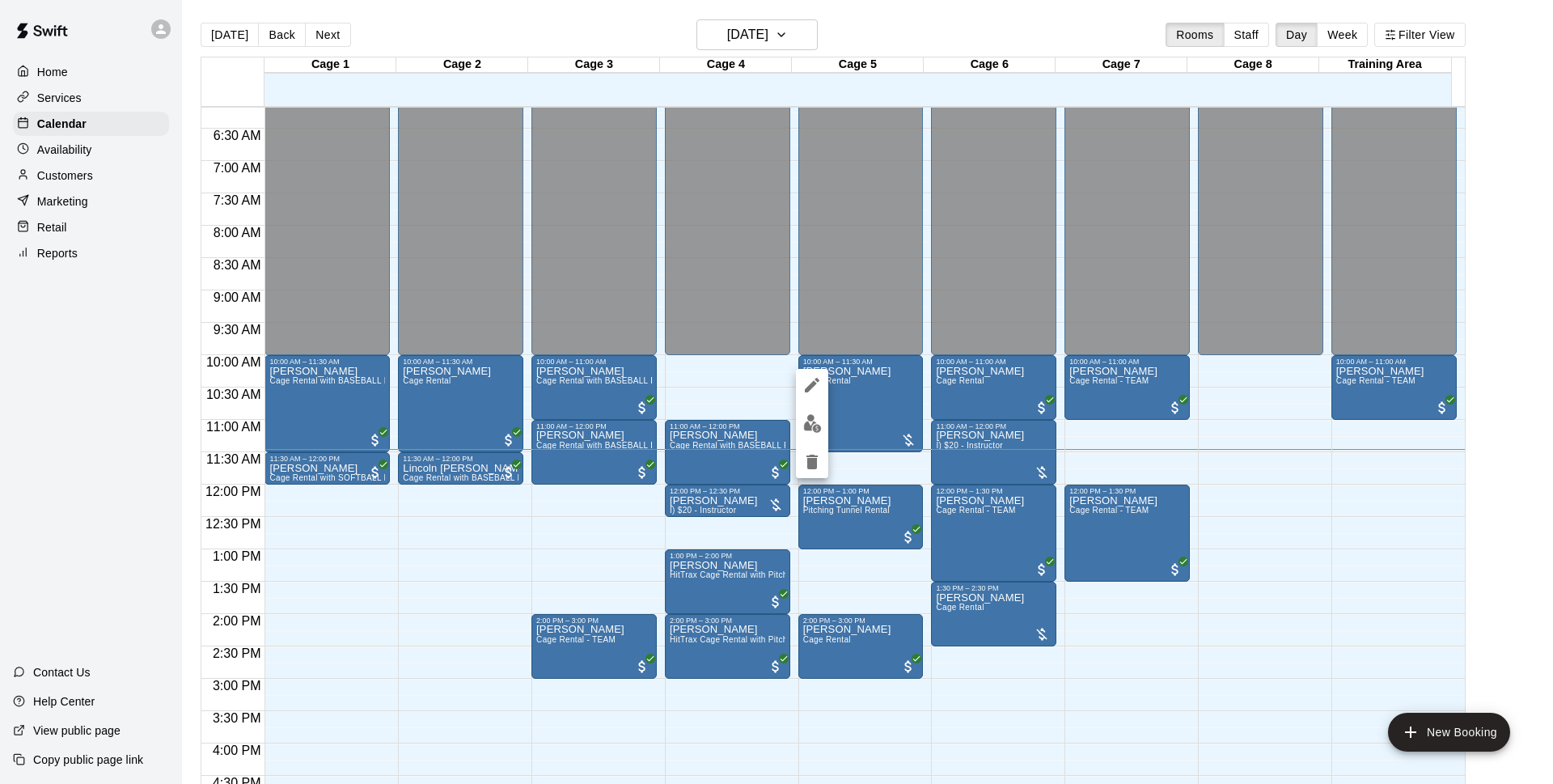
click at [819, 427] on img "edit" at bounding box center [813, 423] width 19 height 19
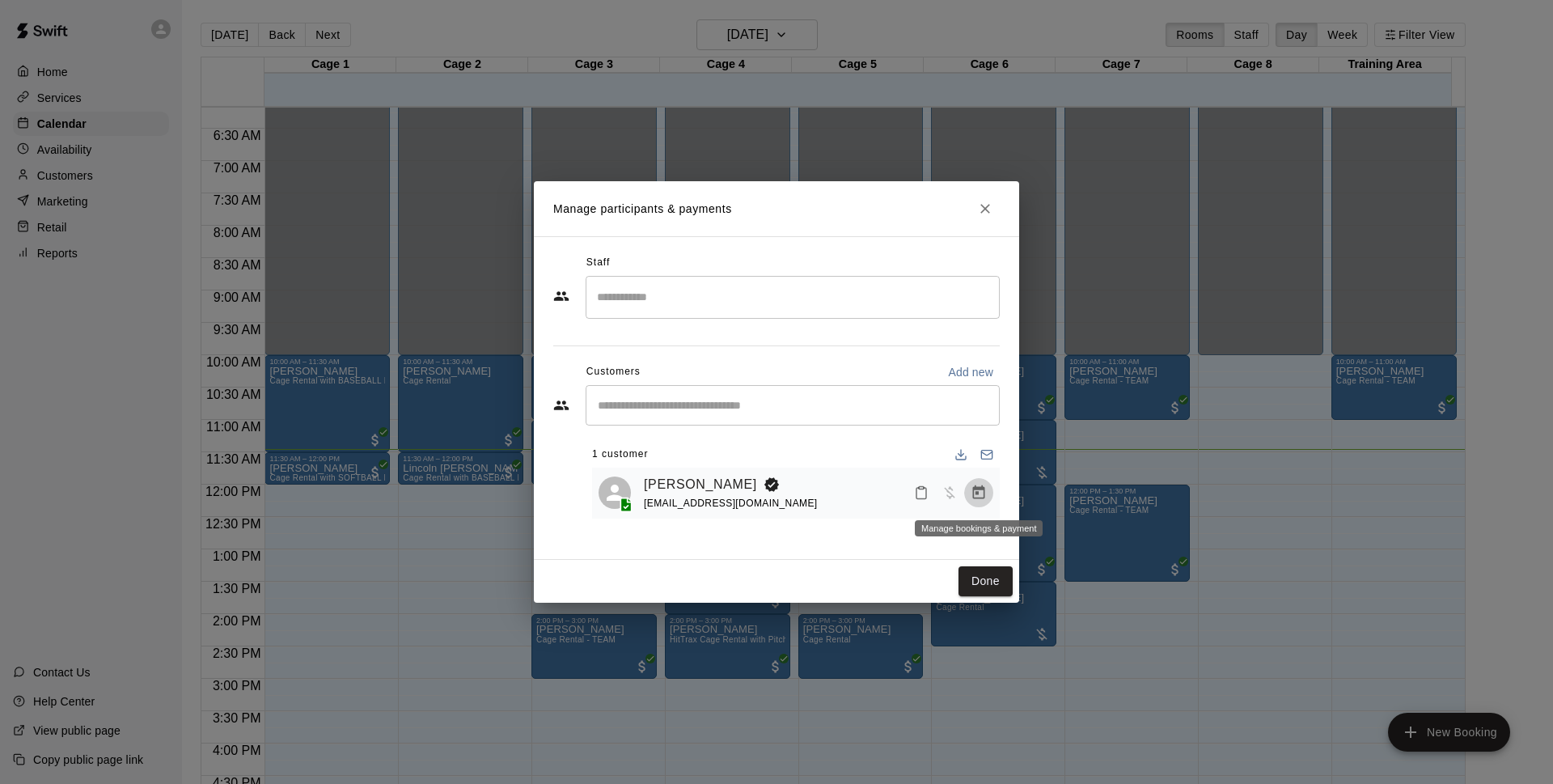
click at [984, 487] on icon "Manage bookings & payment" at bounding box center [978, 492] width 16 height 16
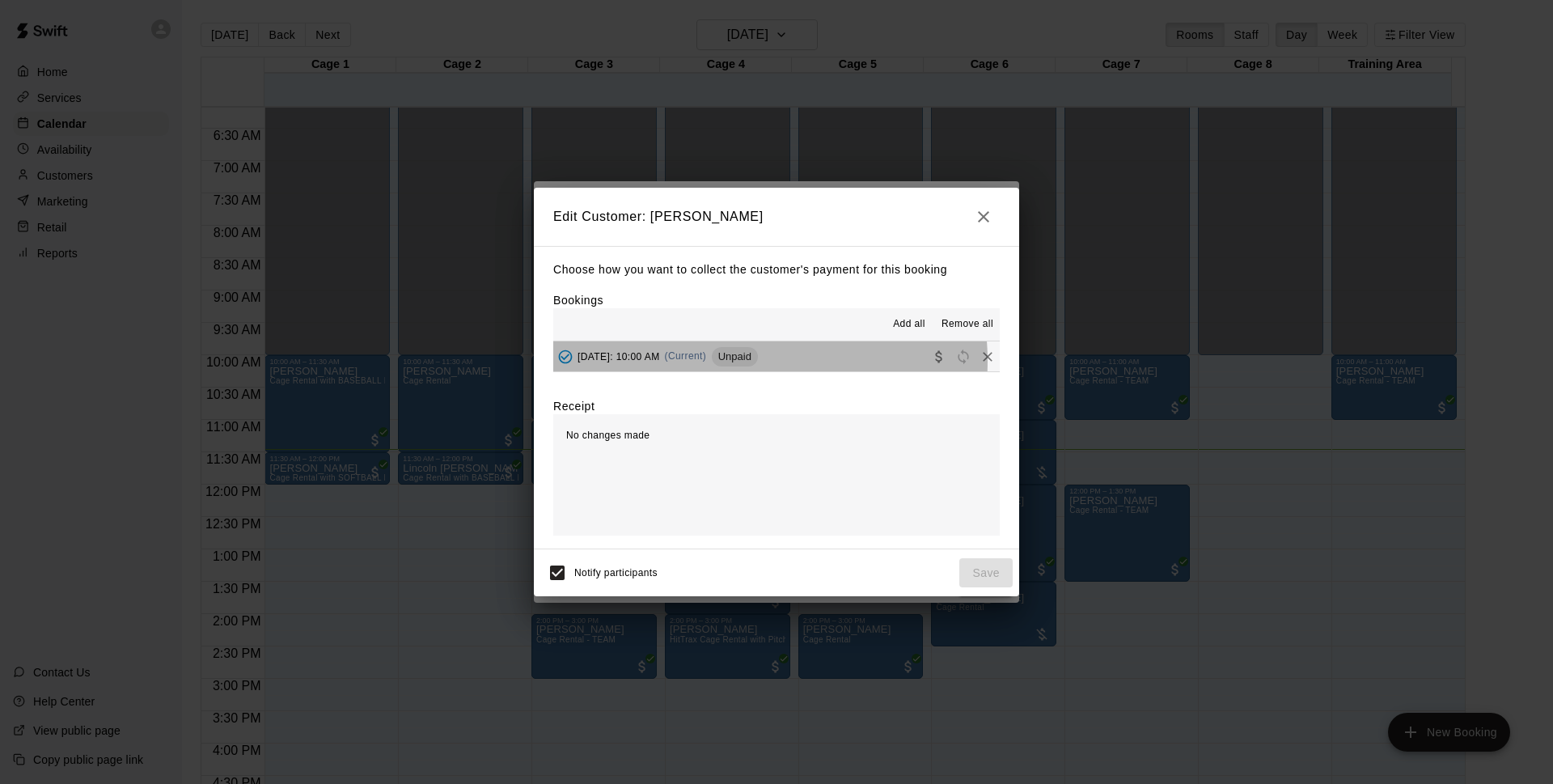
click at [660, 362] on span "[DATE]: 10:00 AM" at bounding box center [619, 356] width 83 height 11
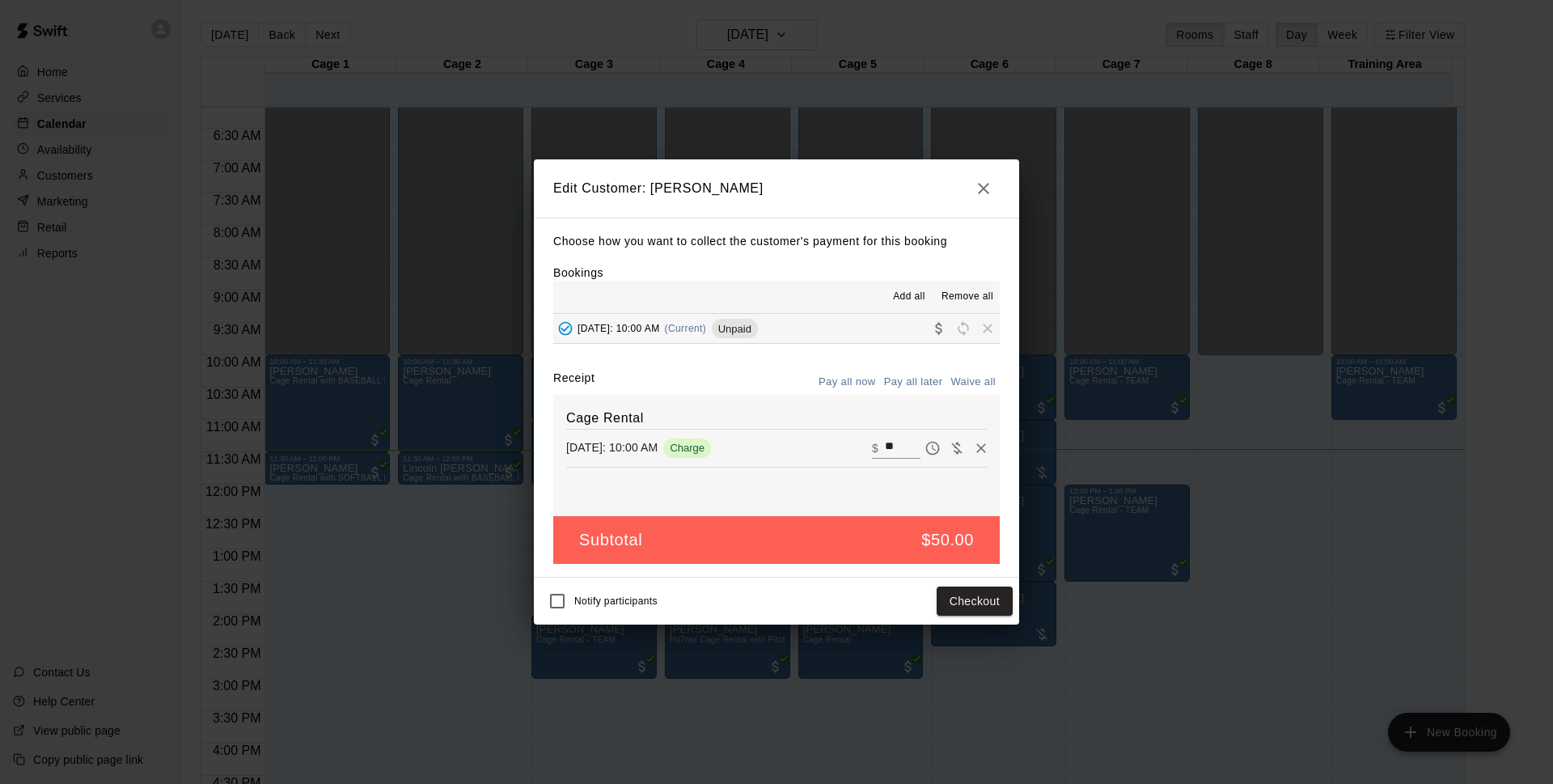
click at [1277, 305] on div "Edit Customer: [PERSON_NAME] Choose how you want to collect the customer's paym…" at bounding box center [776, 392] width 1553 height 784
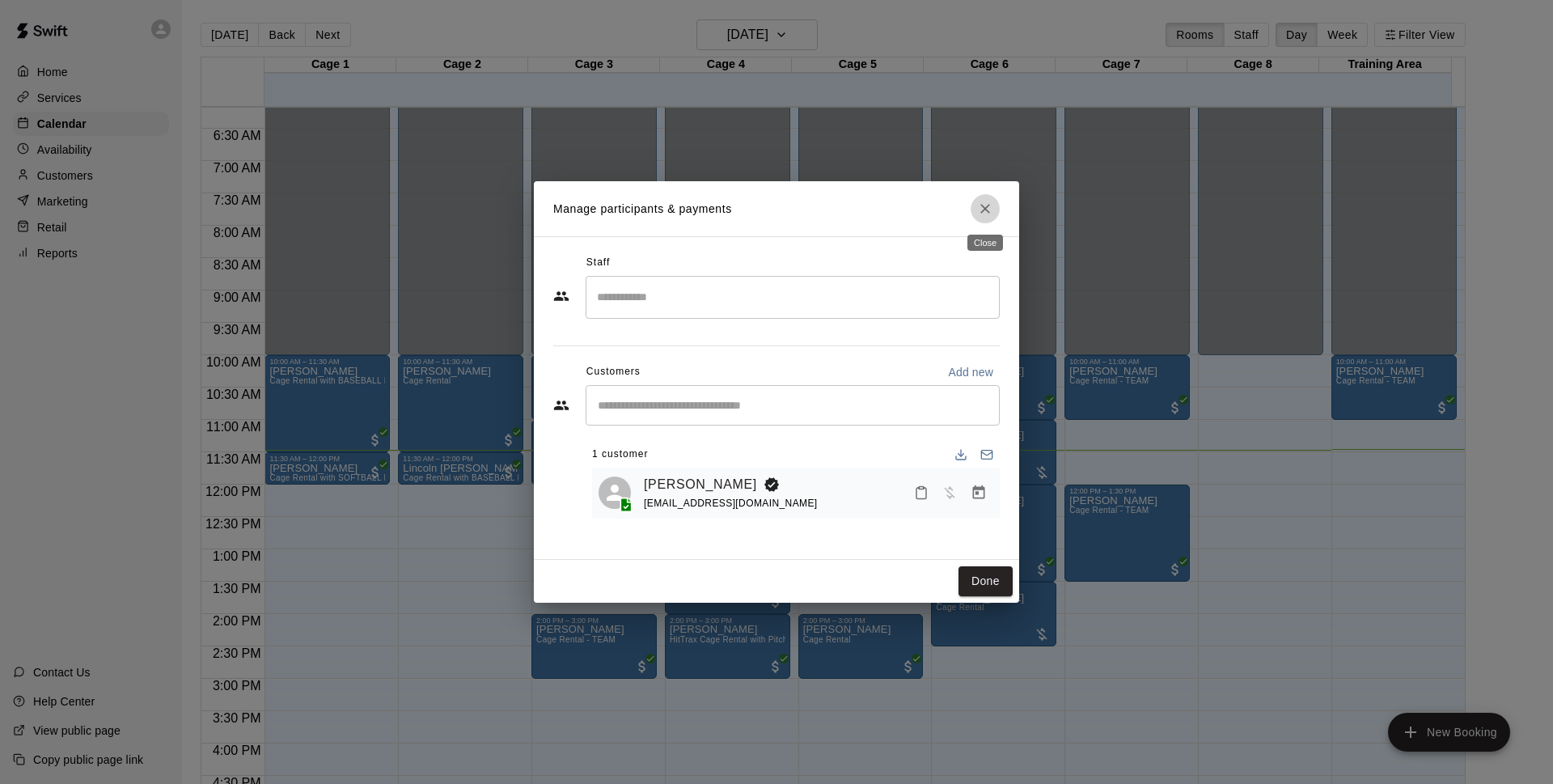
click at [983, 204] on icon "Close" at bounding box center [985, 208] width 16 height 16
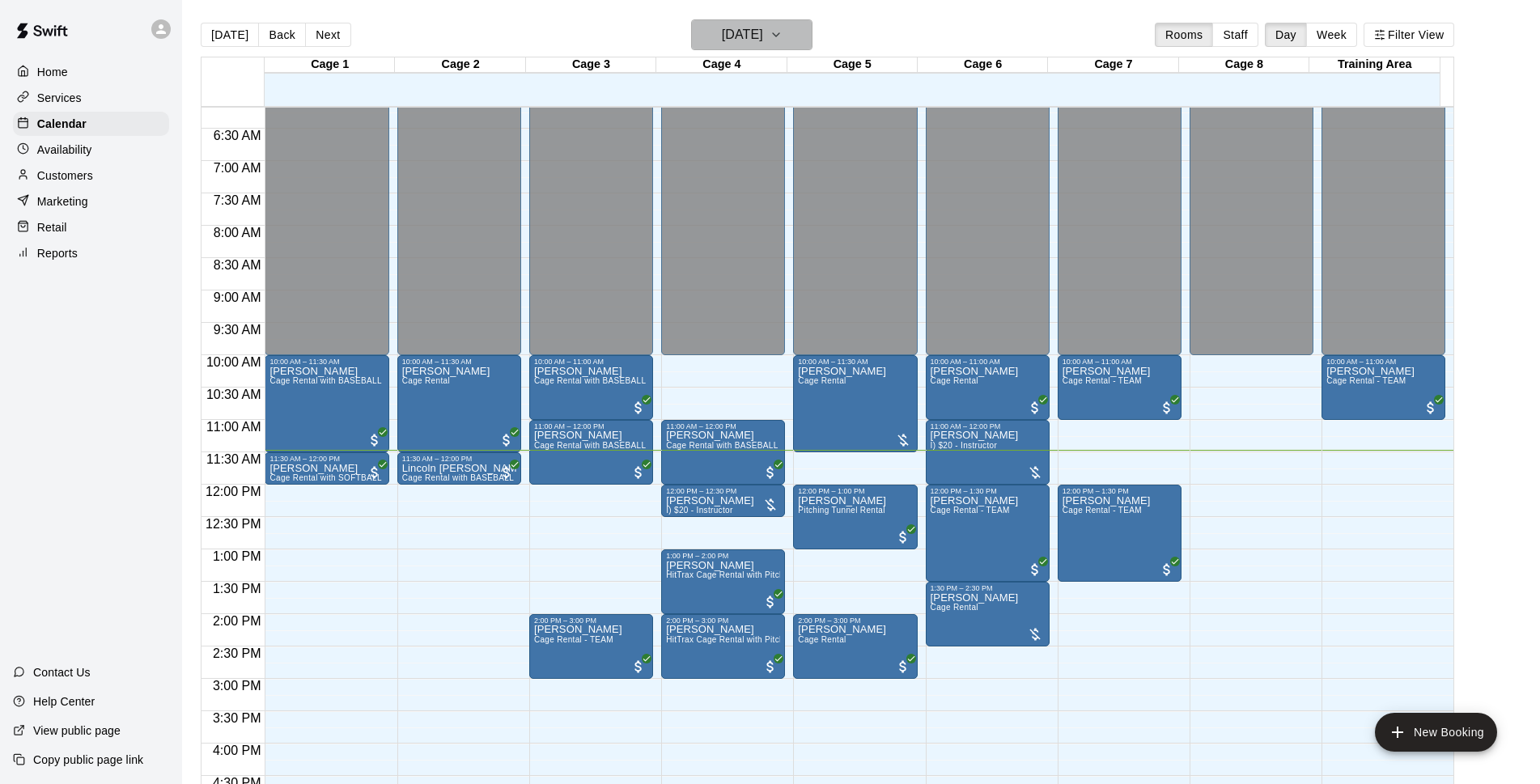
click at [763, 39] on h6 "[DATE]" at bounding box center [742, 35] width 41 height 23
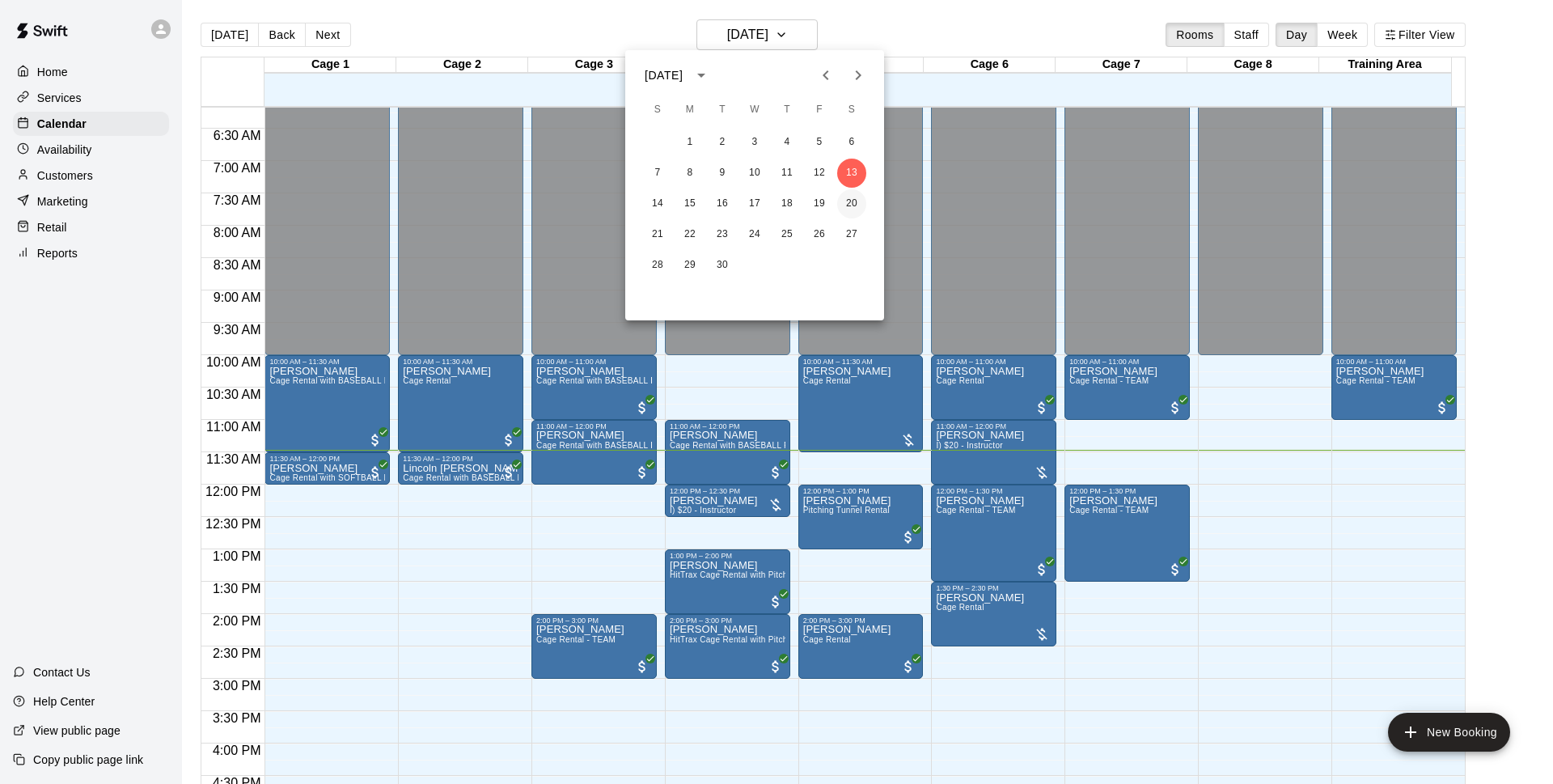
click at [845, 201] on button "20" at bounding box center [852, 204] width 29 height 29
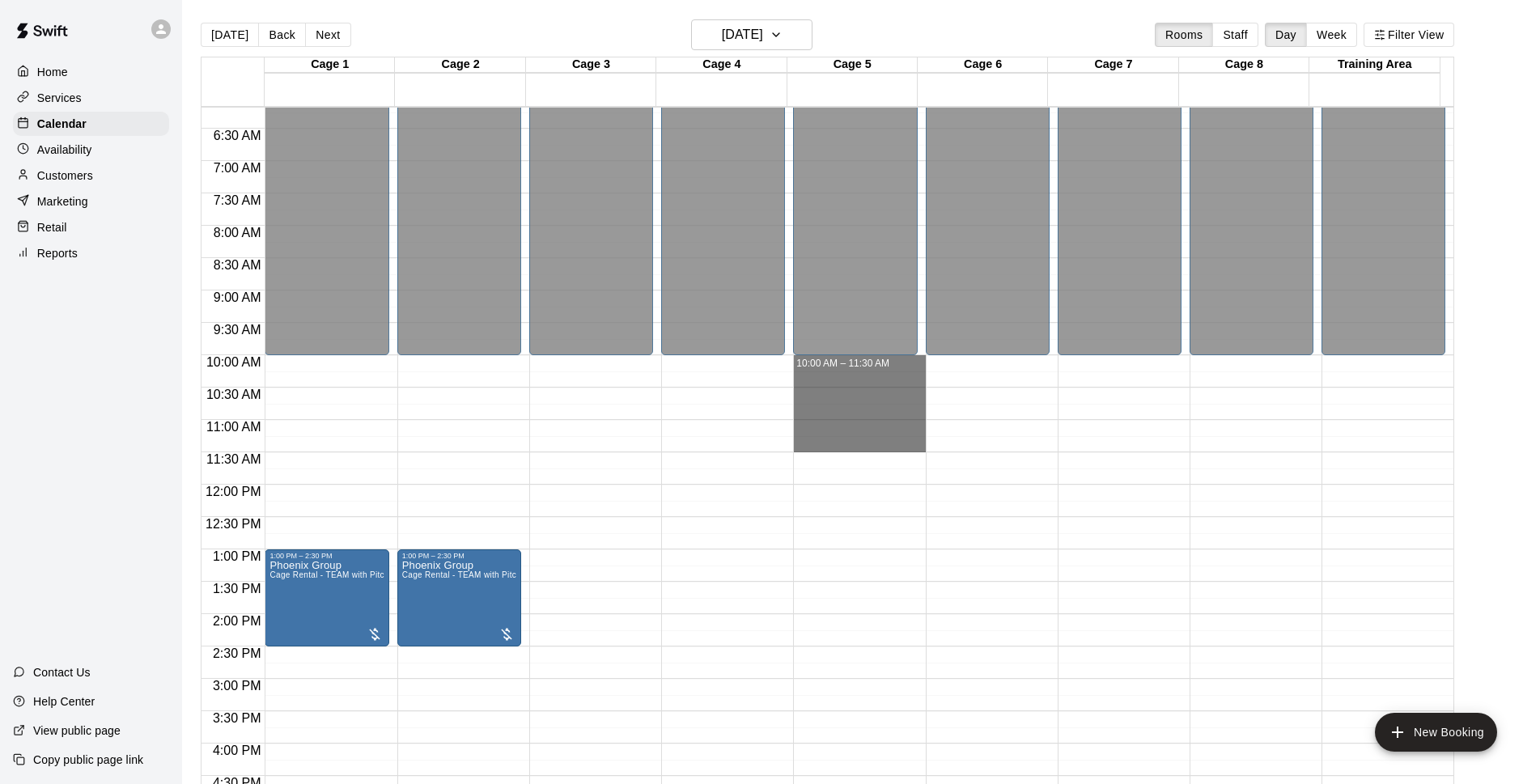
drag, startPoint x: 813, startPoint y: 359, endPoint x: 832, endPoint y: 439, distance: 82.2
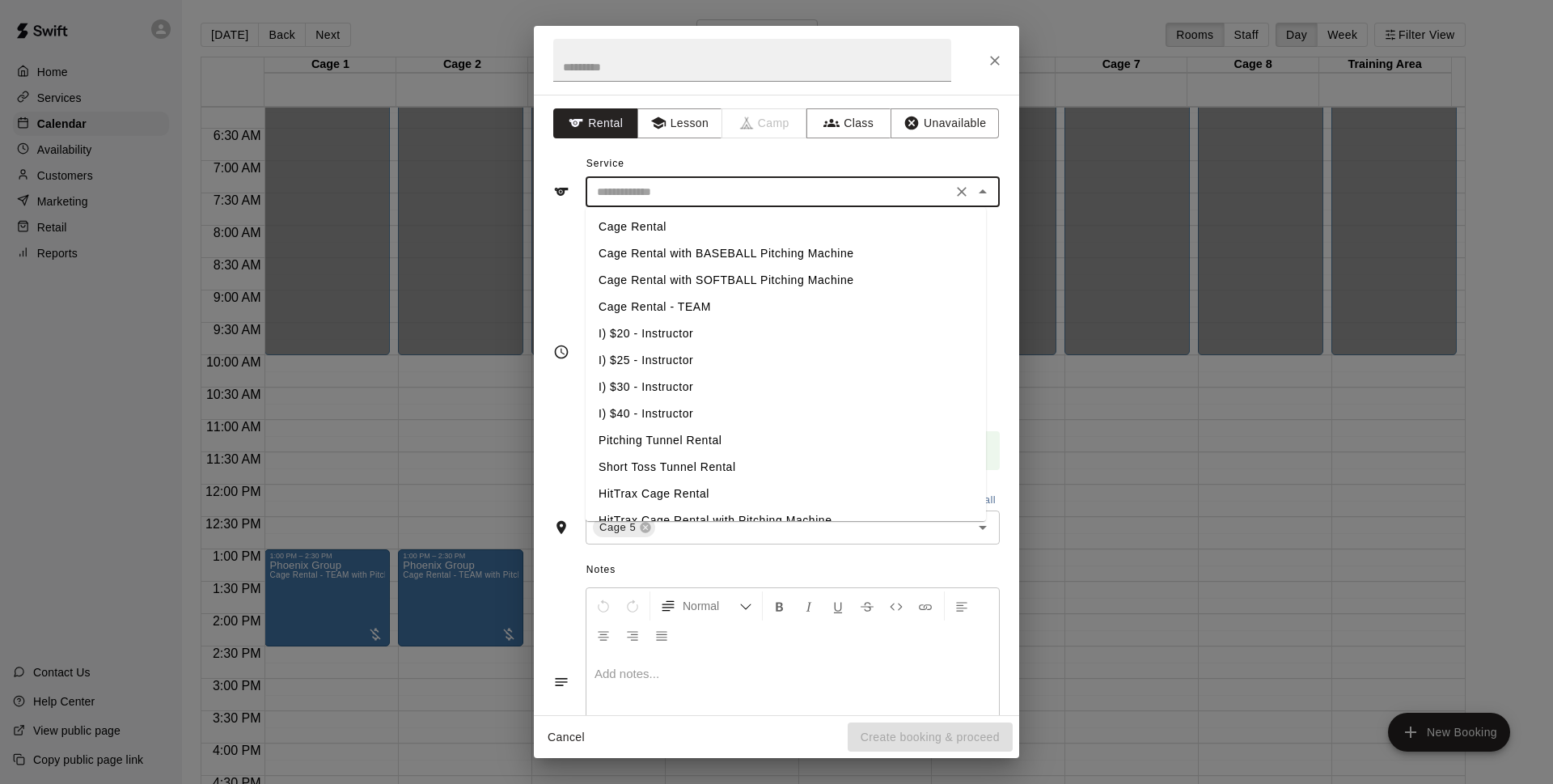
click at [786, 199] on input "text" at bounding box center [769, 192] width 357 height 20
click at [668, 222] on li "Cage Rental" at bounding box center [786, 227] width 401 height 27
type input "**********"
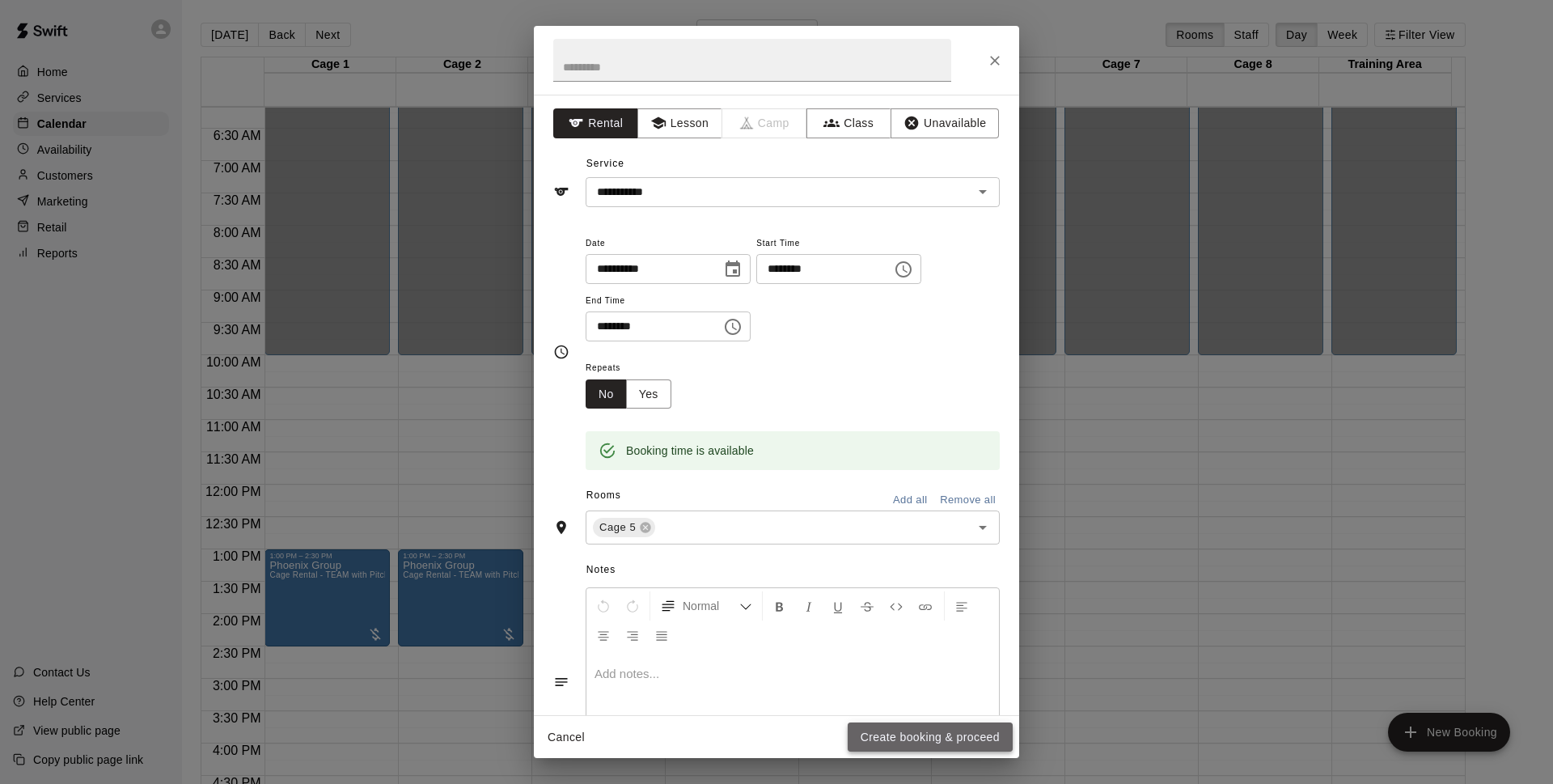
click at [932, 726] on button "Create booking & proceed" at bounding box center [929, 737] width 165 height 30
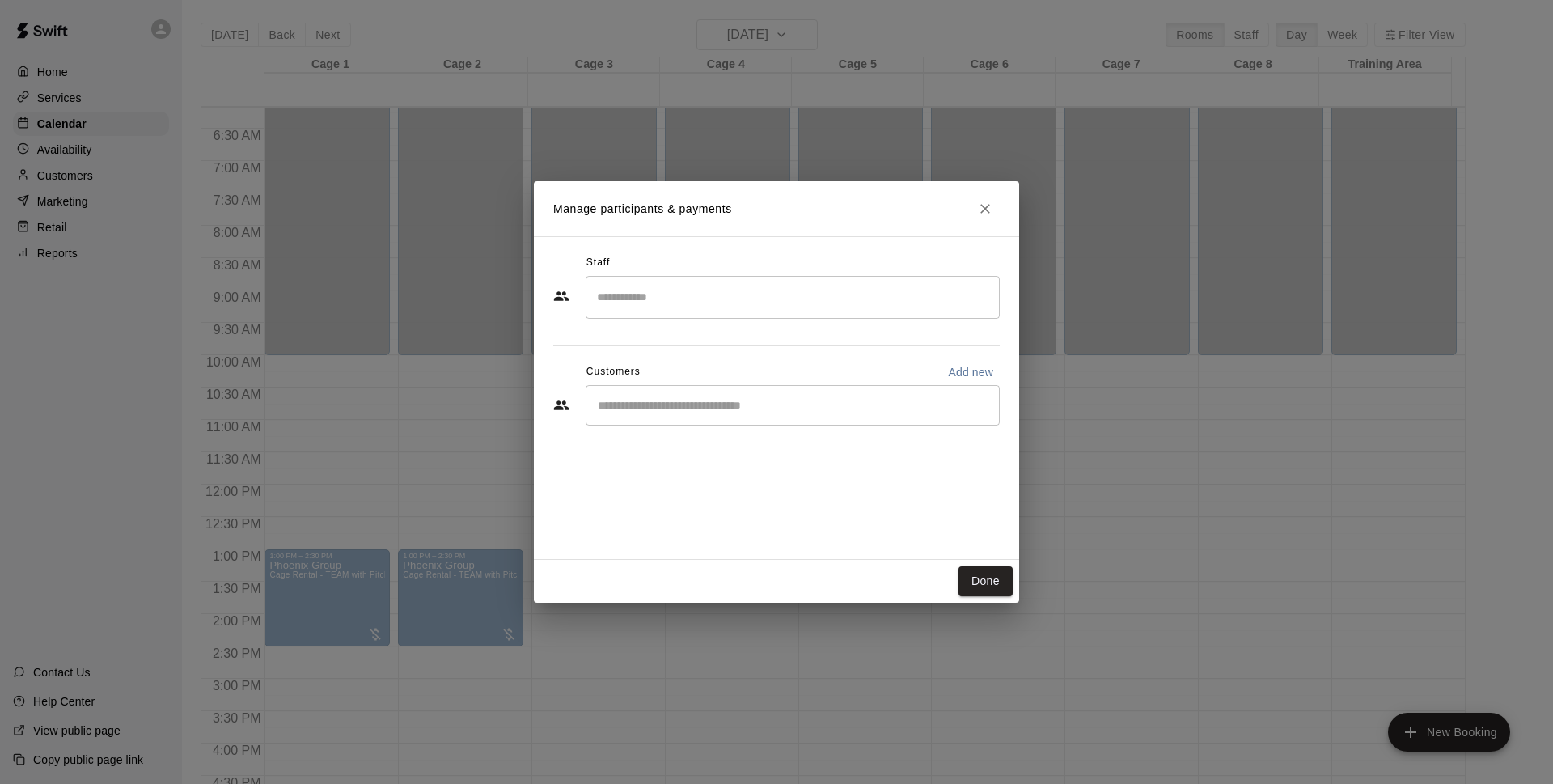
click at [700, 412] on input "Start typing to search customers..." at bounding box center [793, 405] width 400 height 16
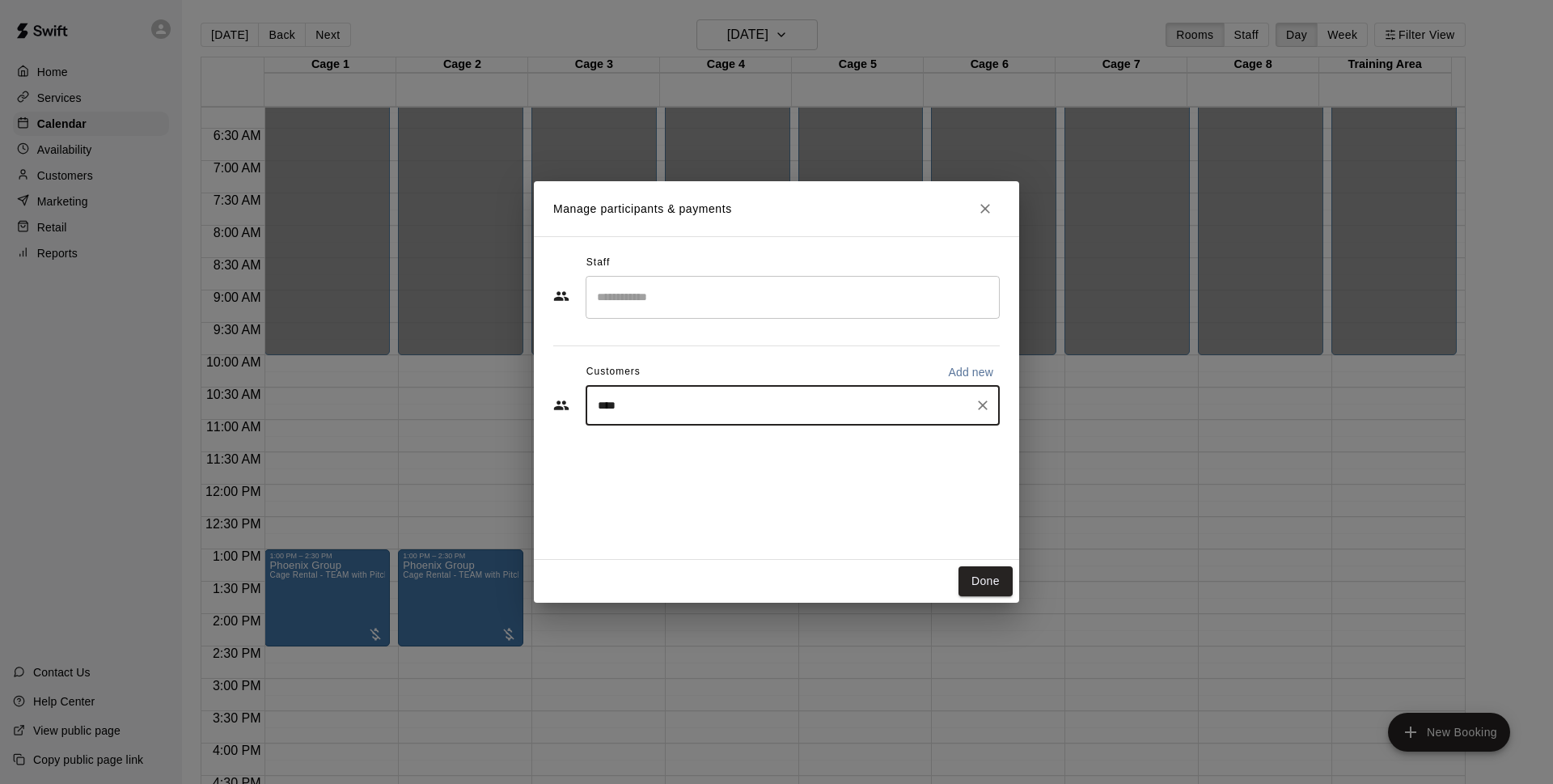
type input "***"
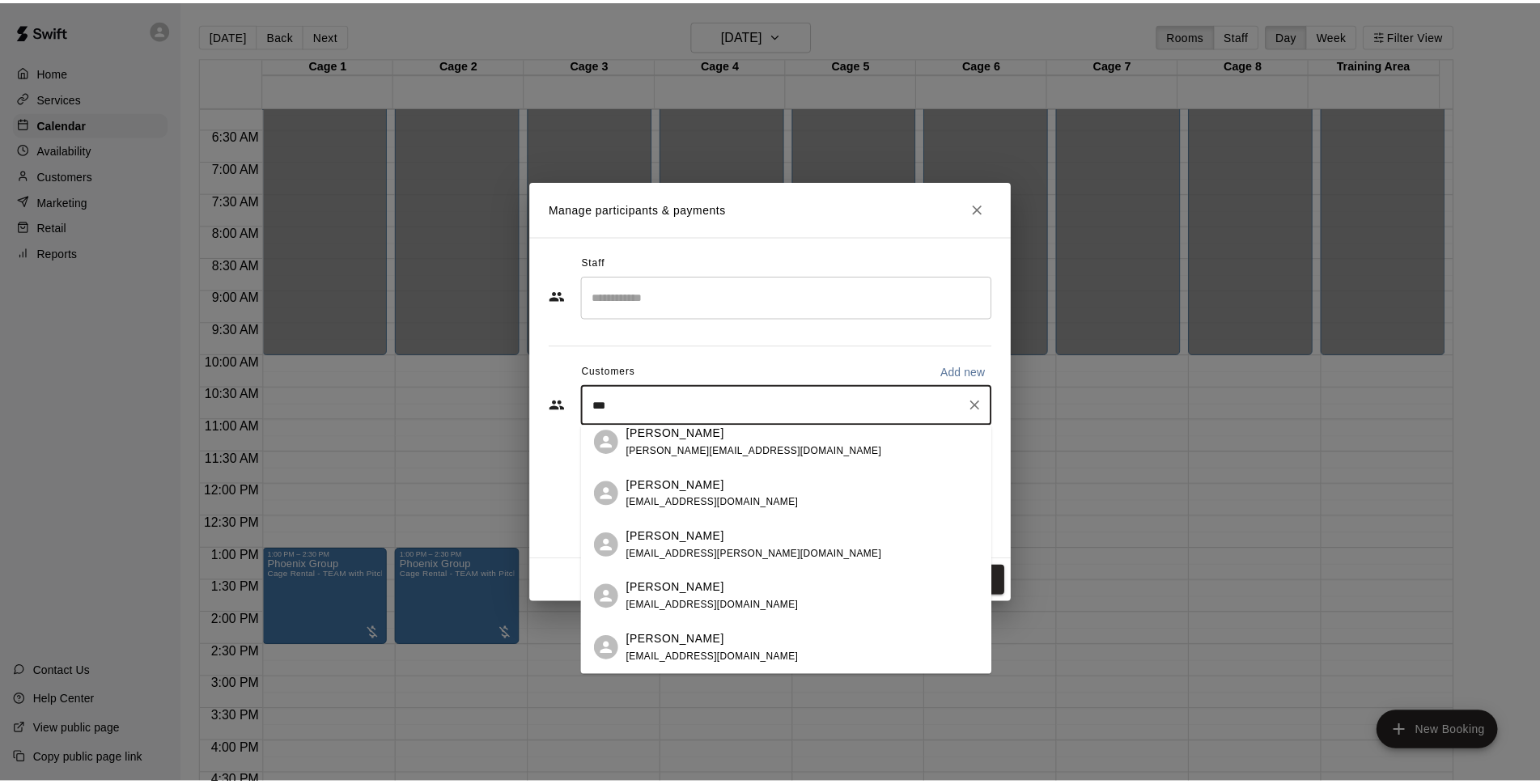
scroll to position [564, 0]
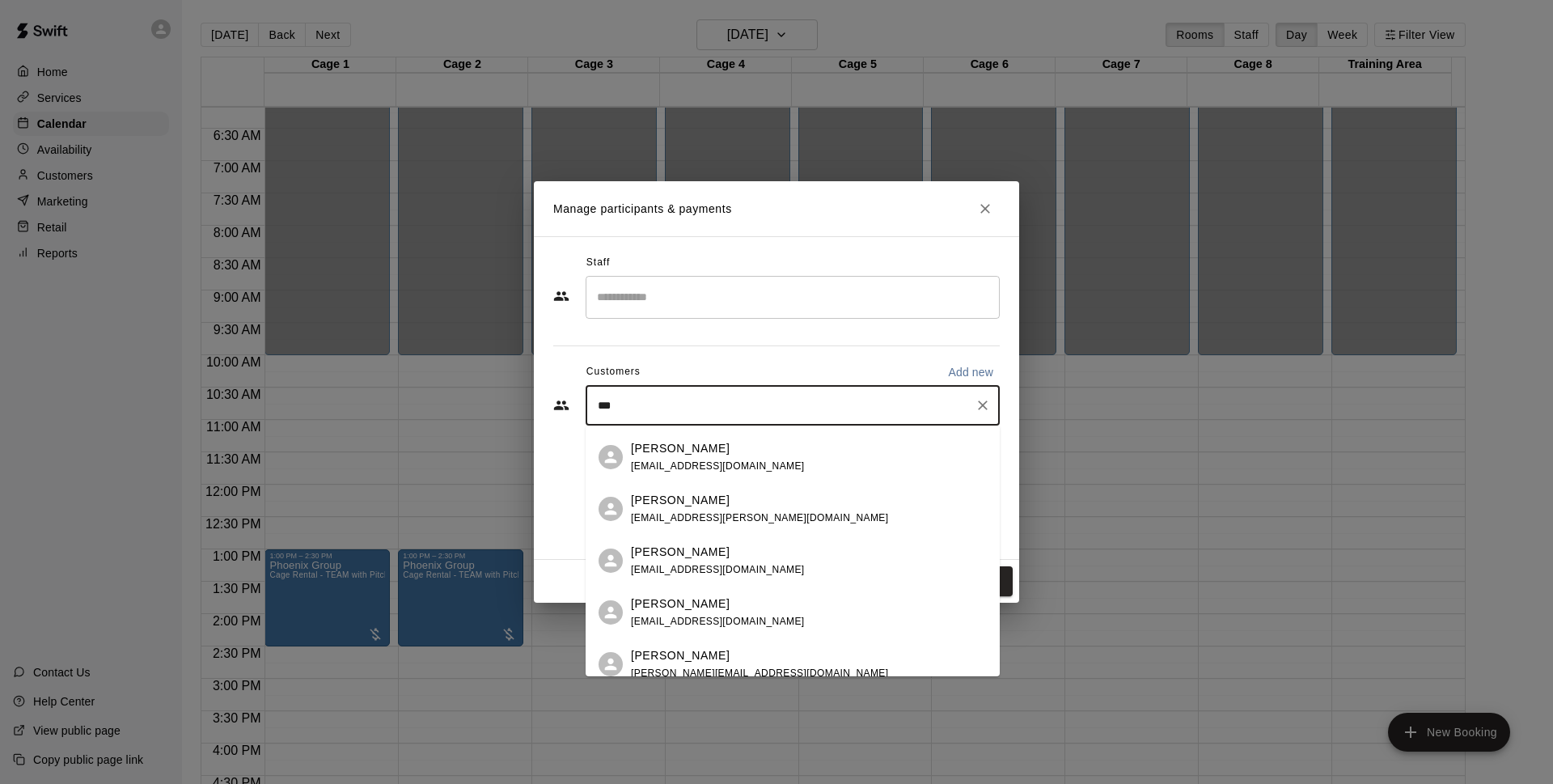
click at [714, 597] on div "[PERSON_NAME]" at bounding box center [718, 604] width 174 height 17
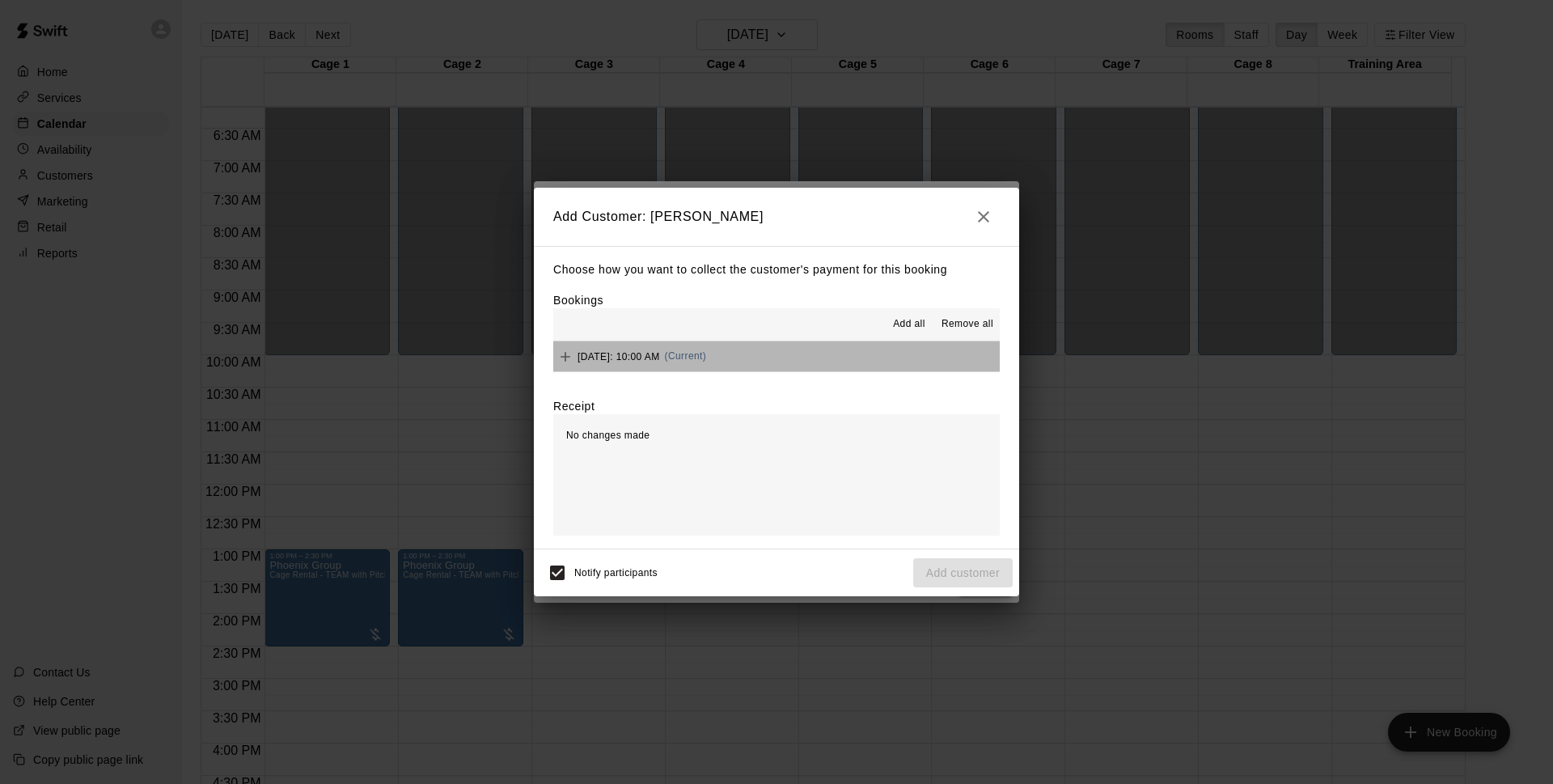
click at [826, 356] on button "[DATE]: 10:00 AM (Current)" at bounding box center [776, 356] width 446 height 30
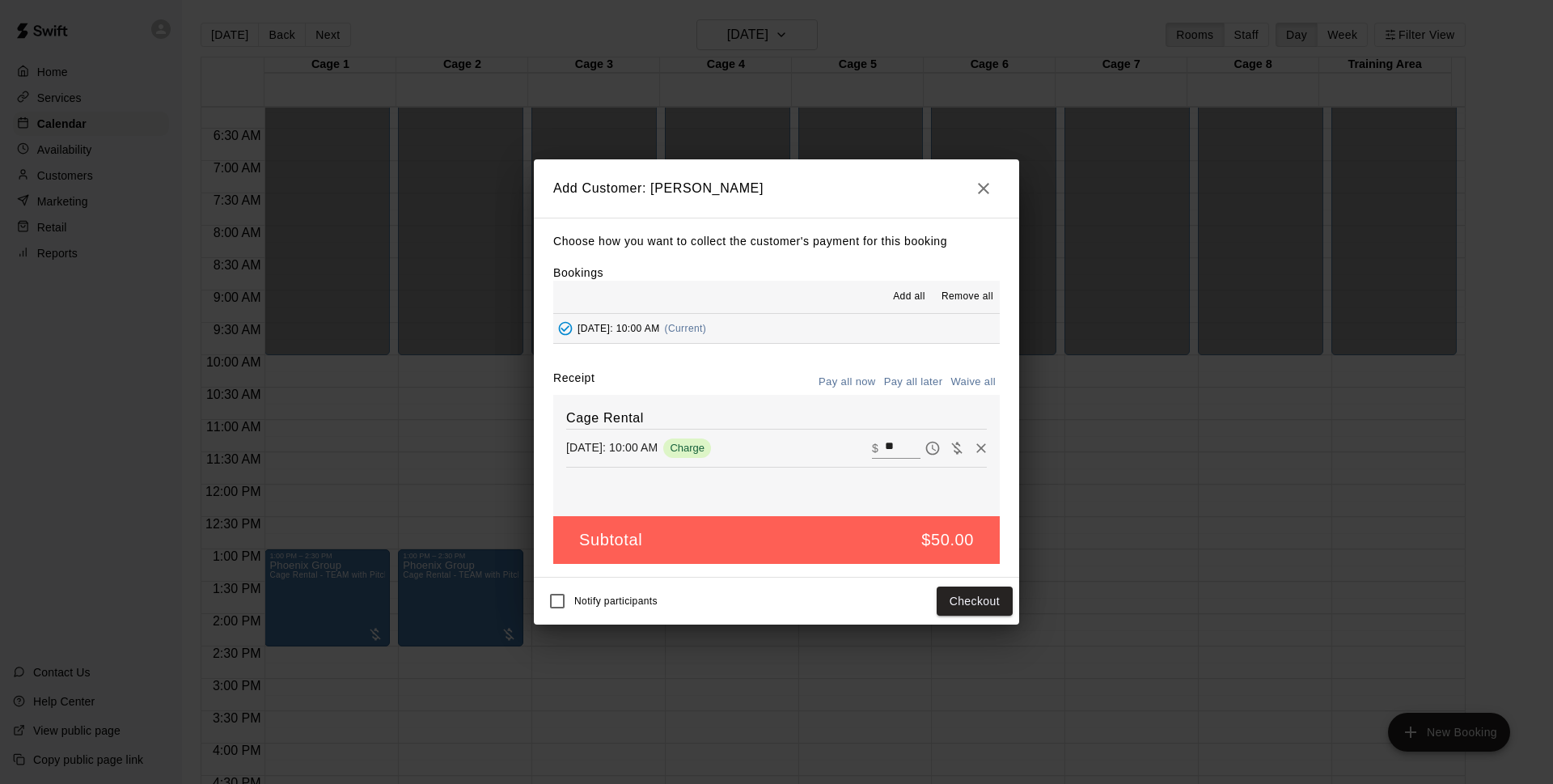
click at [896, 383] on button "Pay all later" at bounding box center [913, 383] width 67 height 25
click at [938, 593] on button "Add customer" at bounding box center [963, 601] width 100 height 30
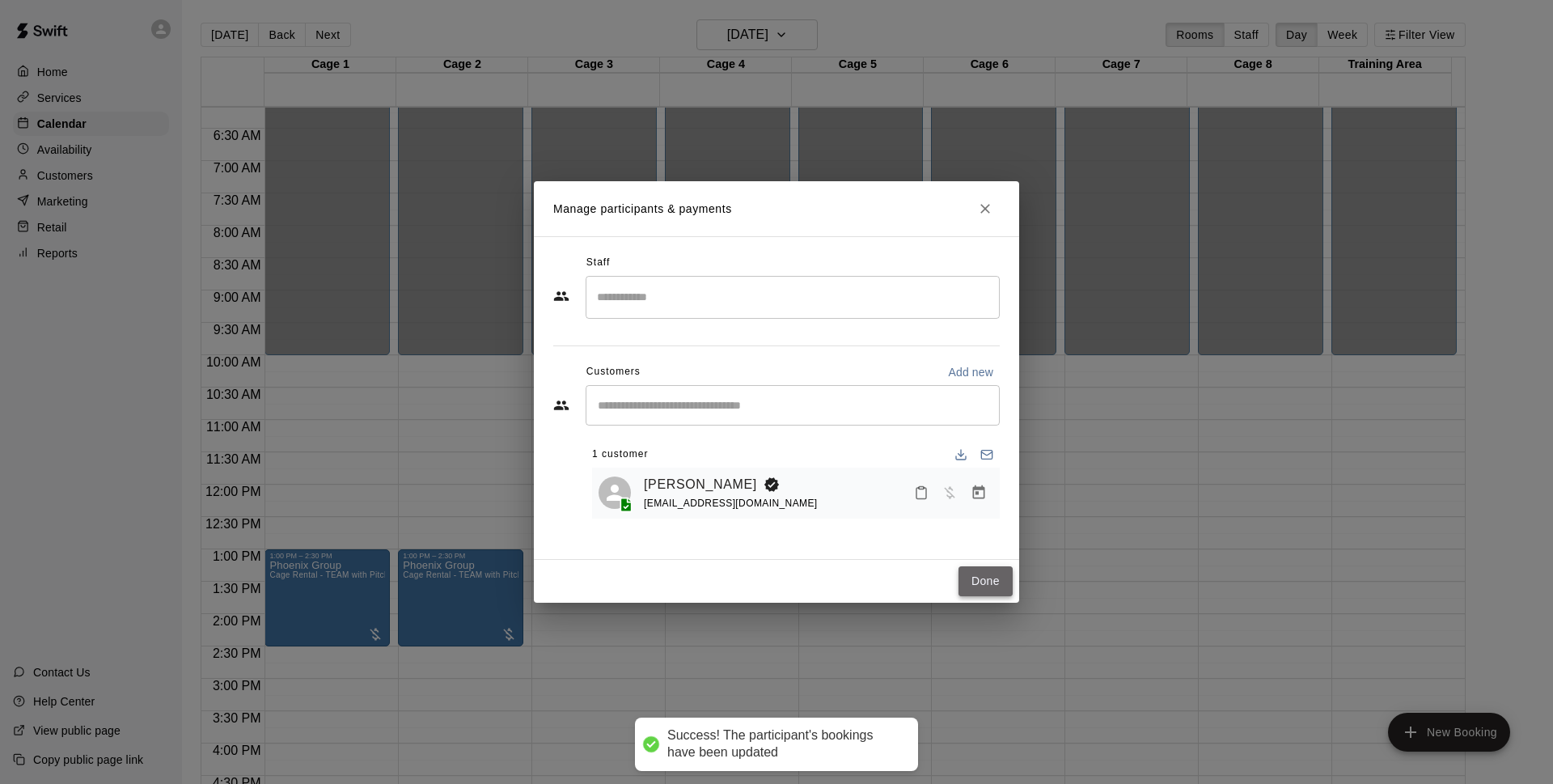
click at [997, 575] on button "Done" at bounding box center [986, 580] width 54 height 30
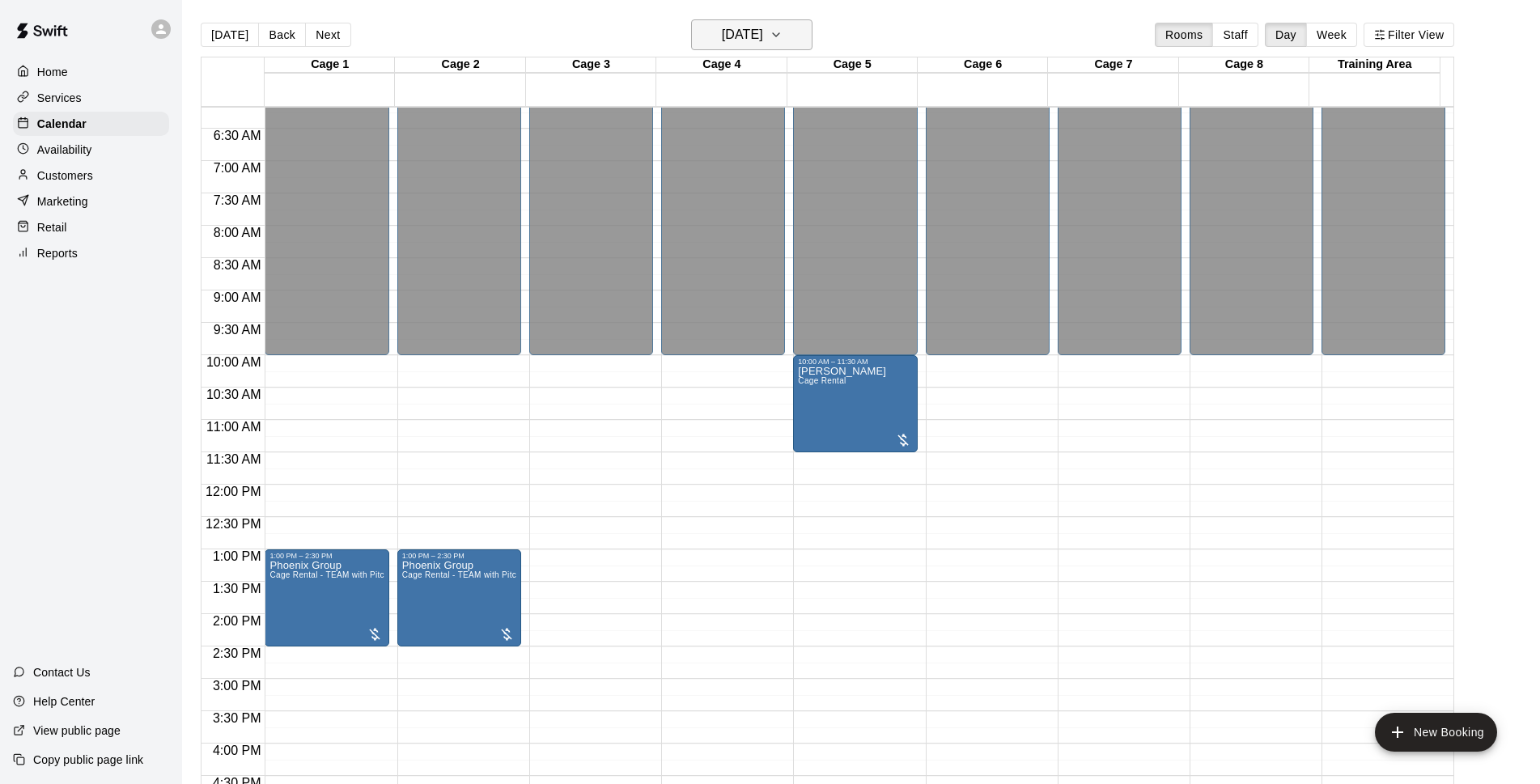
click at [763, 41] on h6 "[DATE]" at bounding box center [742, 35] width 41 height 23
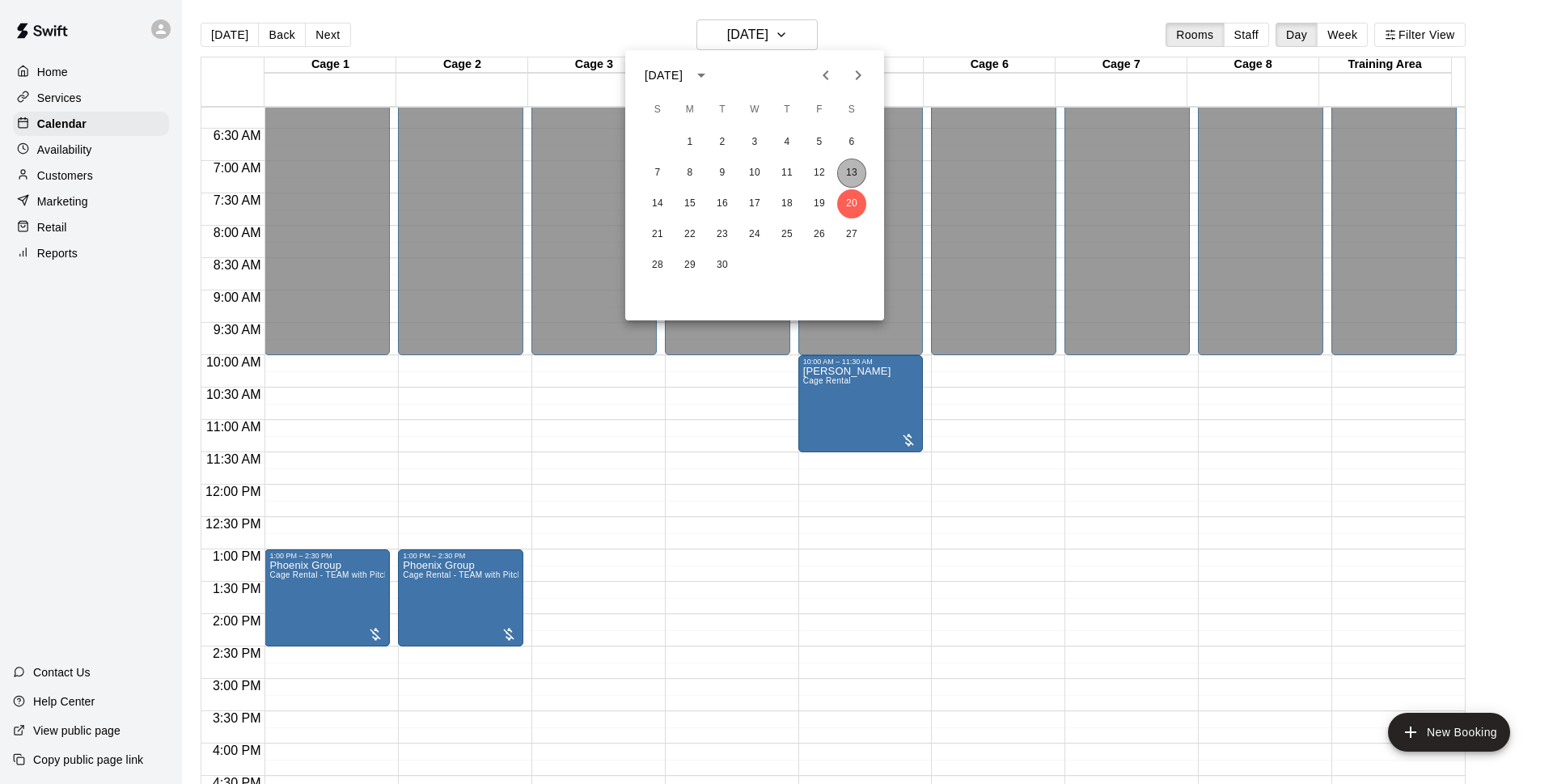
click at [846, 175] on button "13" at bounding box center [852, 173] width 29 height 29
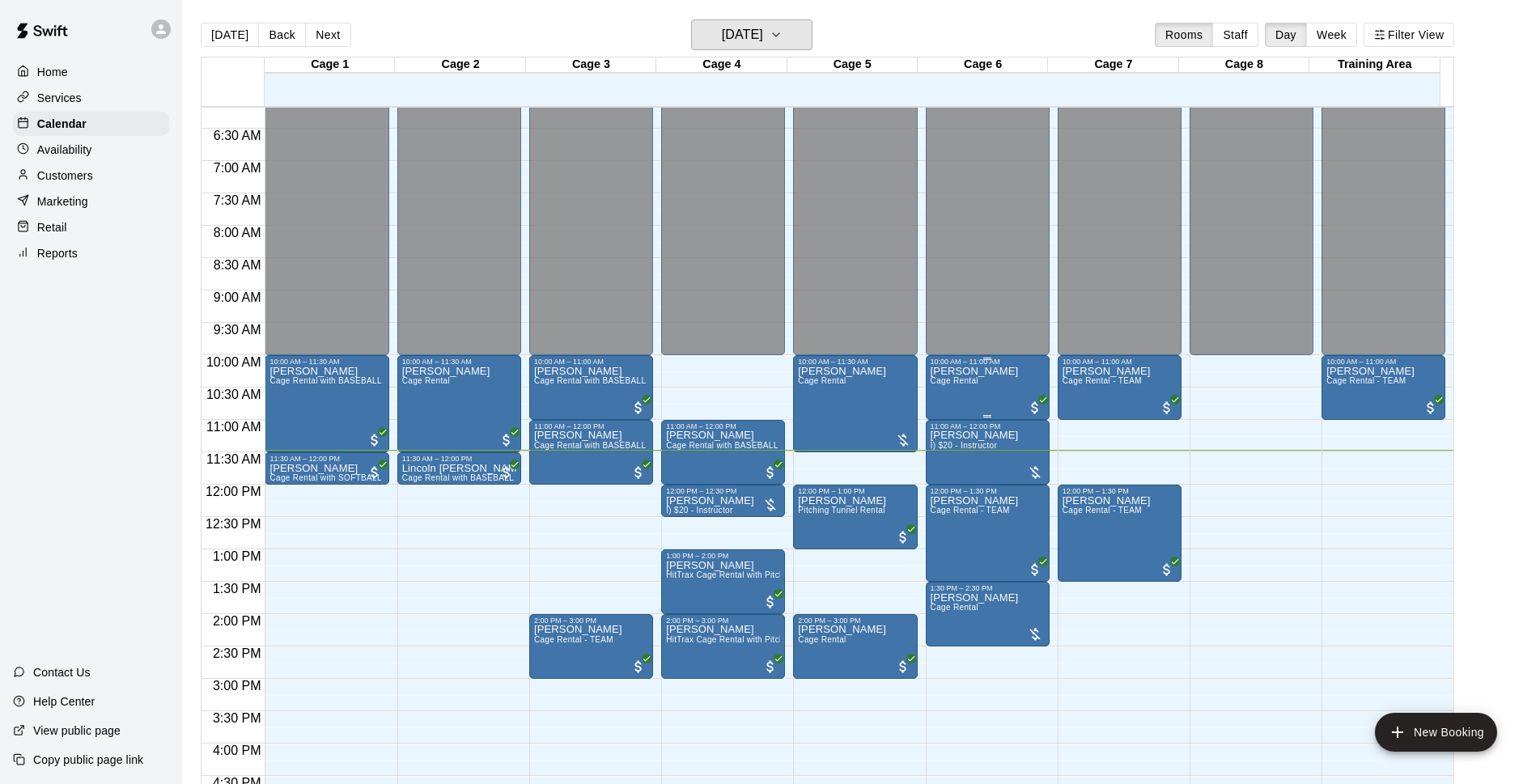
scroll to position [504, 0]
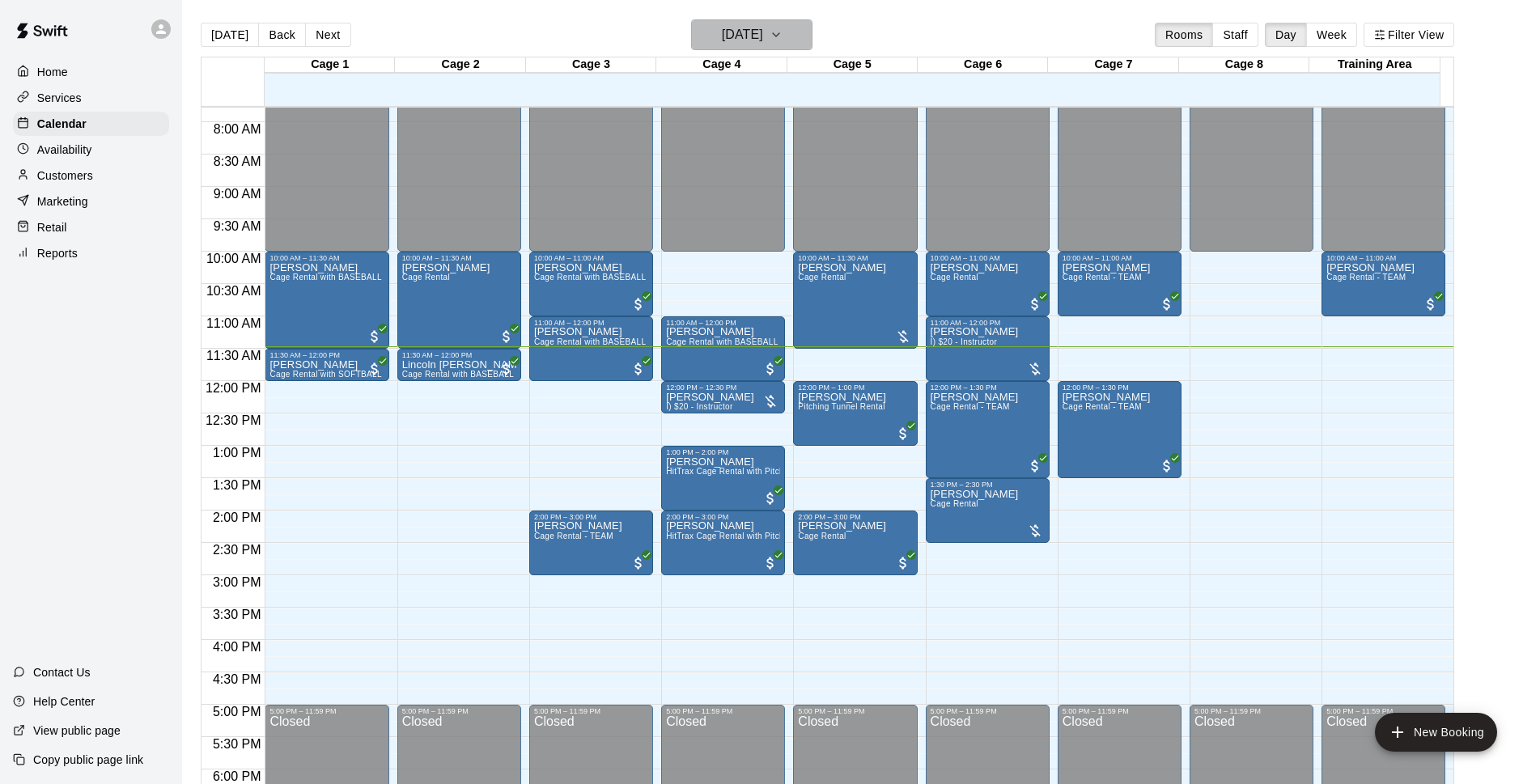
click at [763, 30] on h6 "[DATE]" at bounding box center [742, 35] width 41 height 23
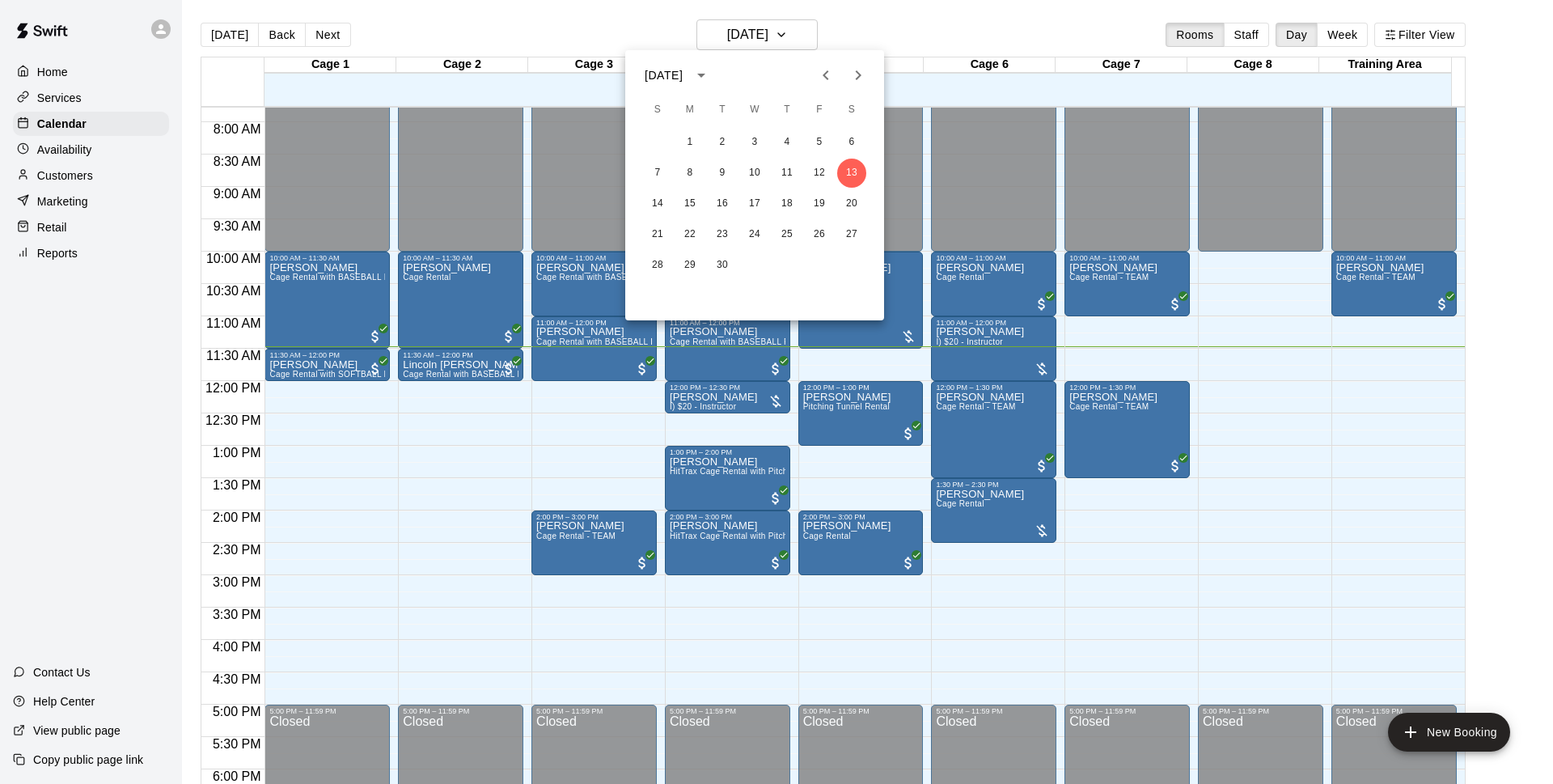
click at [1332, 405] on div at bounding box center [776, 392] width 1553 height 784
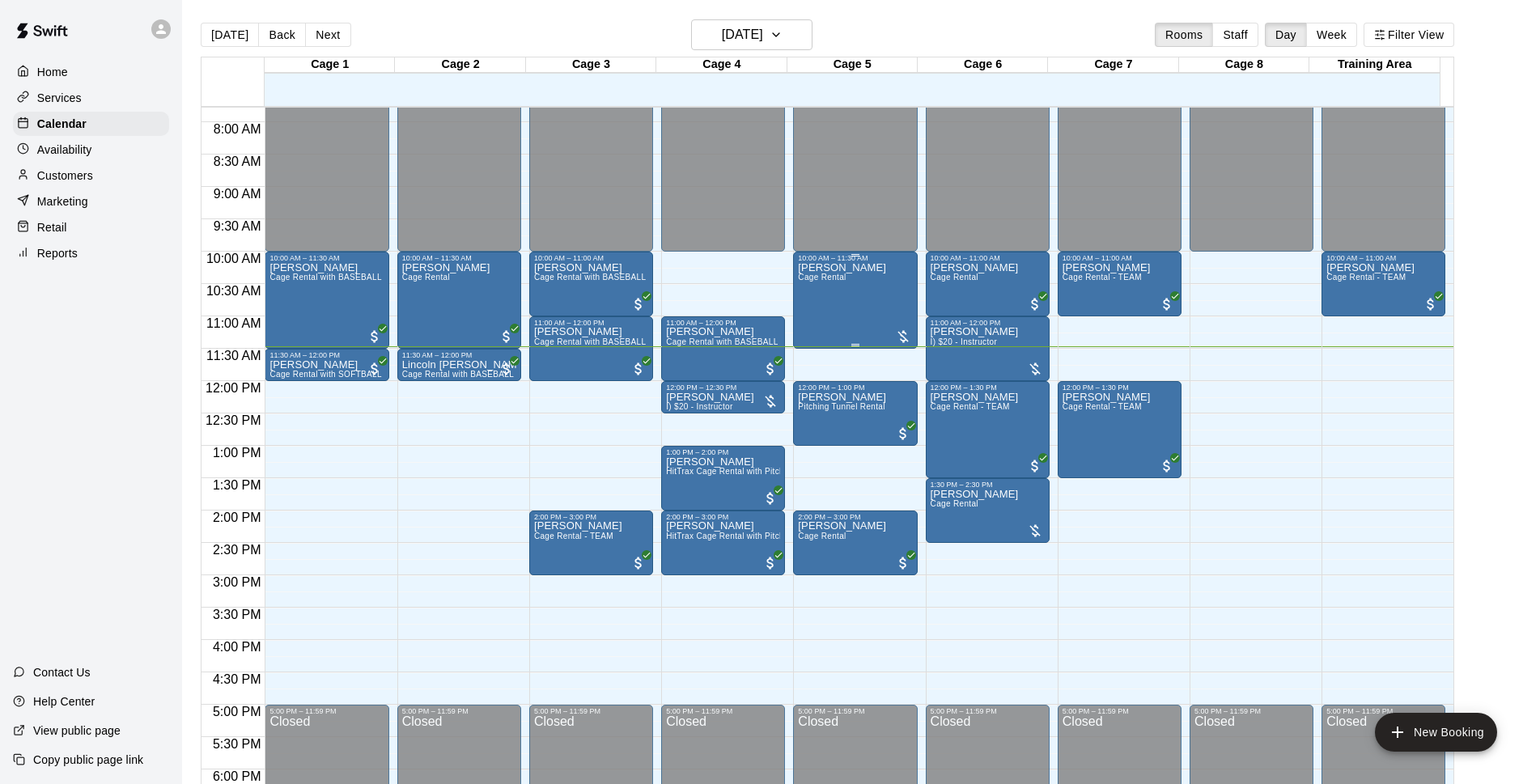
click at [849, 338] on div "[PERSON_NAME] Cage Rental" at bounding box center [842, 654] width 88 height 784
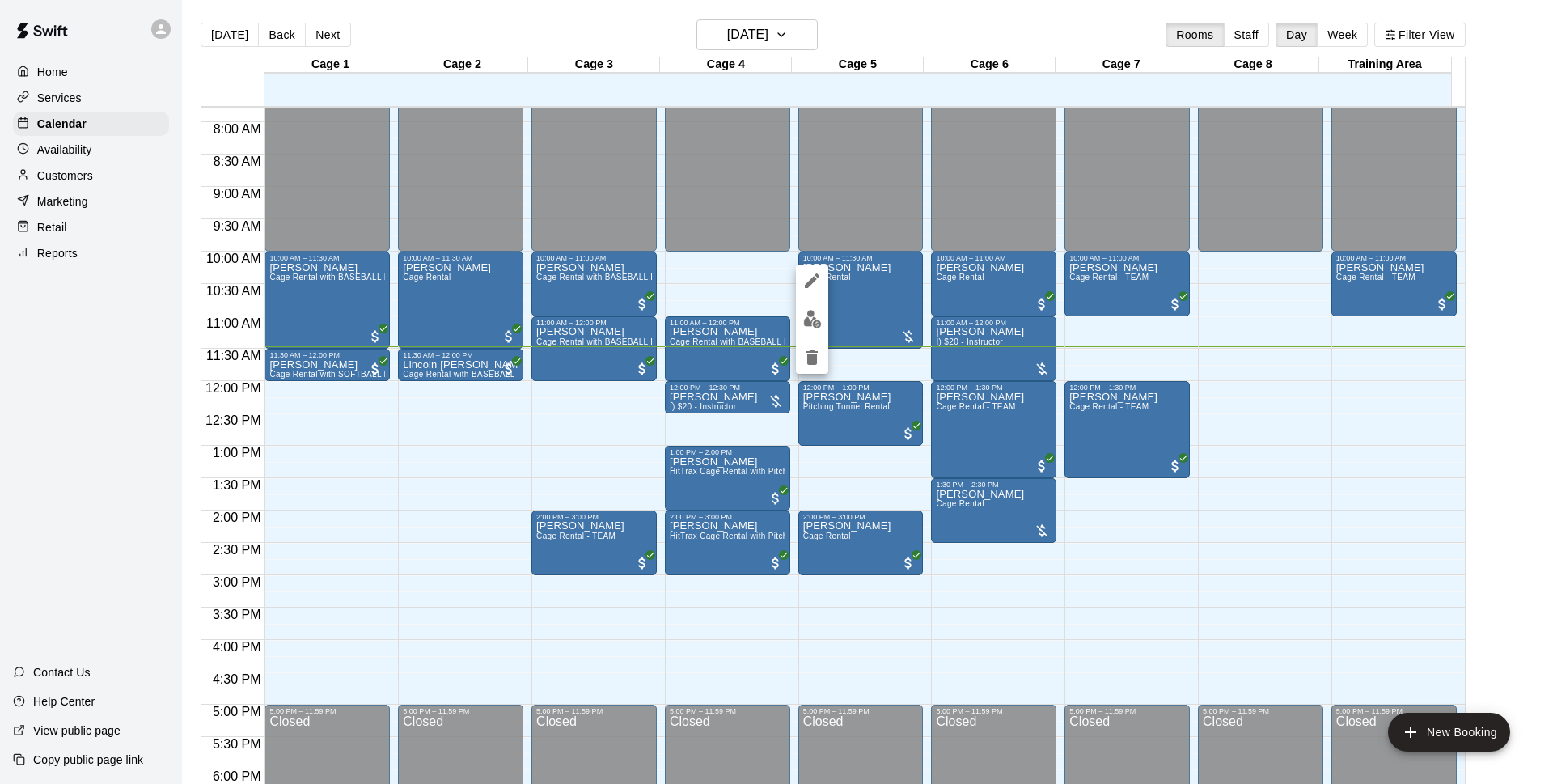
click at [800, 306] on div at bounding box center [812, 318] width 32 height 109
click at [817, 322] on img "edit" at bounding box center [813, 319] width 19 height 19
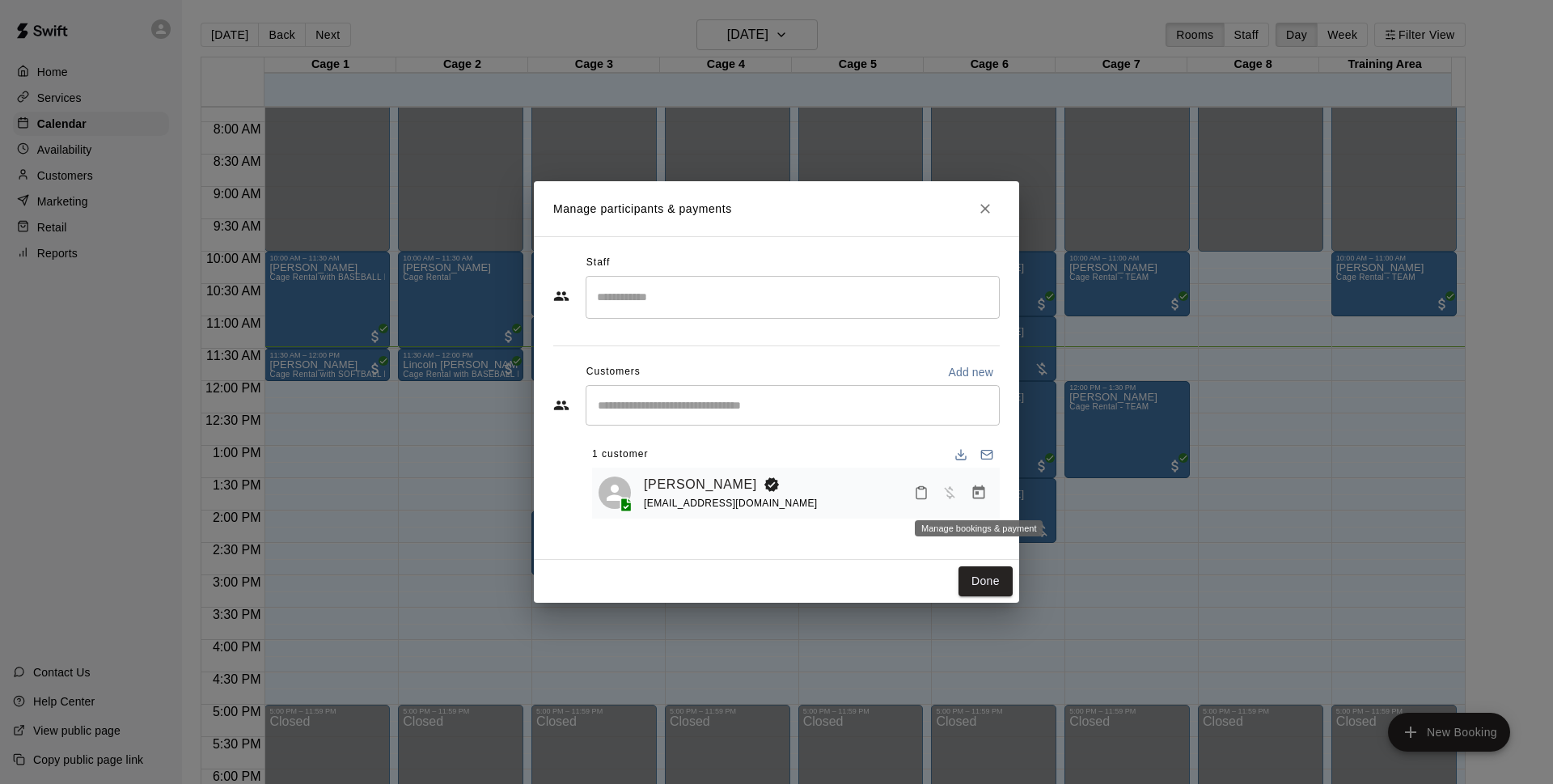
click at [982, 490] on icon "Manage bookings & payment" at bounding box center [979, 492] width 12 height 14
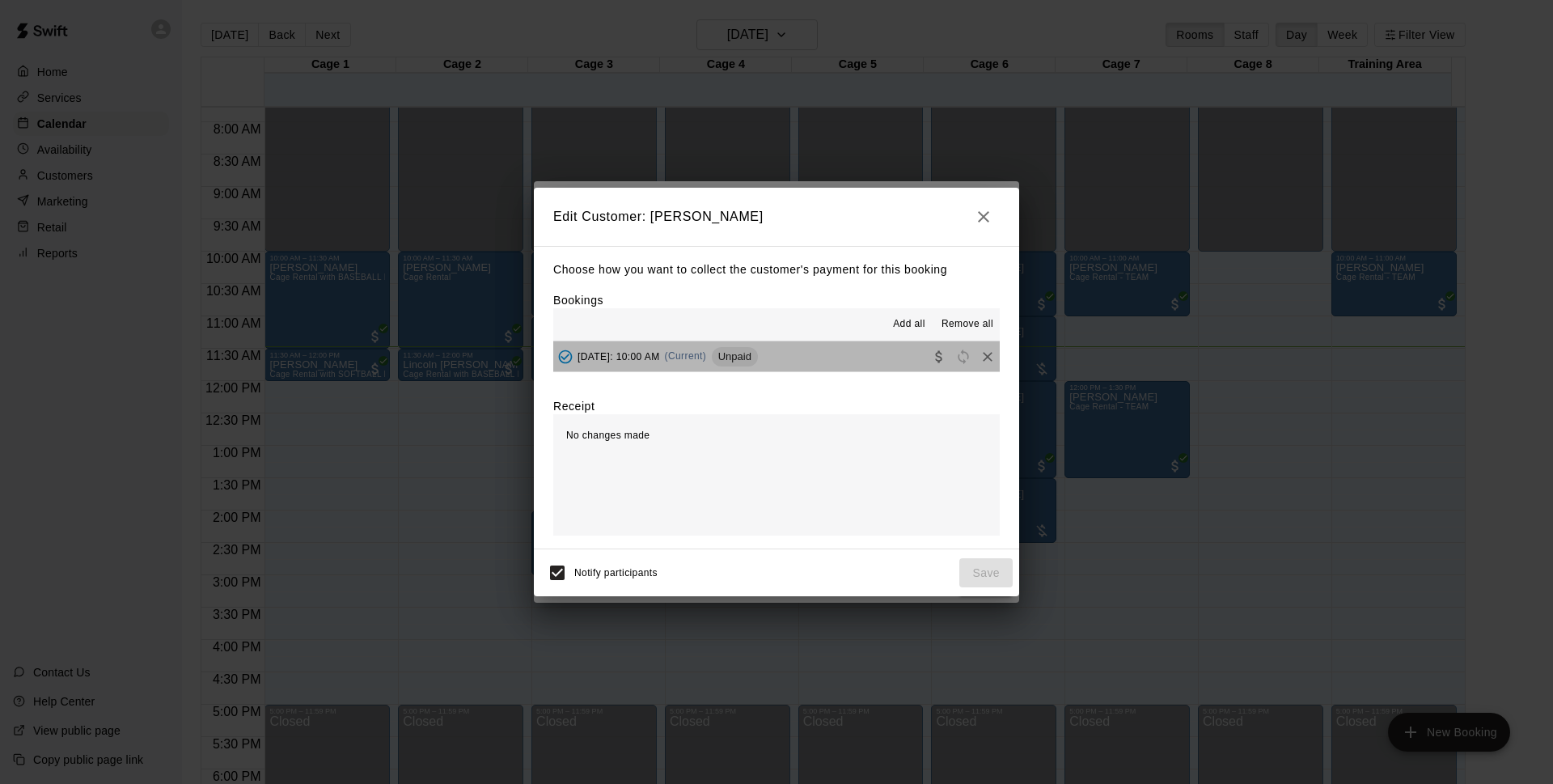
click at [850, 361] on button "[DATE]: 10:00 AM (Current) Unpaid" at bounding box center [776, 356] width 446 height 30
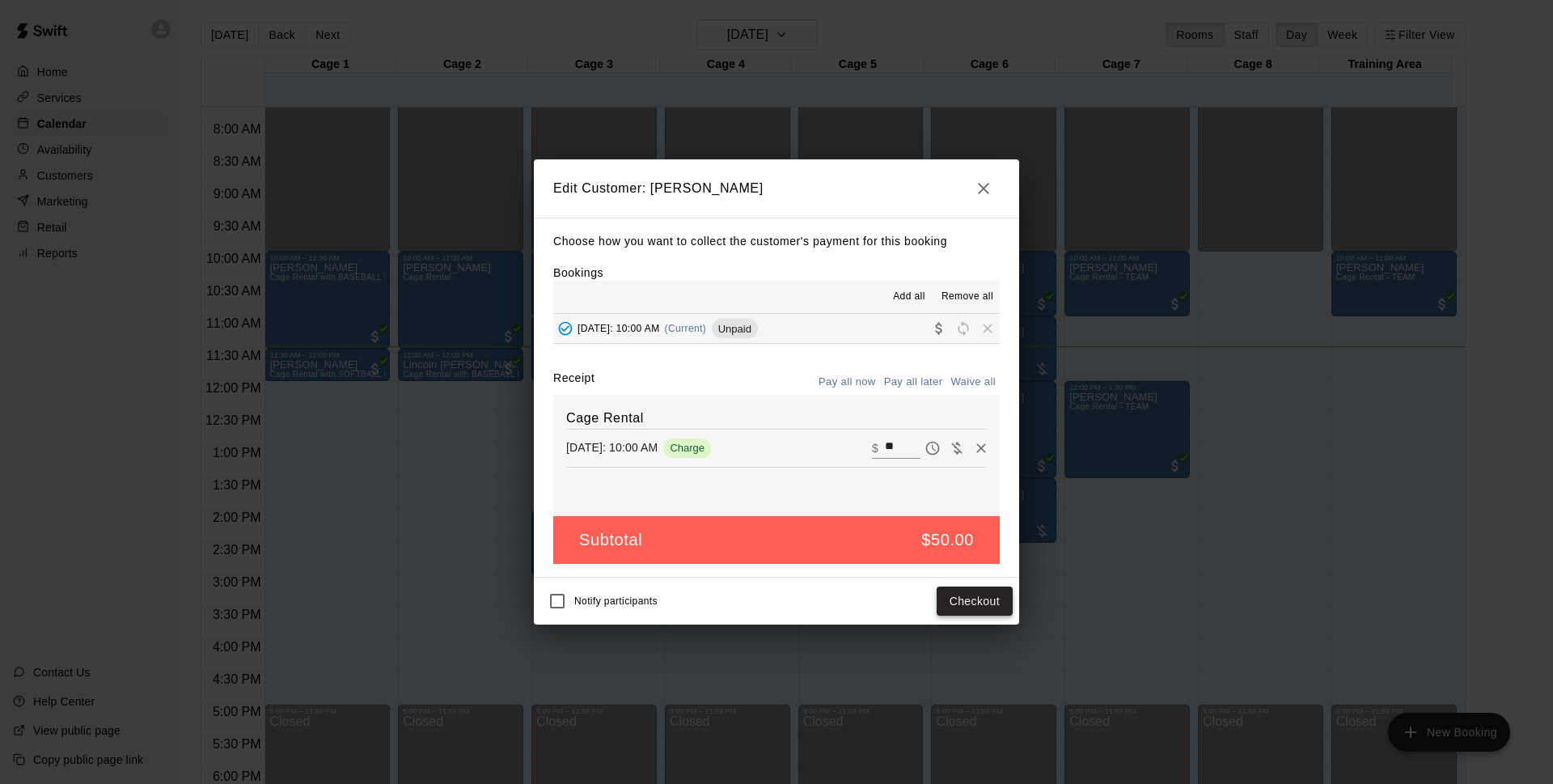
click at [980, 602] on button "Checkout" at bounding box center [975, 601] width 76 height 30
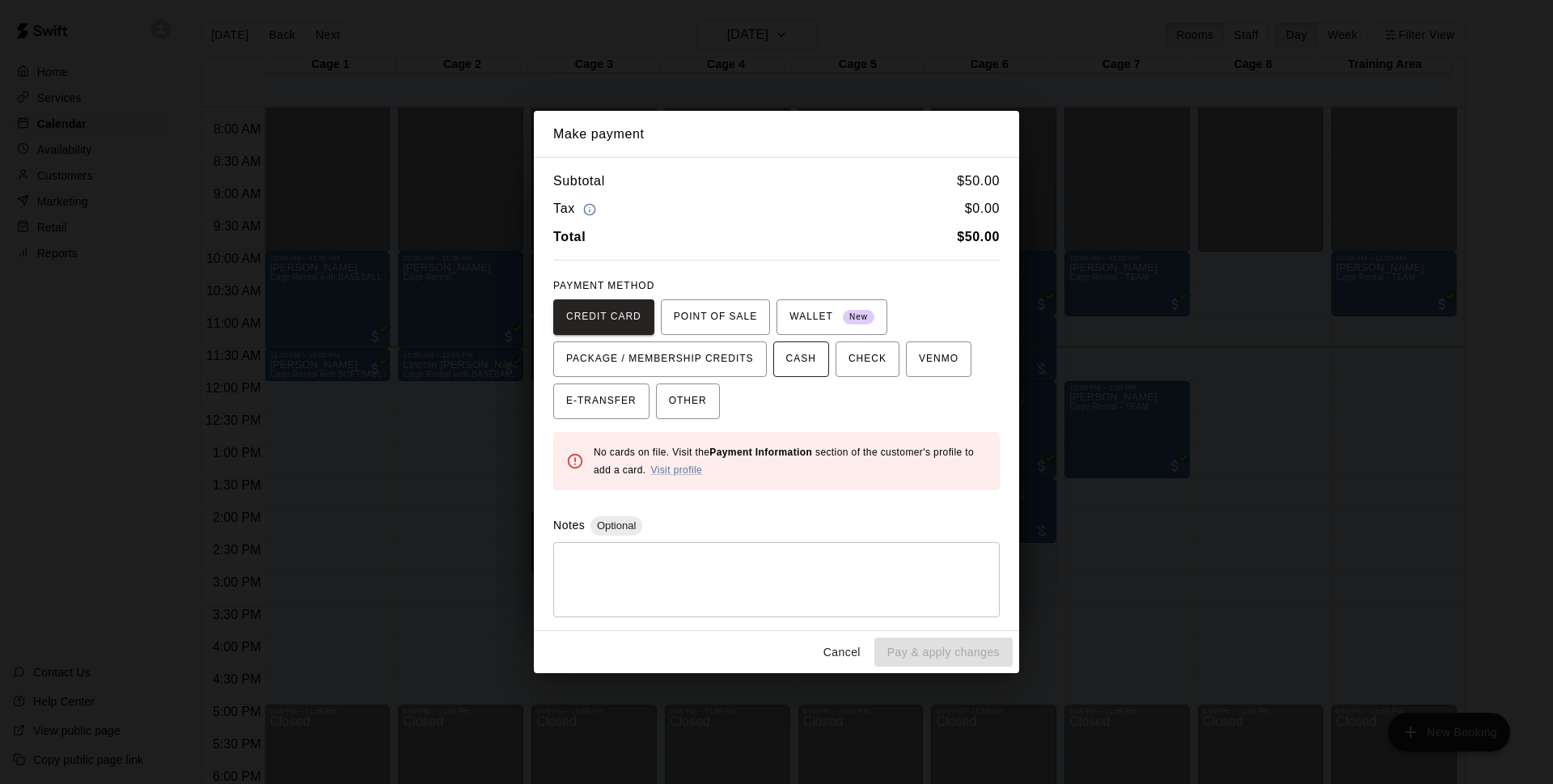
click at [780, 357] on button "CASH" at bounding box center [801, 359] width 56 height 35
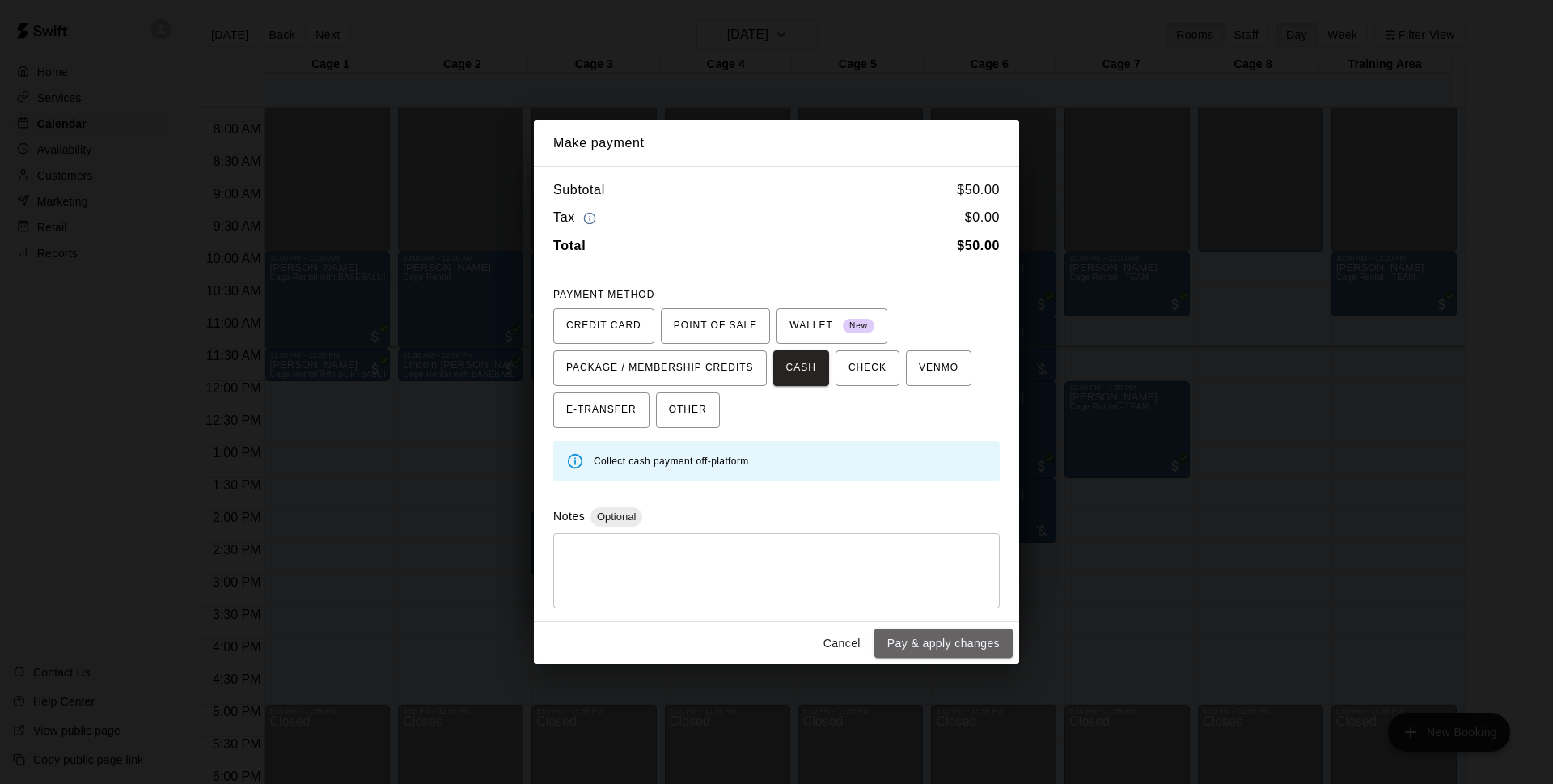
click at [978, 634] on button "Pay & apply changes" at bounding box center [944, 643] width 139 height 30
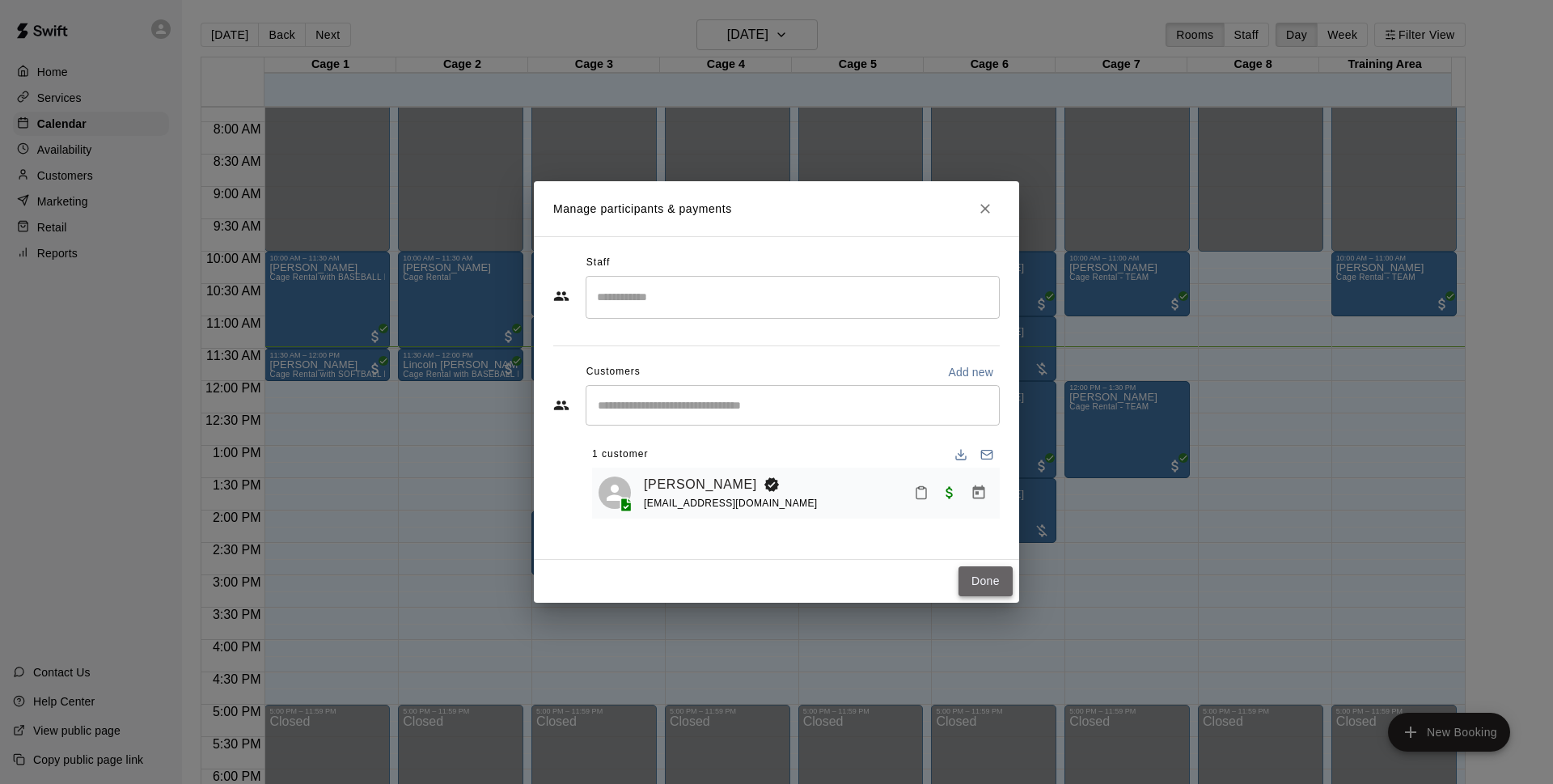
click at [978, 584] on button "Done" at bounding box center [986, 580] width 54 height 30
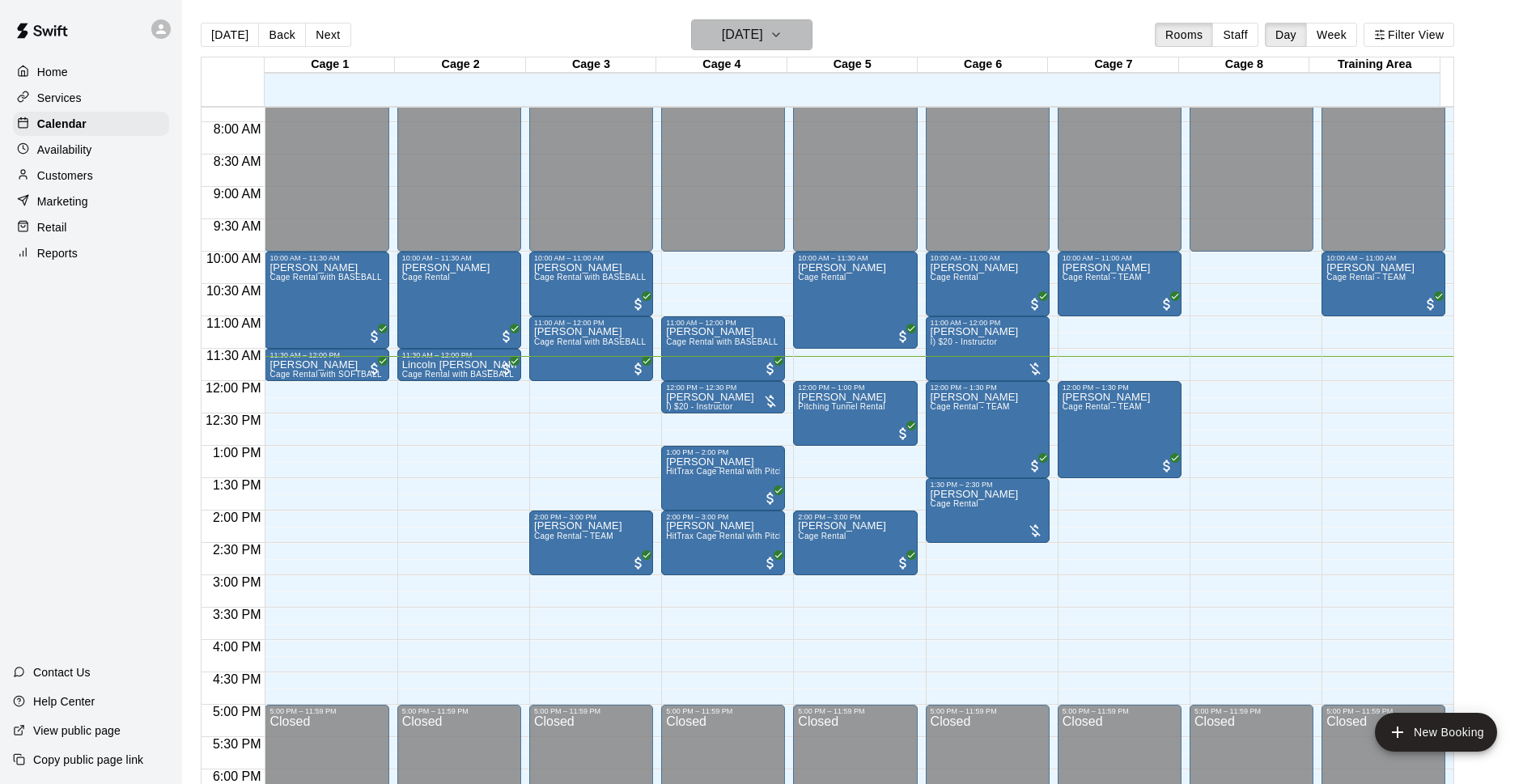
click at [732, 42] on h6 "[DATE]" at bounding box center [742, 35] width 41 height 23
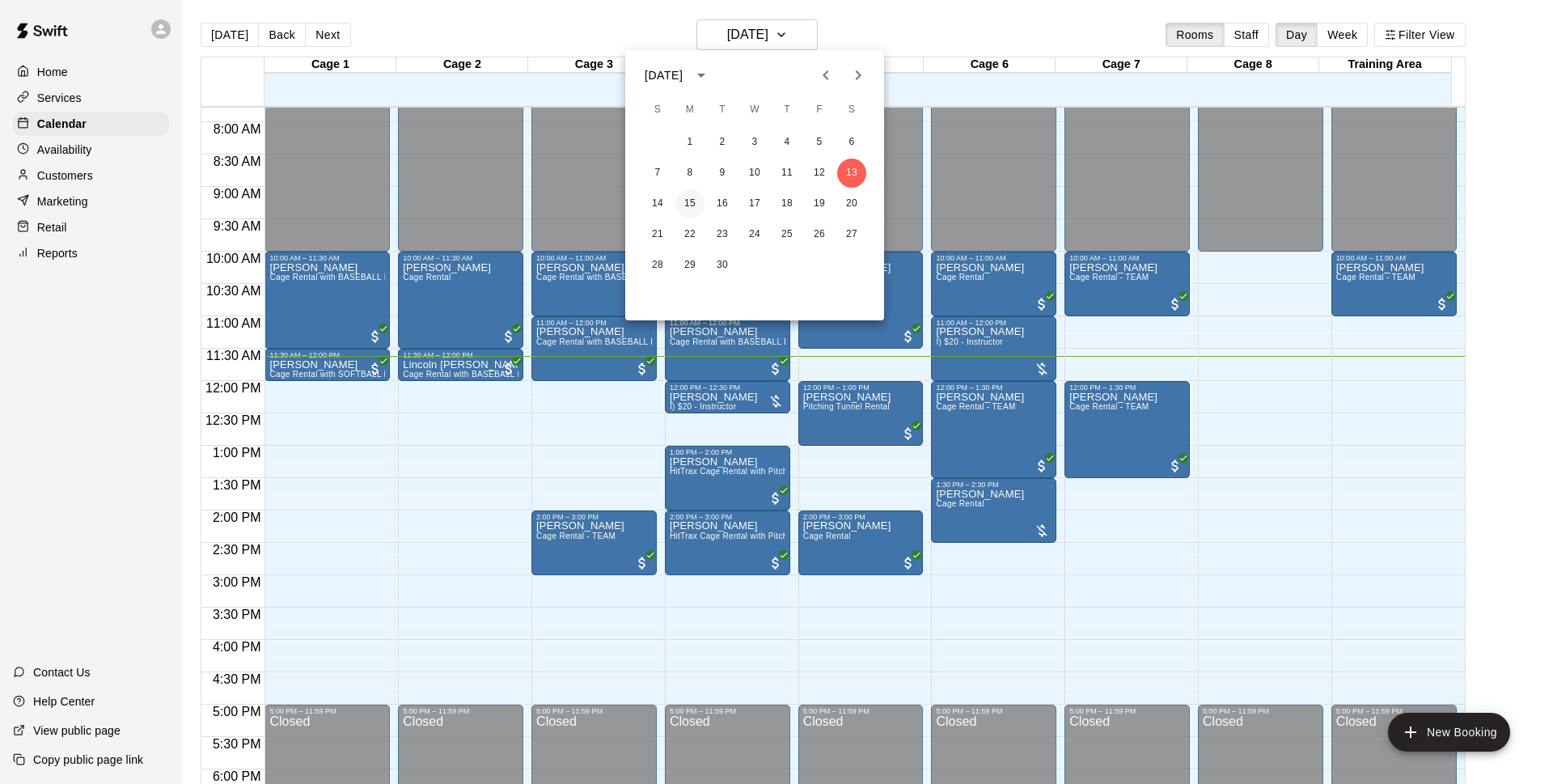
click at [690, 205] on button "15" at bounding box center [689, 204] width 29 height 29
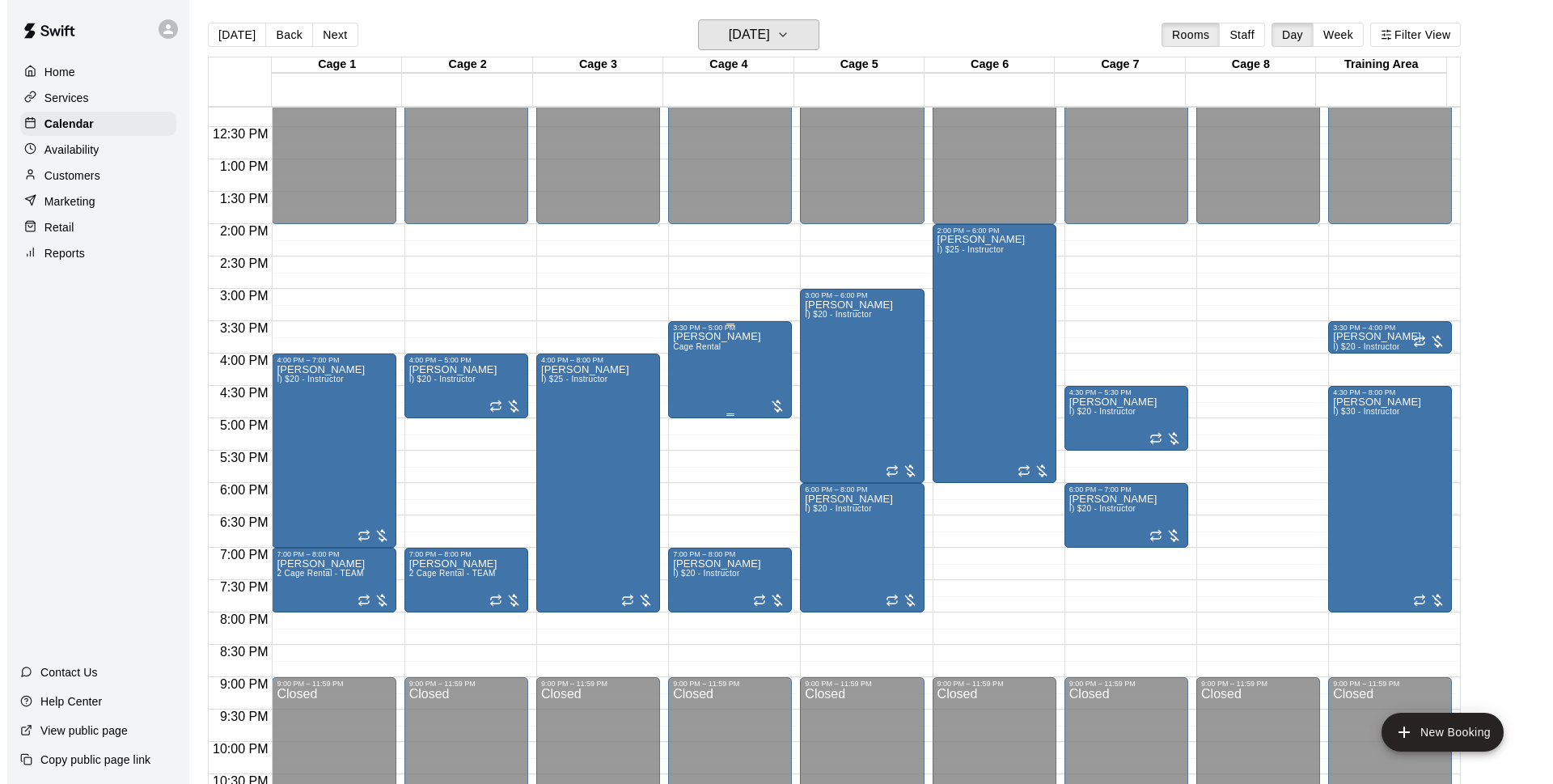
scroll to position [860, 0]
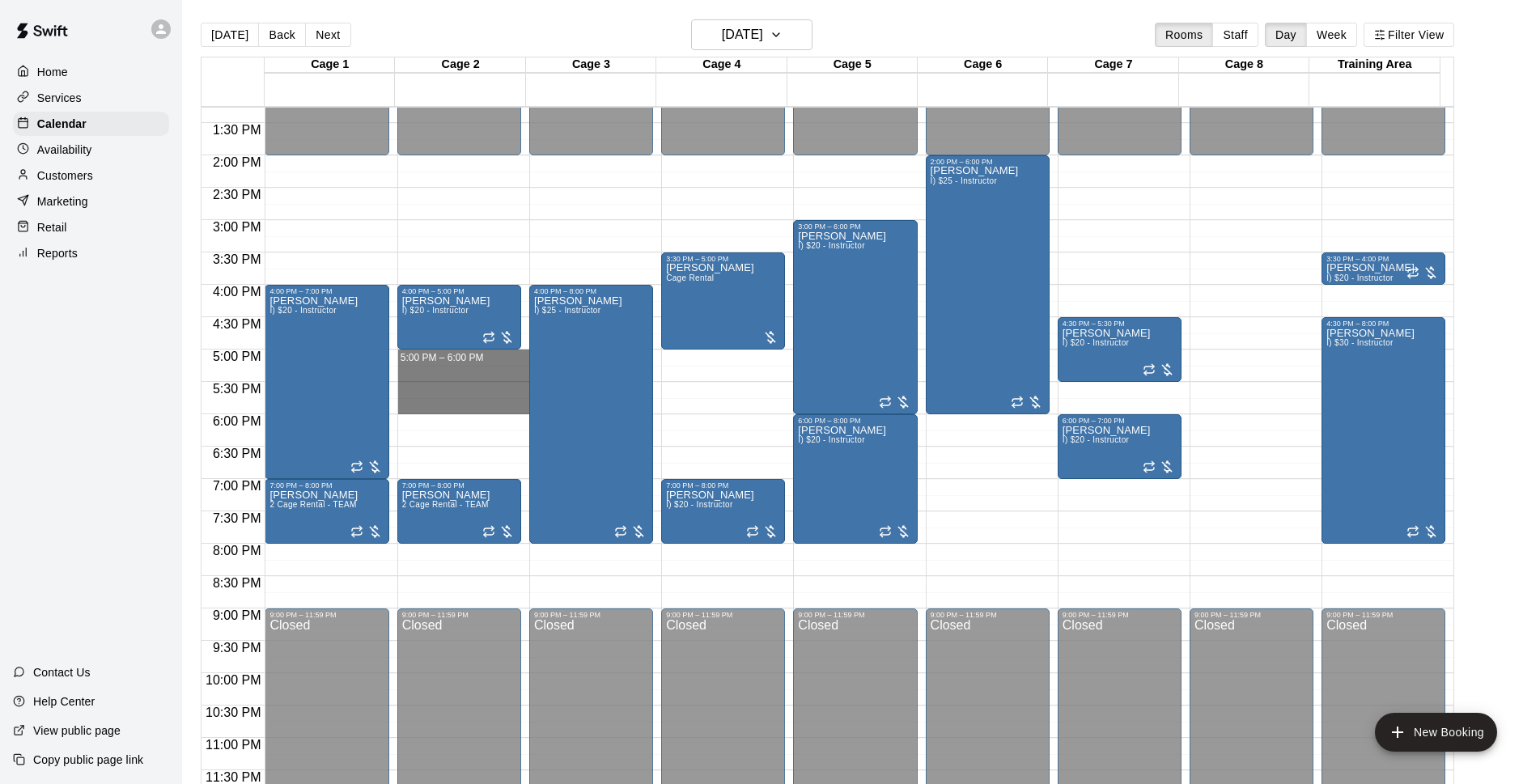
drag, startPoint x: 434, startPoint y: 351, endPoint x: 446, endPoint y: 404, distance: 54.3
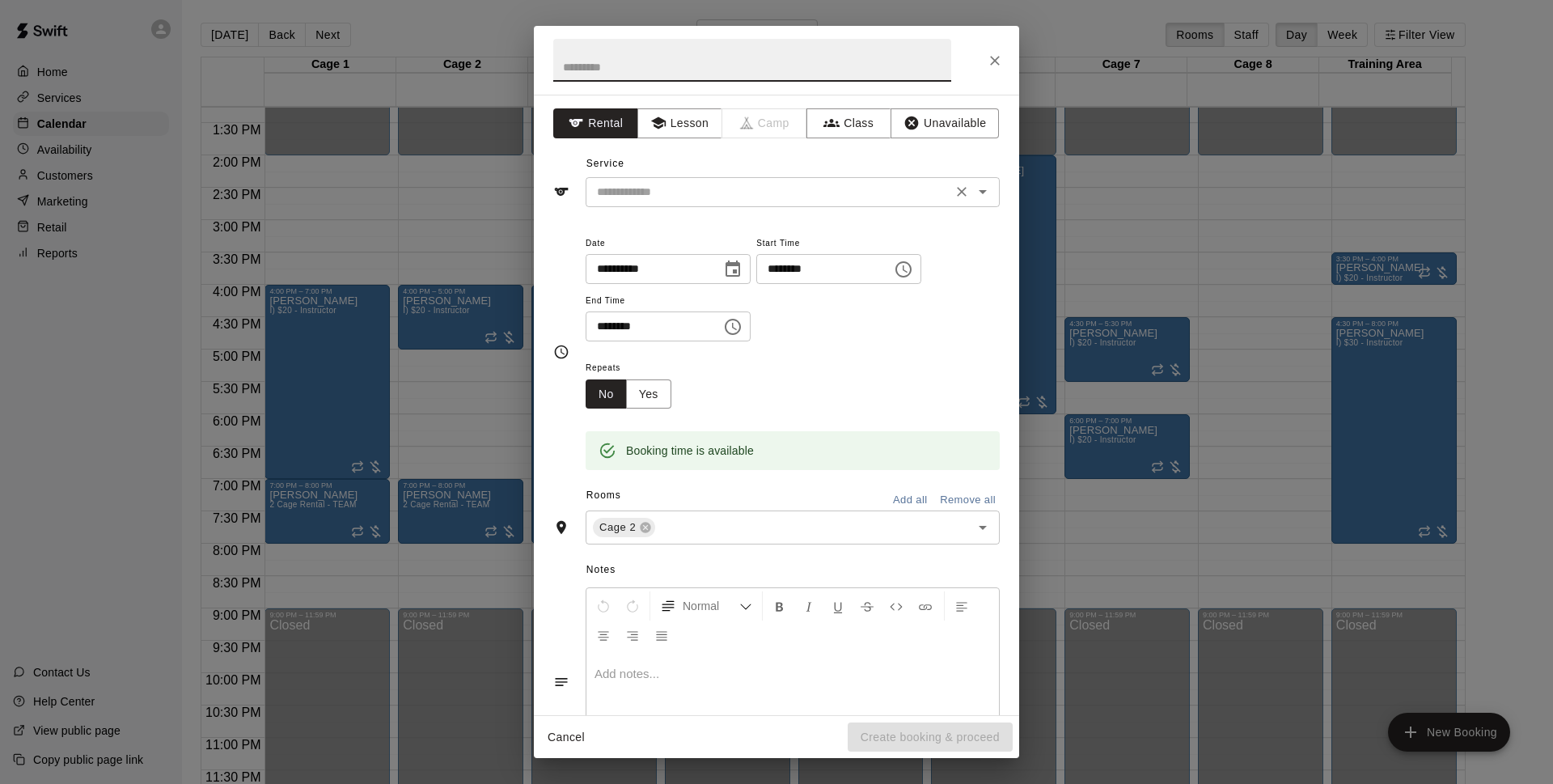
click at [690, 195] on input "text" at bounding box center [769, 192] width 357 height 20
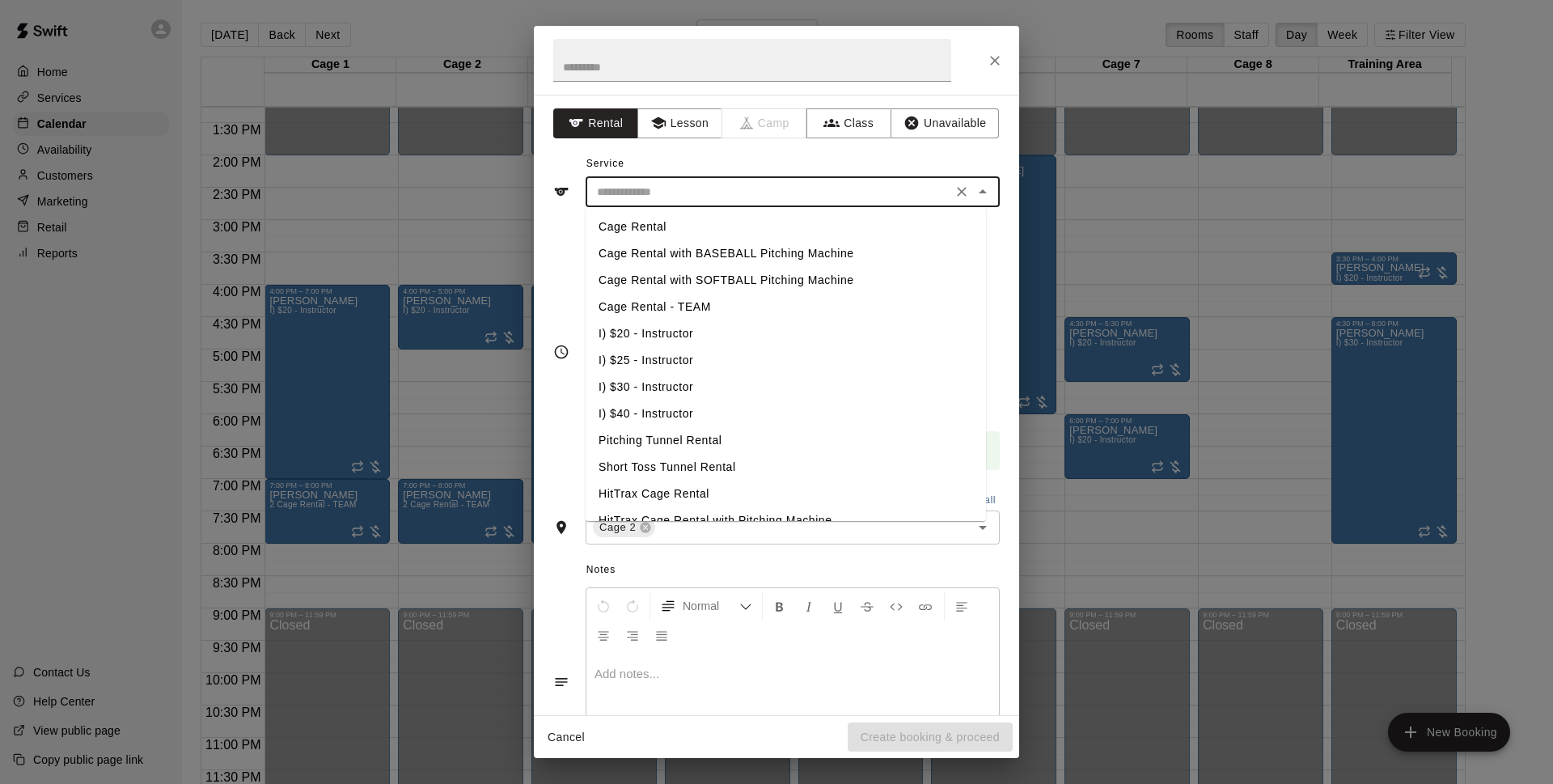
click at [695, 258] on li "Cage Rental with BASEBALL Pitching Machine" at bounding box center [786, 253] width 401 height 27
type input "**********"
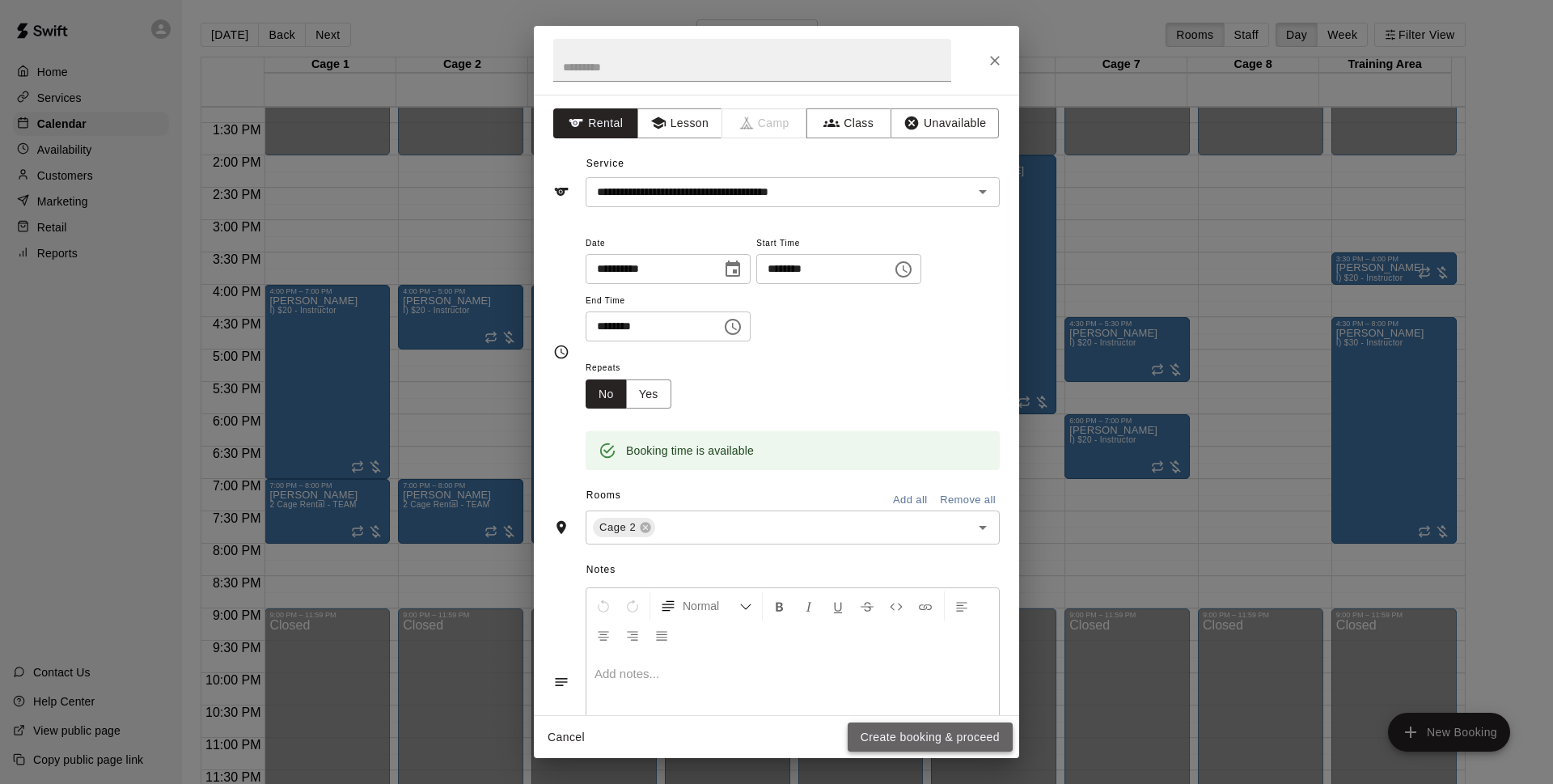
click at [902, 731] on button "Create booking & proceed" at bounding box center [929, 737] width 165 height 30
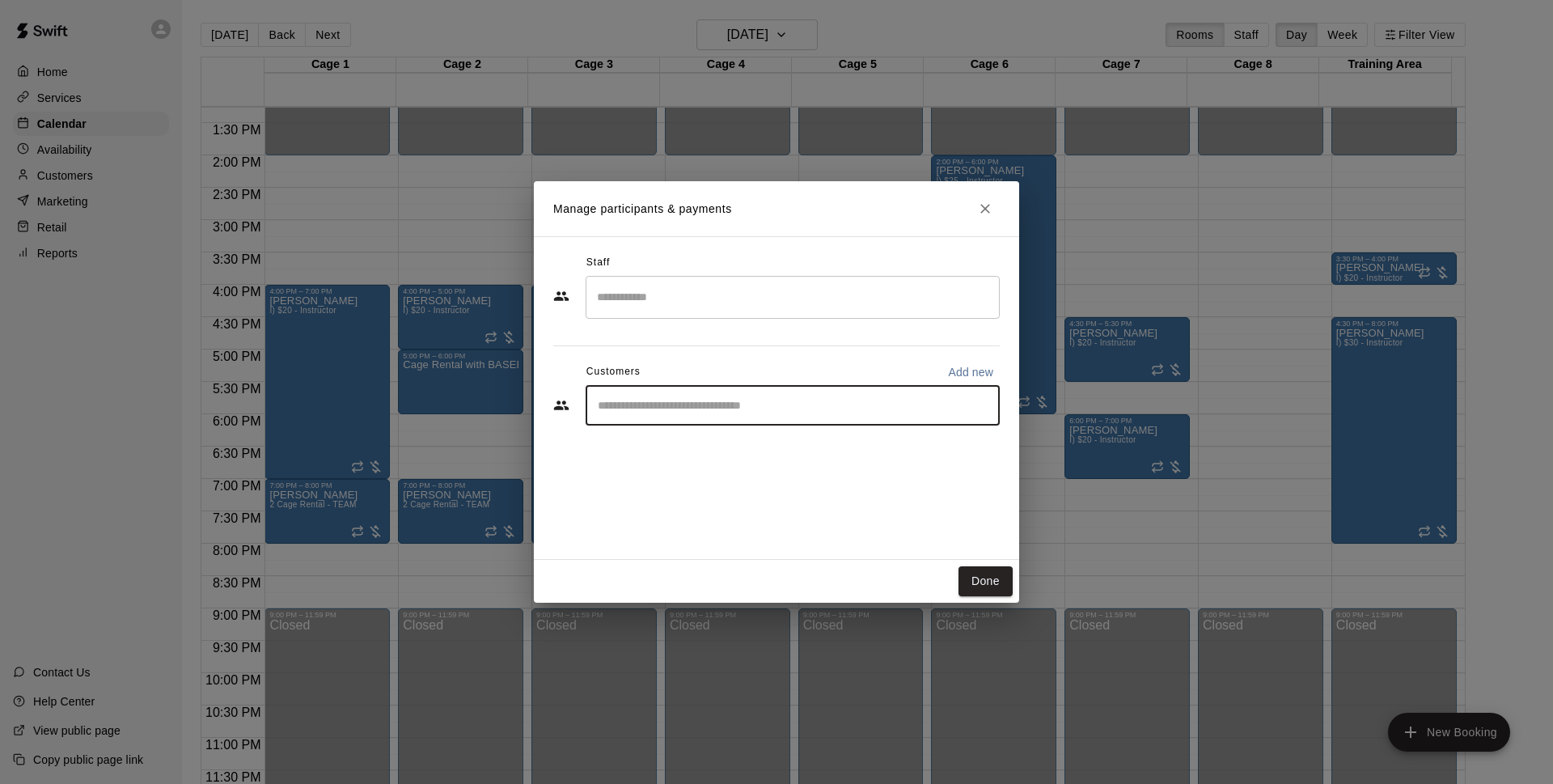
click at [652, 405] on input "Start typing to search customers..." at bounding box center [793, 405] width 400 height 16
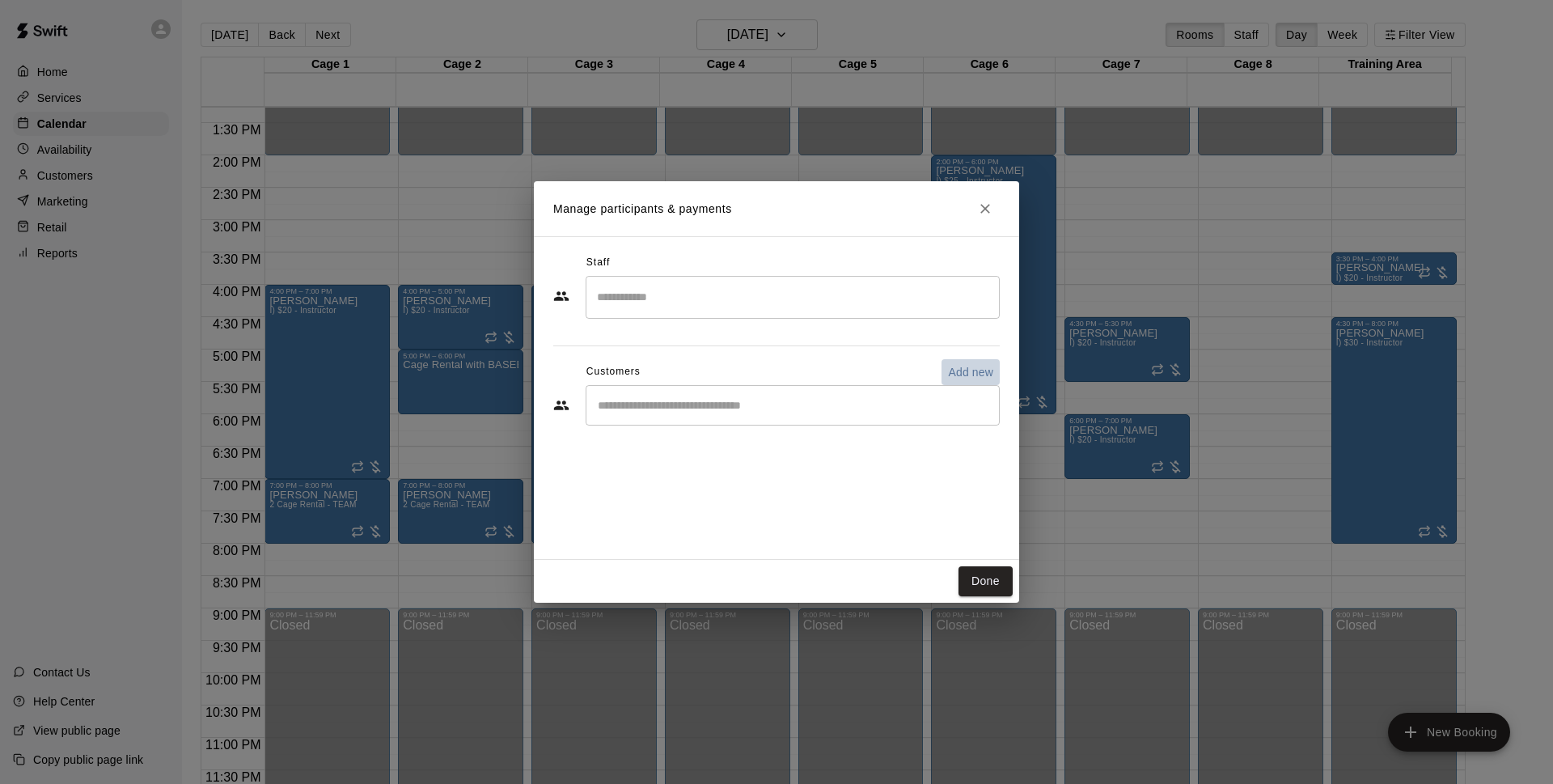
click at [989, 373] on p "Add new" at bounding box center [971, 372] width 46 height 16
select select "**"
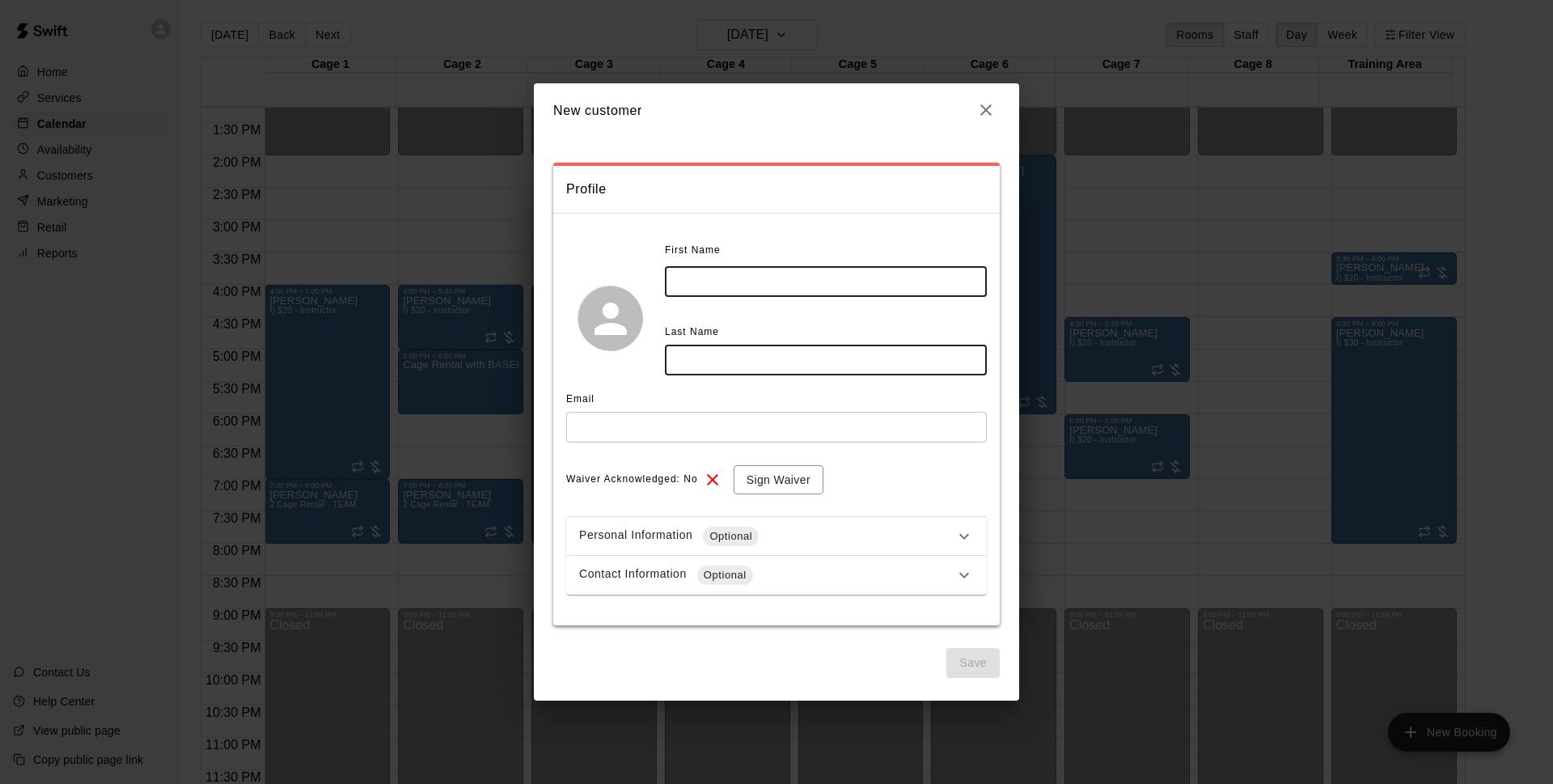
click at [845, 285] on input "text" at bounding box center [826, 280] width 322 height 30
click at [702, 352] on input "text" at bounding box center [826, 359] width 322 height 30
click at [698, 280] on input "*****" at bounding box center [826, 280] width 322 height 30
type input "******"
click at [731, 360] on input "text" at bounding box center [826, 359] width 322 height 30
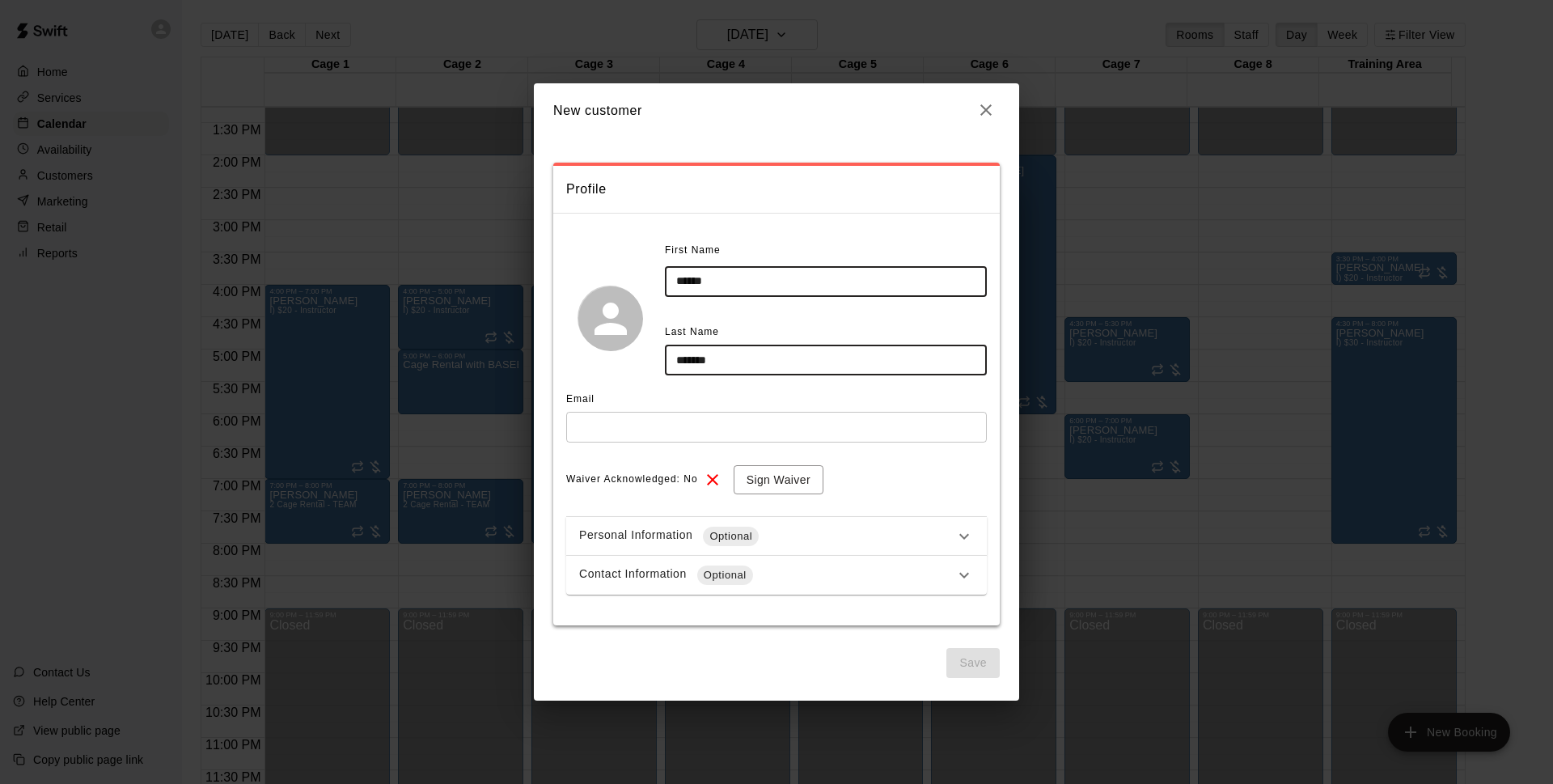
type input "*******"
click at [738, 436] on input "text" at bounding box center [776, 426] width 421 height 30
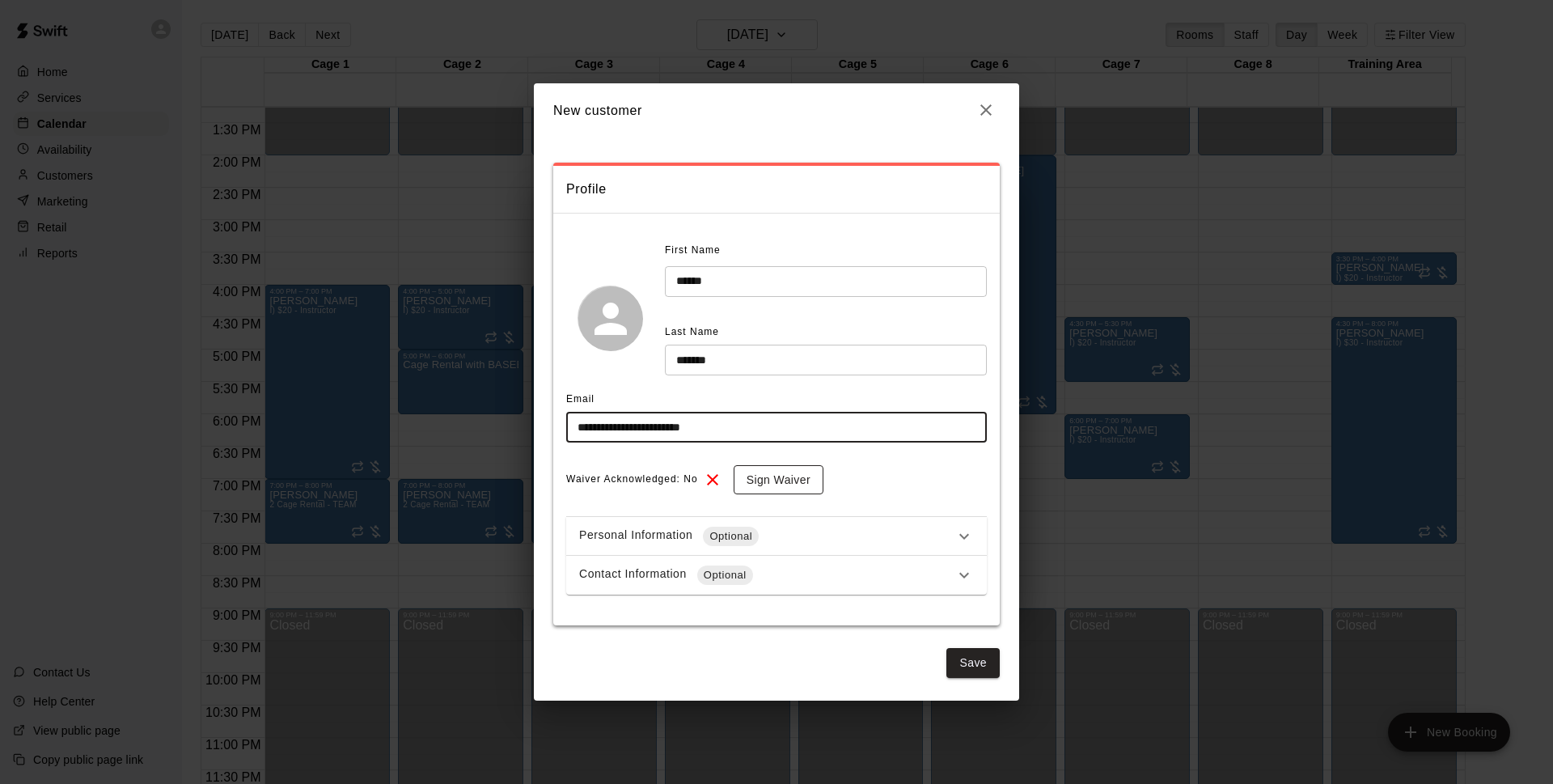
type input "**********"
click at [796, 483] on button "Sign Waiver" at bounding box center [778, 480] width 90 height 30
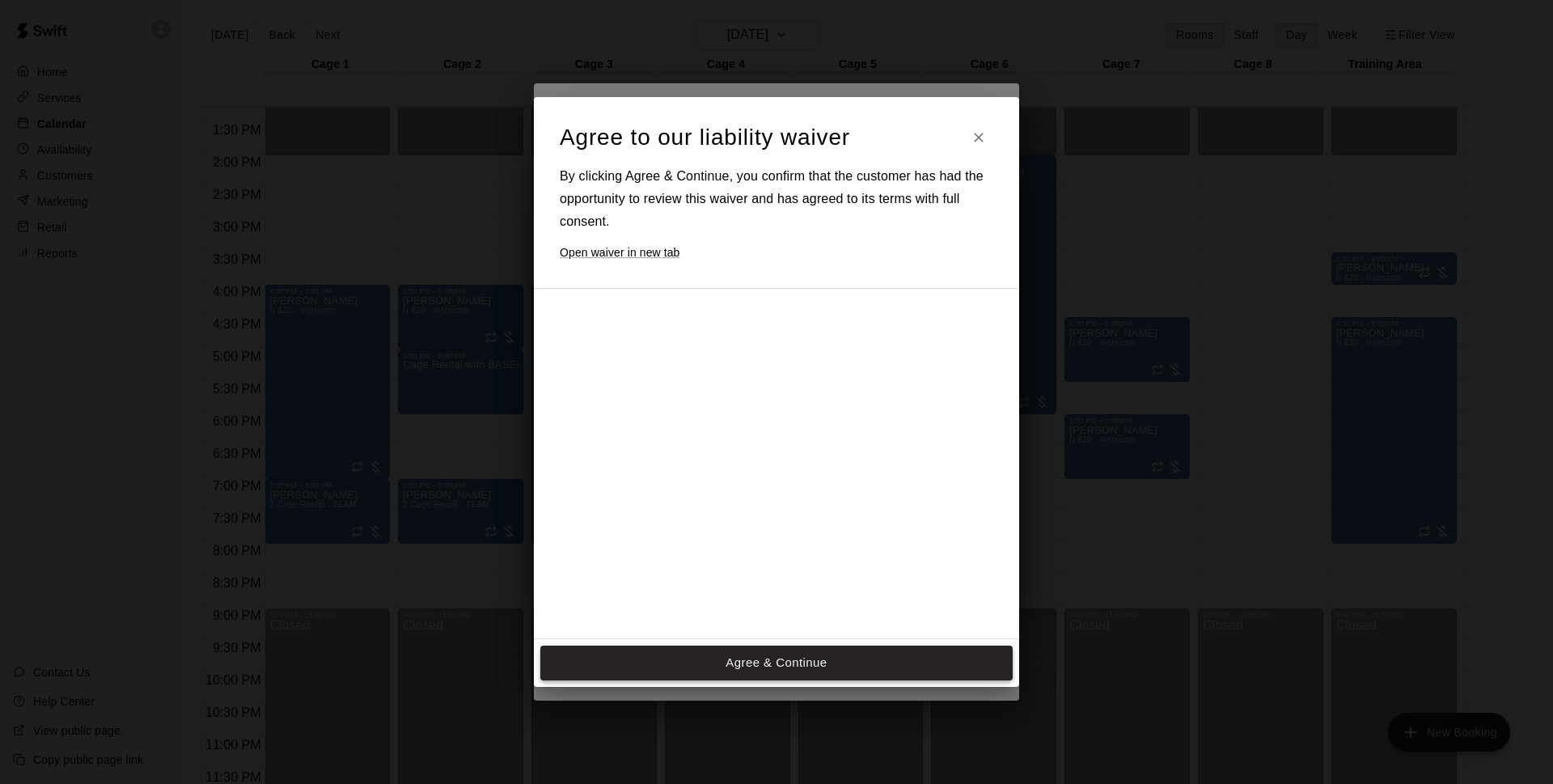
click at [738, 653] on button "Agree & Continue" at bounding box center [776, 662] width 472 height 34
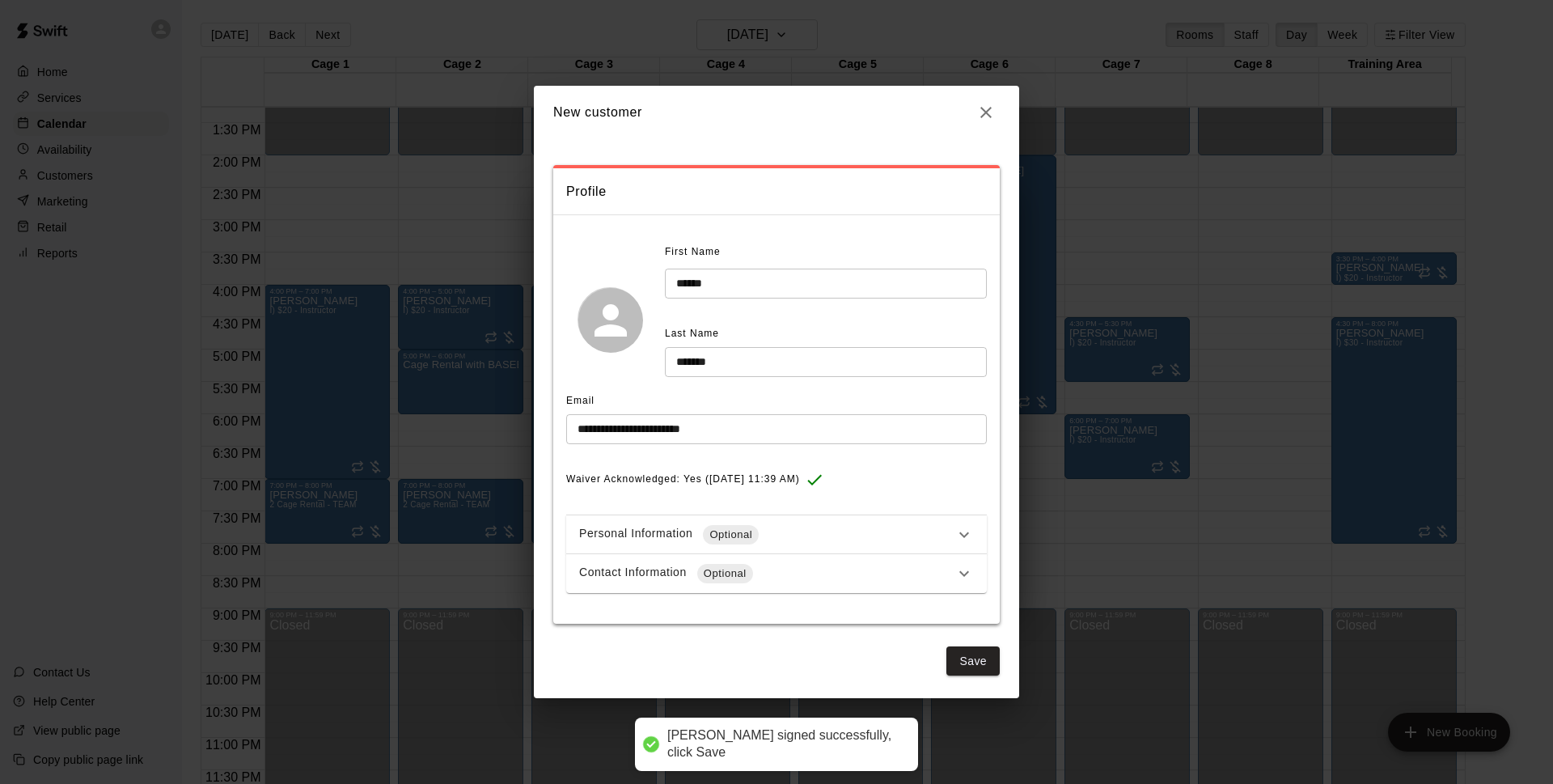
click at [850, 585] on div "Contact Information Optional" at bounding box center [776, 574] width 421 height 39
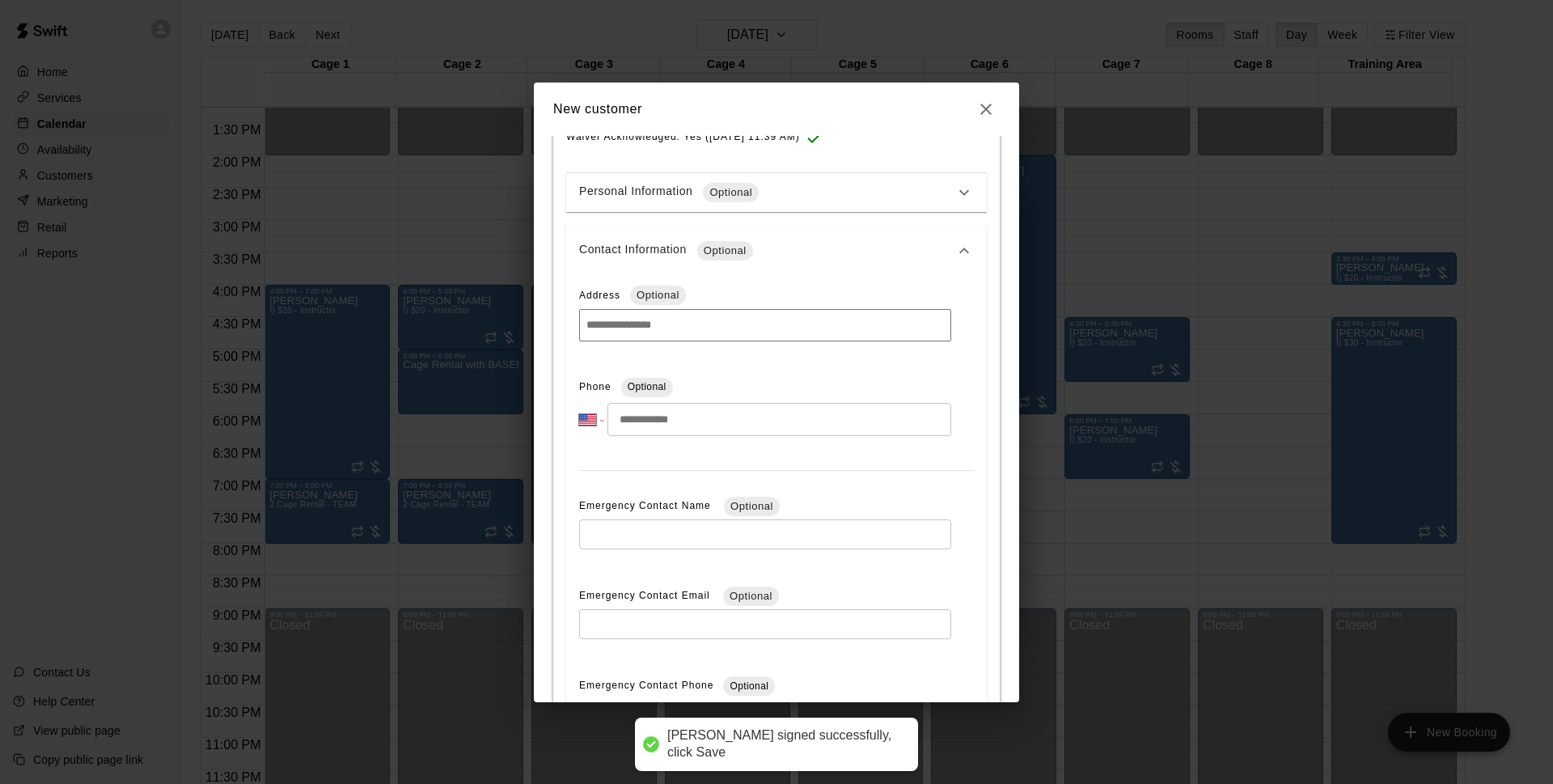
scroll to position [340, 0]
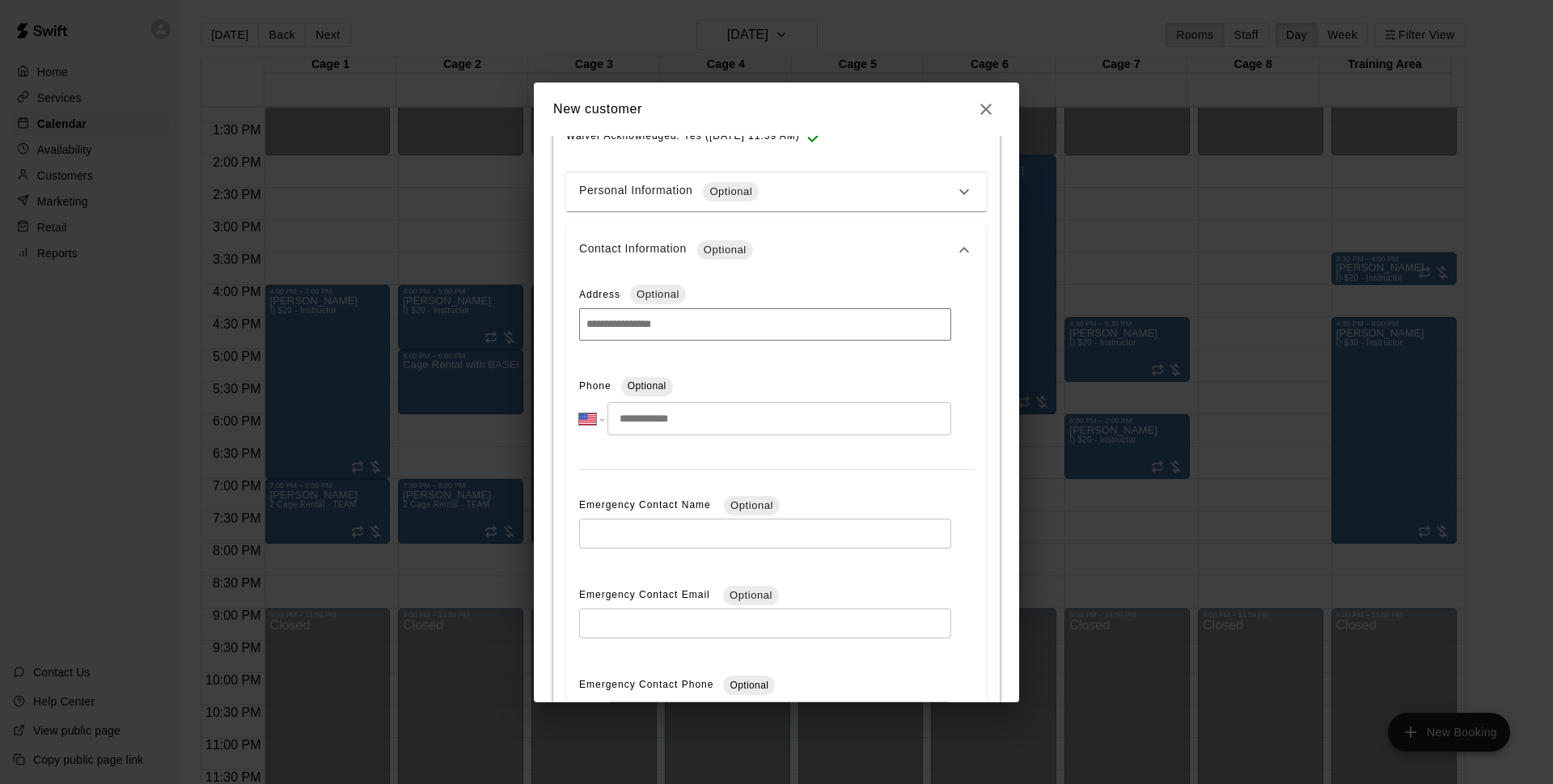
click at [683, 424] on input "tel" at bounding box center [779, 418] width 344 height 33
type input "**********"
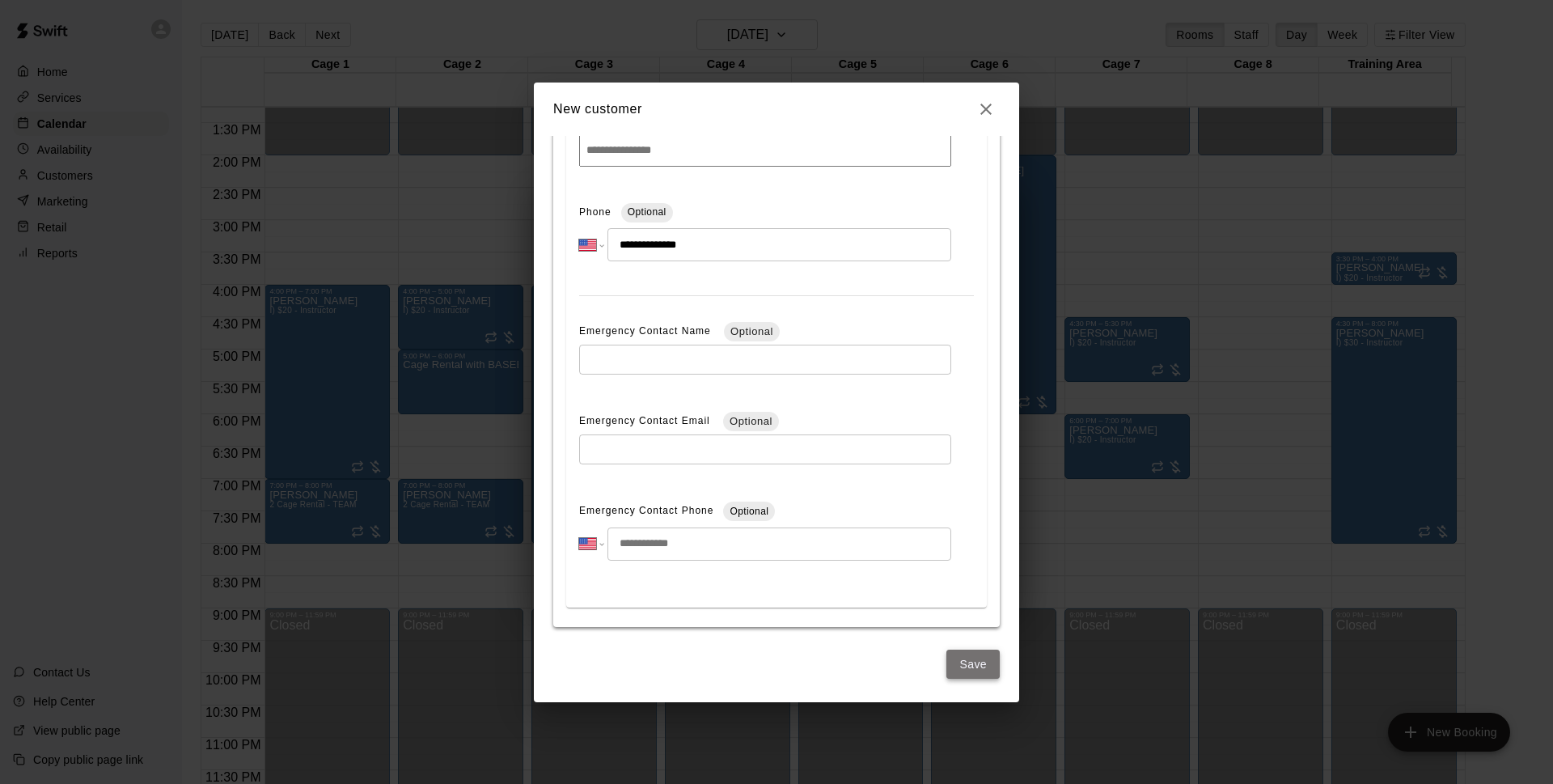
click at [946, 669] on button "Save" at bounding box center [973, 664] width 53 height 30
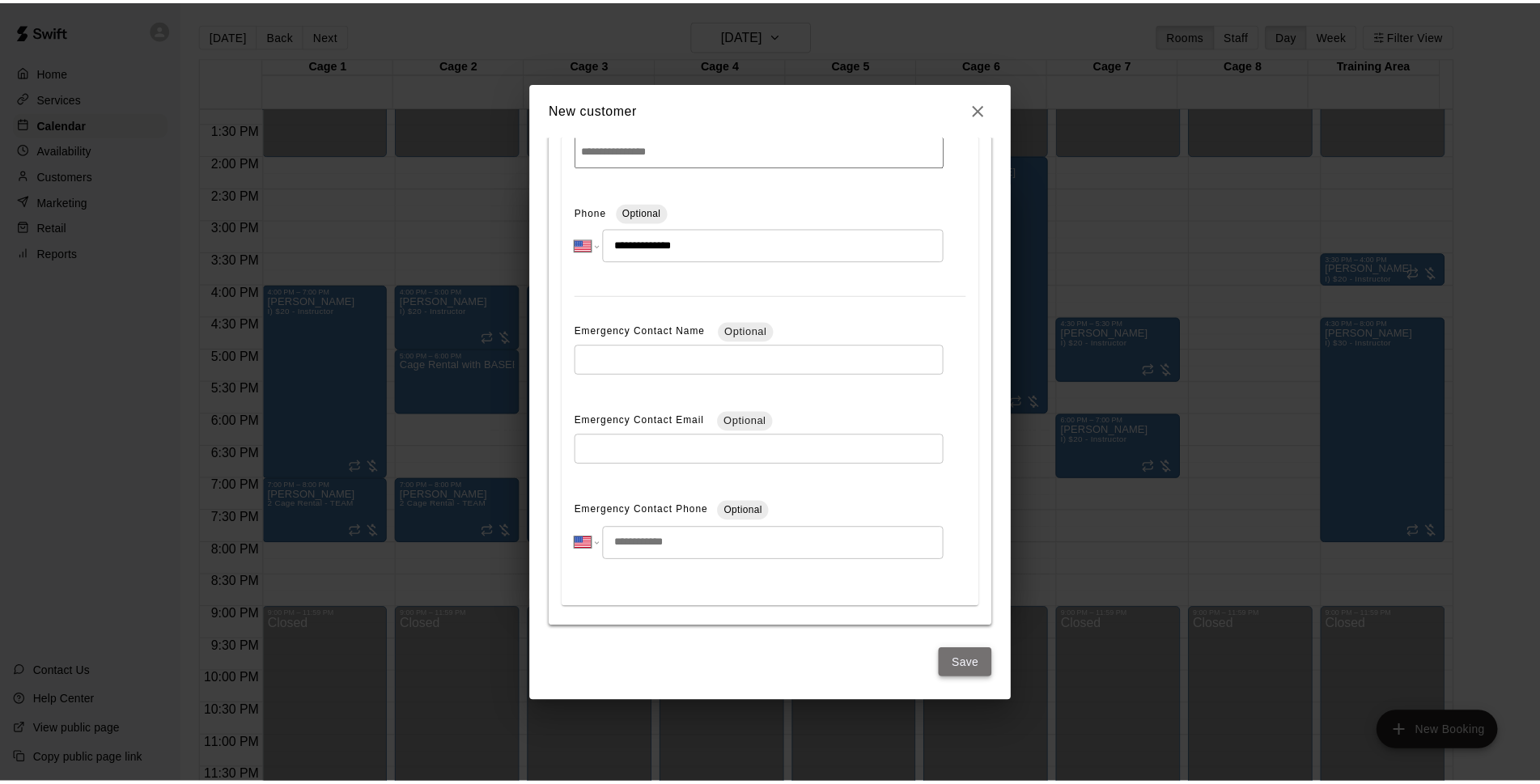
scroll to position [0, 0]
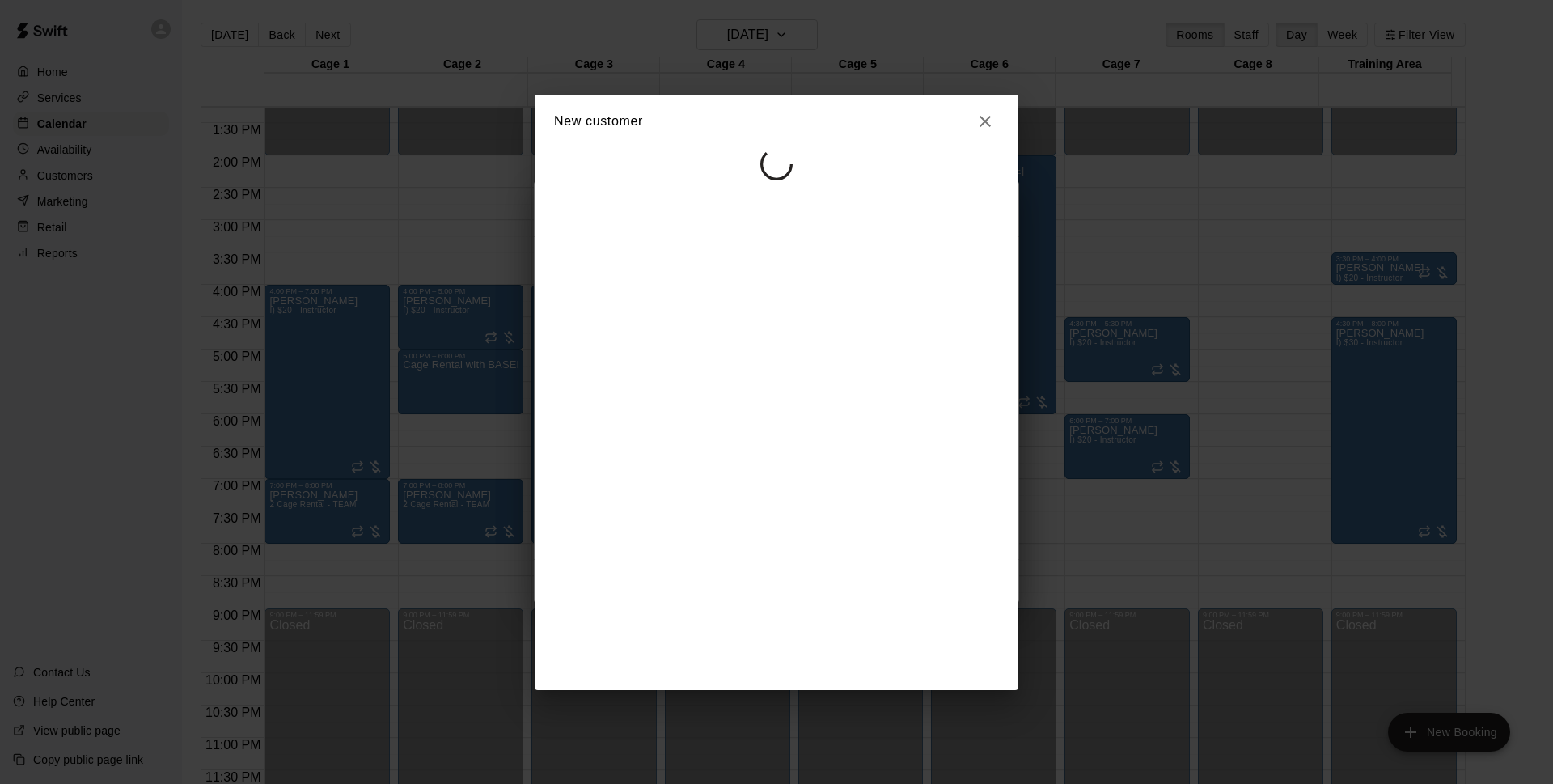
select select "**"
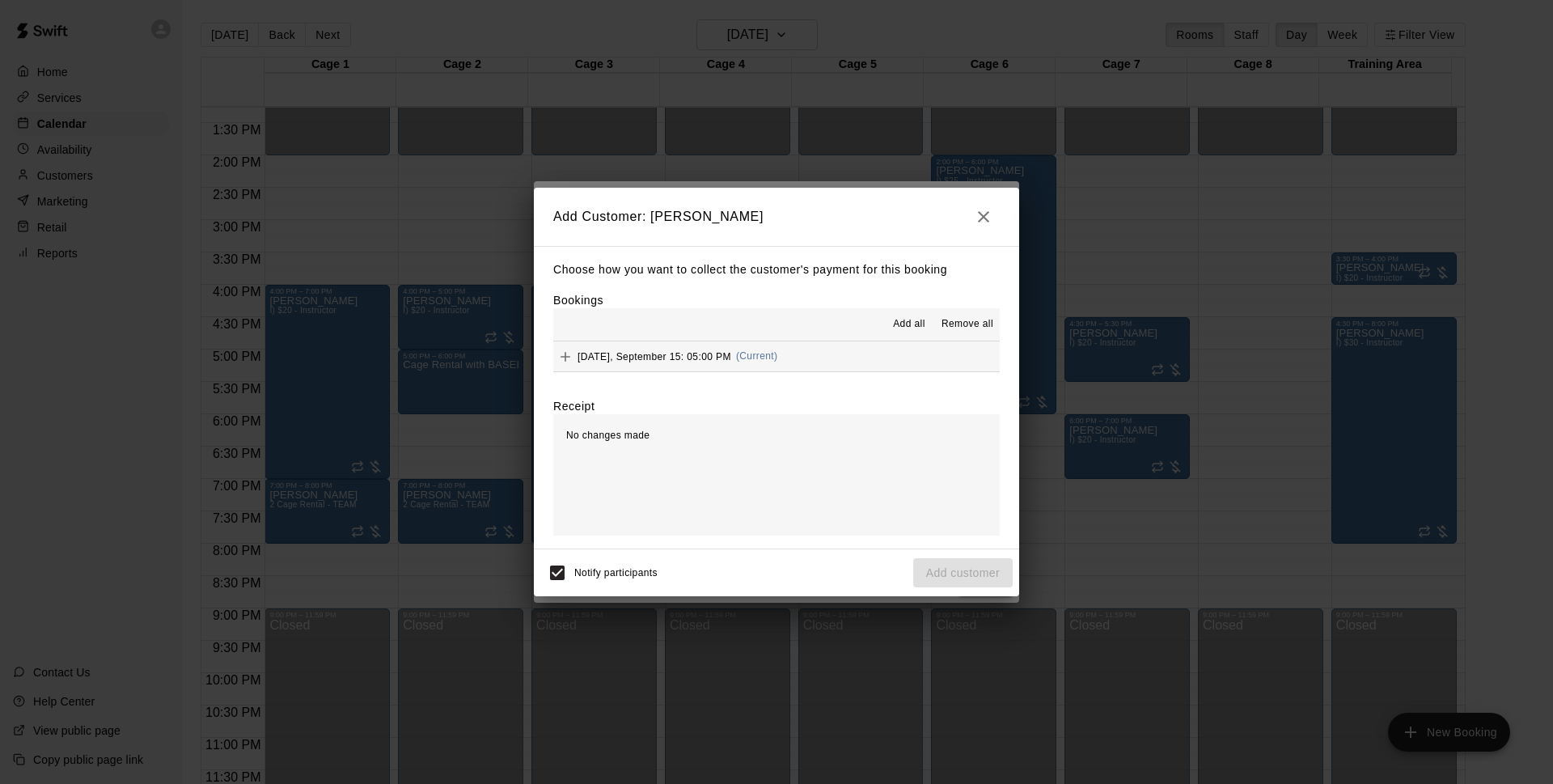
click at [730, 353] on span "[DATE], September 15: 05:00 PM" at bounding box center [655, 356] width 154 height 11
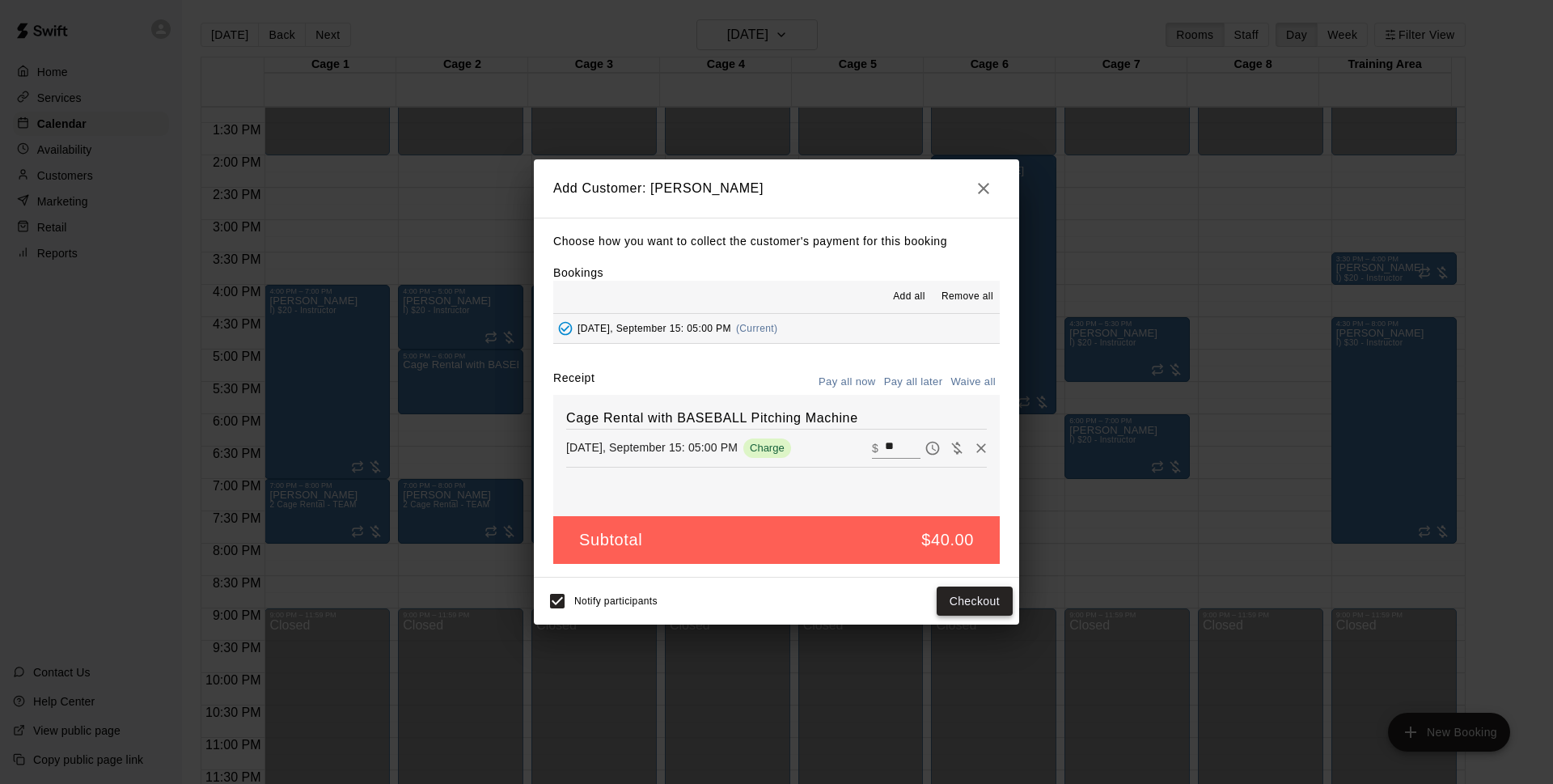
click at [988, 601] on button "Checkout" at bounding box center [975, 601] width 76 height 30
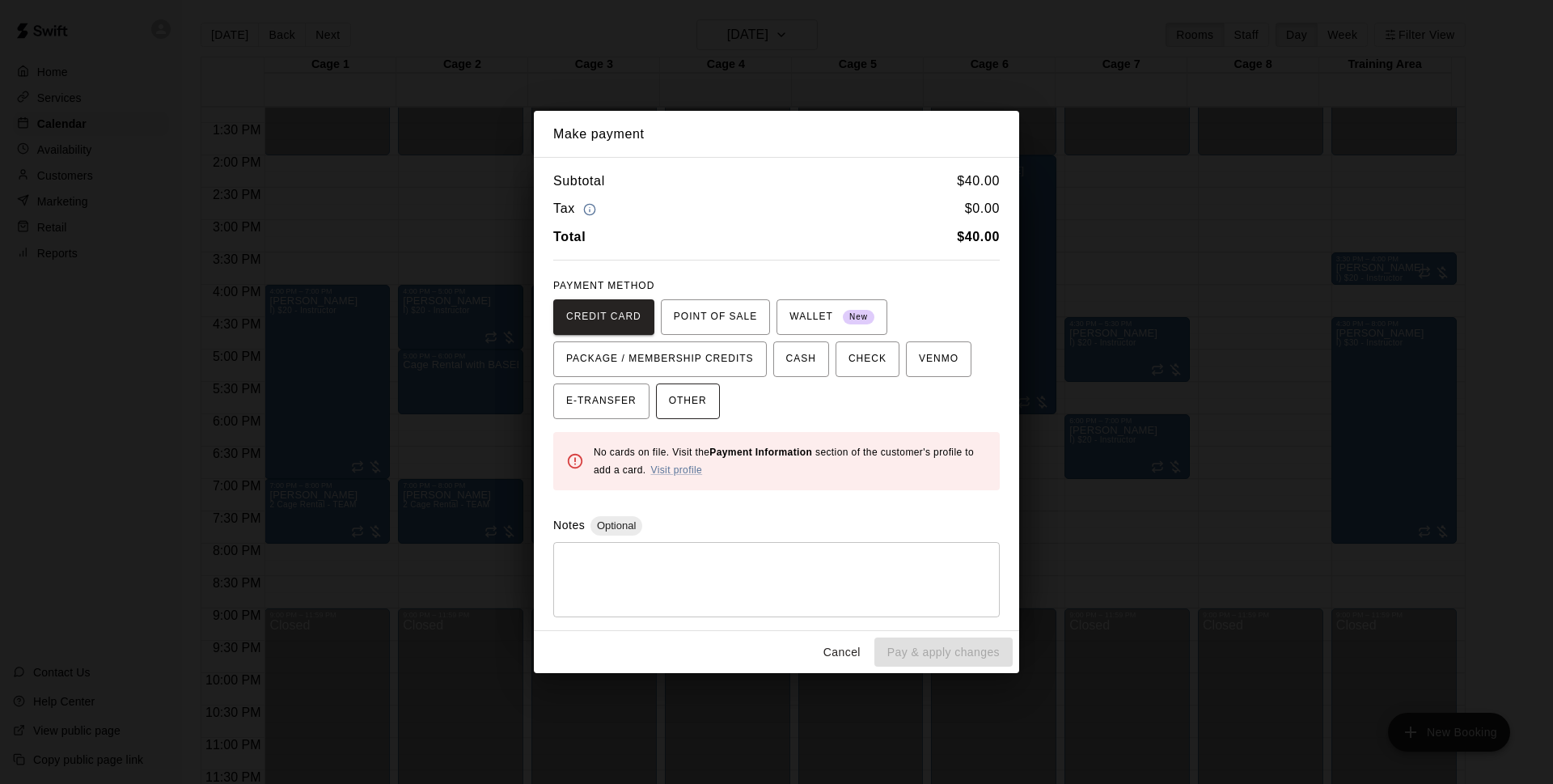
click at [695, 394] on span "OTHER" at bounding box center [688, 401] width 38 height 26
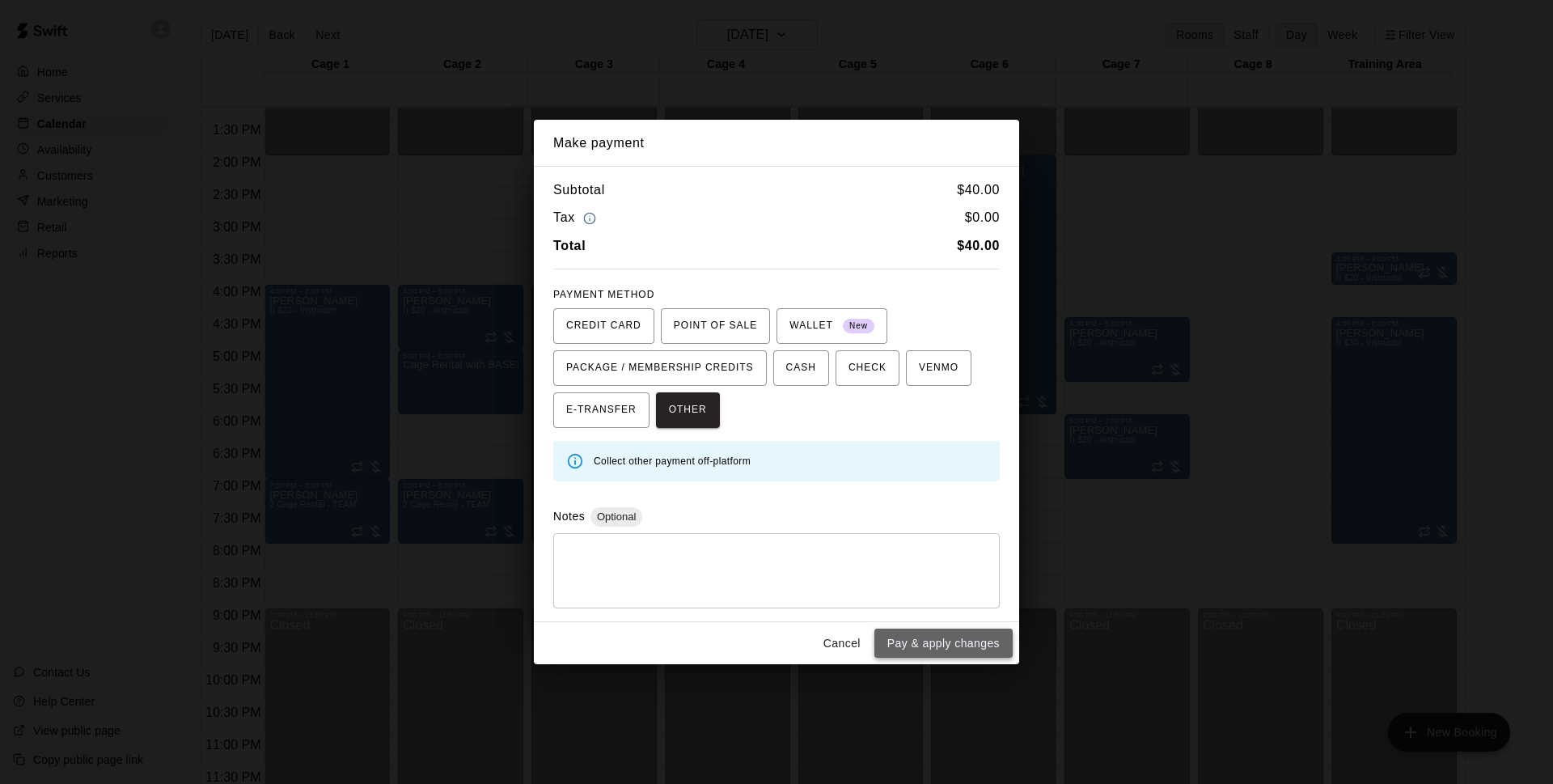
click at [945, 653] on button "Pay & apply changes" at bounding box center [944, 643] width 139 height 30
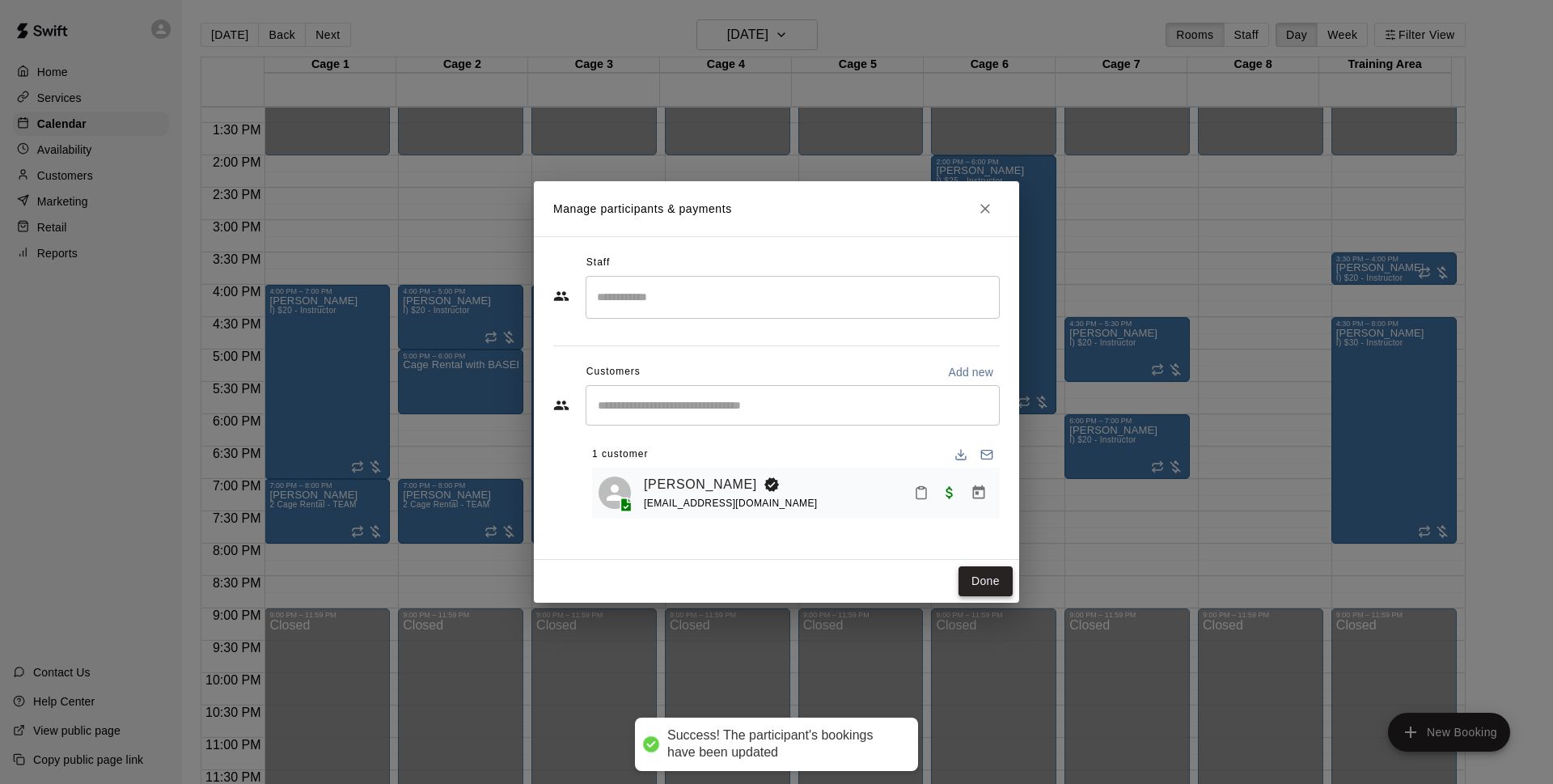
click at [984, 579] on button "Done" at bounding box center [986, 580] width 54 height 30
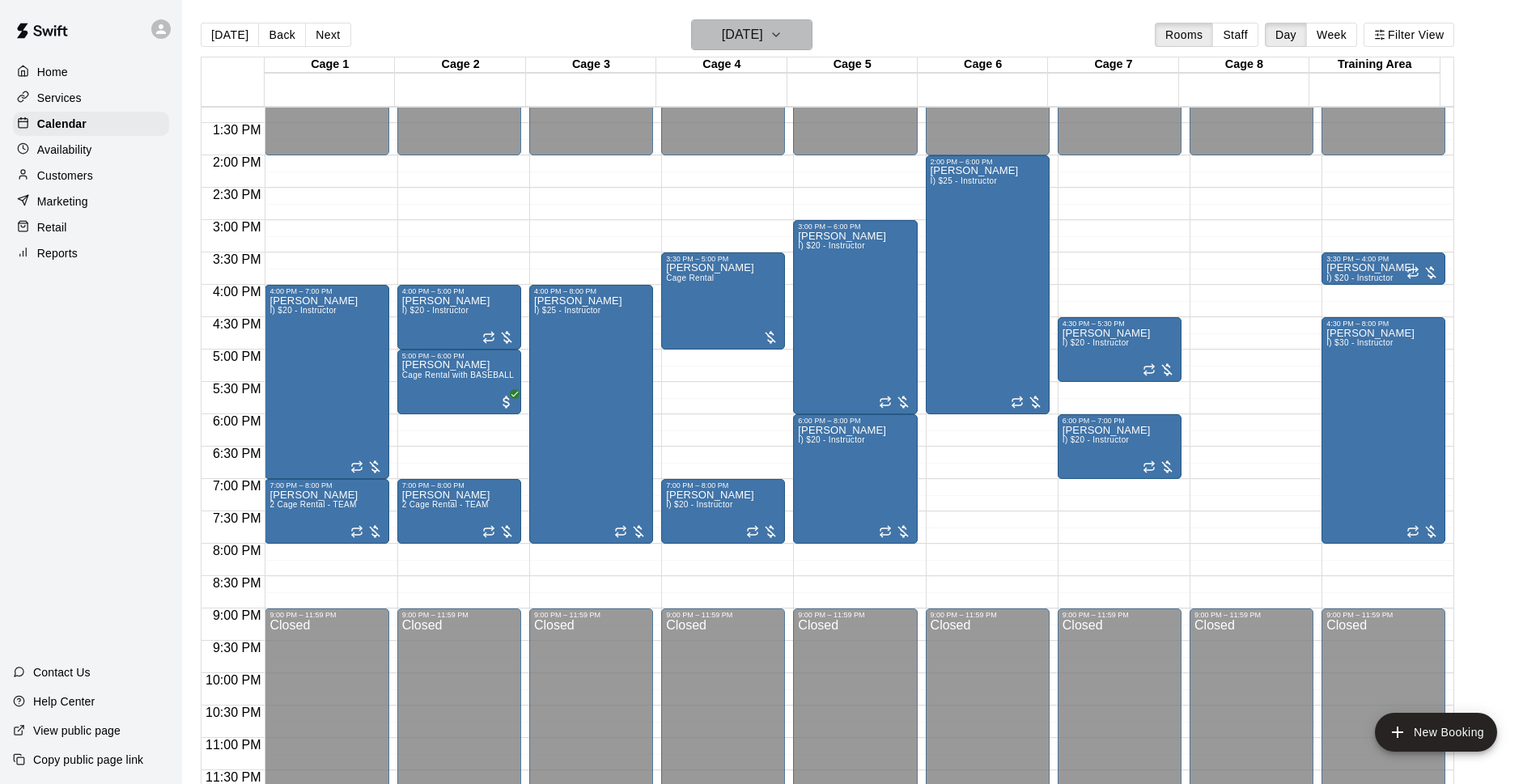
click at [763, 35] on h6 "[DATE]" at bounding box center [742, 35] width 41 height 23
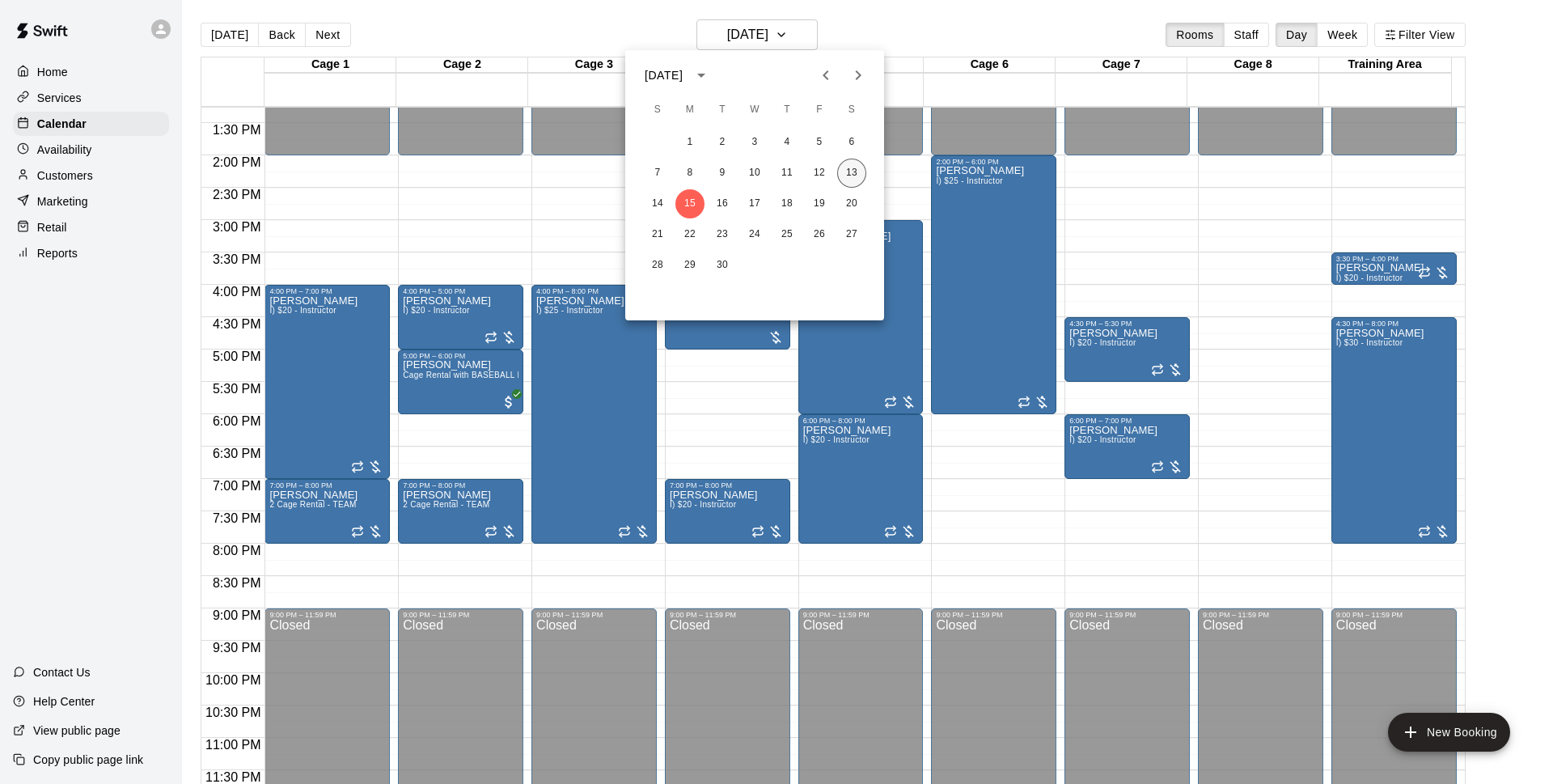
click at [858, 170] on button "13" at bounding box center [852, 173] width 29 height 29
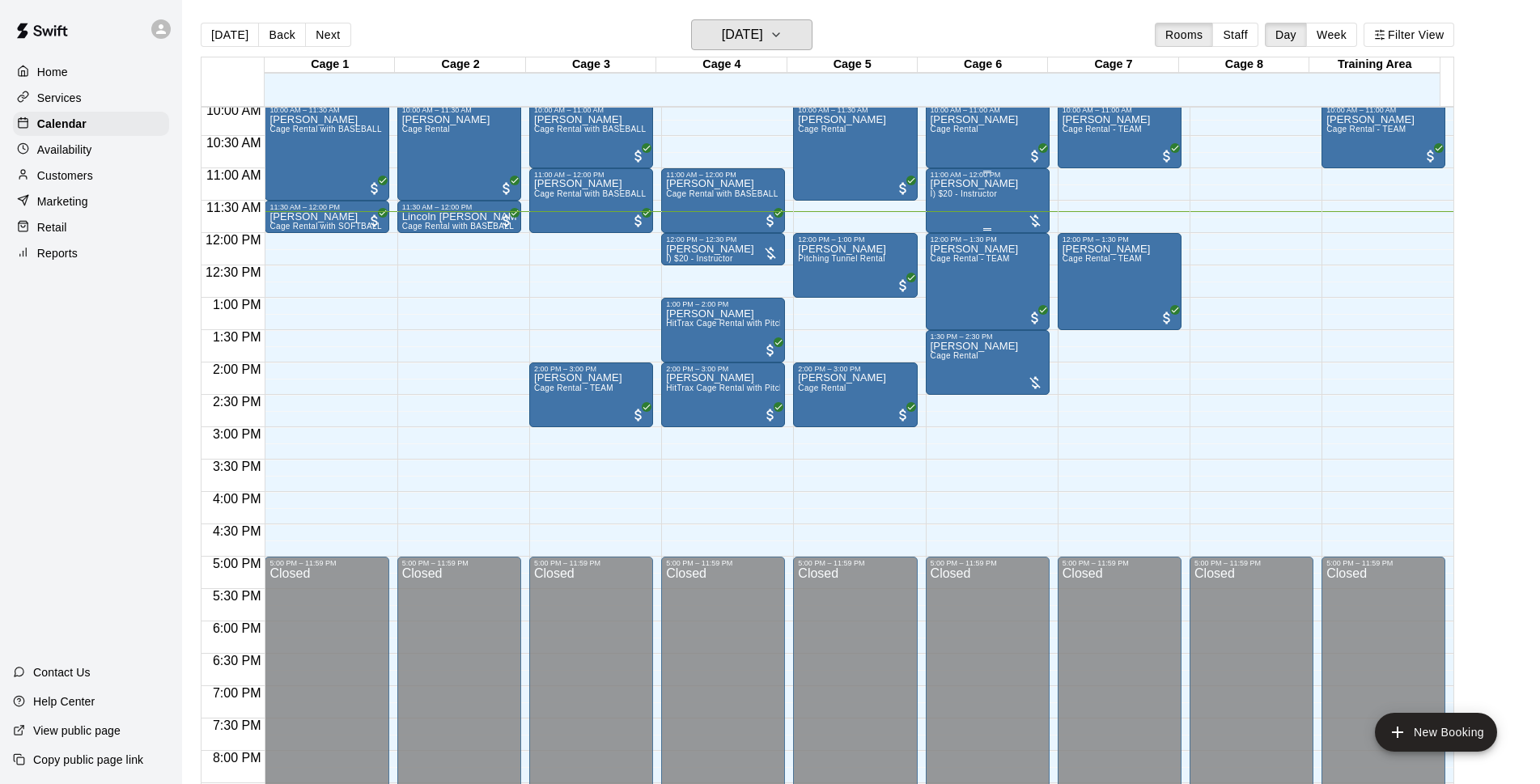
scroll to position [547, 0]
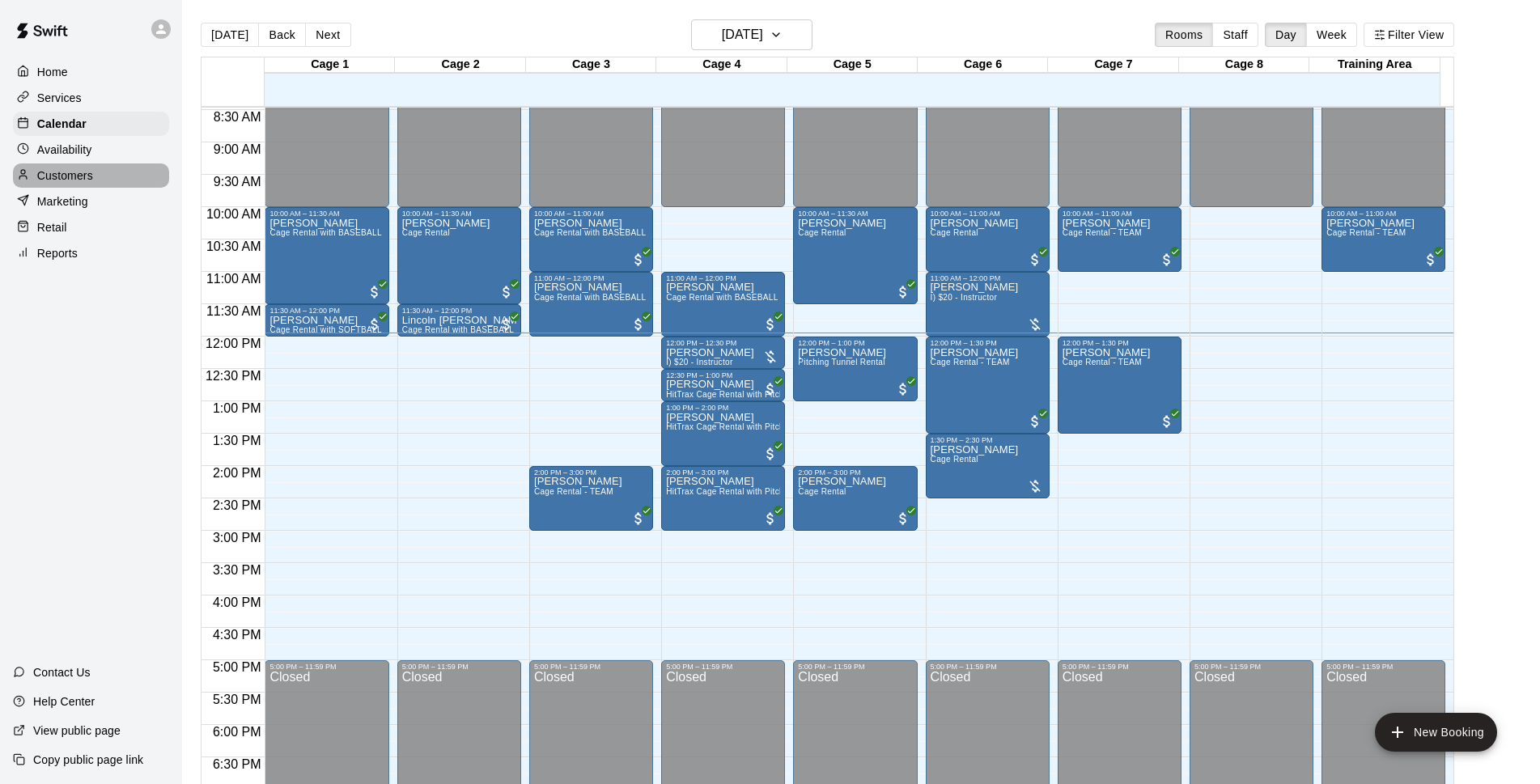
click at [100, 182] on div "Customers" at bounding box center [90, 175] width 156 height 24
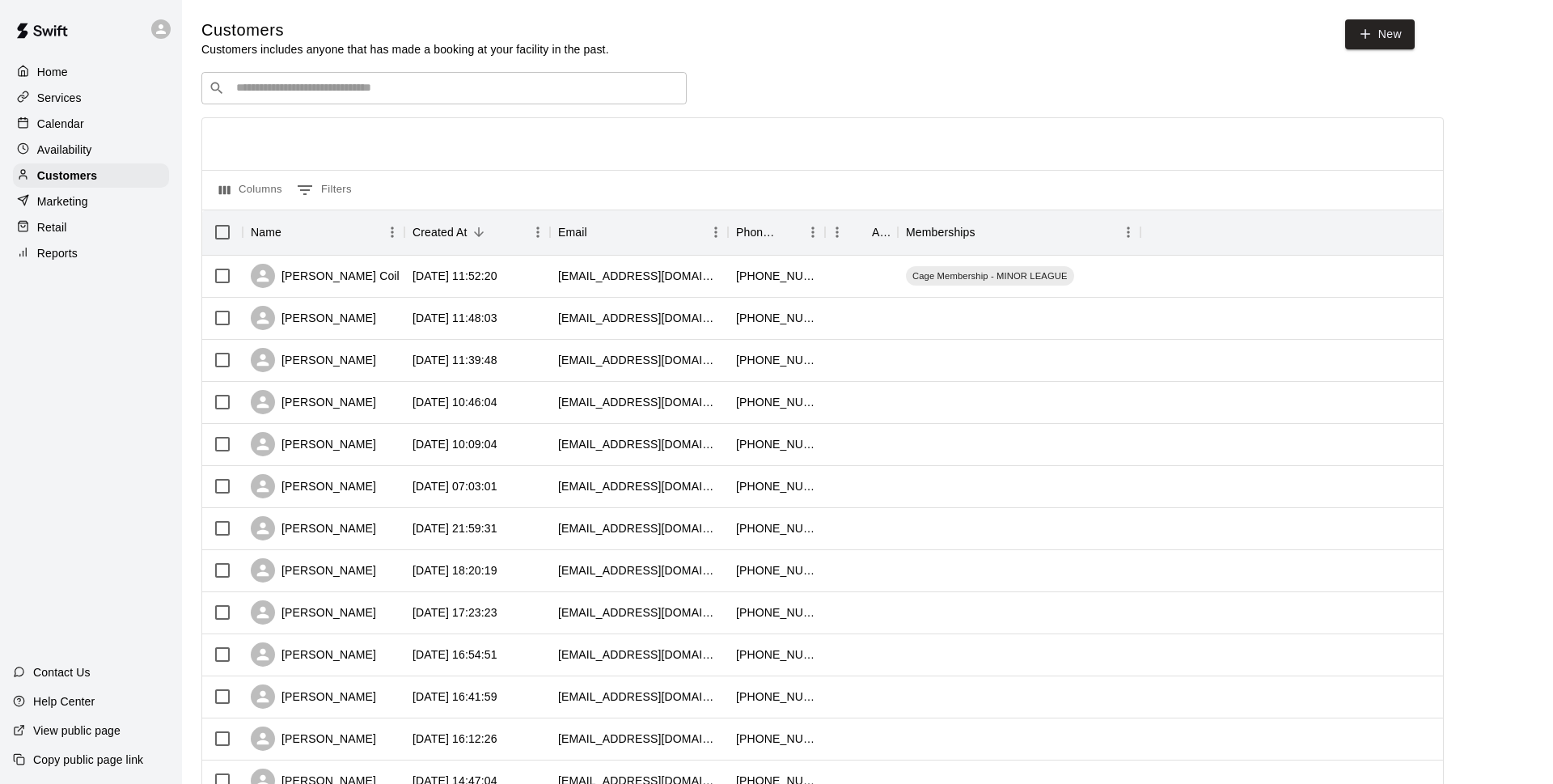
click at [401, 99] on div "​ ​" at bounding box center [444, 88] width 485 height 32
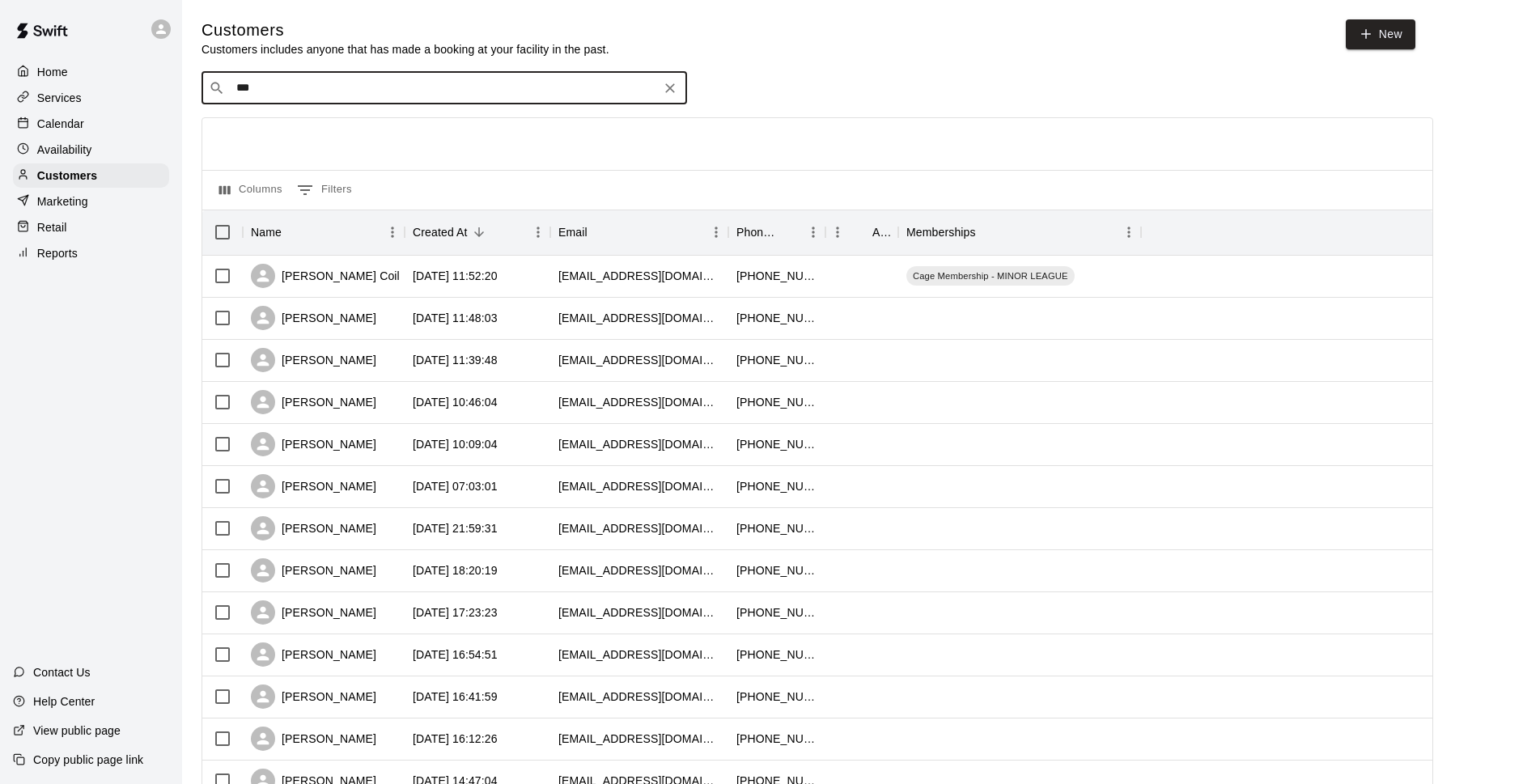
type input "****"
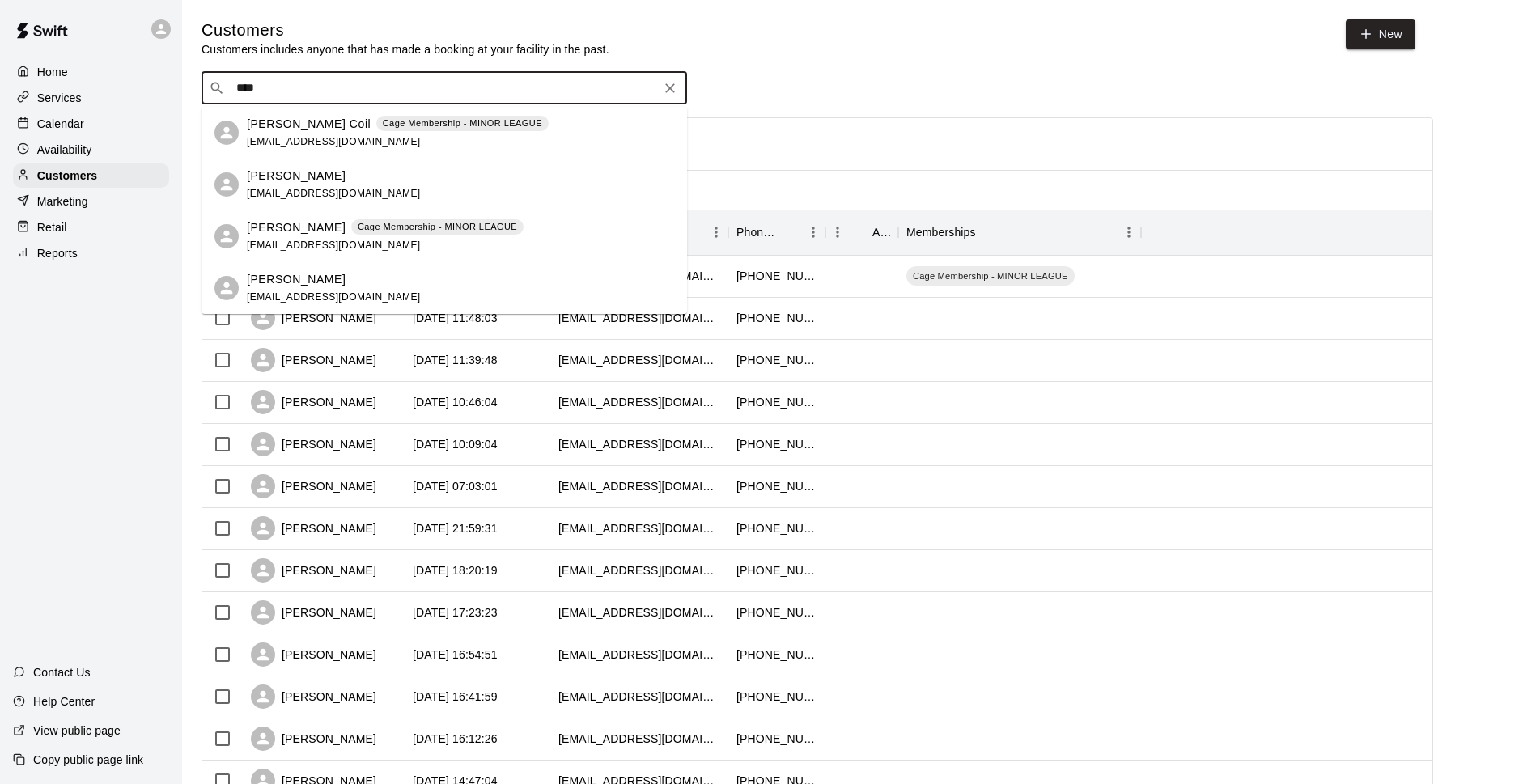
click at [419, 237] on div "[PERSON_NAME] Cage Membership - MINOR LEAGUE [EMAIL_ADDRESS][DOMAIN_NAME]" at bounding box center [385, 236] width 276 height 35
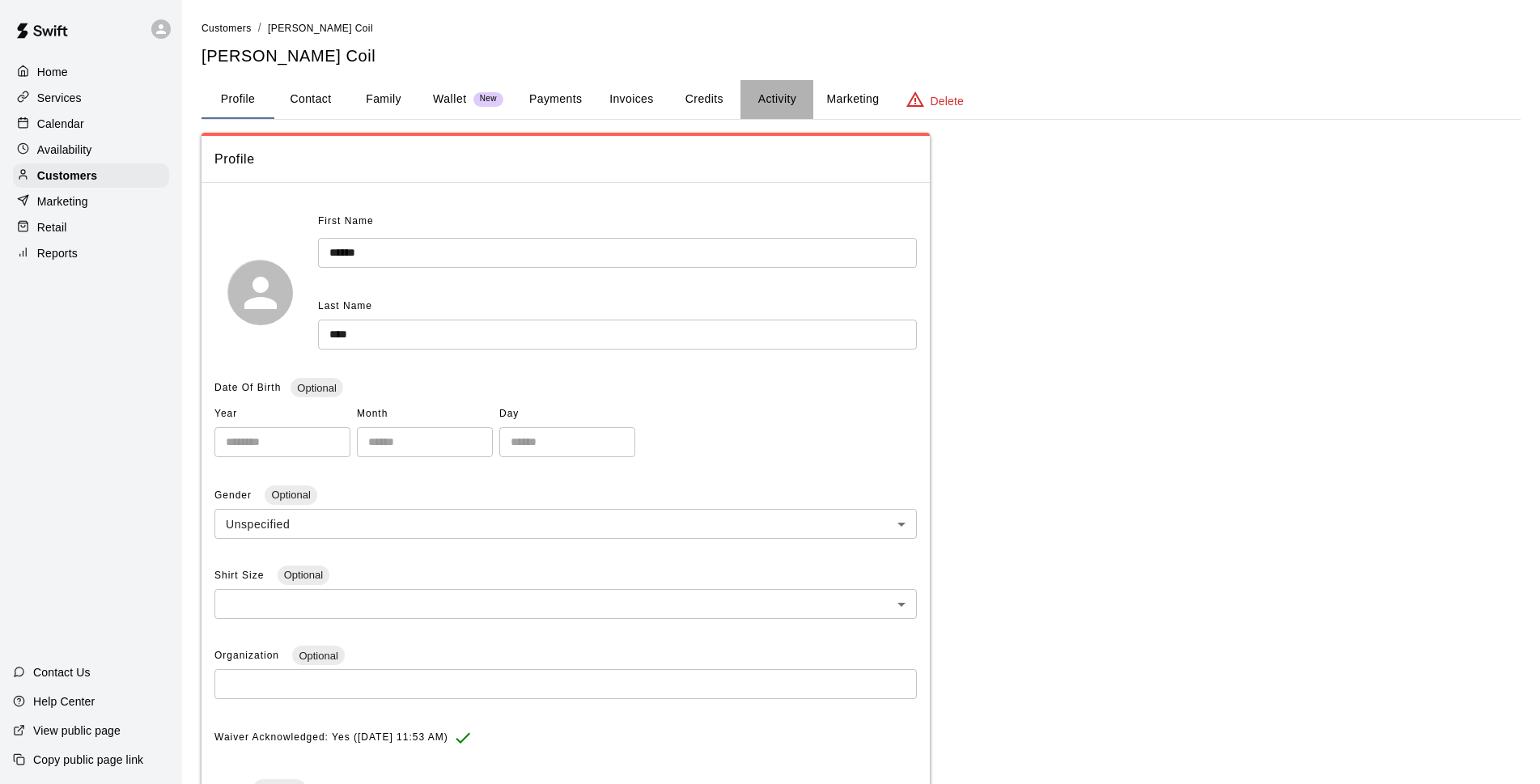
click at [762, 92] on button "Activity" at bounding box center [777, 100] width 73 height 39
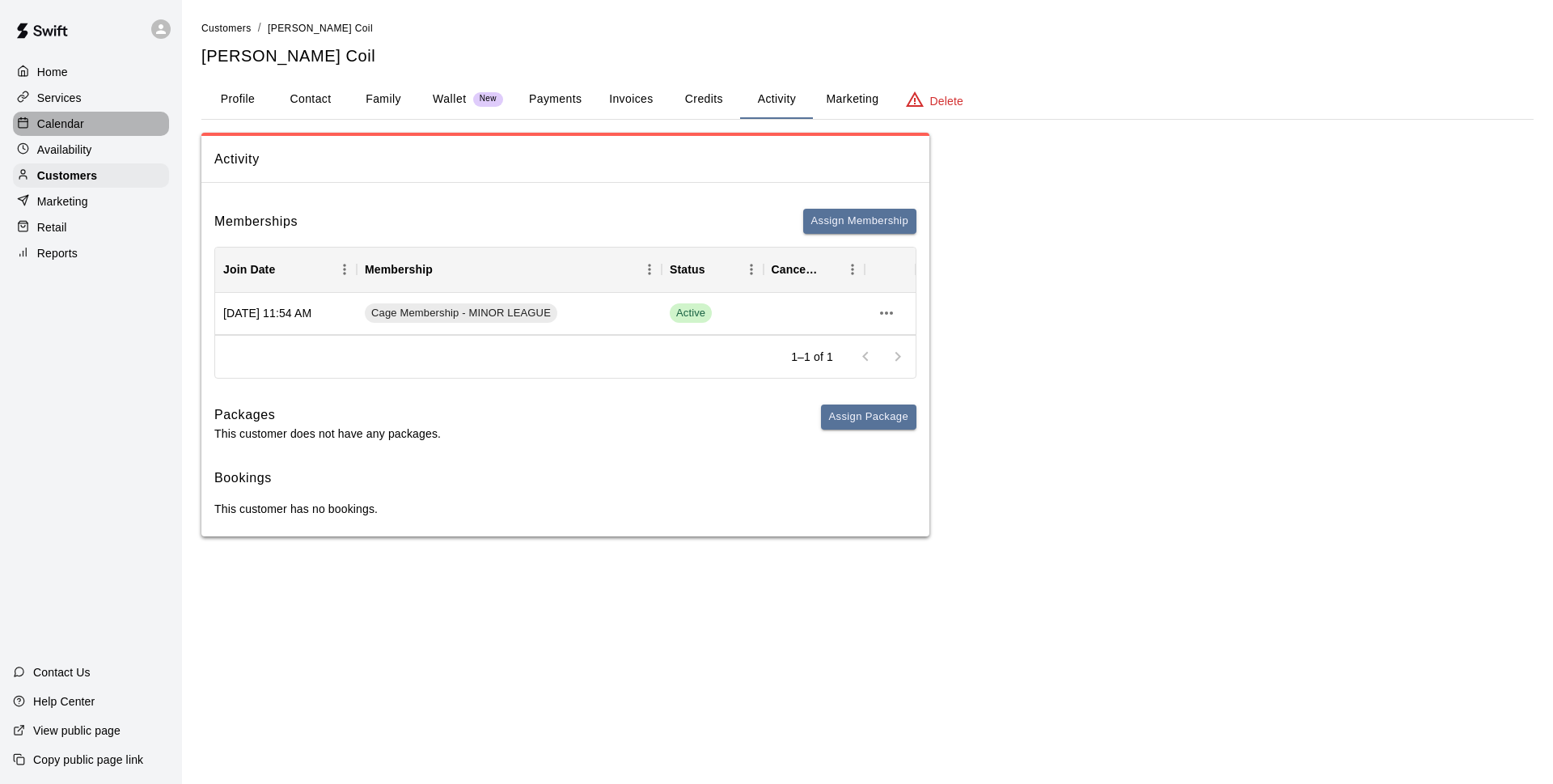
click at [90, 133] on div "Calendar" at bounding box center [90, 123] width 156 height 24
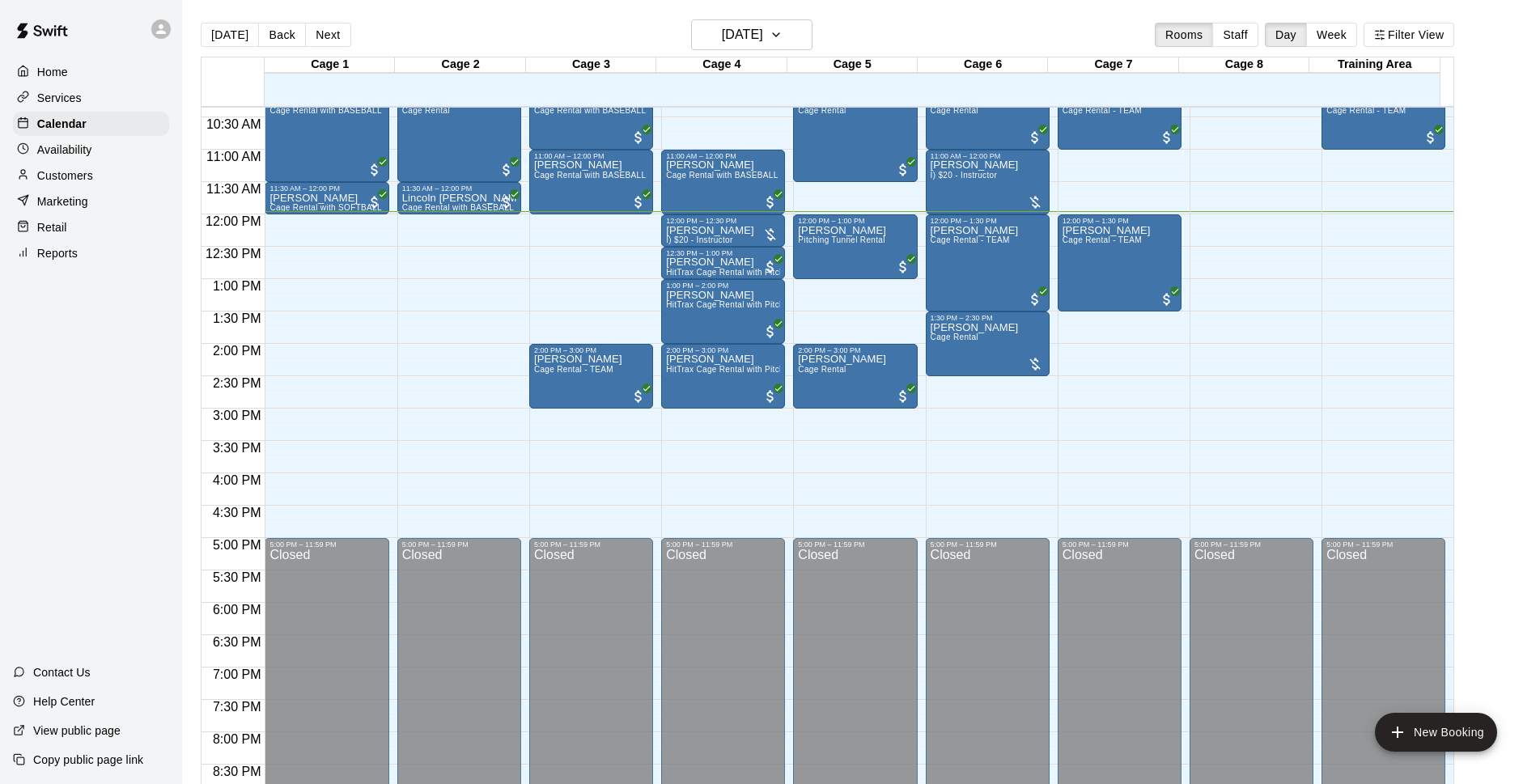
scroll to position [566, 0]
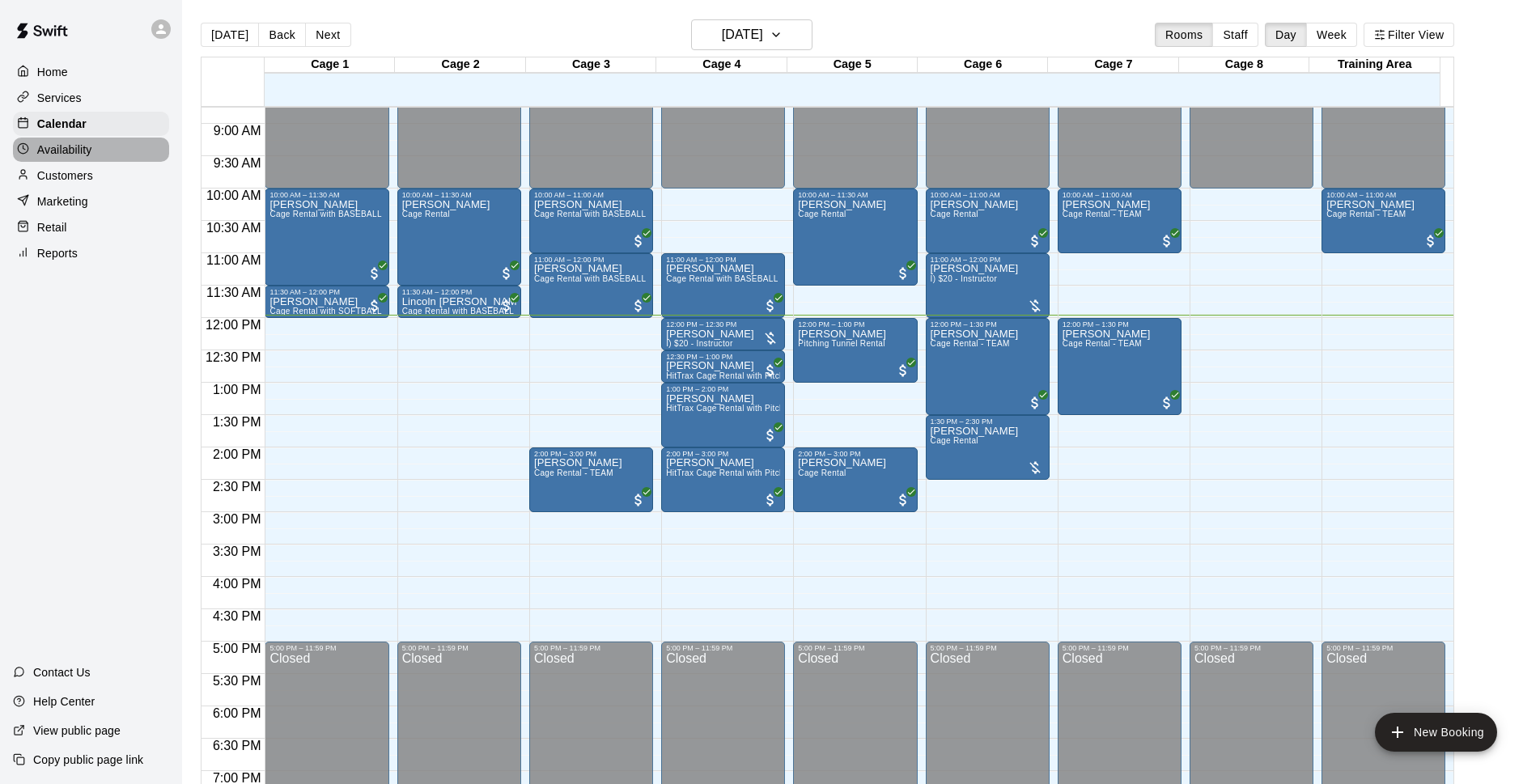
click at [54, 148] on p "Availability" at bounding box center [64, 150] width 55 height 16
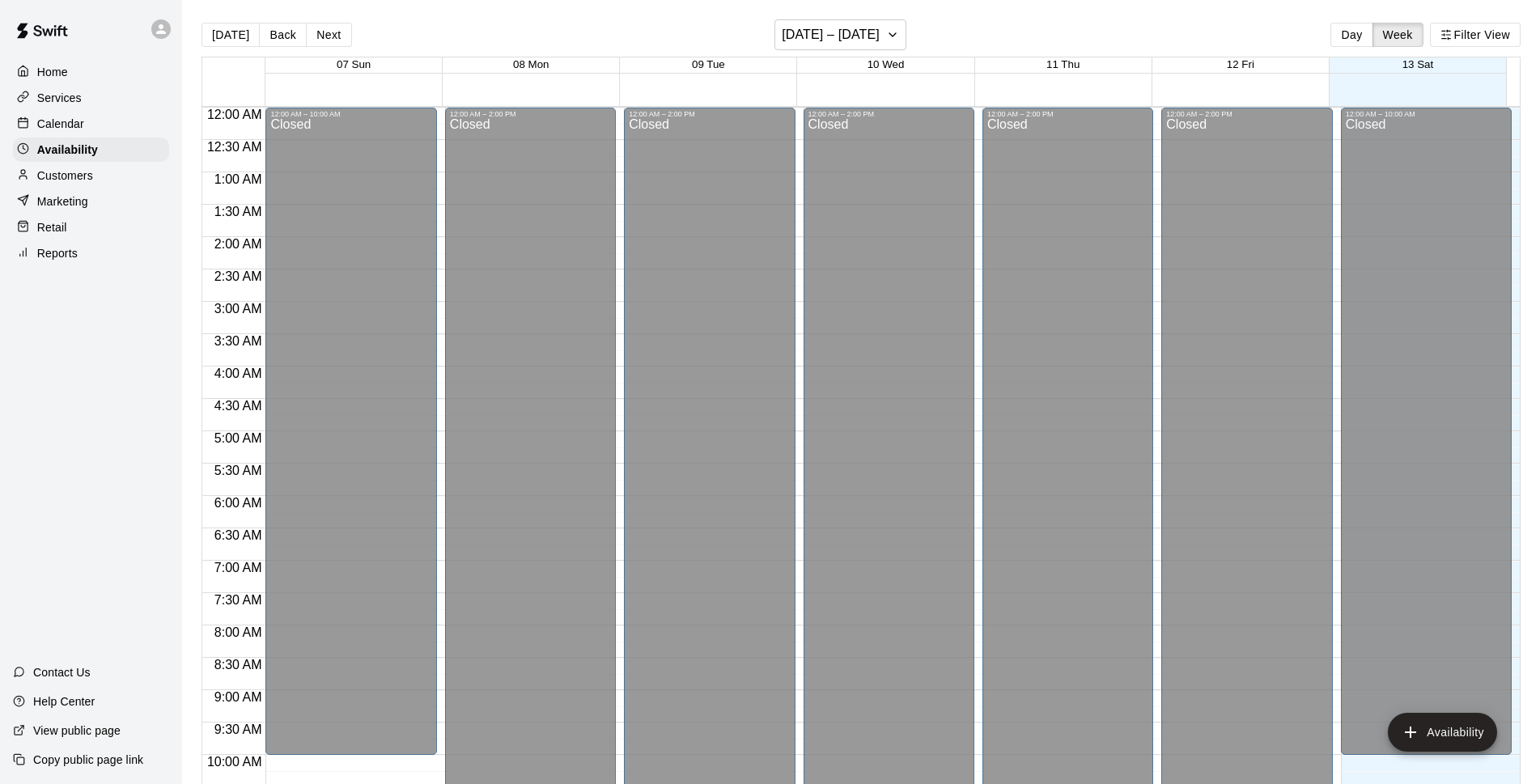
scroll to position [775, 0]
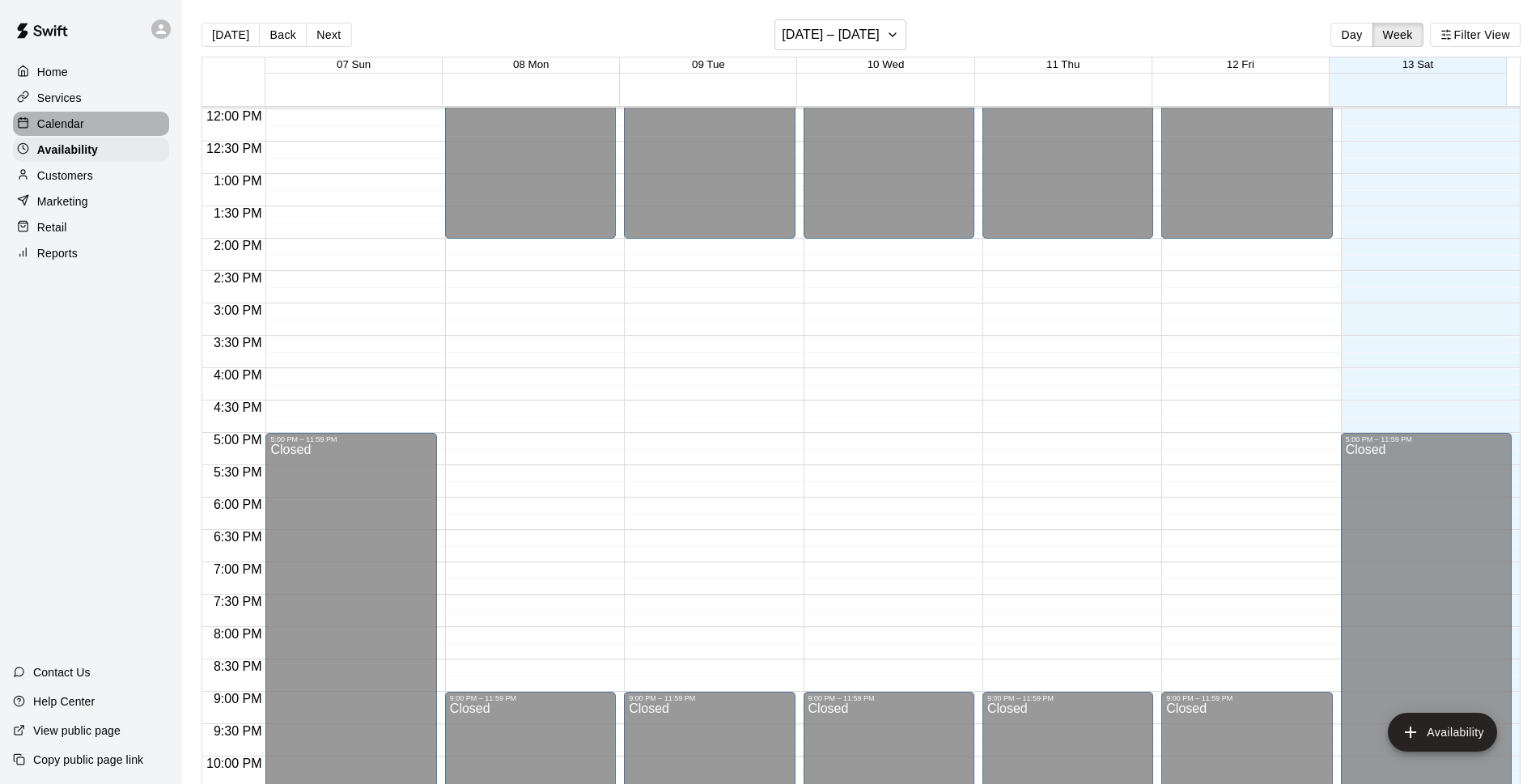
click at [84, 120] on p "Calendar" at bounding box center [61, 123] width 47 height 16
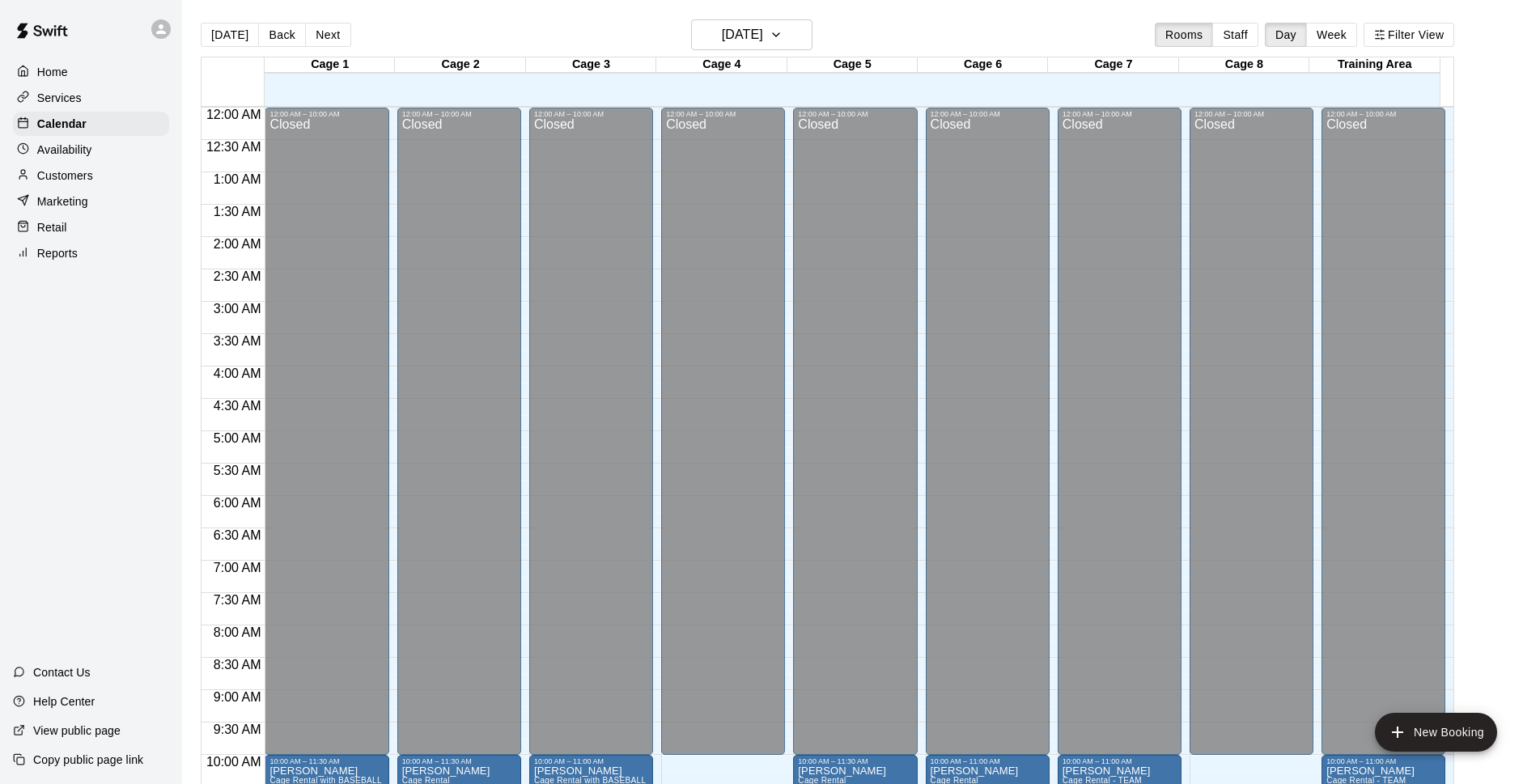
scroll to position [671, 0]
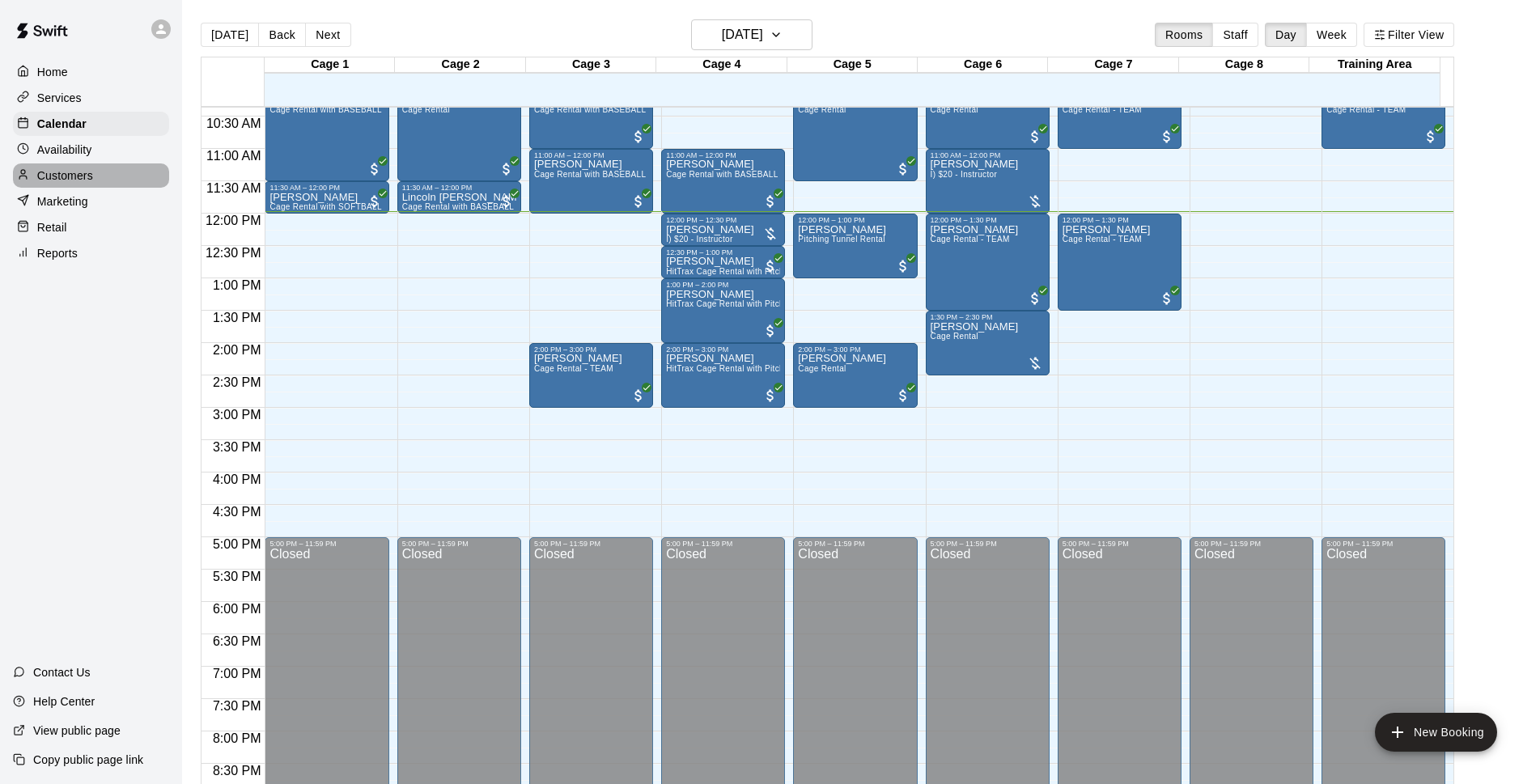
click at [105, 188] on div "Customers" at bounding box center [90, 175] width 156 height 24
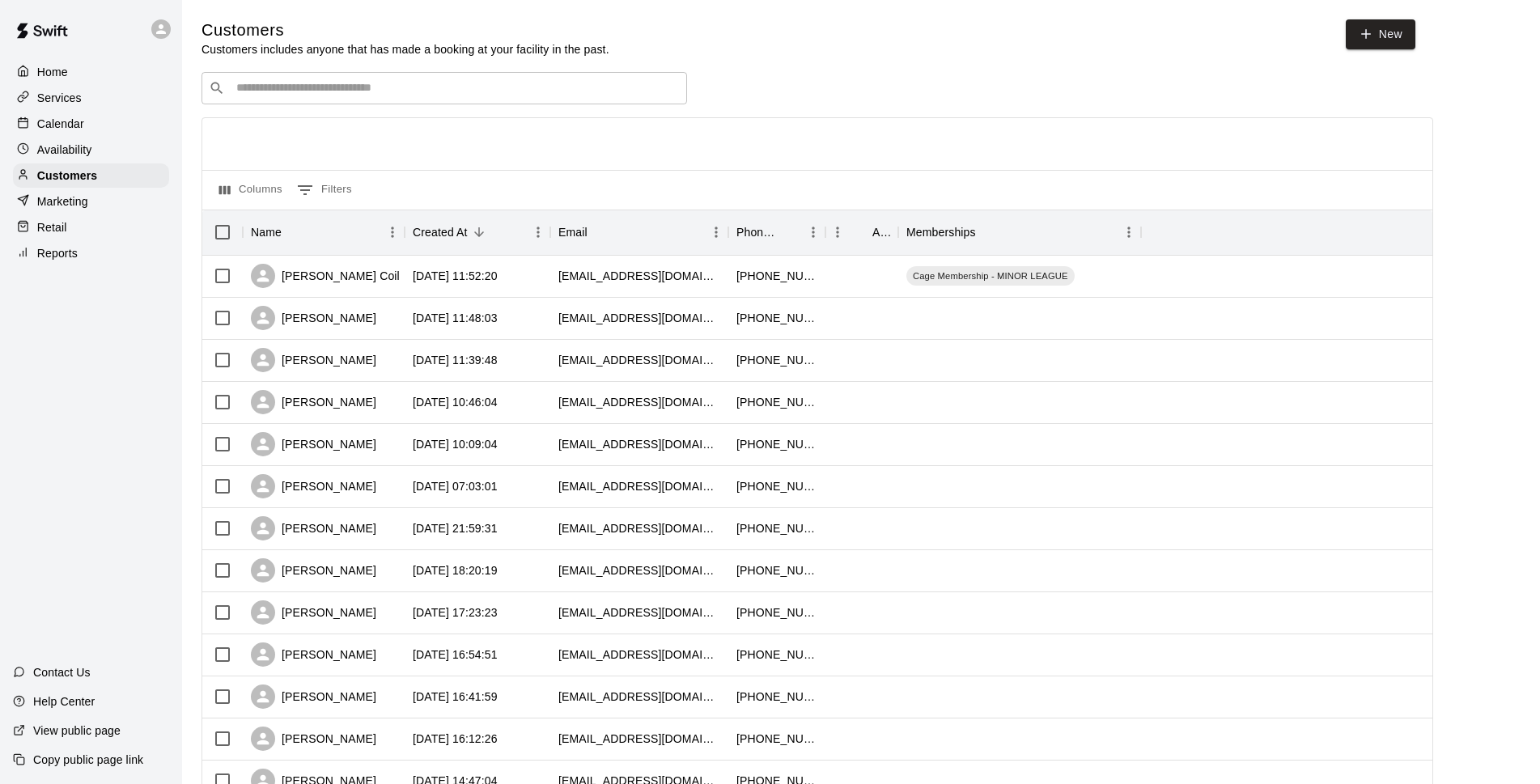
click at [527, 84] on input "Search customers by name or email" at bounding box center [456, 88] width 448 height 16
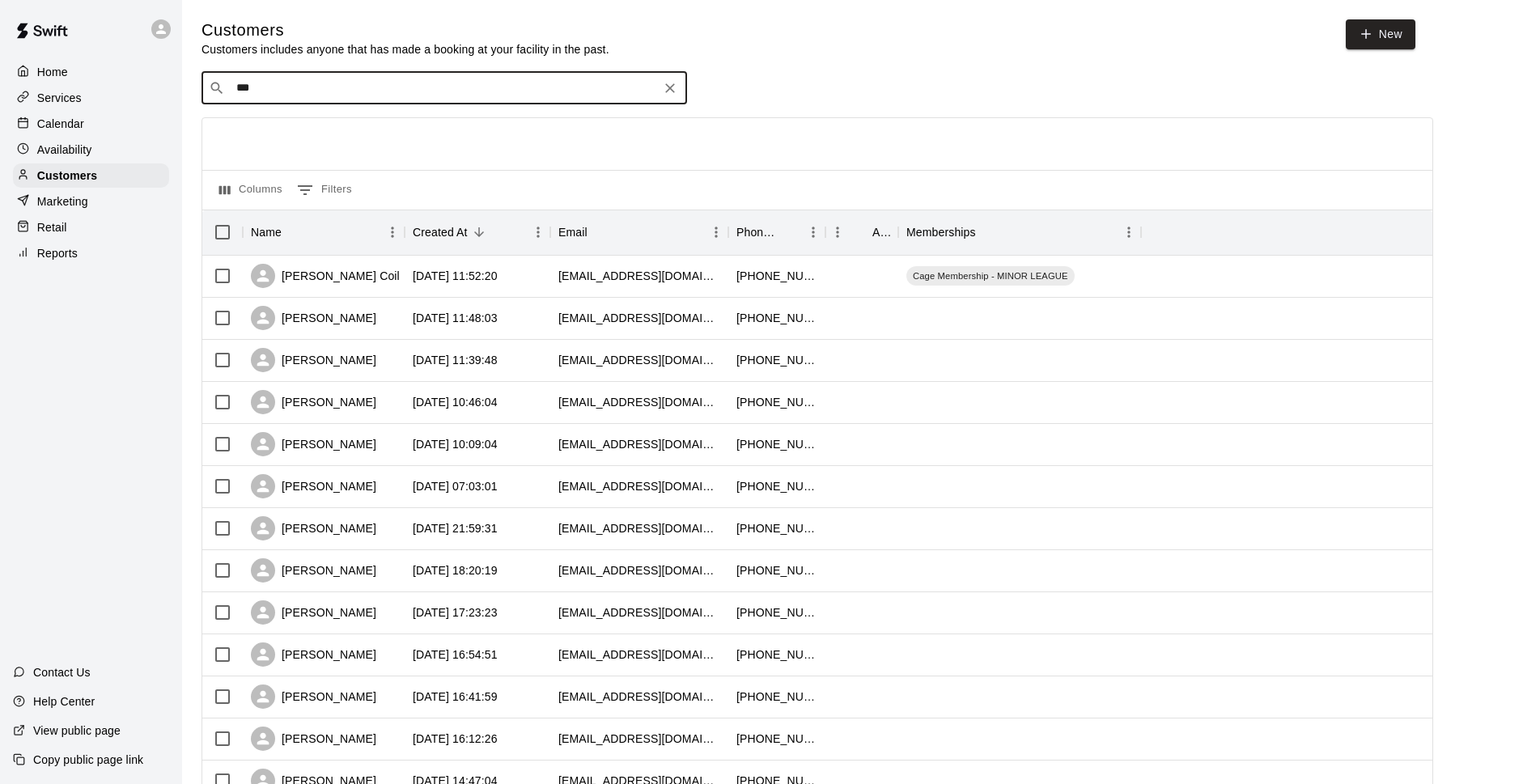
type input "****"
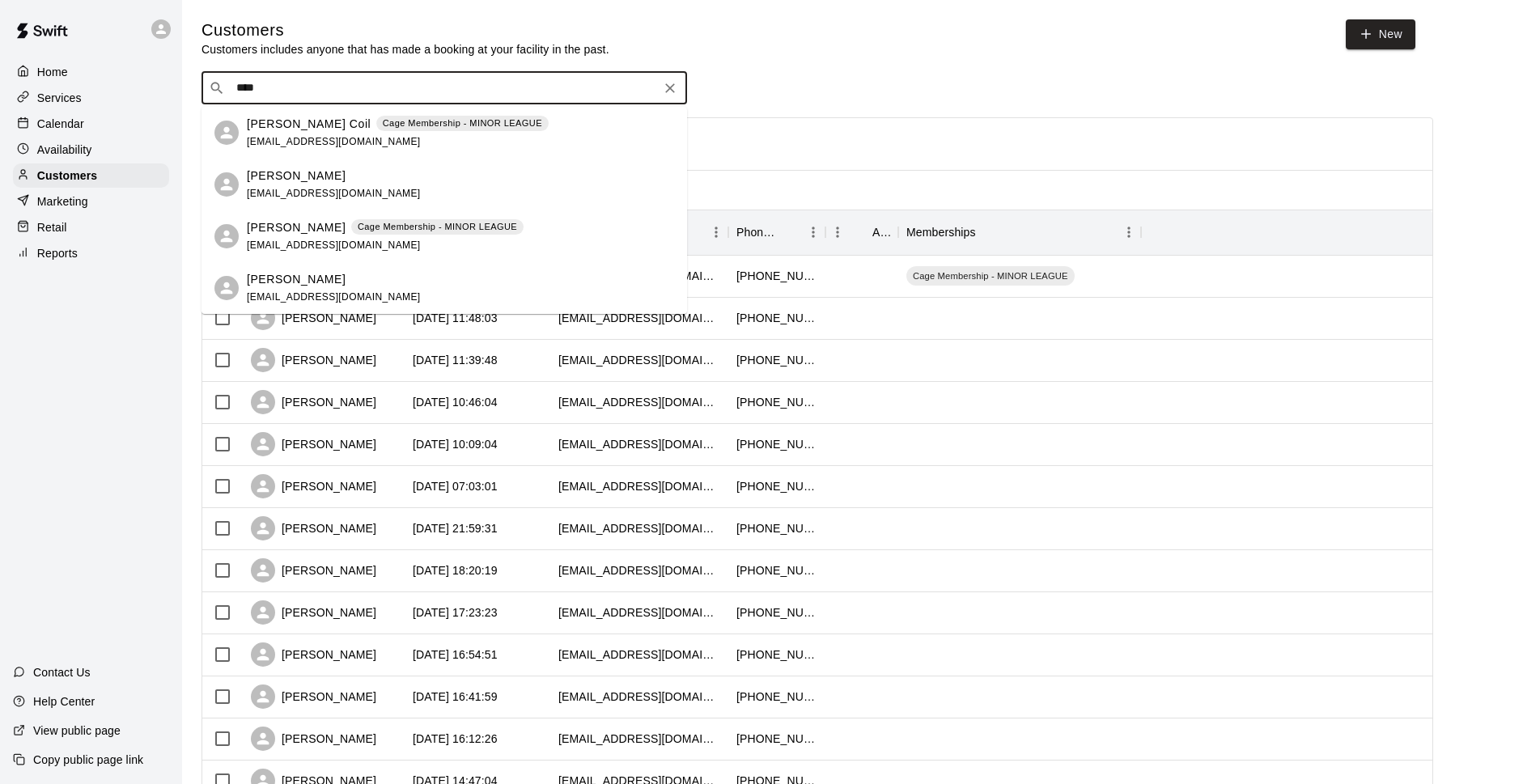
click at [386, 144] on div "[PERSON_NAME] Coil Cage Membership - MINOR LEAGUE [EMAIL_ADDRESS][DOMAIN_NAME]" at bounding box center [397, 133] width 302 height 35
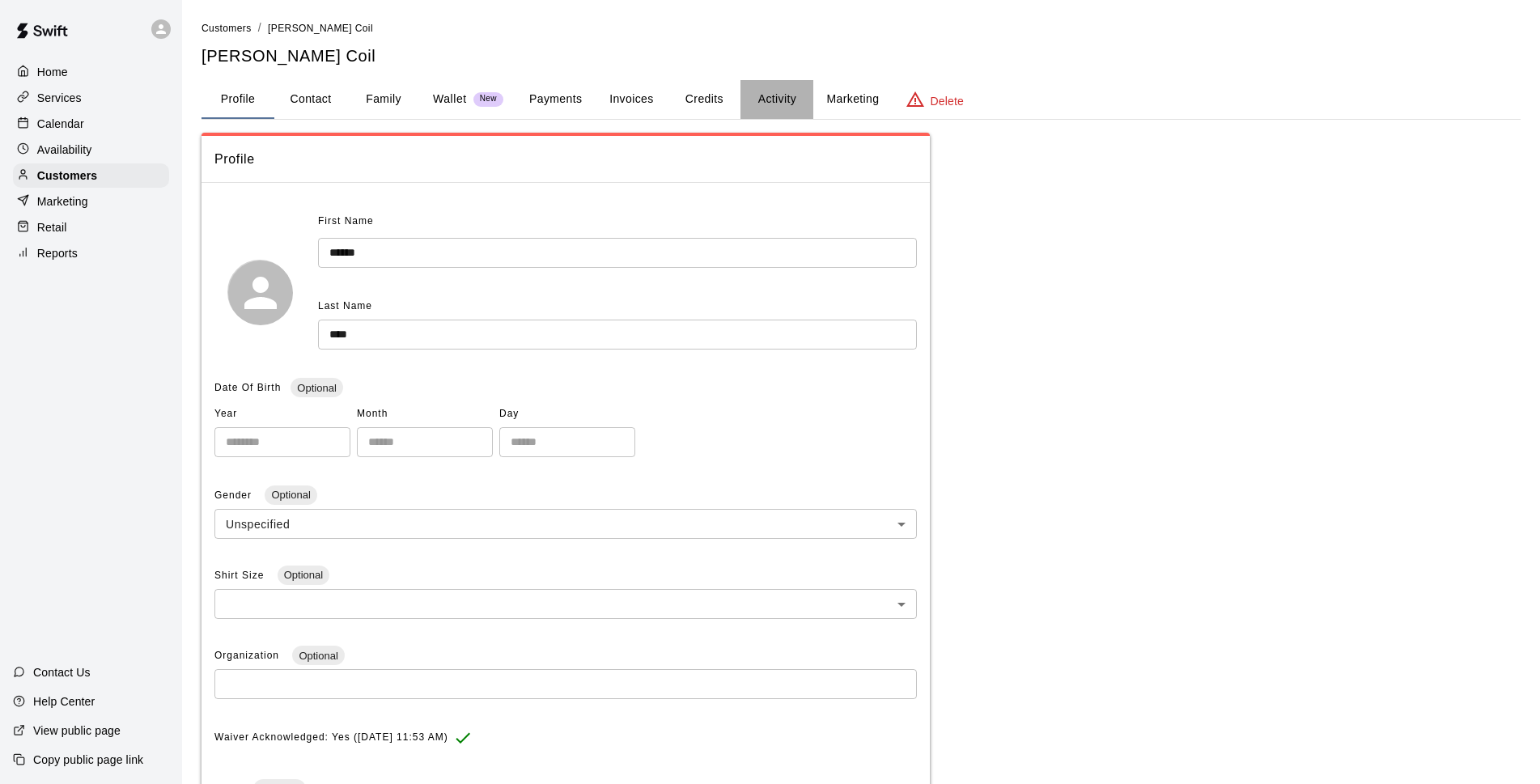
click at [772, 106] on button "Activity" at bounding box center [777, 100] width 73 height 39
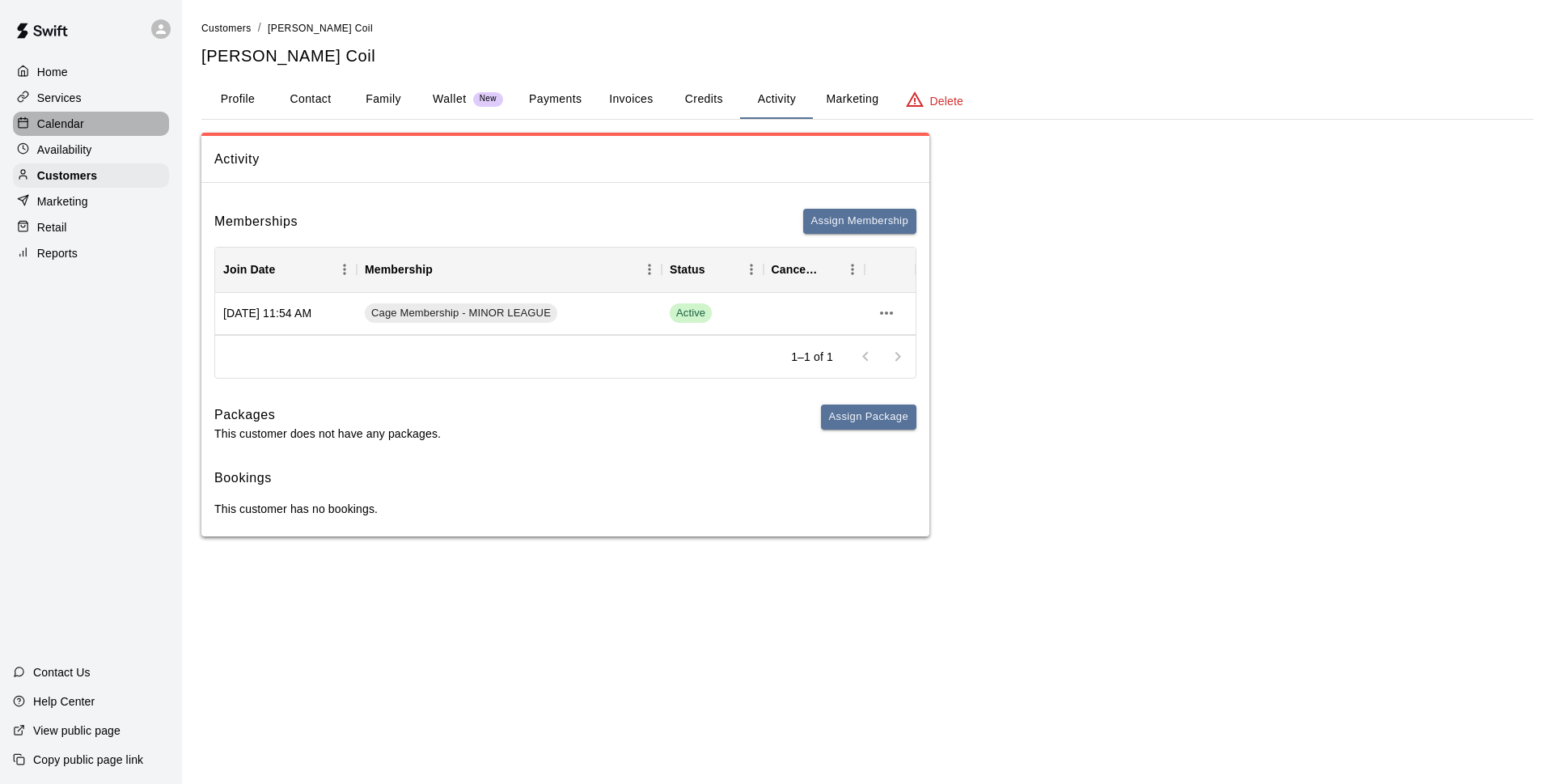
click at [66, 125] on p "Calendar" at bounding box center [61, 123] width 47 height 16
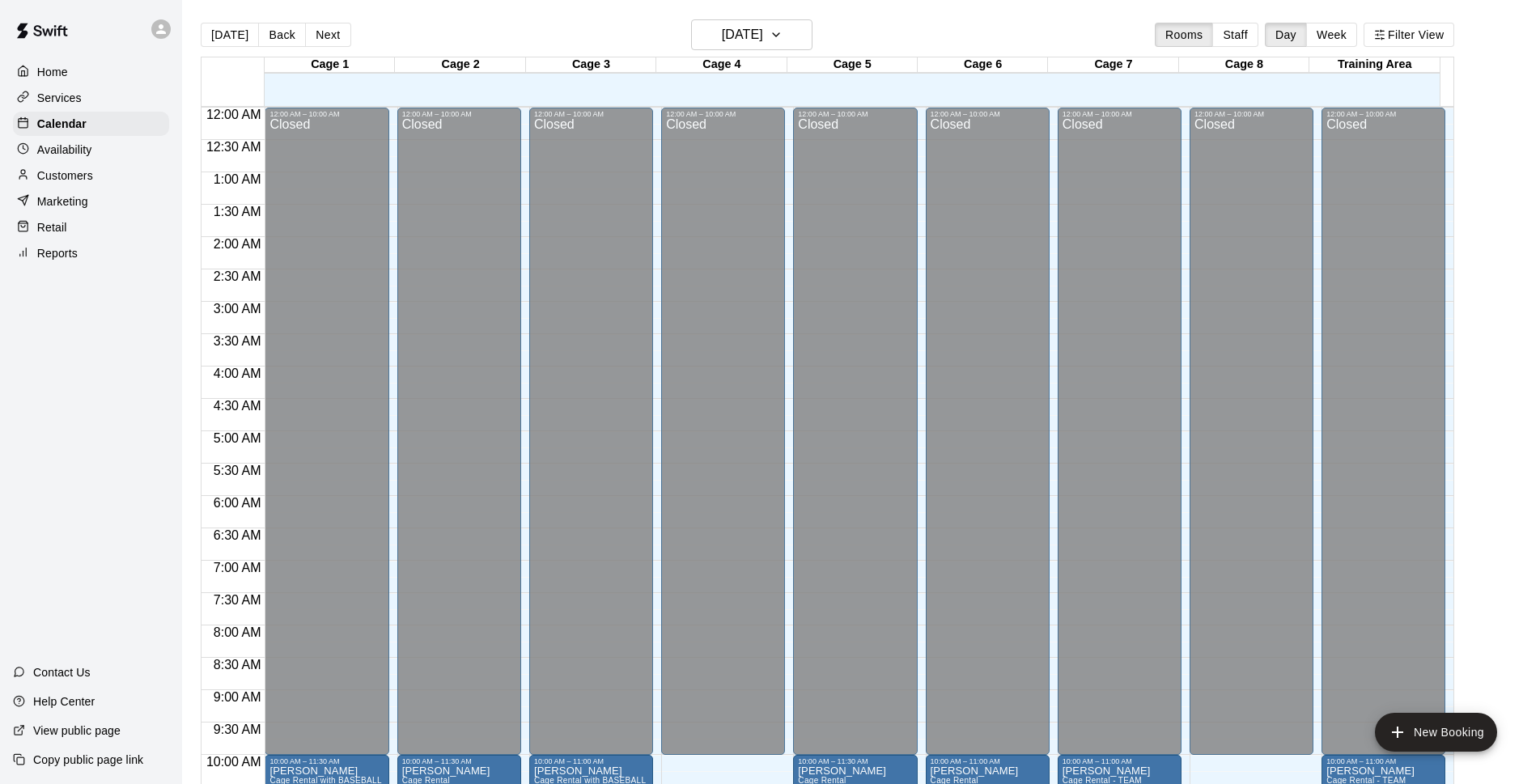
scroll to position [672, 0]
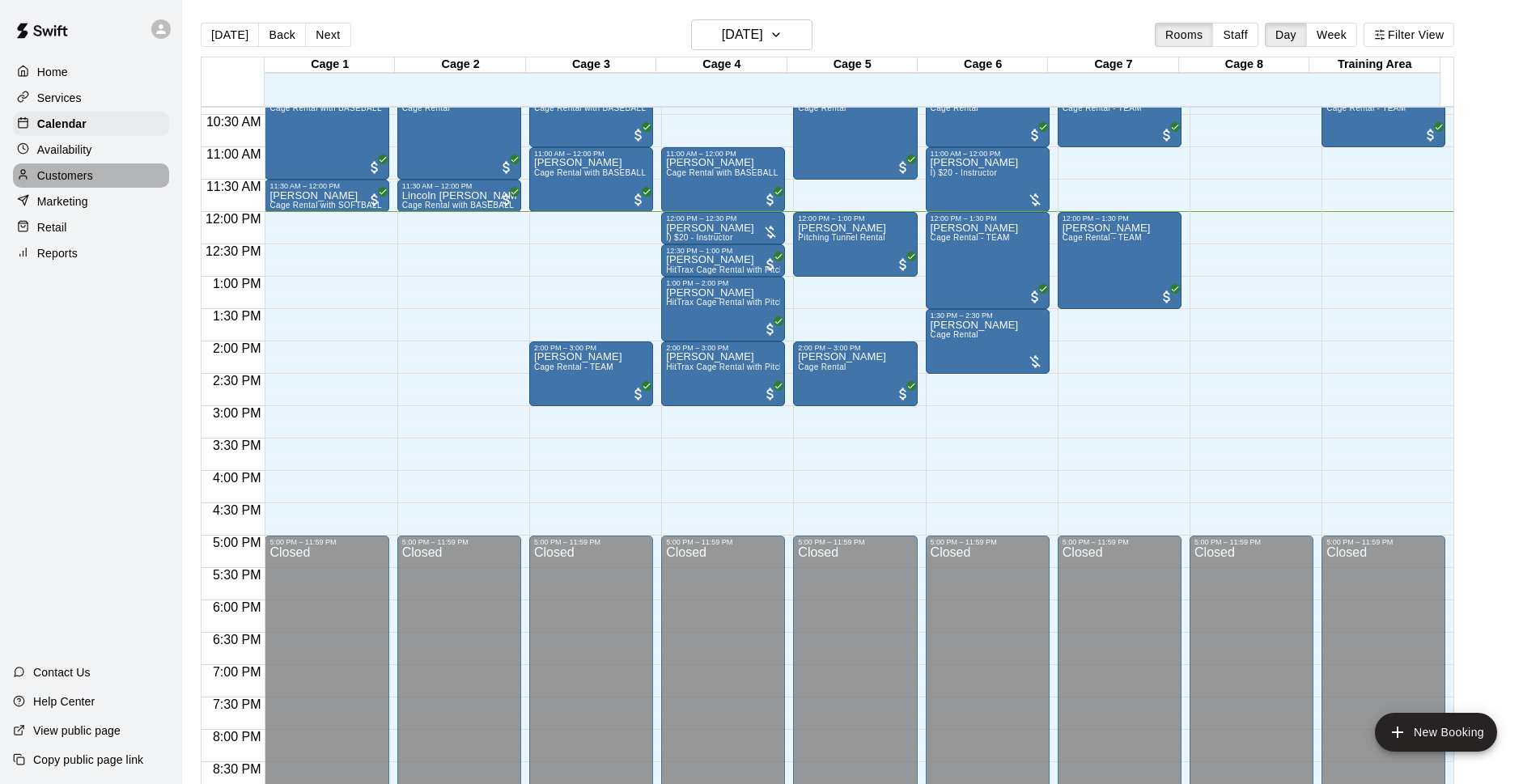
click at [50, 180] on p "Customers" at bounding box center [65, 175] width 56 height 16
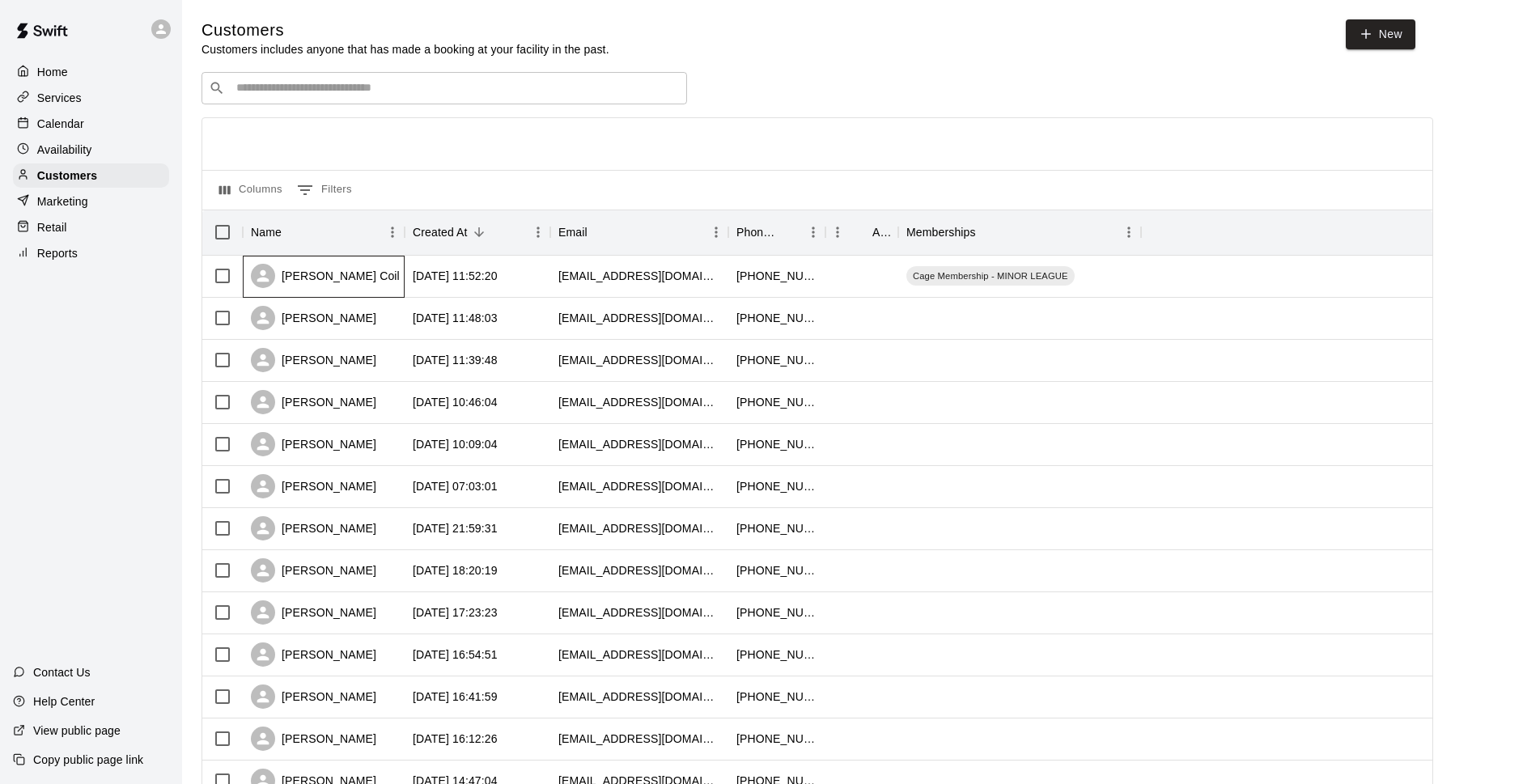
click at [322, 275] on div "[PERSON_NAME] Coil" at bounding box center [325, 275] width 149 height 24
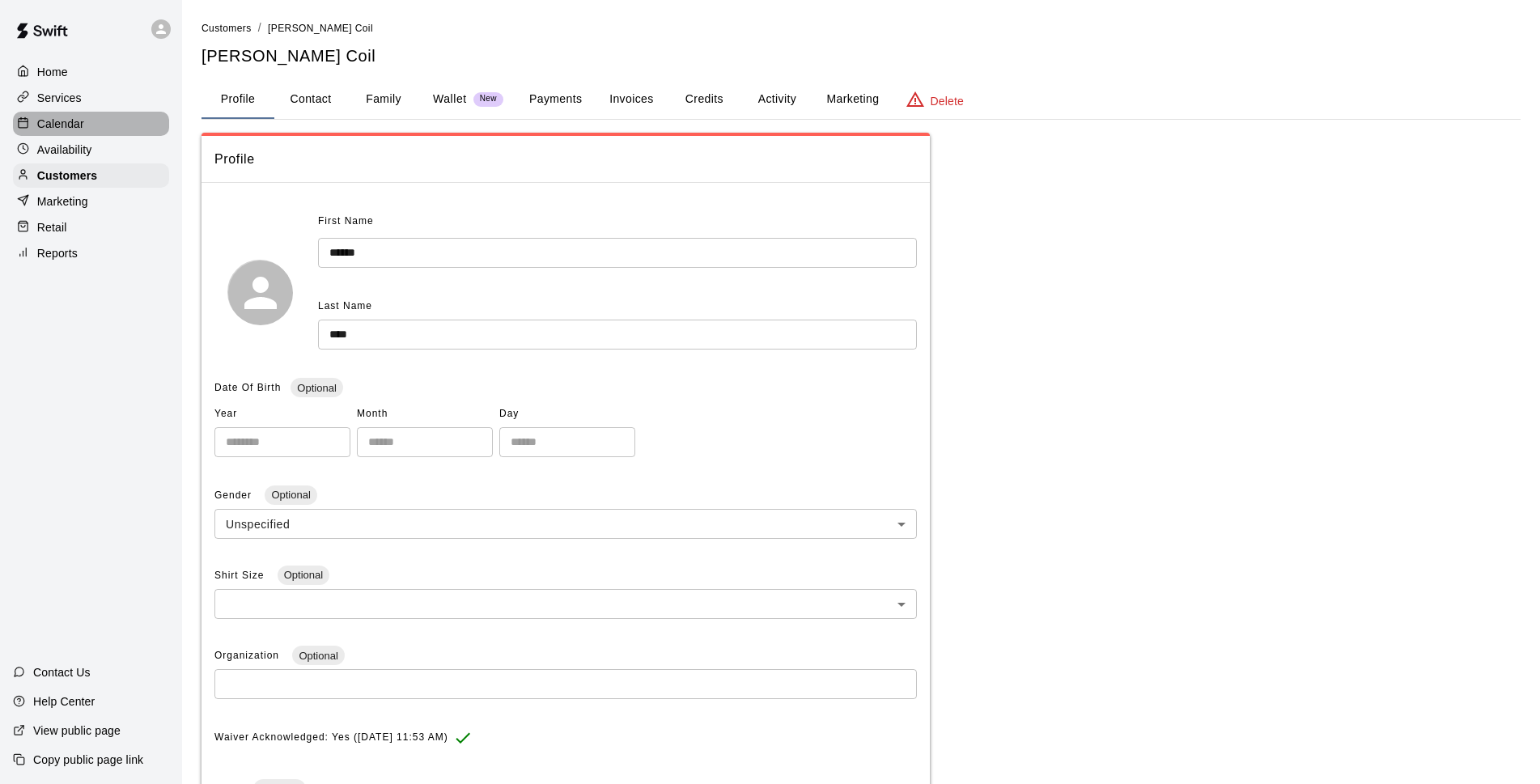
click at [84, 128] on p "Calendar" at bounding box center [61, 123] width 47 height 16
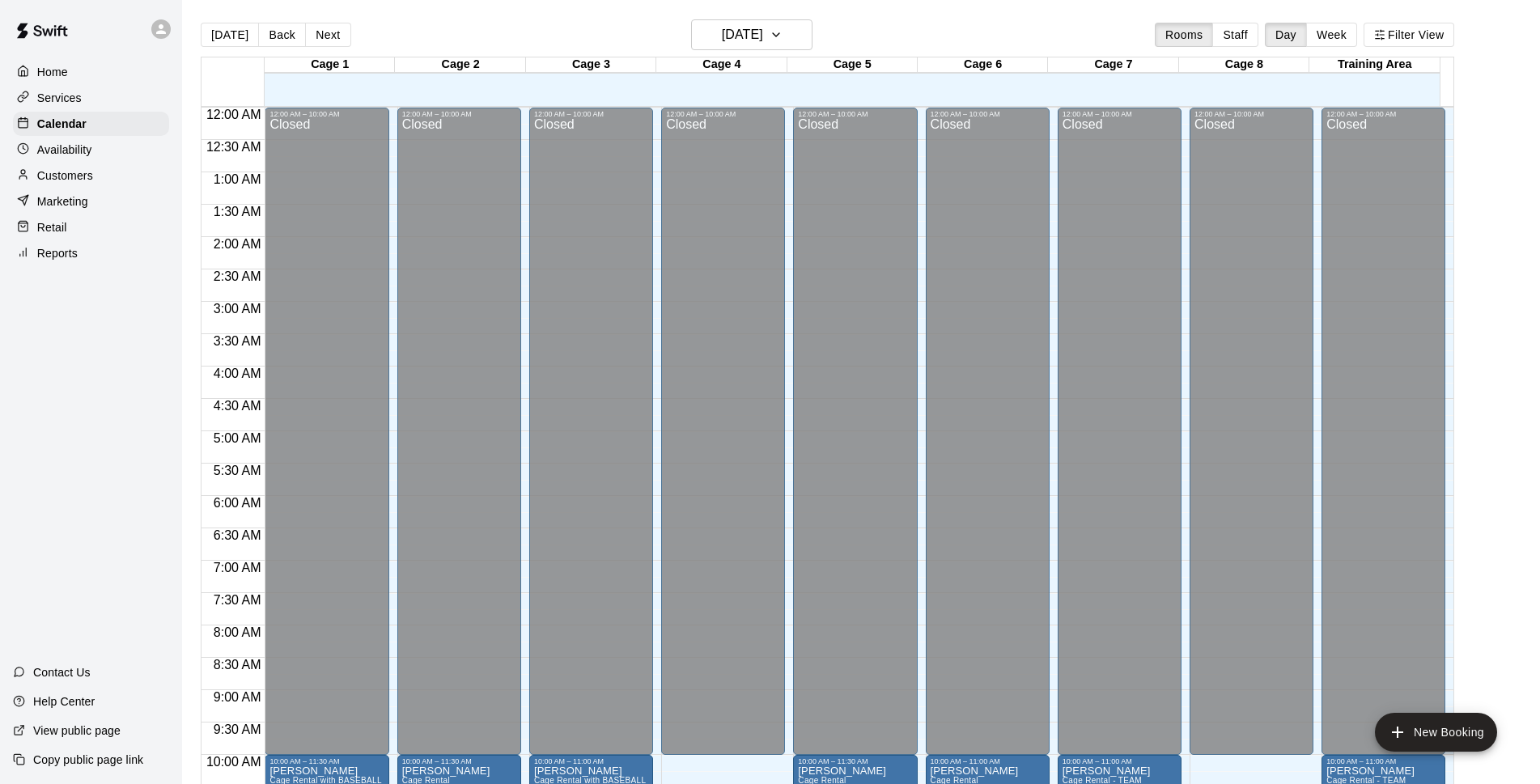
scroll to position [673, 0]
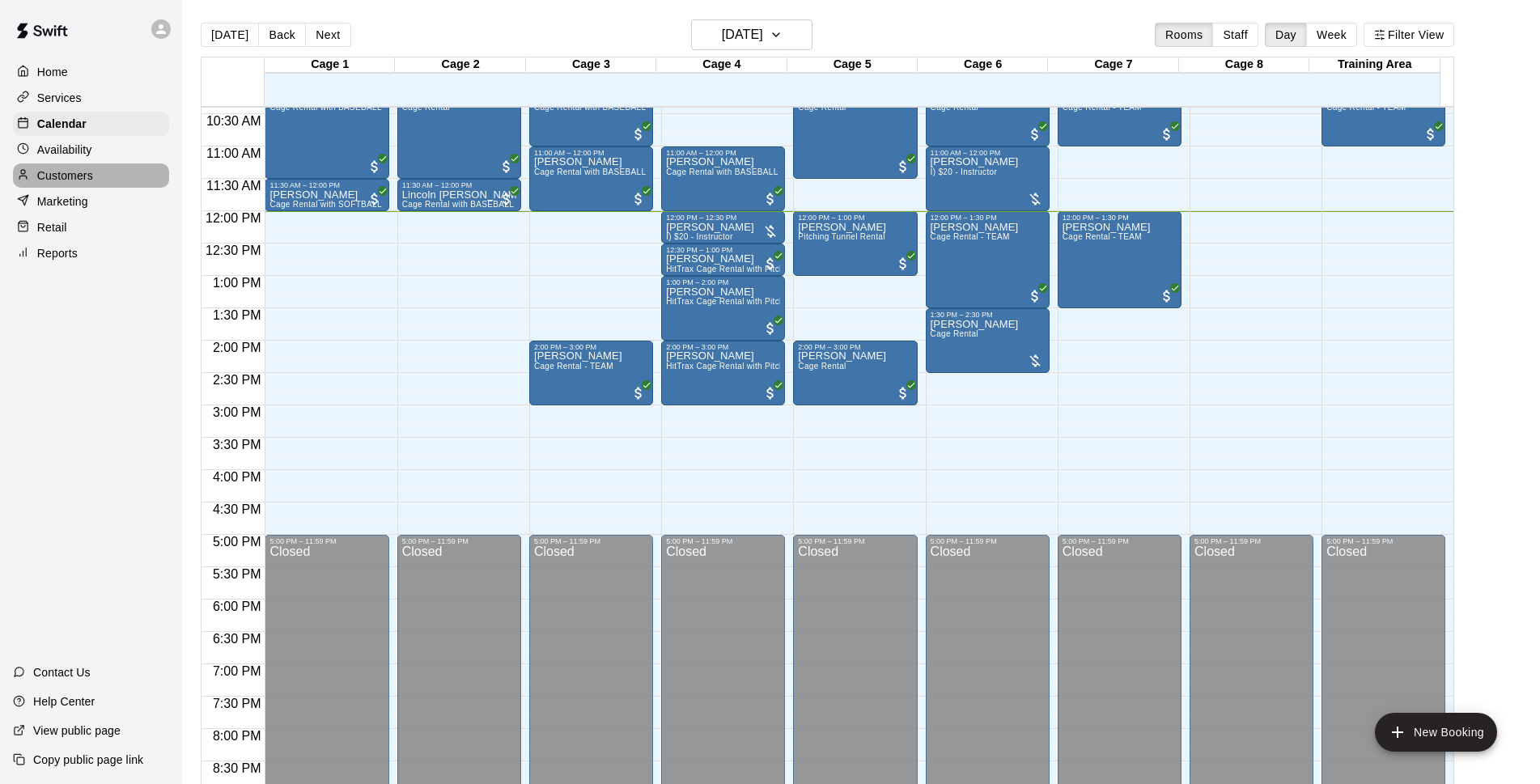
click at [95, 186] on div "Customers" at bounding box center [90, 175] width 156 height 24
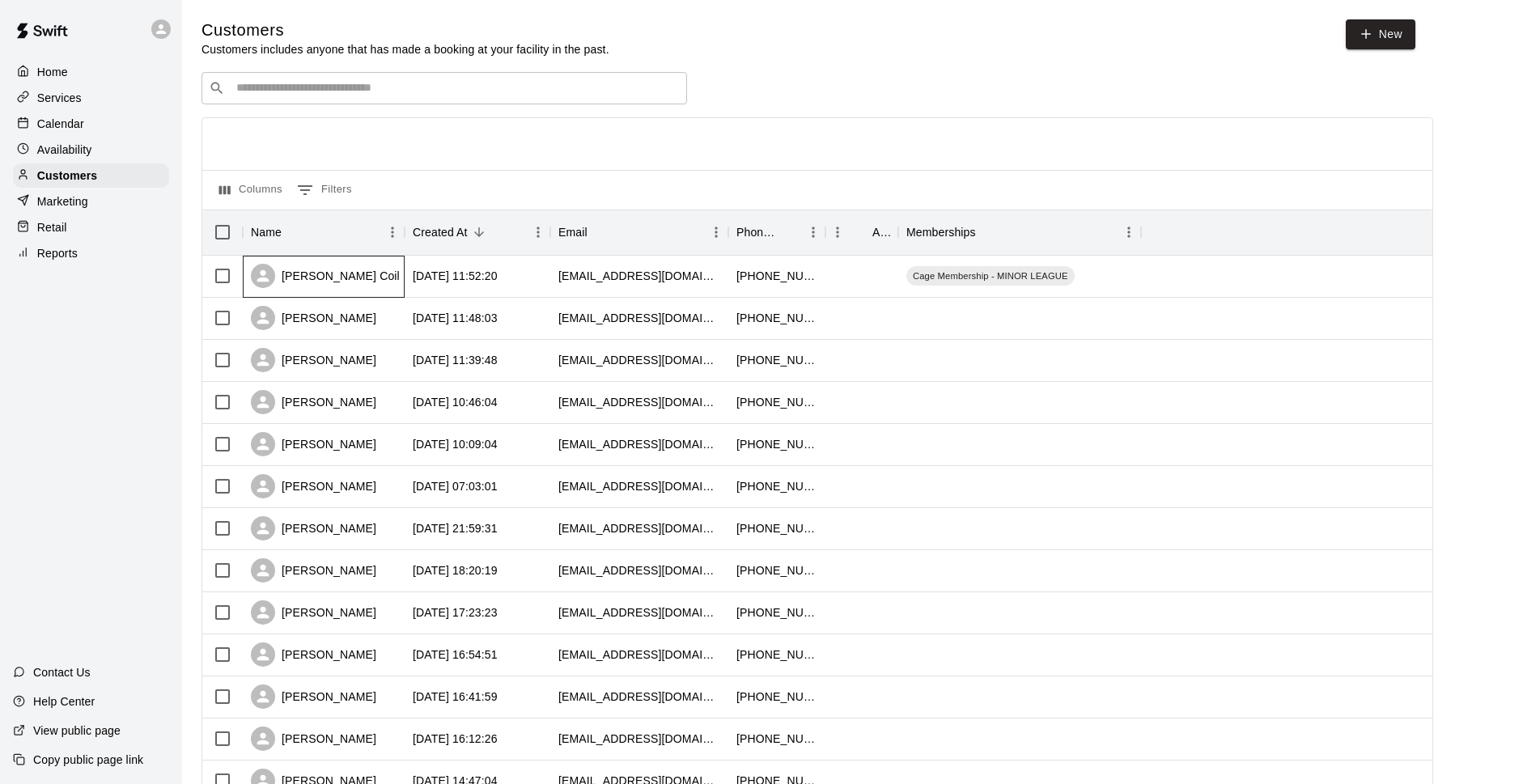
click at [309, 280] on div "[PERSON_NAME] Coil" at bounding box center [325, 275] width 149 height 24
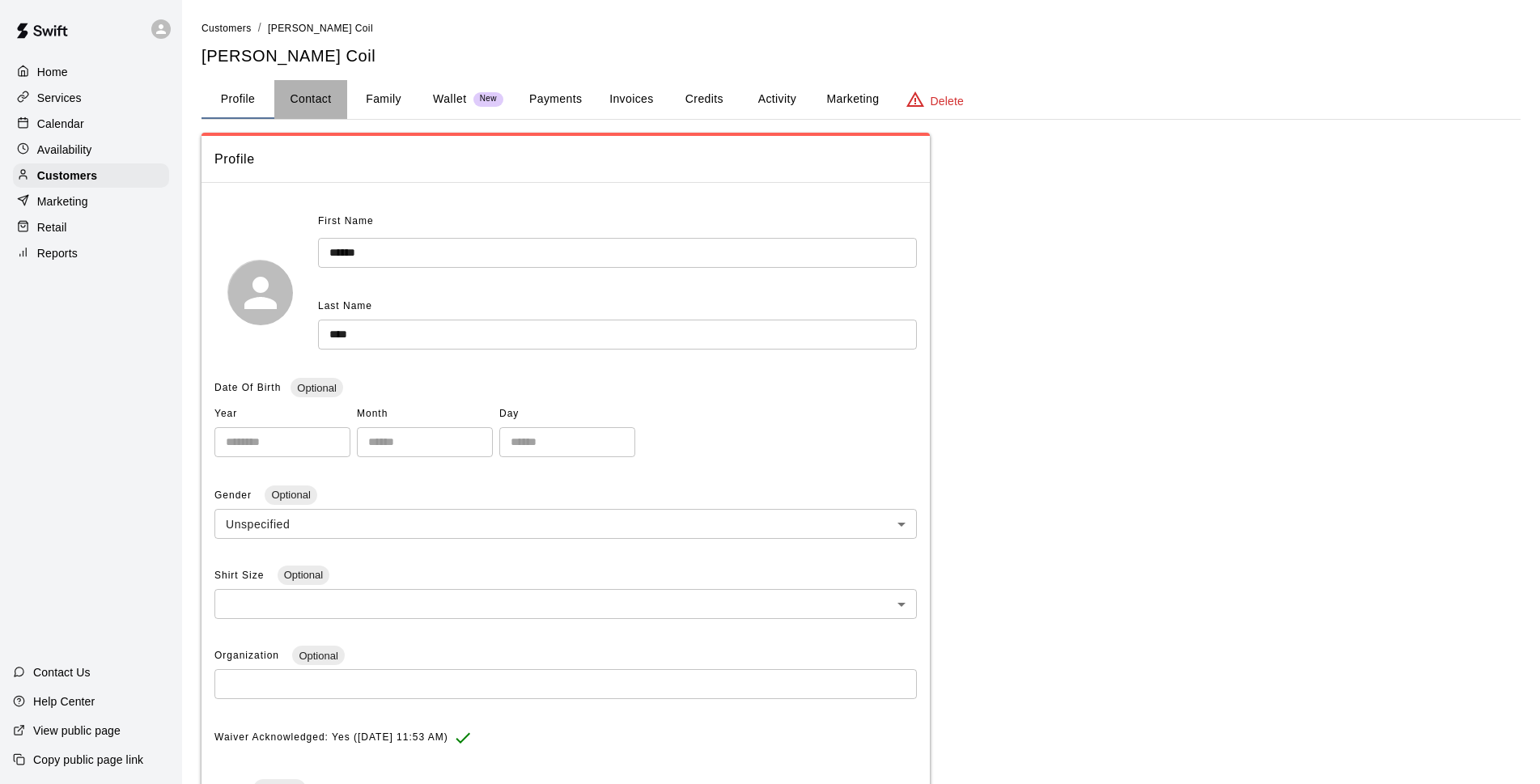
click at [304, 112] on button "Contact" at bounding box center [311, 100] width 73 height 39
select select "**"
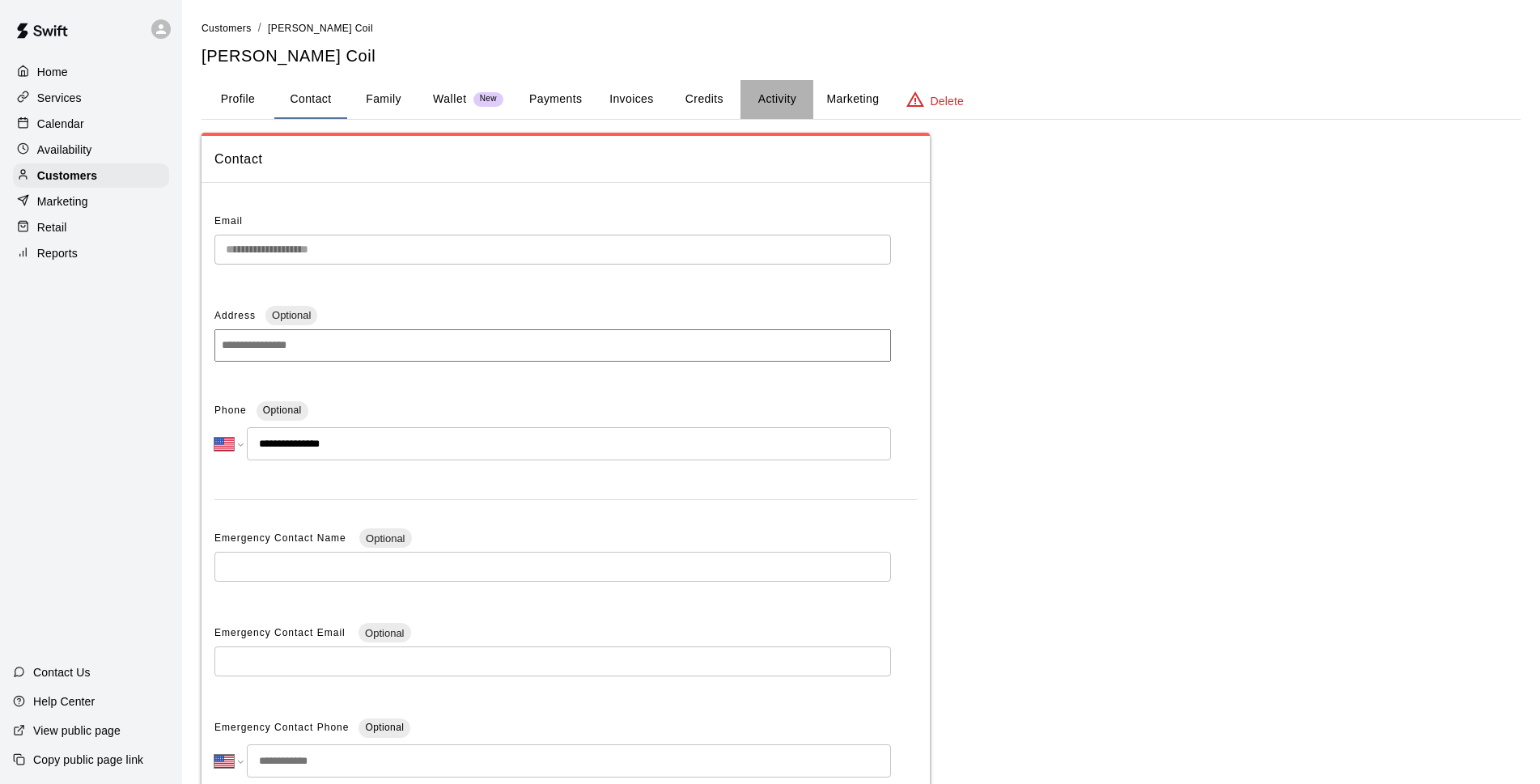
click at [767, 97] on button "Activity" at bounding box center [777, 100] width 73 height 39
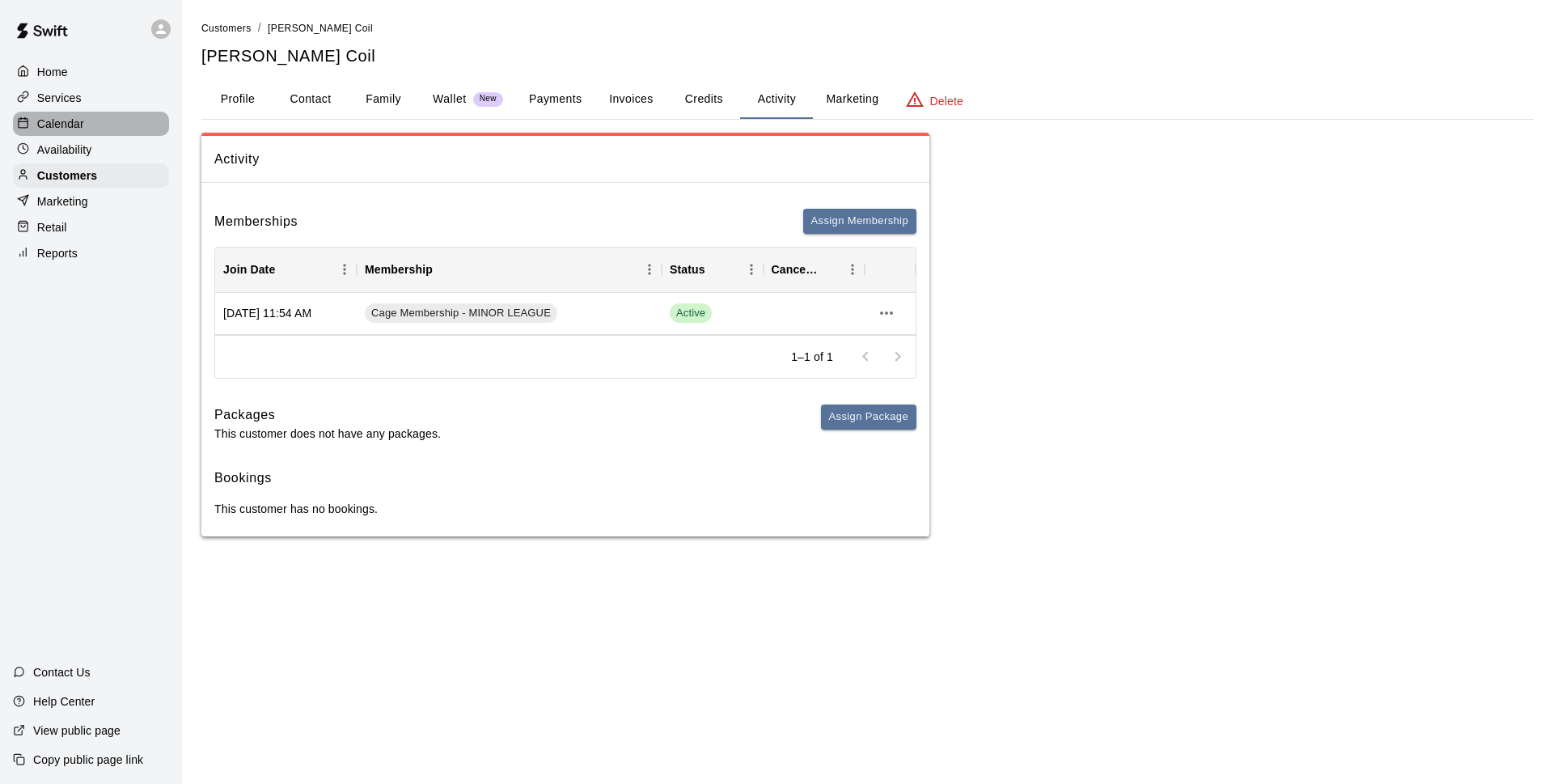
click at [78, 131] on p "Calendar" at bounding box center [61, 123] width 47 height 16
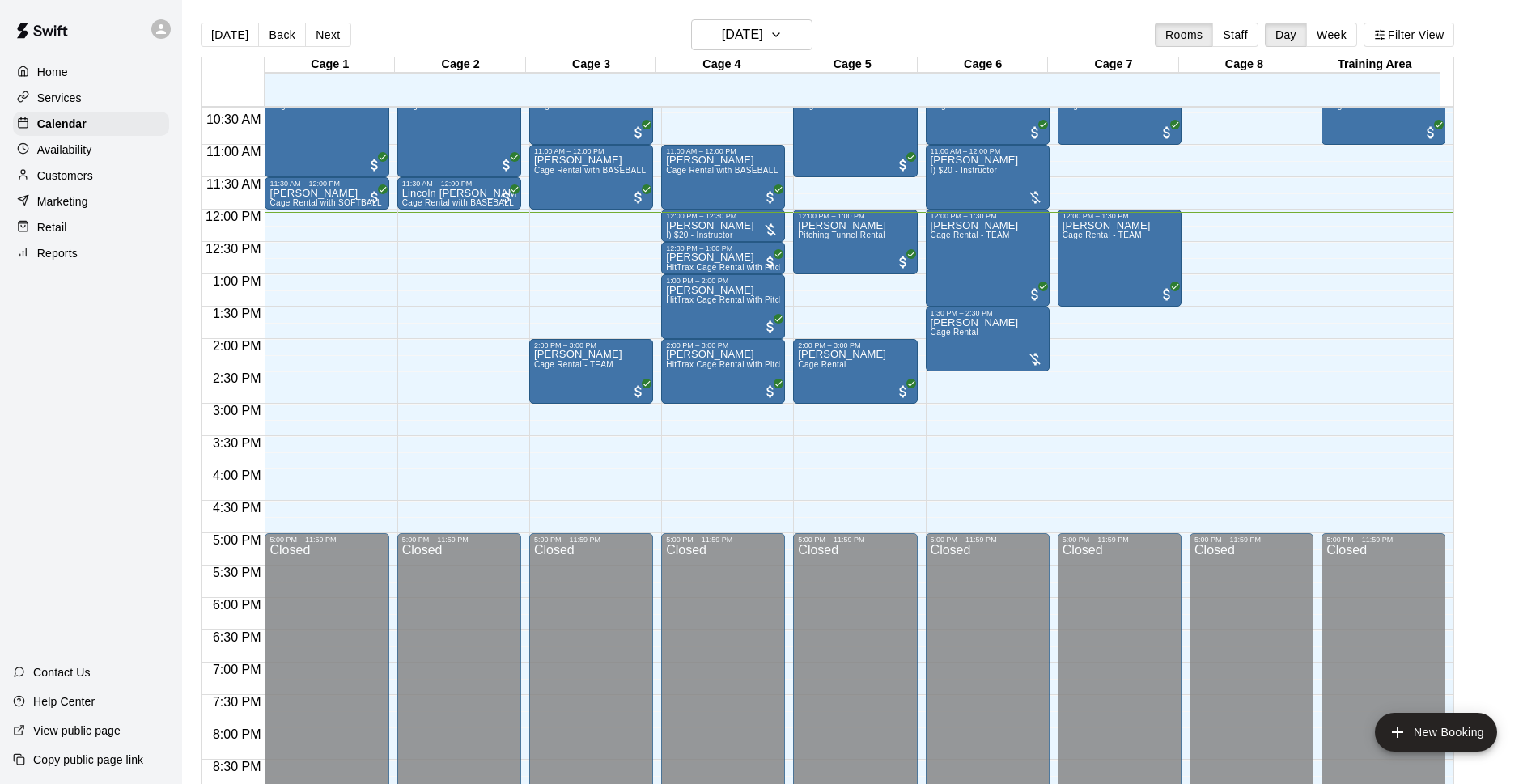
scroll to position [570, 0]
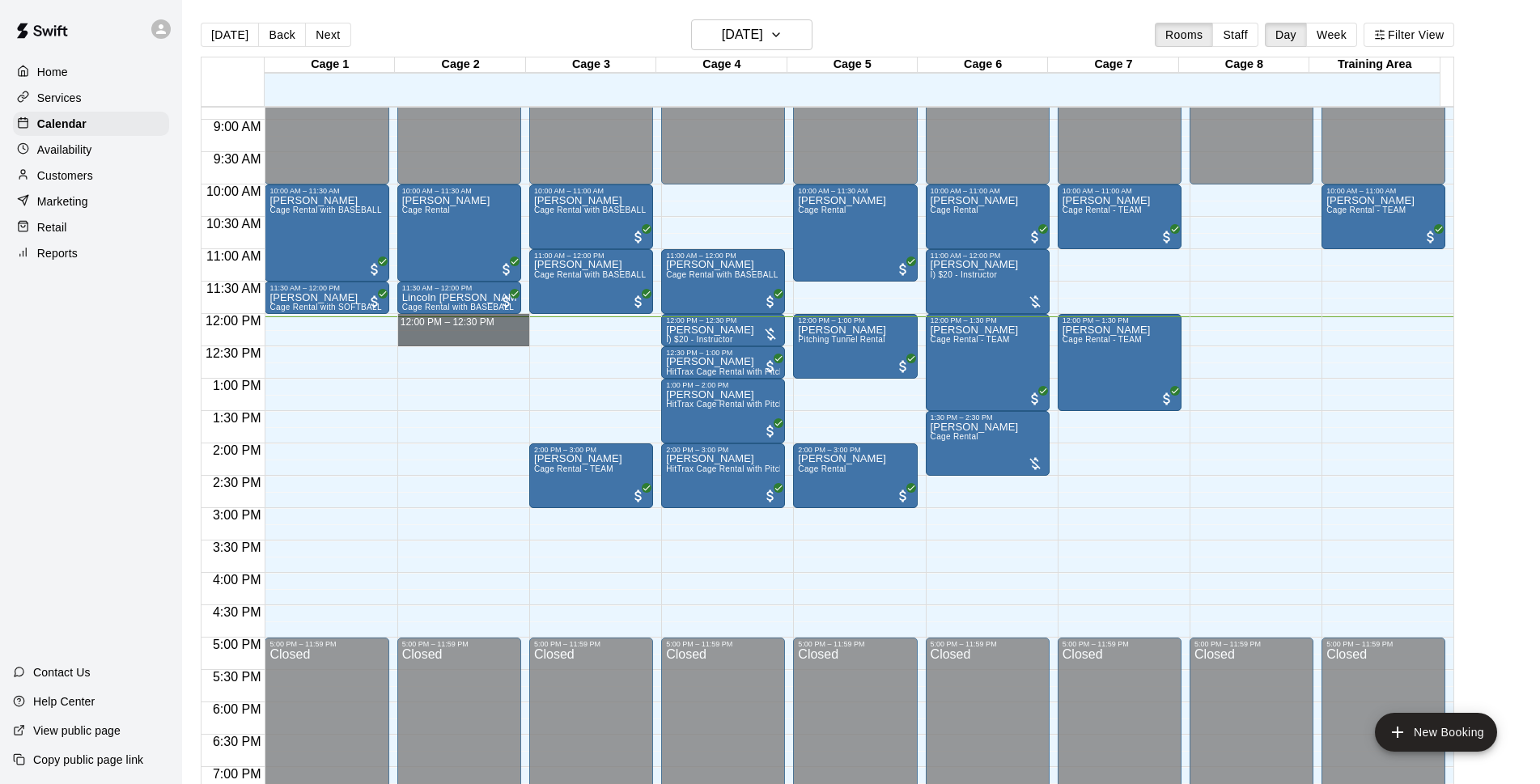
drag, startPoint x: 472, startPoint y: 323, endPoint x: 473, endPoint y: 340, distance: 17.0
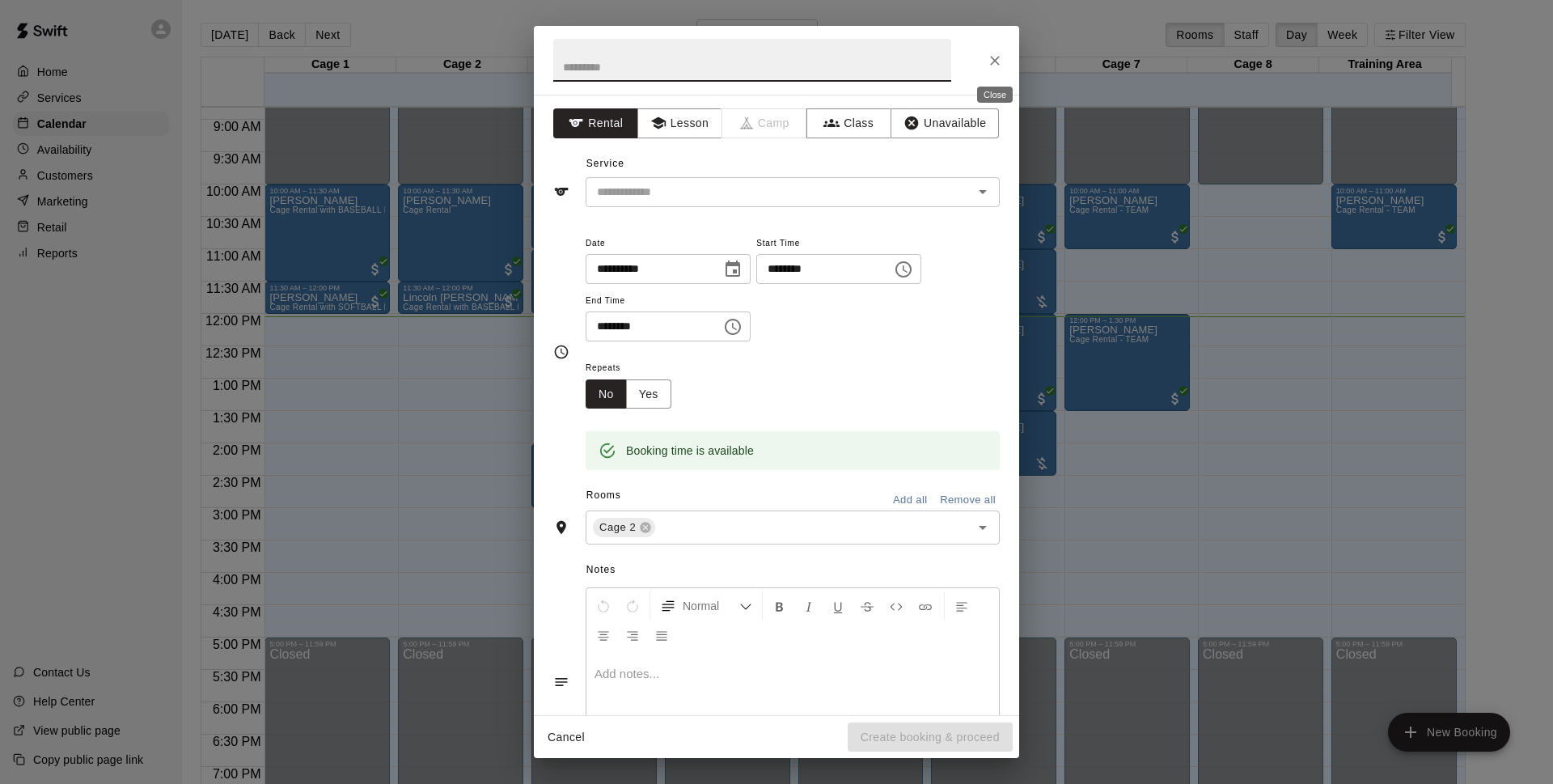
click at [1003, 68] on button "Close" at bounding box center [994, 61] width 29 height 29
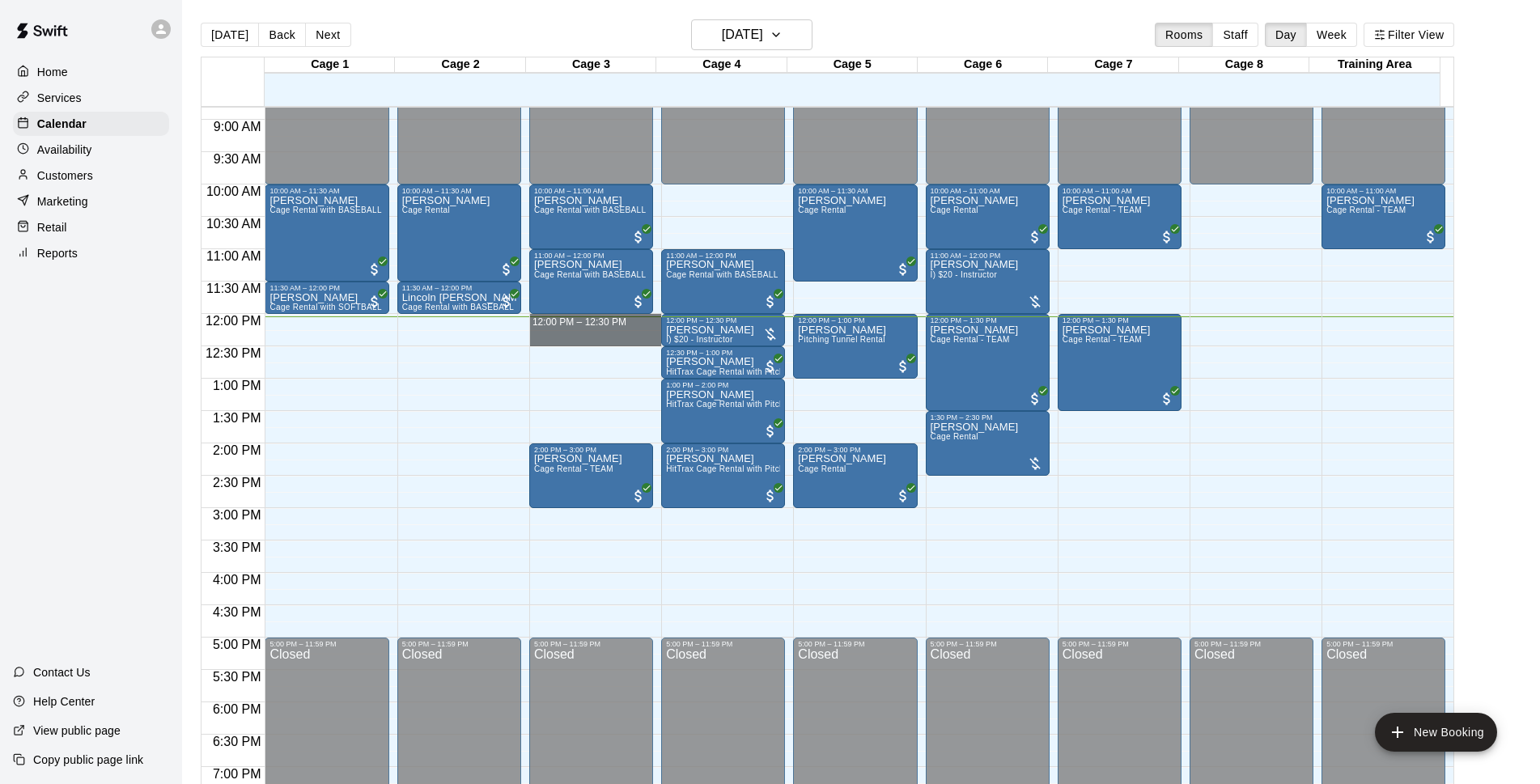
drag, startPoint x: 565, startPoint y: 315, endPoint x: 570, endPoint y: 346, distance: 31.4
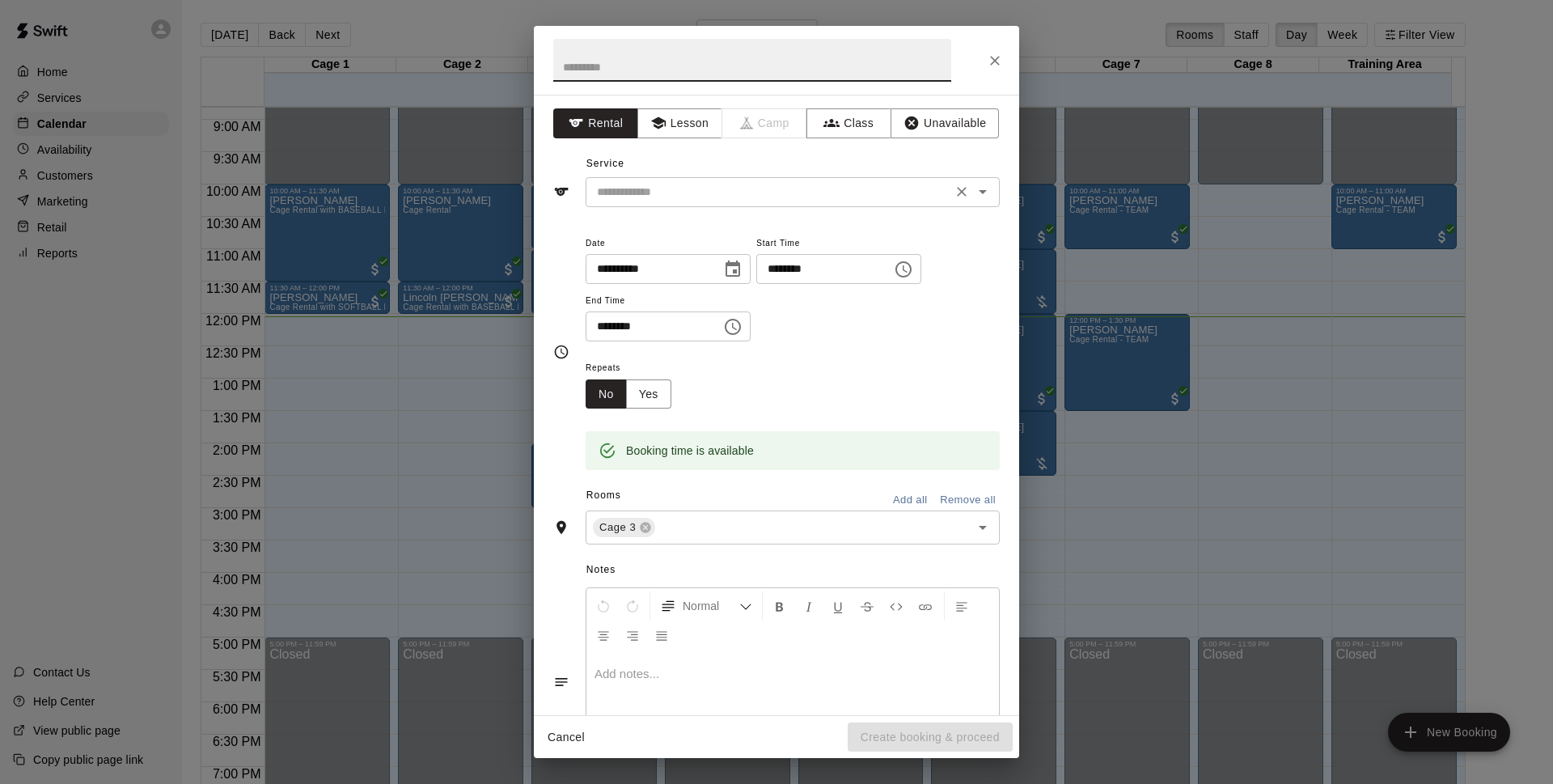
click at [674, 191] on input "text" at bounding box center [769, 192] width 357 height 20
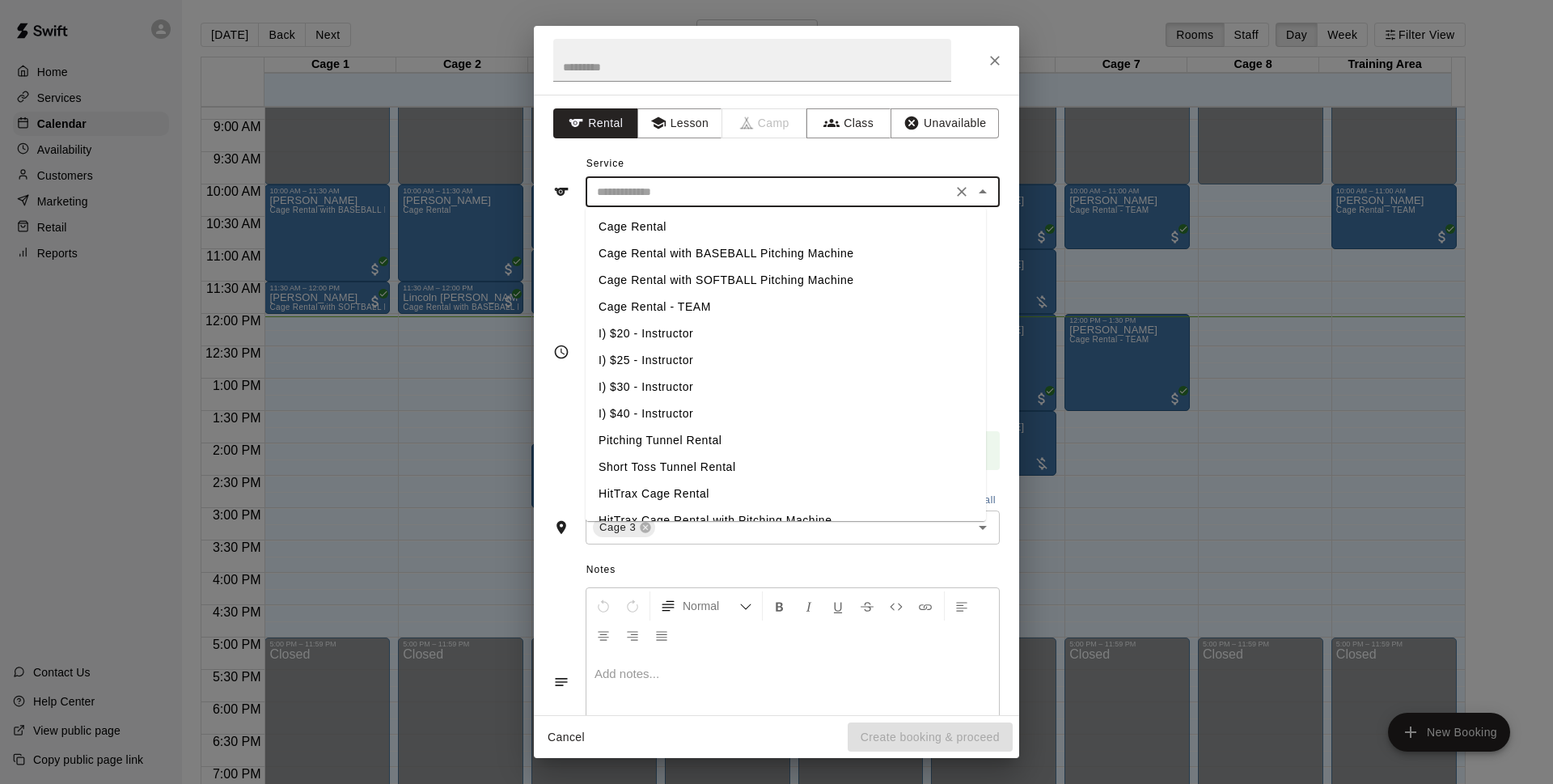
click at [767, 253] on li "Cage Rental with BASEBALL Pitching Machine" at bounding box center [786, 253] width 401 height 27
type input "**********"
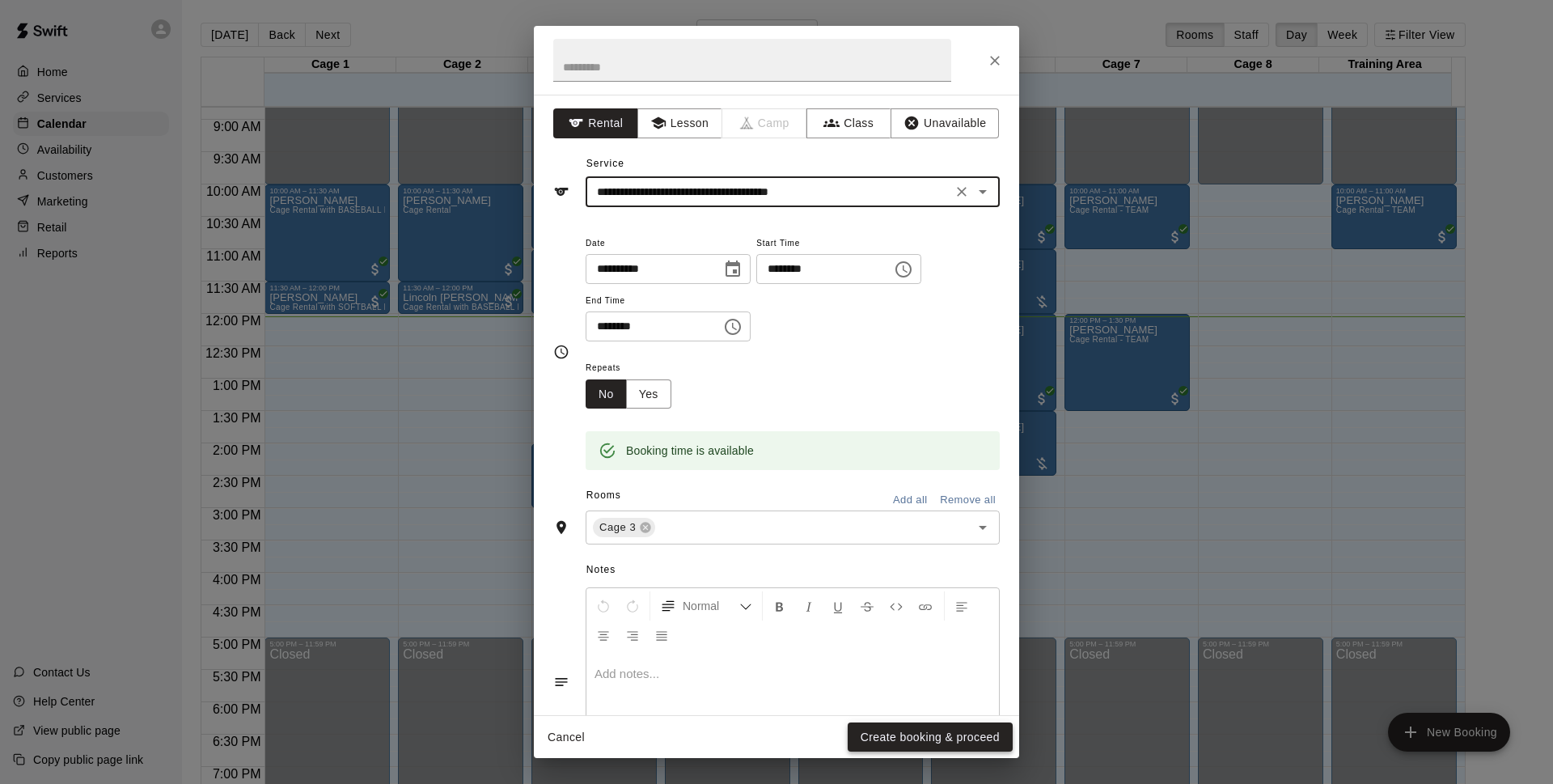
click at [902, 729] on button "Create booking & proceed" at bounding box center [929, 737] width 165 height 30
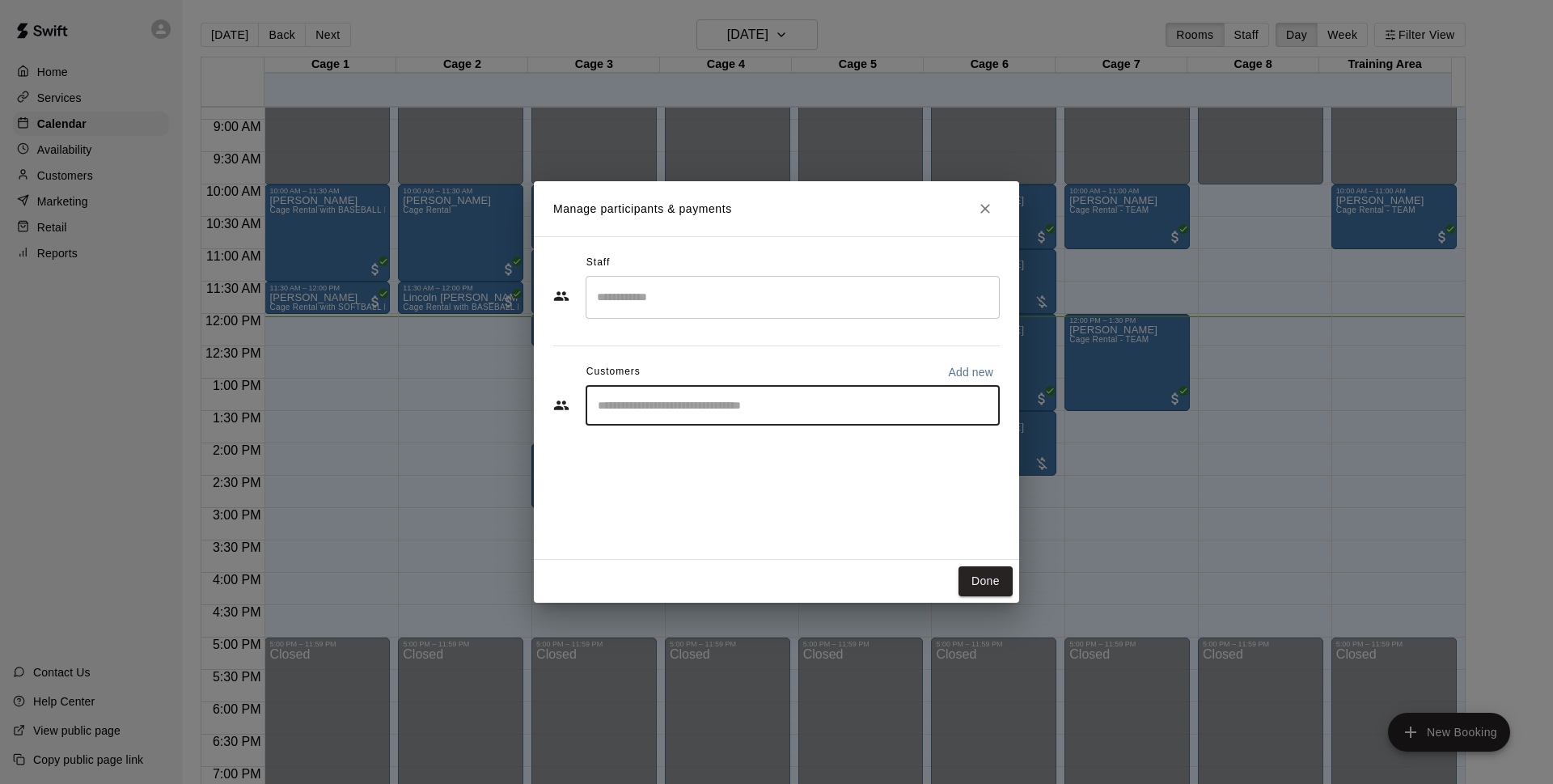
click at [753, 404] on input "Start typing to search customers..." at bounding box center [793, 405] width 400 height 16
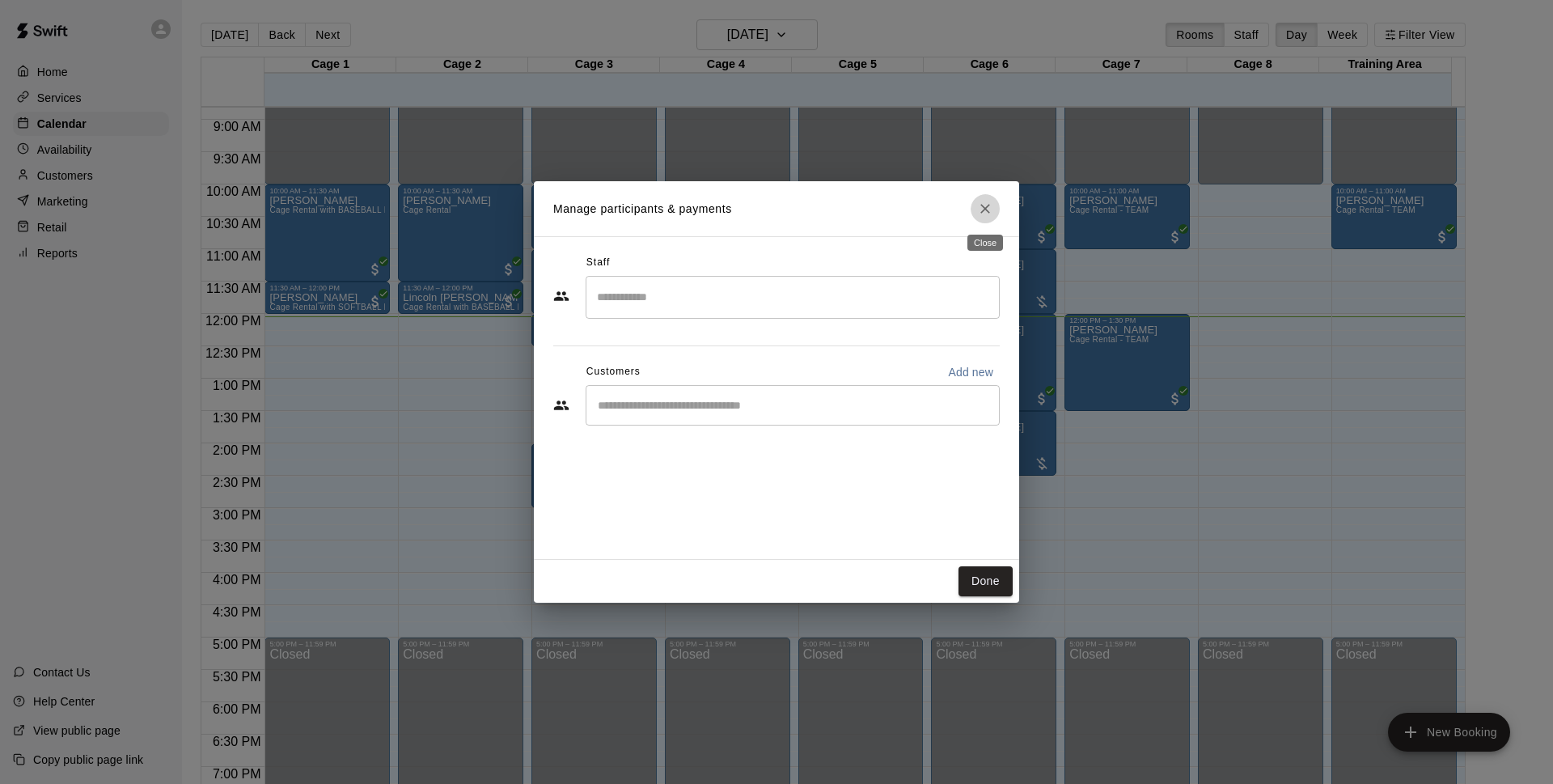
click at [982, 214] on icon "Close" at bounding box center [985, 208] width 16 height 16
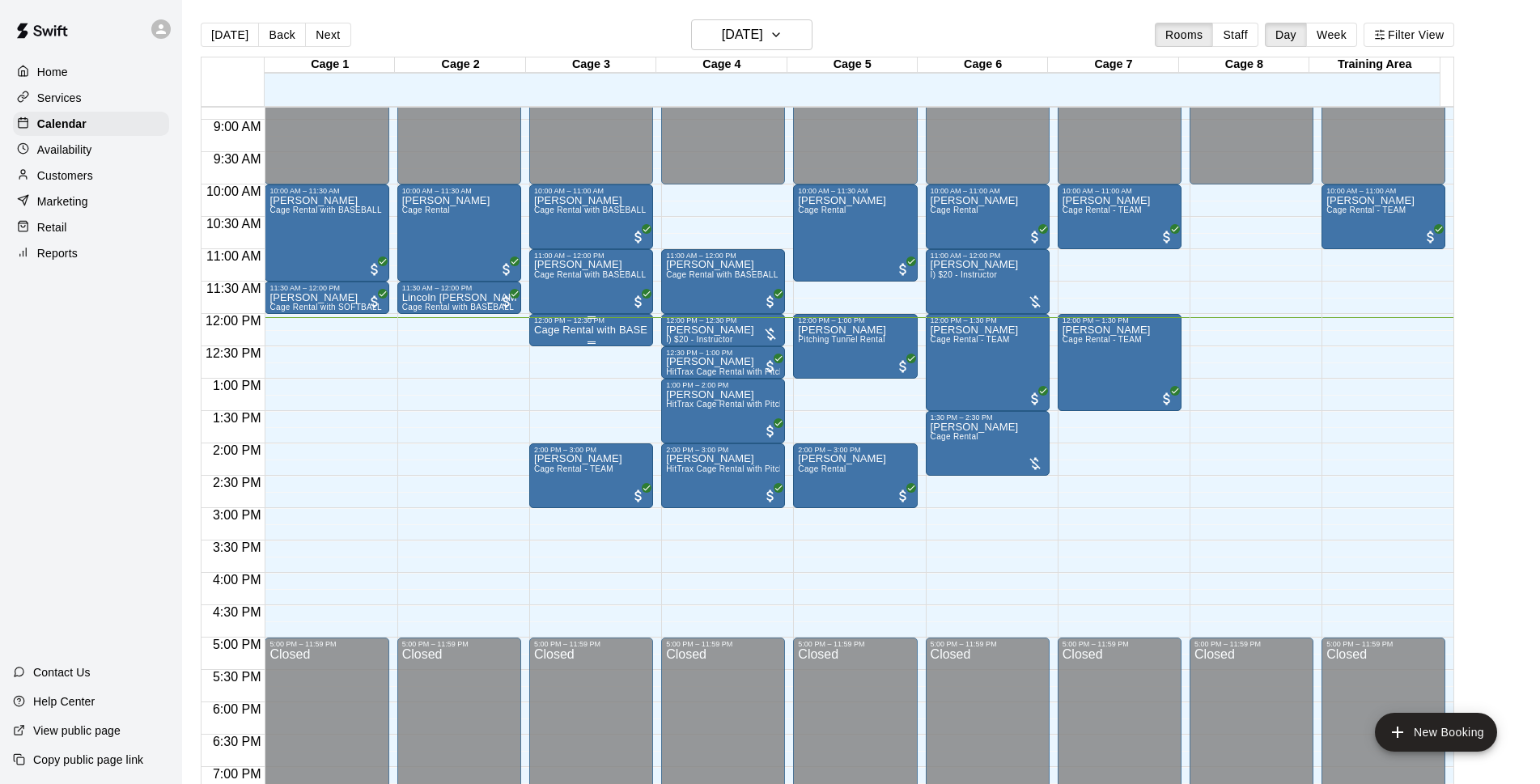
click at [545, 330] on p "Cage Rental with BASEBALL Pitching Machine" at bounding box center [591, 330] width 114 height 0
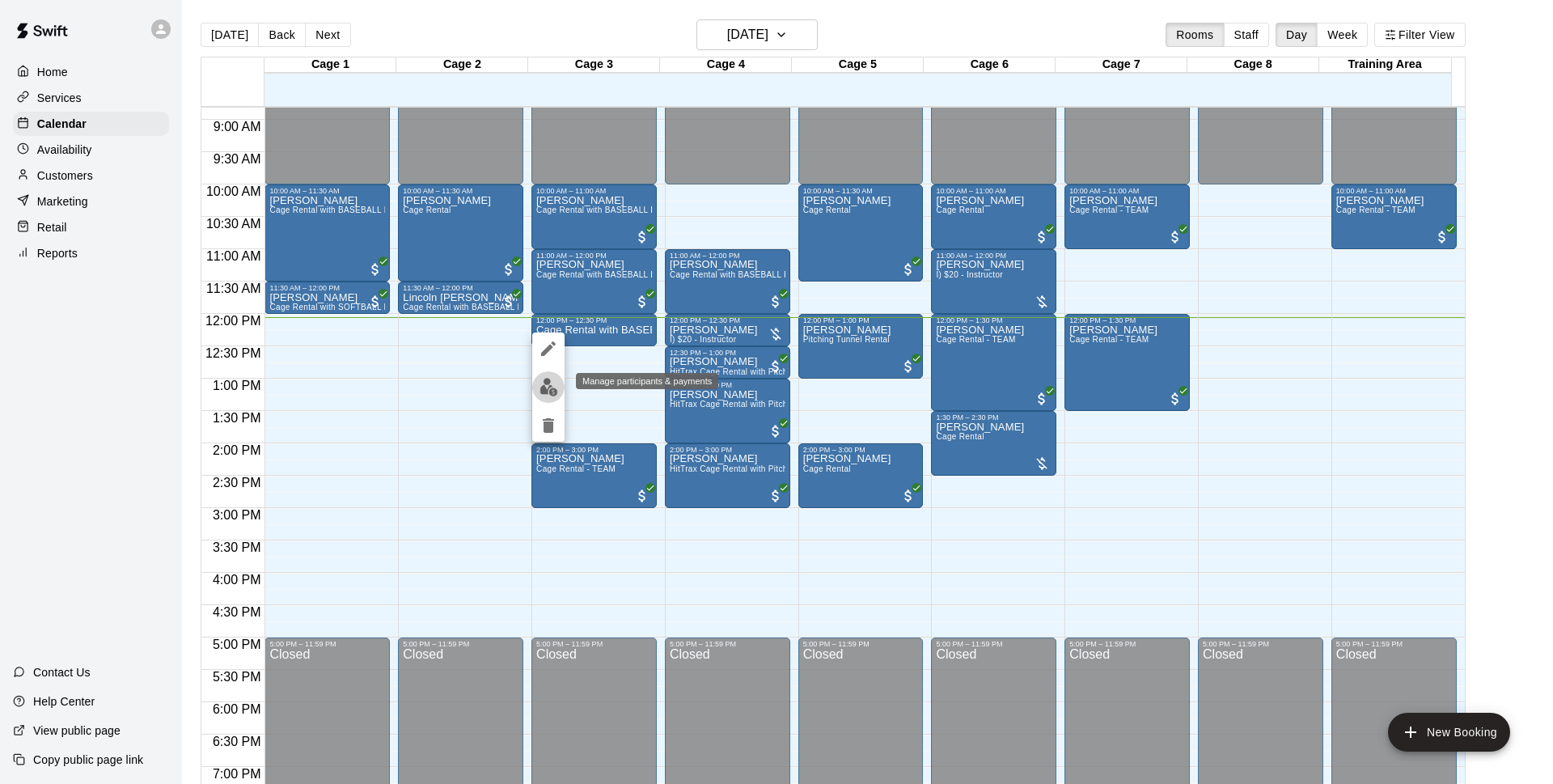
click at [547, 388] on img "edit" at bounding box center [549, 387] width 19 height 19
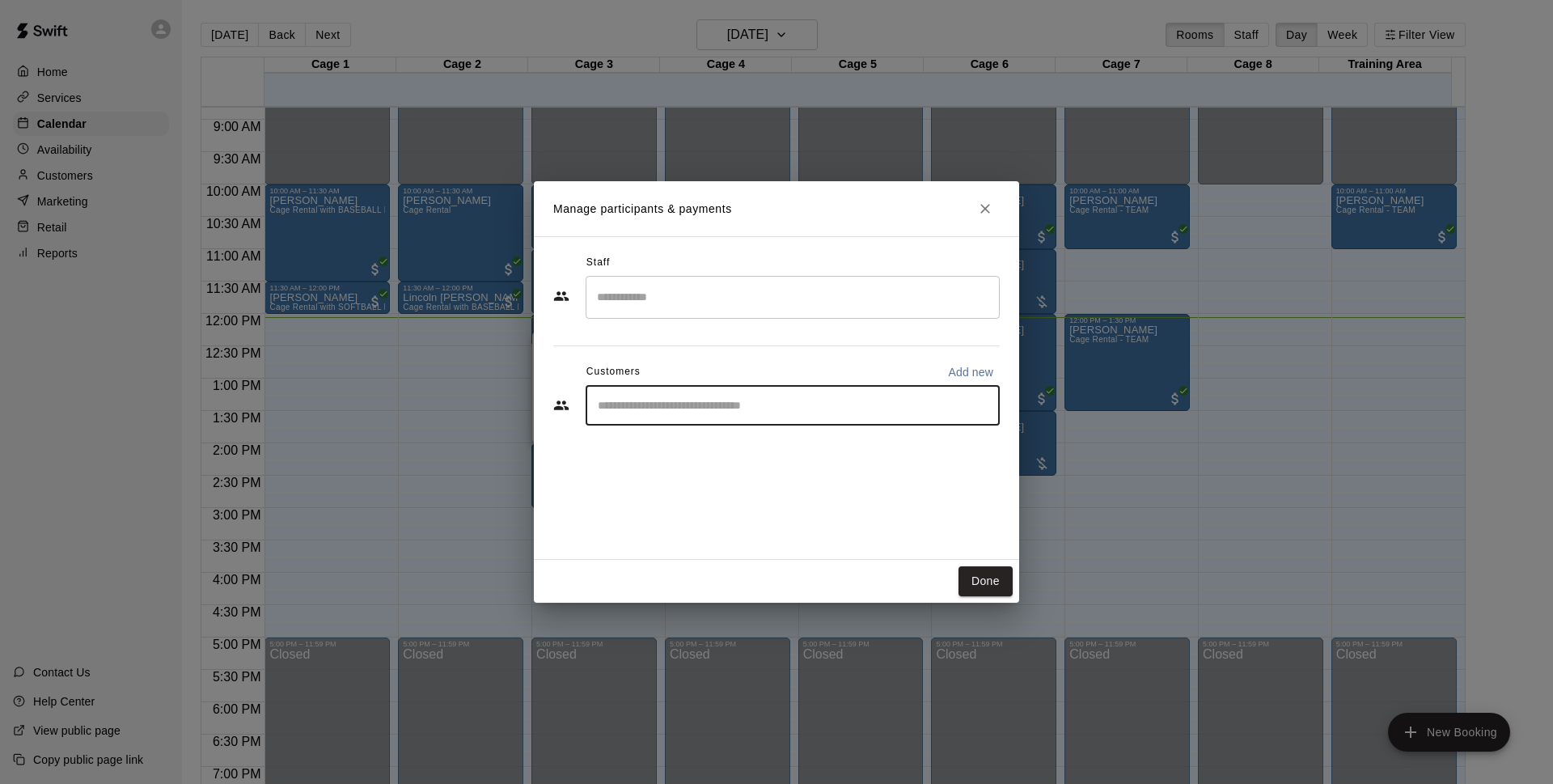
click at [940, 400] on input "Start typing to search customers..." at bounding box center [793, 405] width 400 height 16
type input "*****"
click at [747, 453] on div "[PERSON_NAME] [EMAIL_ADDRESS][DOMAIN_NAME]" at bounding box center [718, 451] width 174 height 35
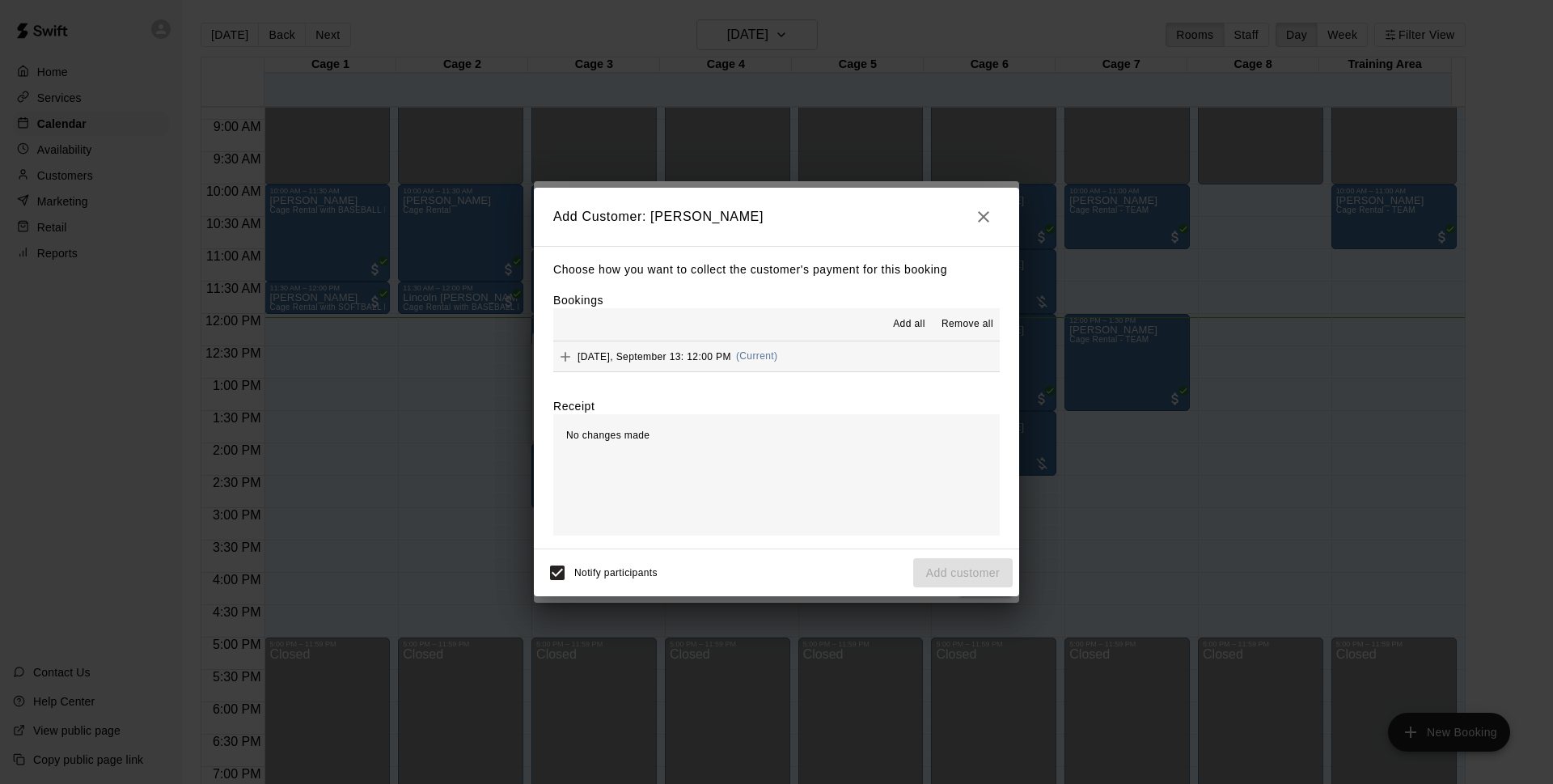
click at [742, 356] on div "[DATE], September 13: 12:00 PM (Current)" at bounding box center [665, 357] width 224 height 24
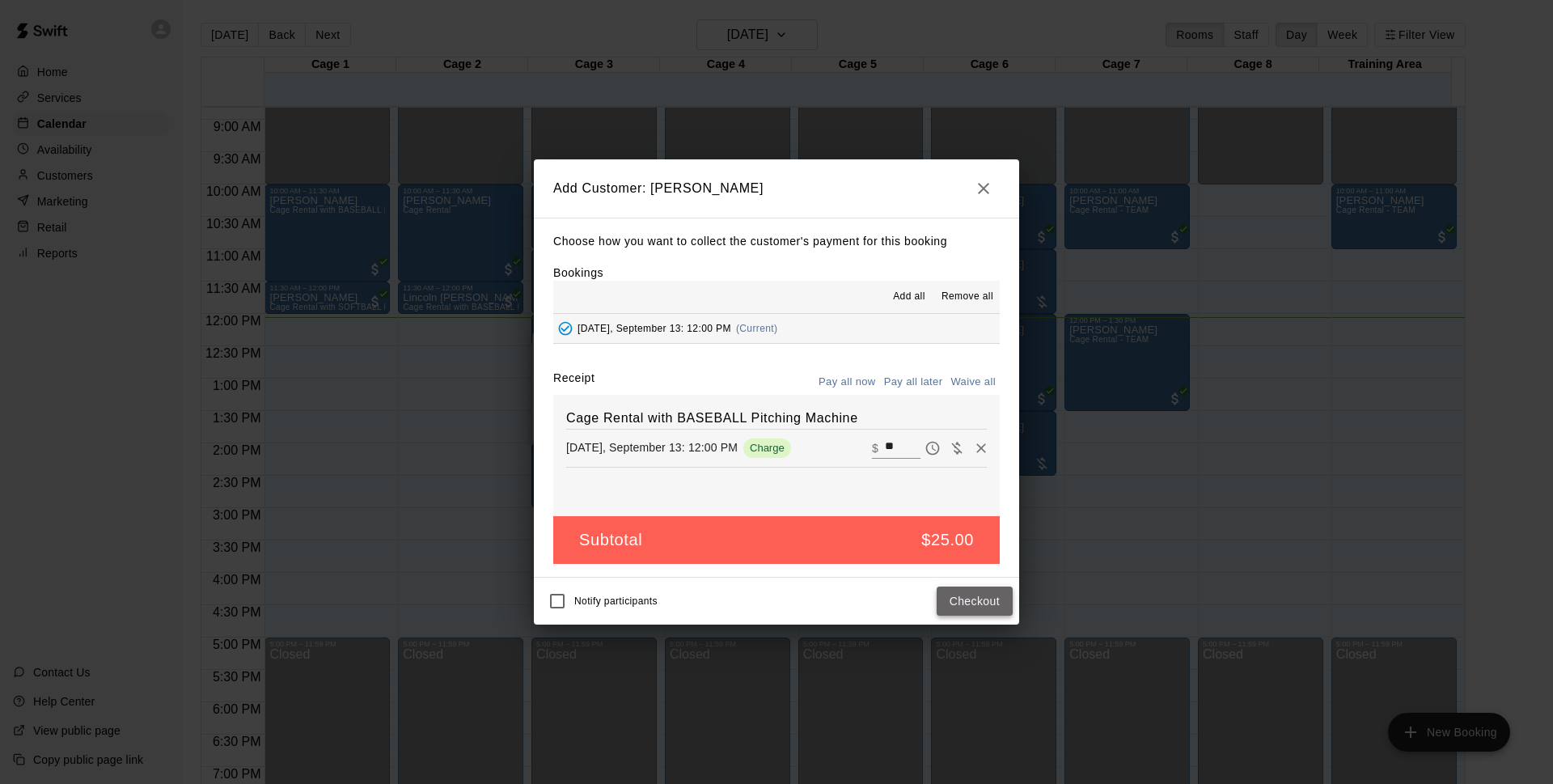
click at [982, 608] on button "Checkout" at bounding box center [975, 601] width 76 height 30
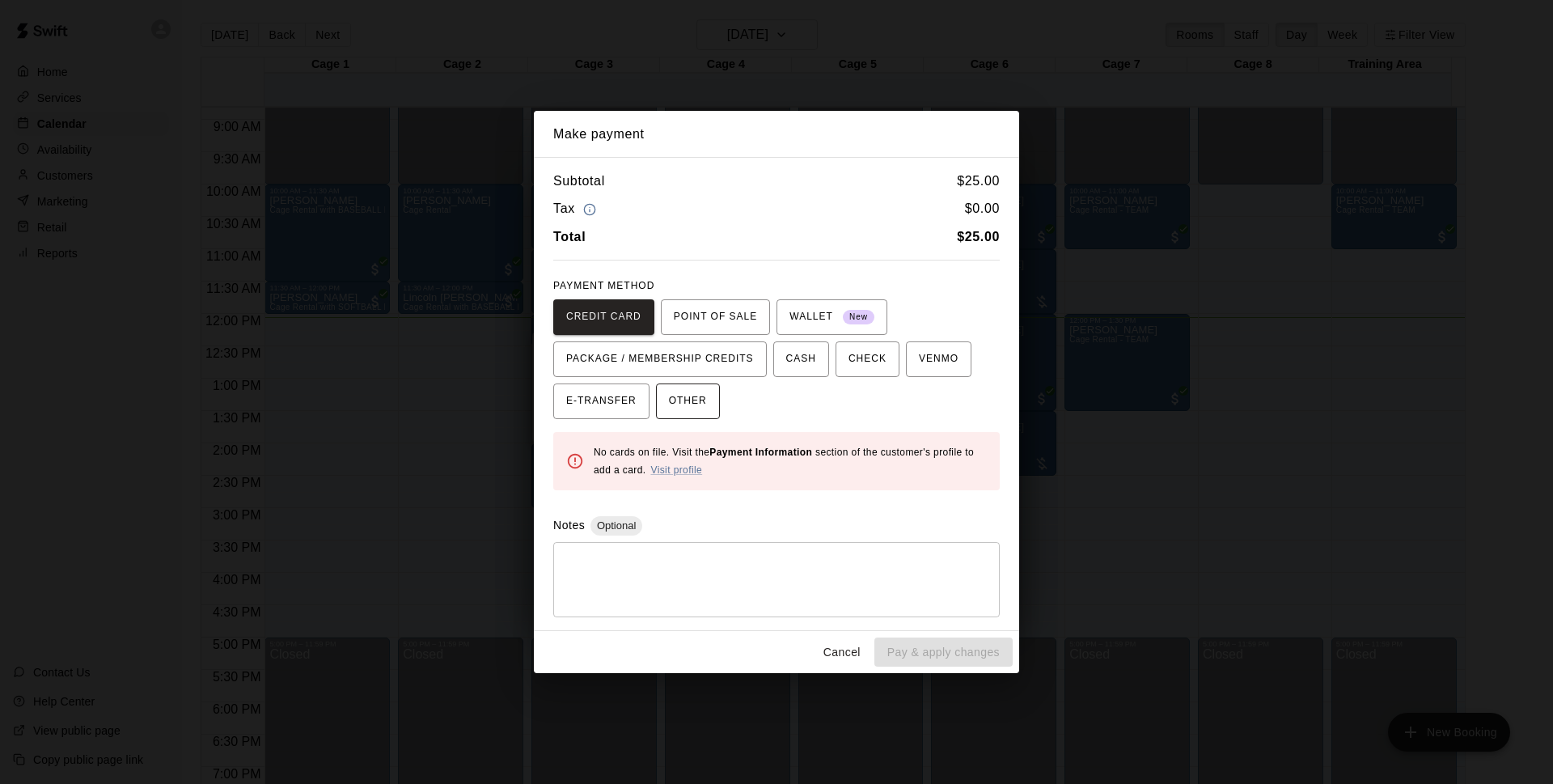
click at [706, 414] on button "OTHER" at bounding box center [688, 401] width 64 height 35
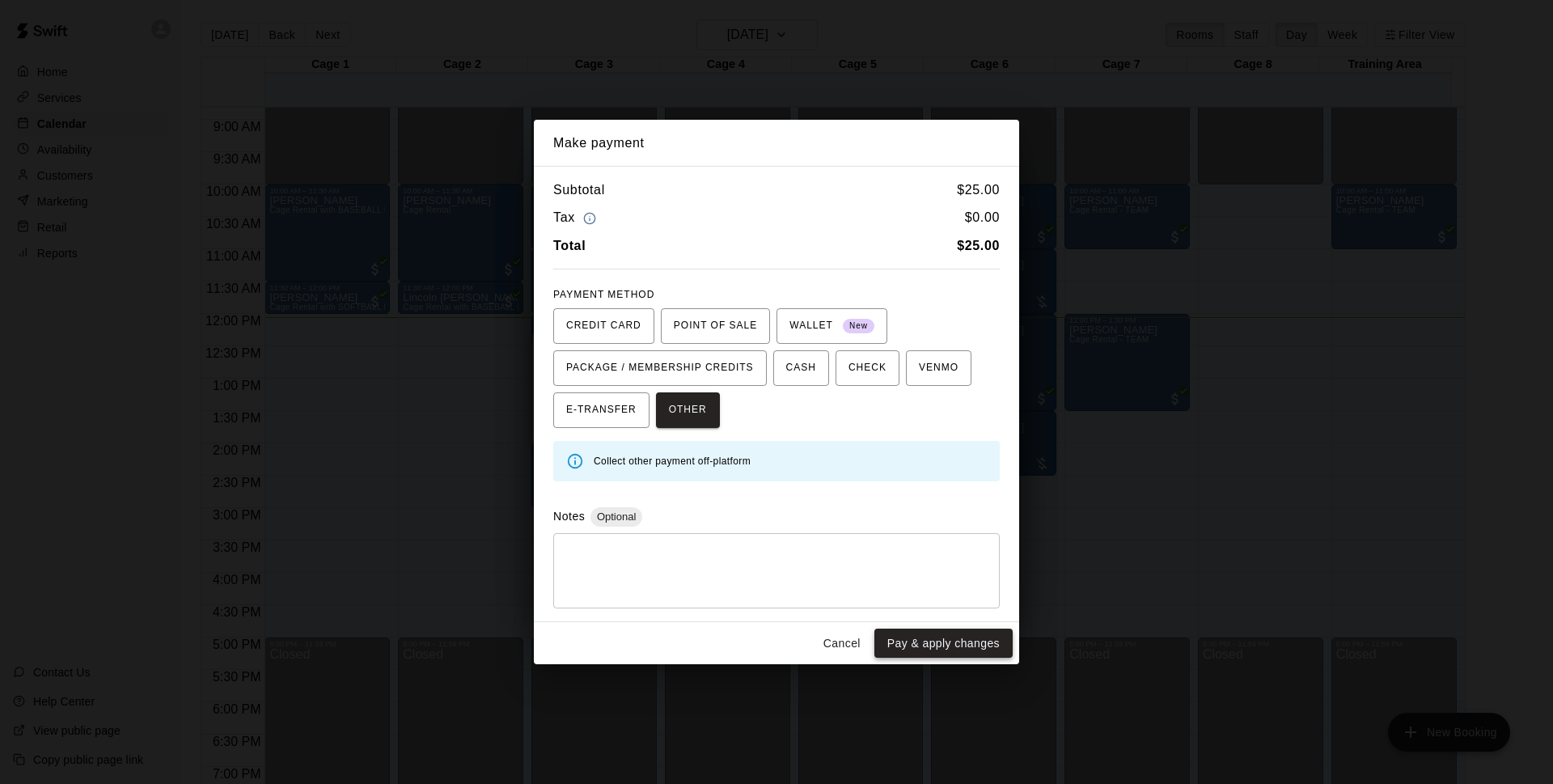
click at [940, 640] on button "Pay & apply changes" at bounding box center [944, 643] width 139 height 30
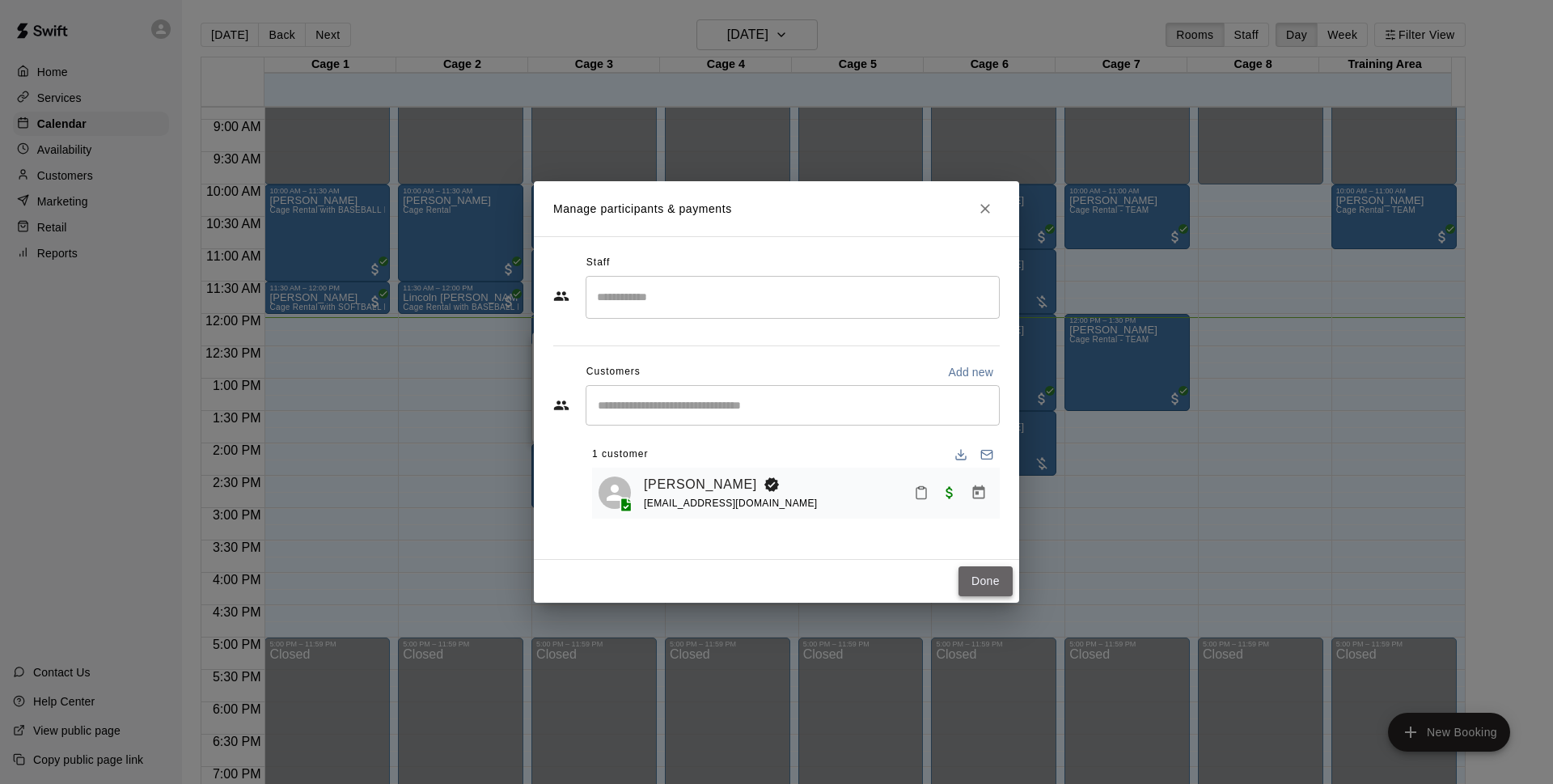
click at [994, 583] on button "Done" at bounding box center [986, 580] width 54 height 30
